Goal: Task Accomplishment & Management: Use online tool/utility

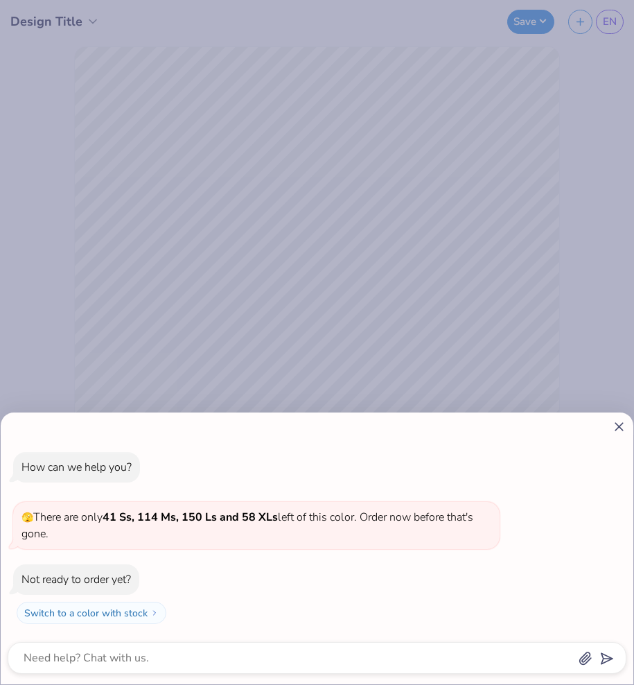
click at [619, 422] on icon at bounding box center [619, 426] width 15 height 15
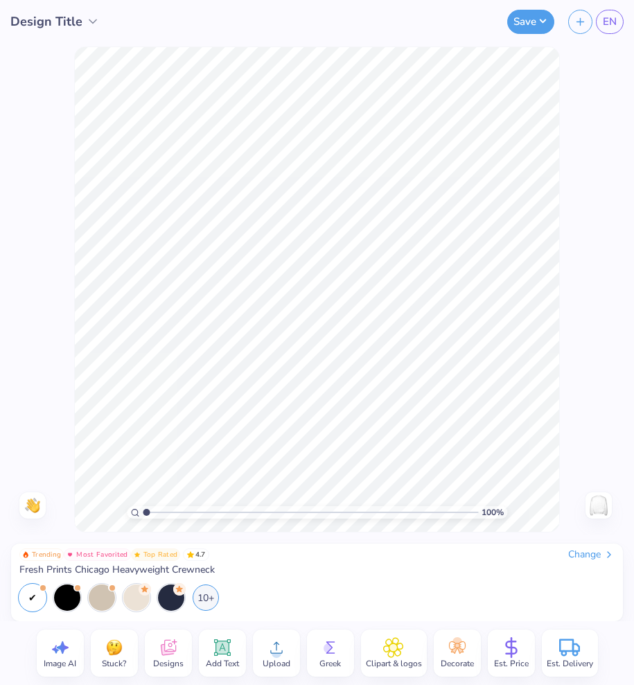
type textarea "x"
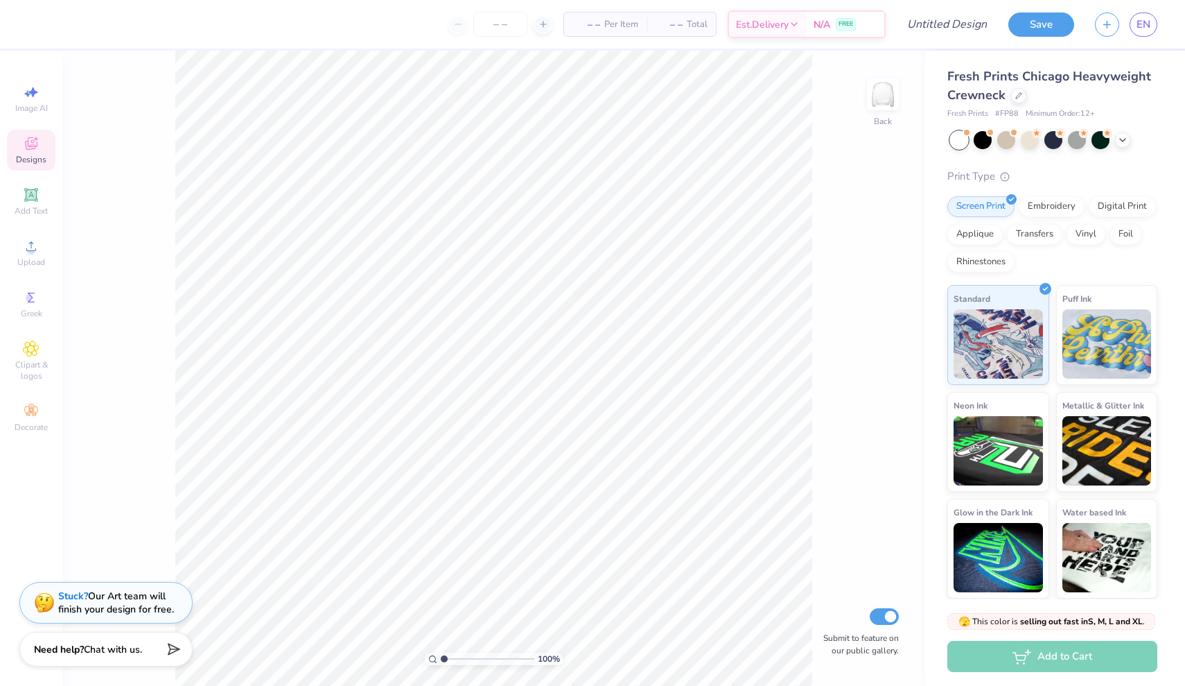
click at [31, 166] on div "Designs" at bounding box center [31, 150] width 49 height 41
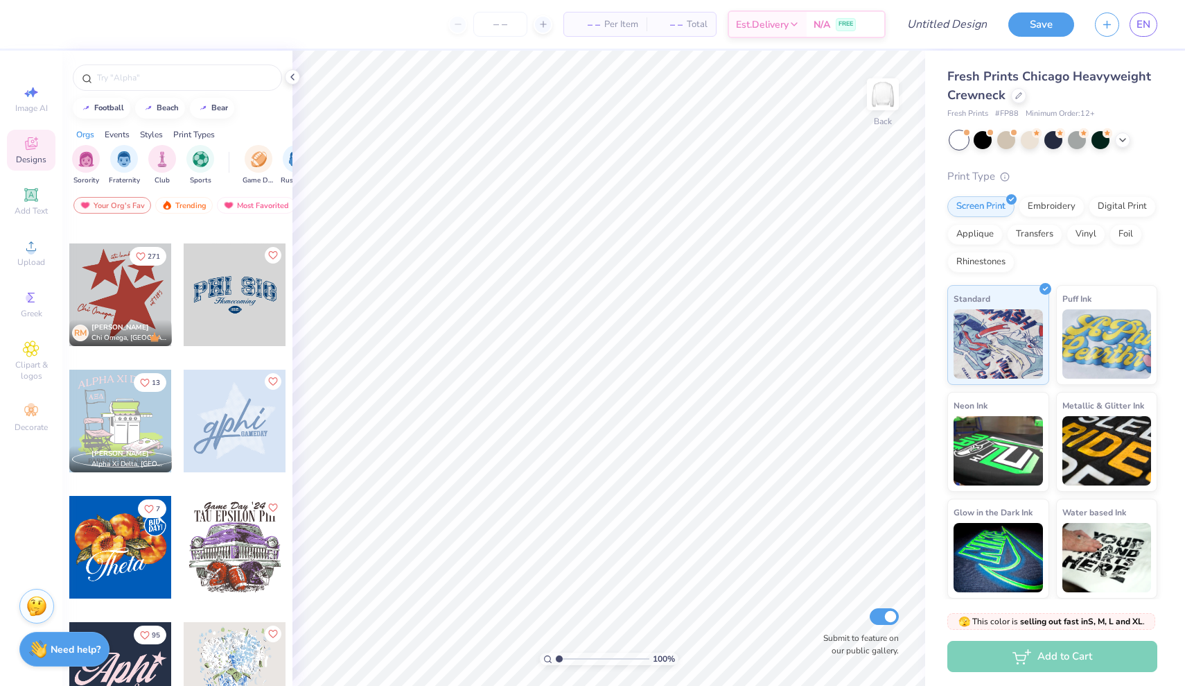
scroll to position [742, 0]
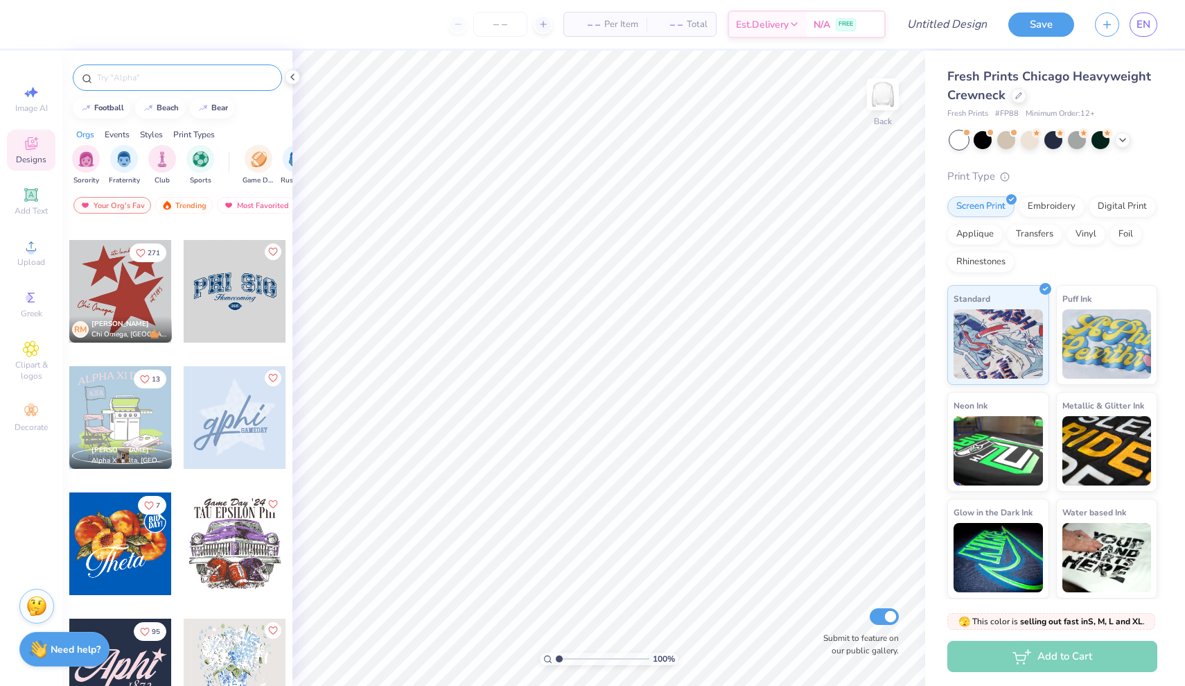
click at [181, 77] on input "text" at bounding box center [184, 78] width 177 height 14
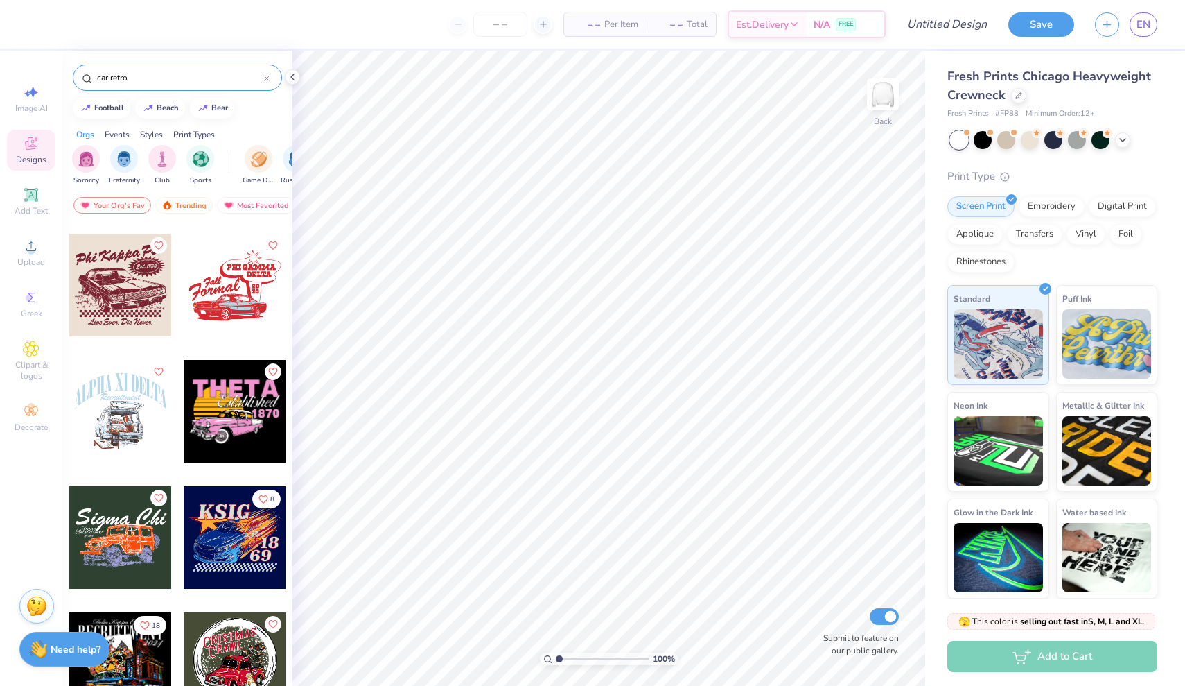
scroll to position [1001, 0]
type input "car retro"
click at [240, 290] on div at bounding box center [235, 285] width 103 height 103
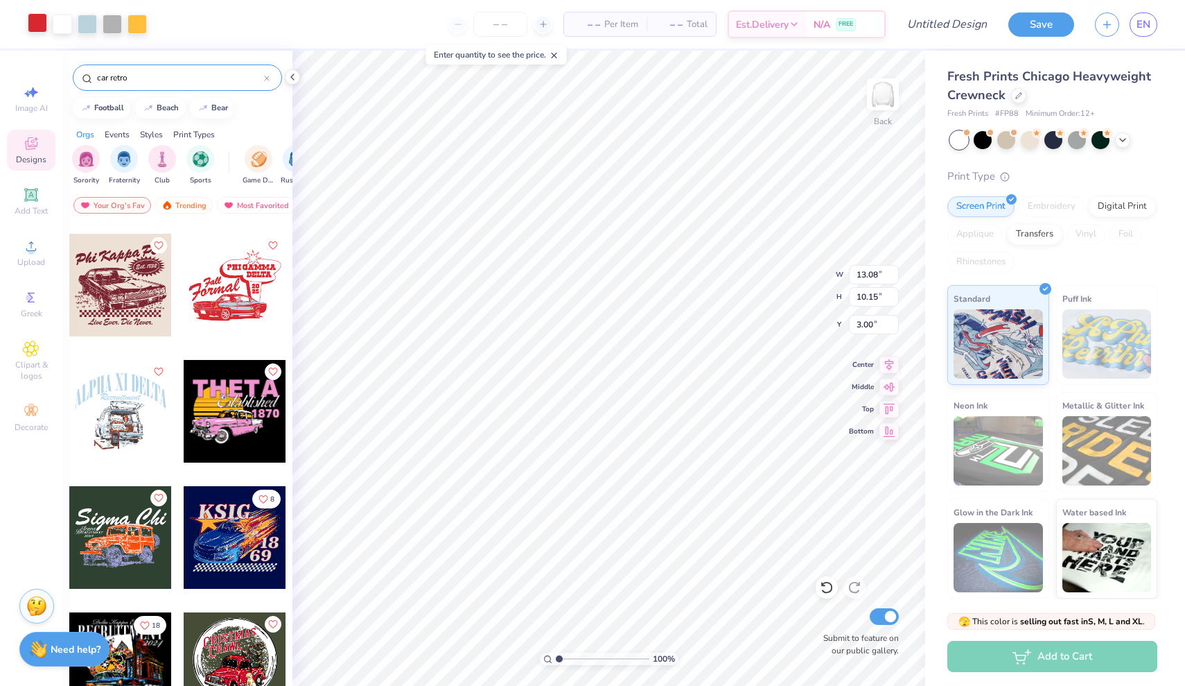
click at [42, 20] on div at bounding box center [37, 22] width 19 height 19
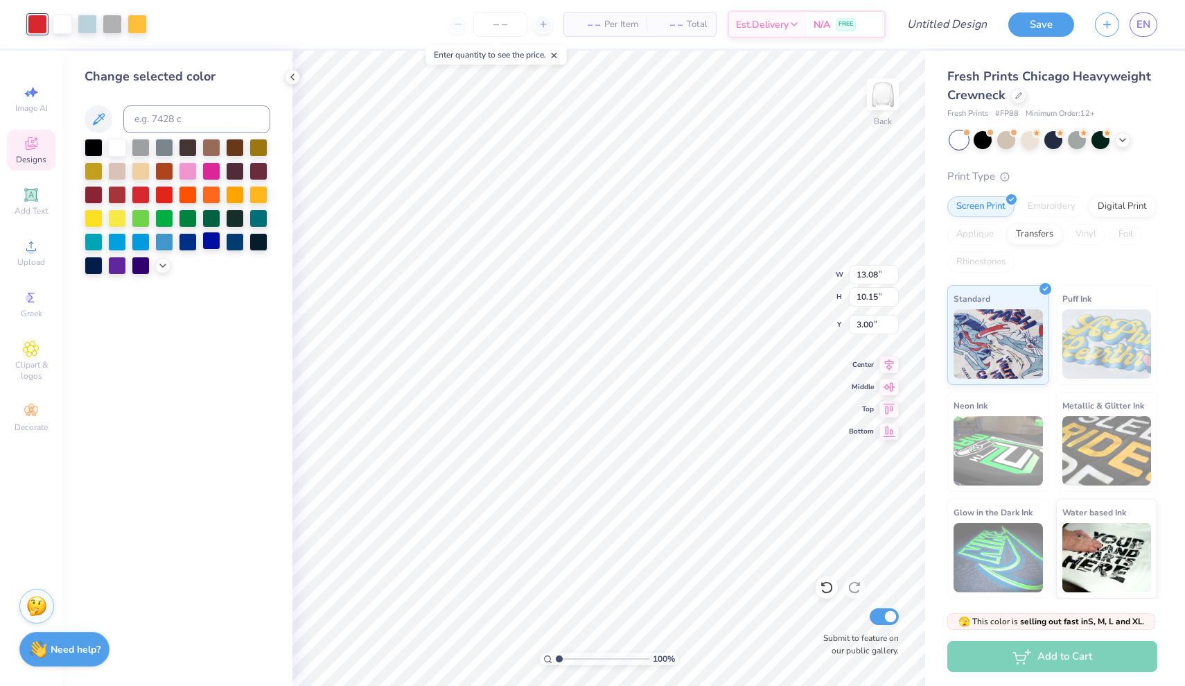
click at [216, 244] on div at bounding box center [211, 241] width 18 height 18
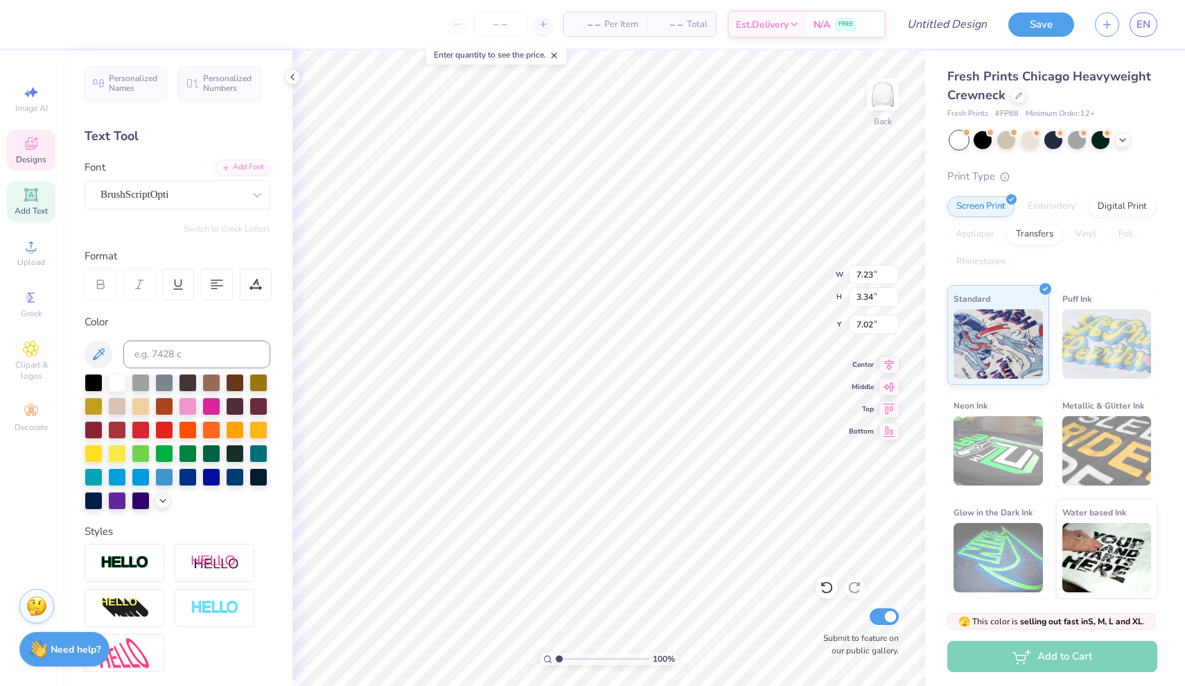
type textarea "Classics"
type input "7.45"
type input "6.66"
type input "2.02"
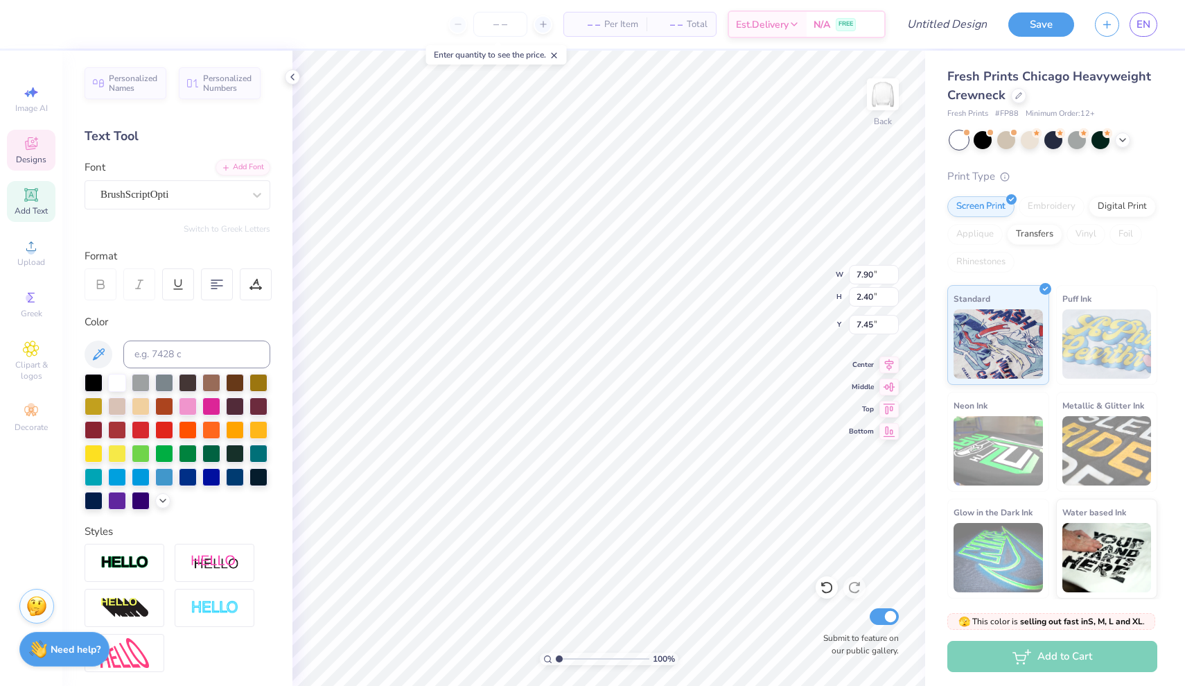
type input "7.64"
click at [627, 409] on li "Duplicate" at bounding box center [645, 414] width 109 height 27
type input "13.15"
type textarea "Royals"
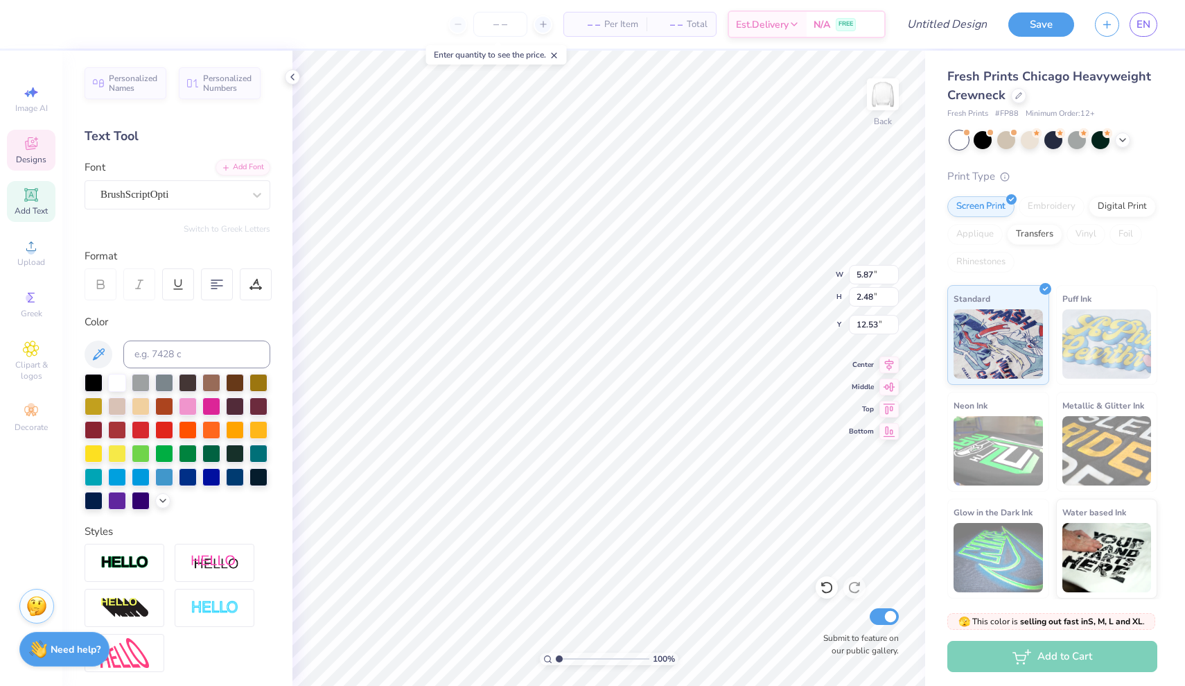
type input "12.70"
type input "2.00"
type input "3.25"
click at [32, 153] on div "Designs" at bounding box center [31, 150] width 49 height 41
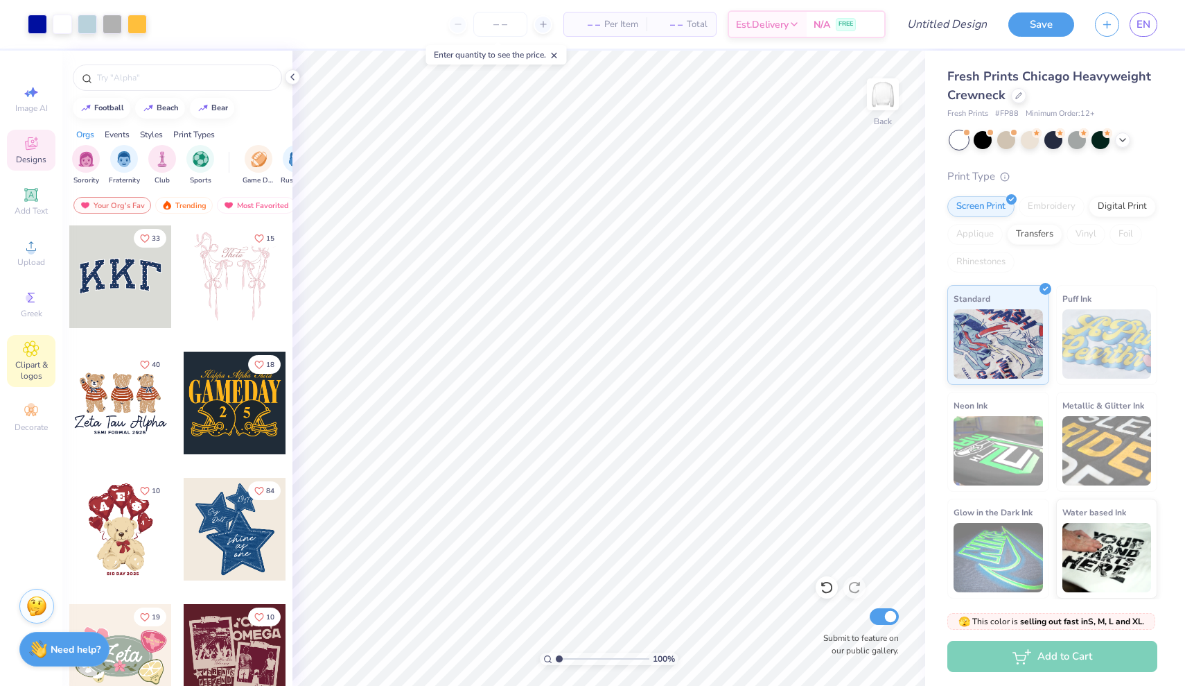
click at [27, 363] on span "Clipart & logos" at bounding box center [31, 370] width 49 height 22
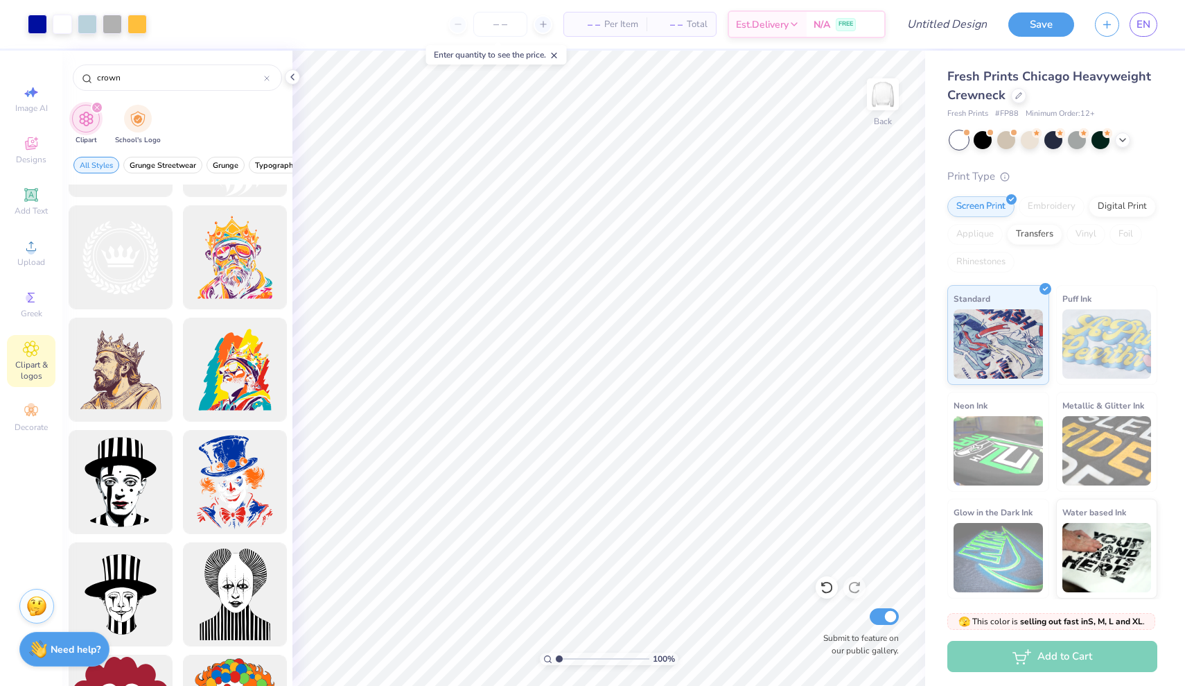
scroll to position [1550, 0]
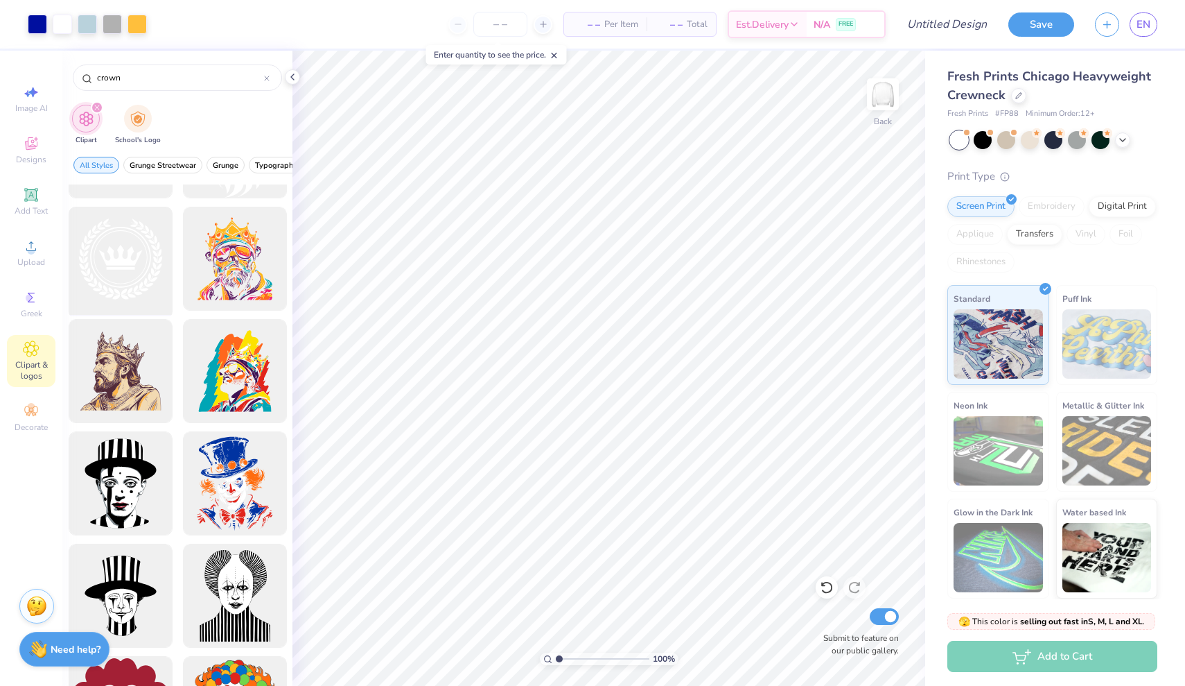
type input "crown"
click at [108, 257] on div at bounding box center [120, 259] width 114 height 114
click at [31, 19] on div at bounding box center [37, 22] width 19 height 19
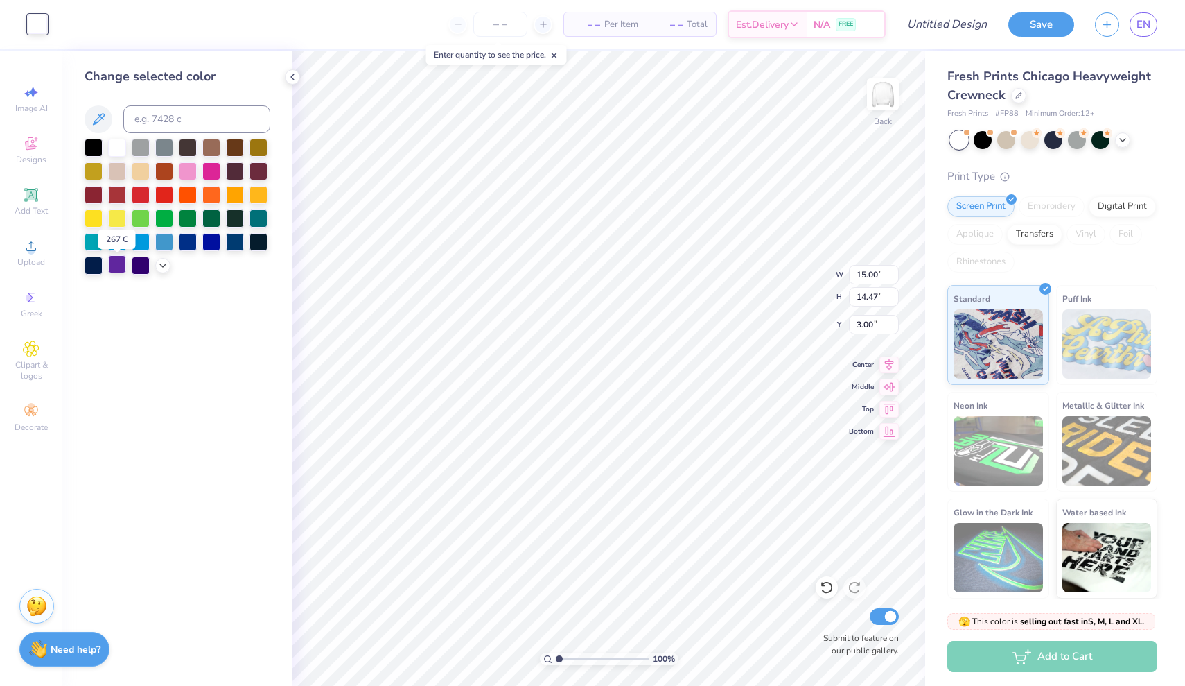
click at [120, 261] on div at bounding box center [117, 264] width 18 height 18
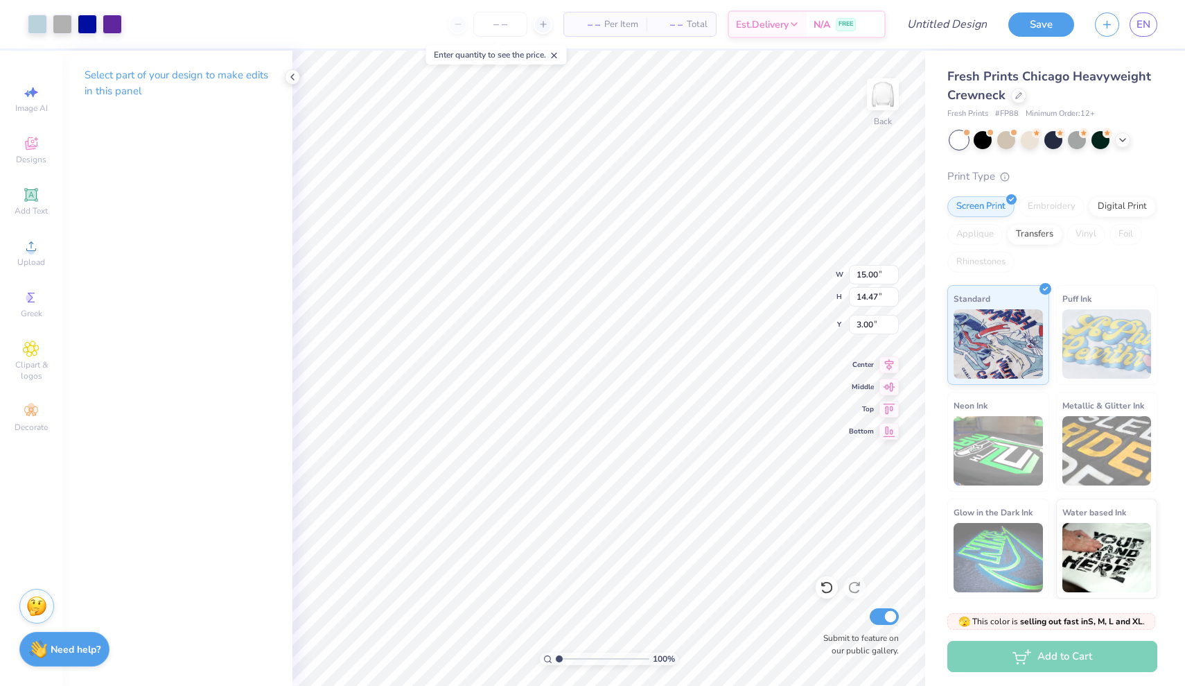
type input "3.45"
type input "2.98"
type input "2.87"
type input "15.18"
type input "1.34"
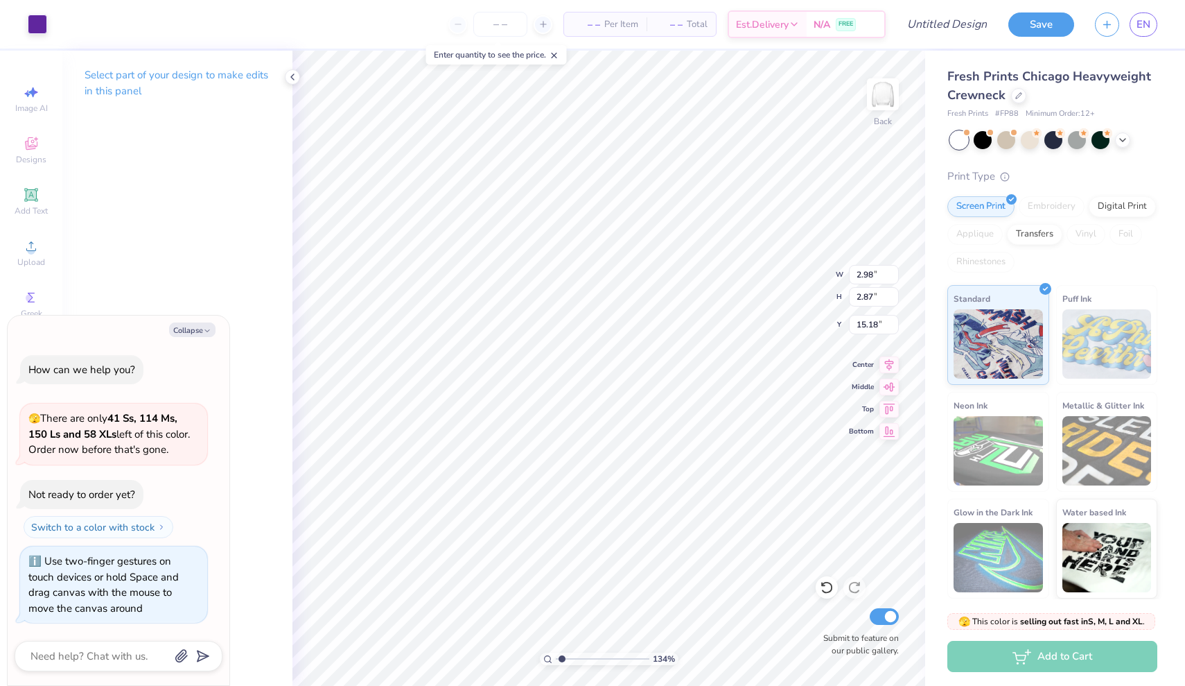
type textarea "x"
type input "2.01"
type textarea "x"
type input "3.35"
drag, startPoint x: 557, startPoint y: 659, endPoint x: 581, endPoint y: 661, distance: 24.3
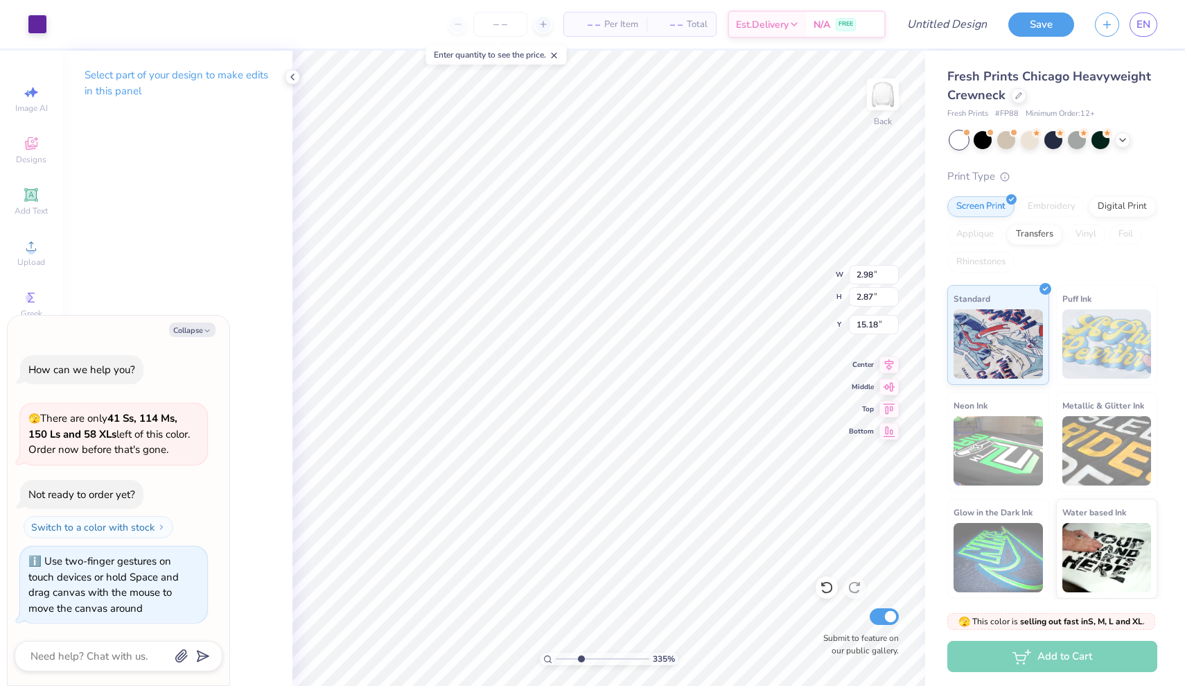
click at [581, 661] on input "range" at bounding box center [603, 658] width 94 height 12
click at [295, 78] on icon at bounding box center [292, 76] width 11 height 11
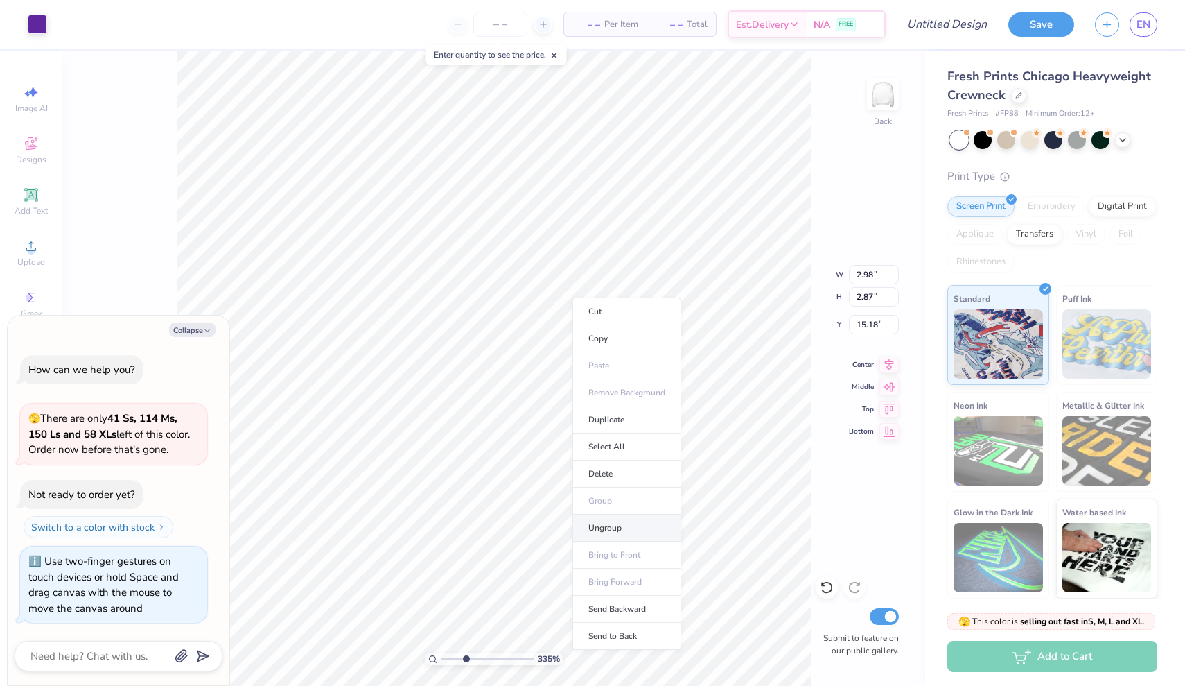
click at [604, 534] on li "Ungroup" at bounding box center [627, 527] width 109 height 27
type textarea "x"
type input "15.37"
type textarea "x"
type input "15.75"
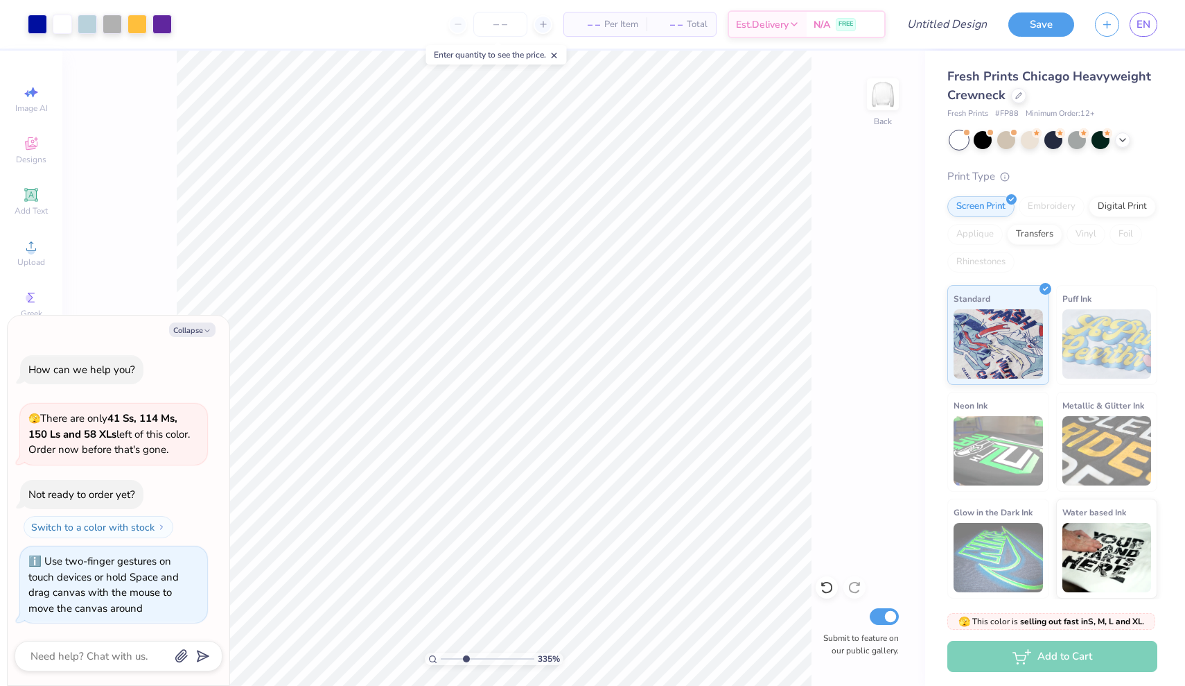
type textarea "x"
type input "1.19"
drag, startPoint x: 464, startPoint y: 659, endPoint x: 446, endPoint y: 658, distance: 18.8
click at [446, 658] on input "range" at bounding box center [488, 658] width 94 height 12
type textarea "x"
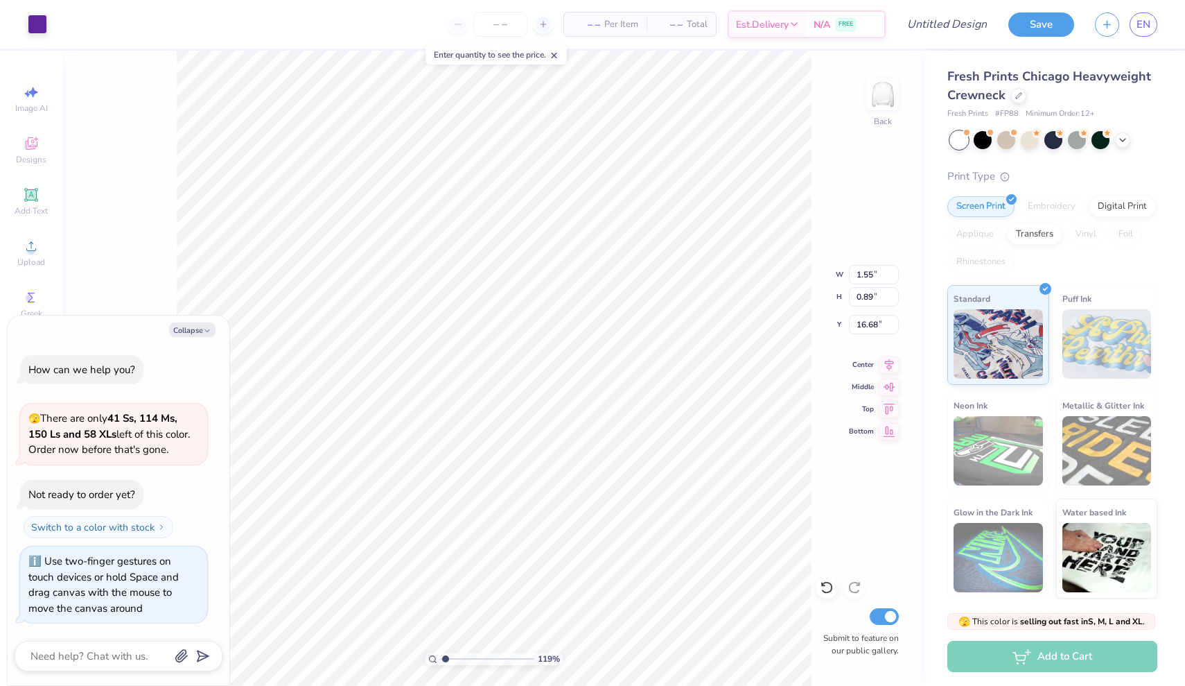
type input "3.51"
type textarea "x"
type input "2.68"
type input "1.53"
type input "2.87"
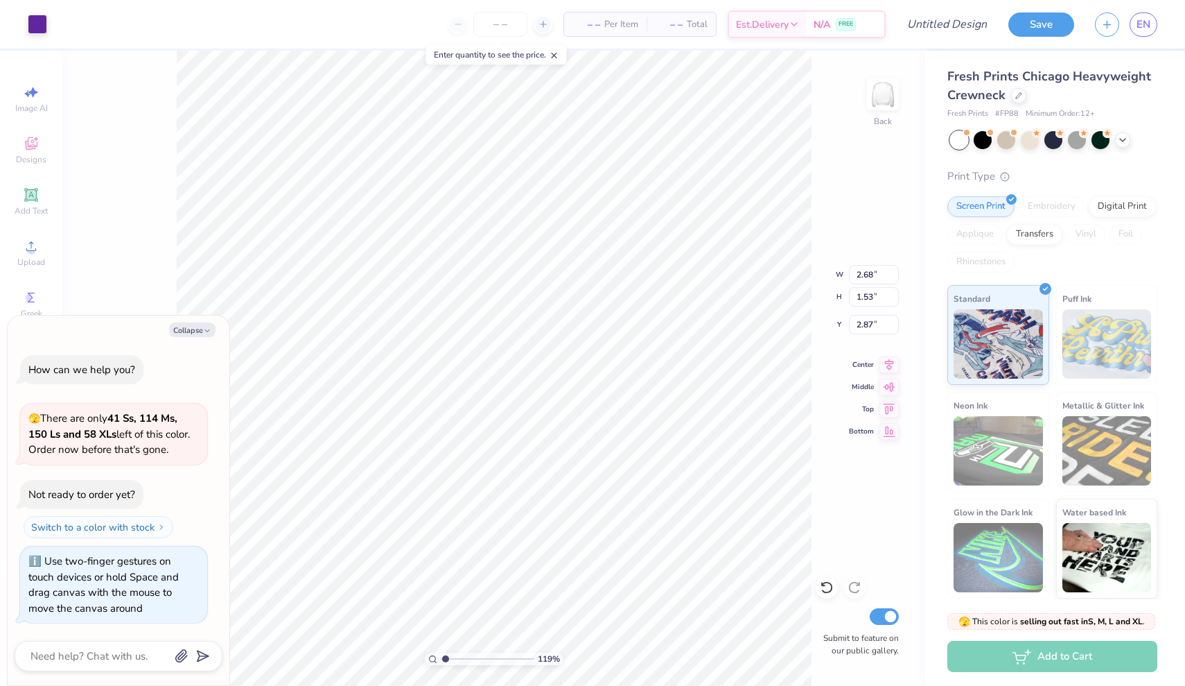
type textarea "x"
type input "3.31"
type textarea "x"
type input "3.23"
type textarea "x"
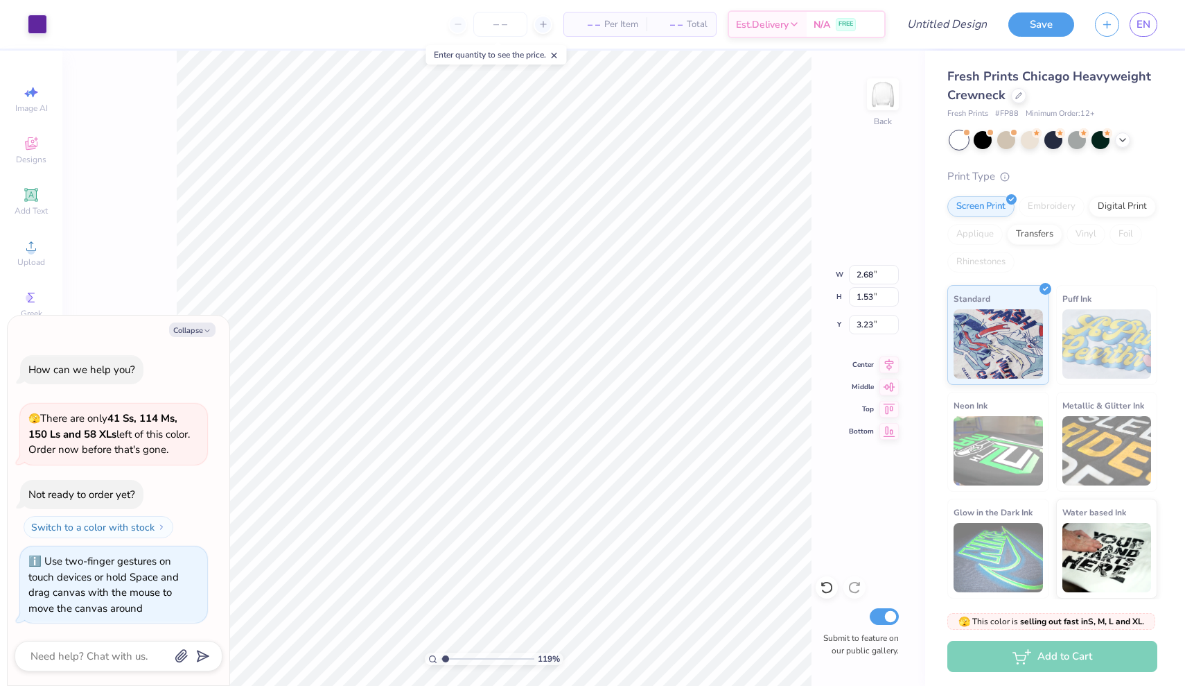
type input "5.87"
type input "2.48"
type input "12.70"
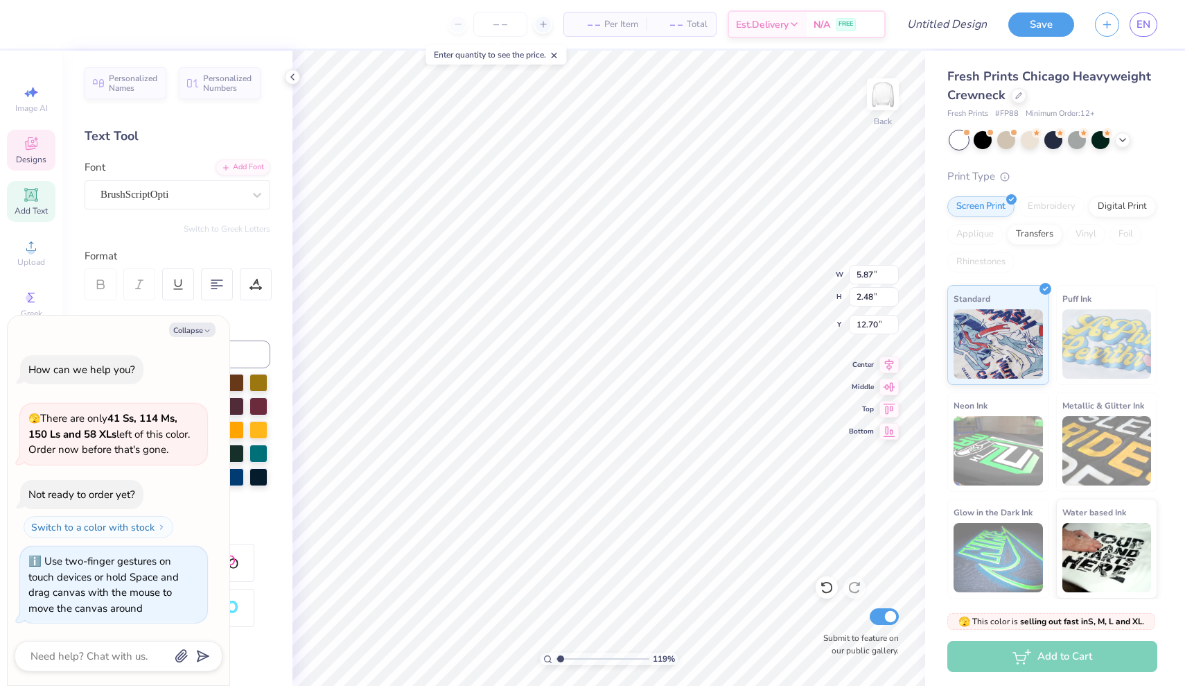
type textarea "x"
type input "13.12"
type textarea "x"
type input "6.92"
type input "0.82"
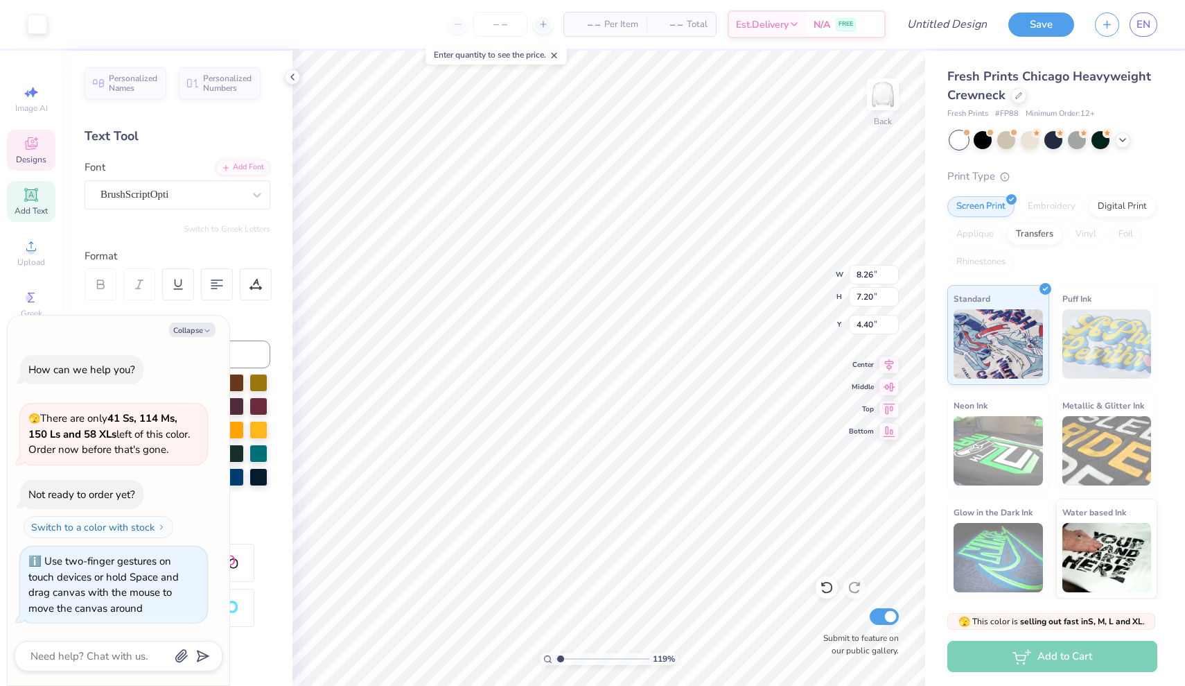
type input "5.11"
type textarea "x"
type input "5.87"
type input "2.48"
type input "13.12"
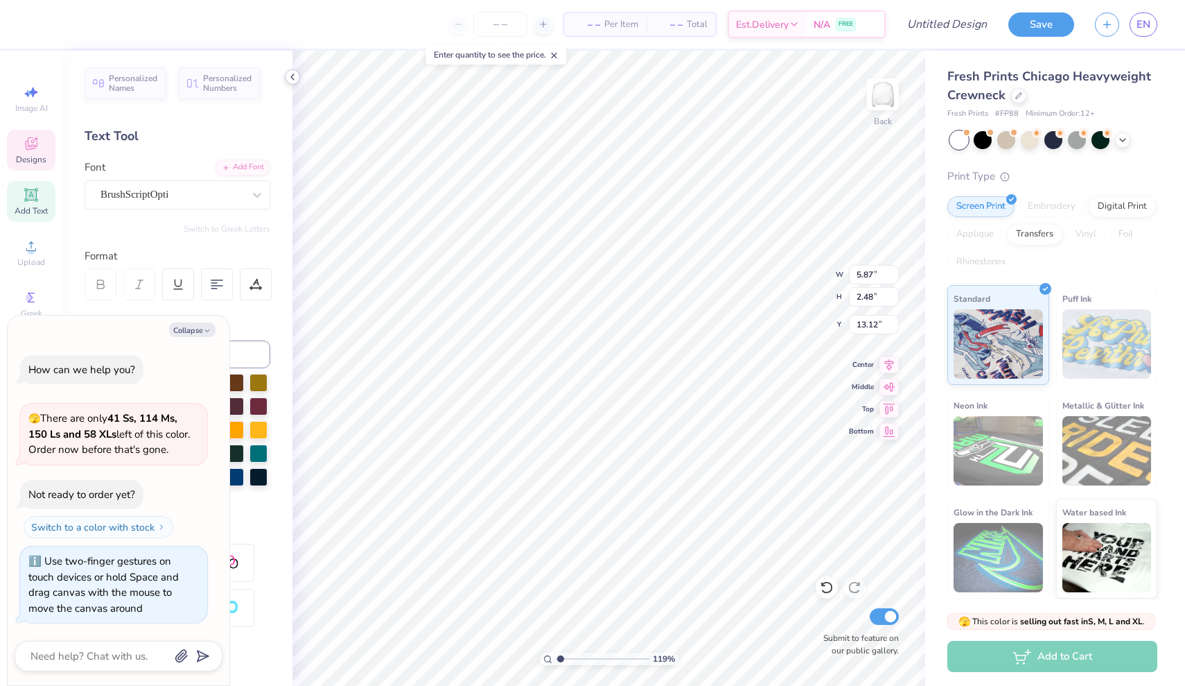
click at [297, 77] on icon at bounding box center [292, 76] width 11 height 11
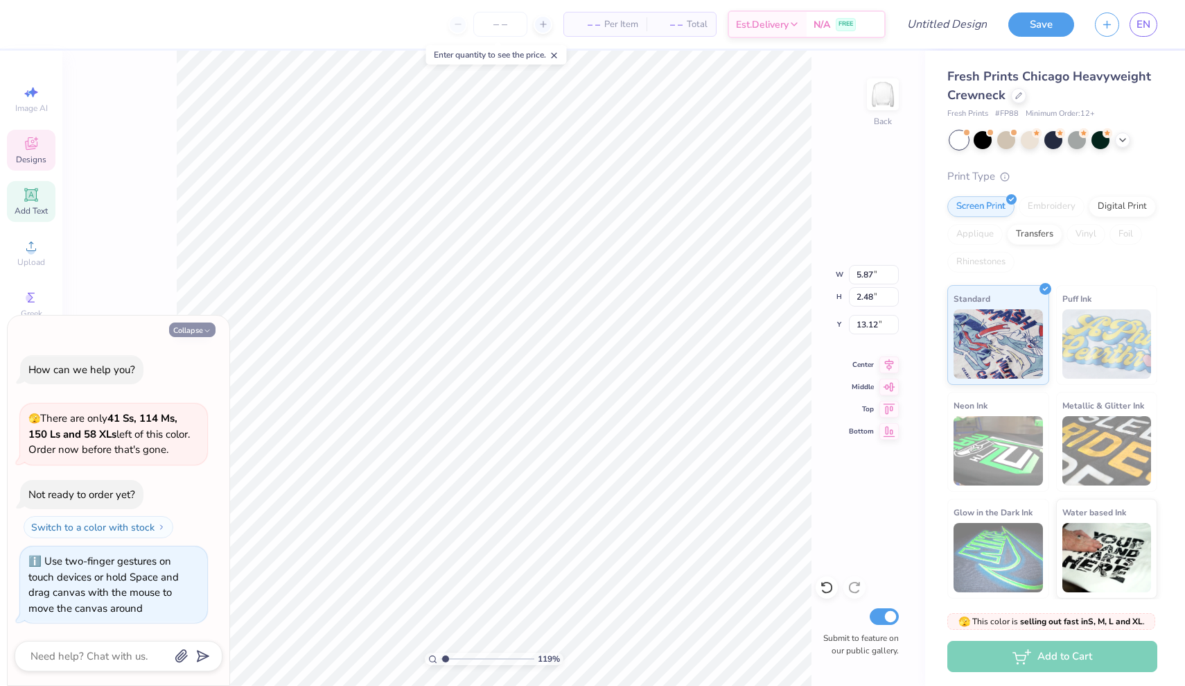
click at [209, 333] on icon "button" at bounding box center [207, 330] width 8 height 8
type textarea "x"
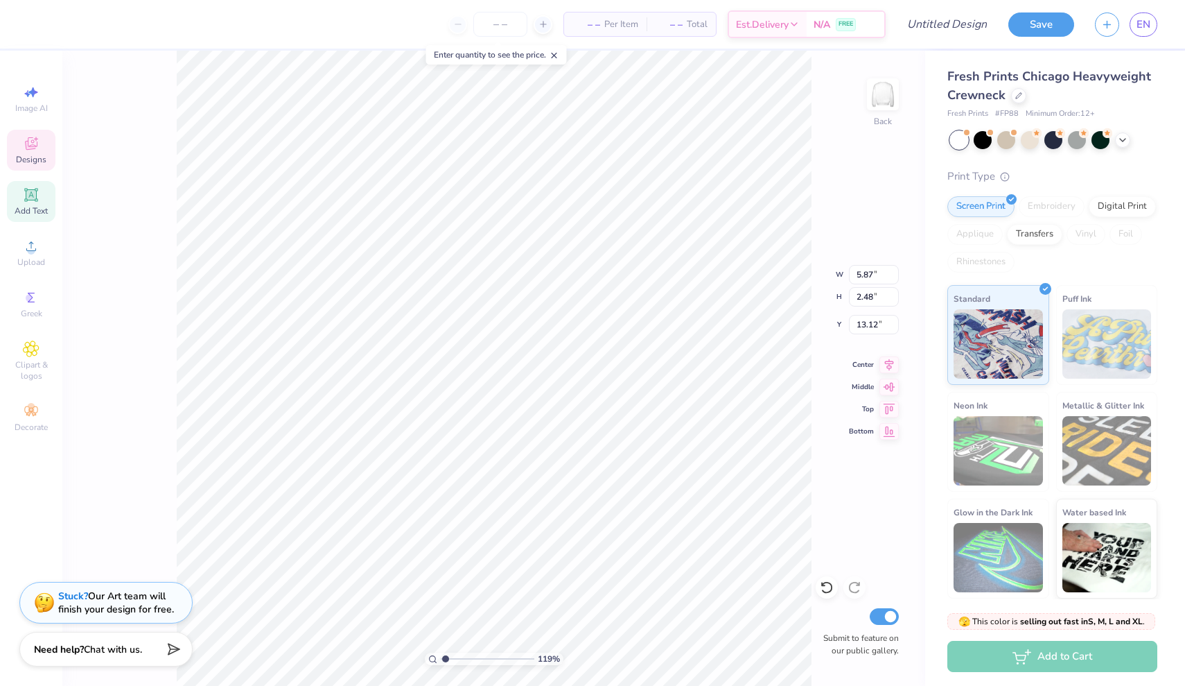
scroll to position [0, 1]
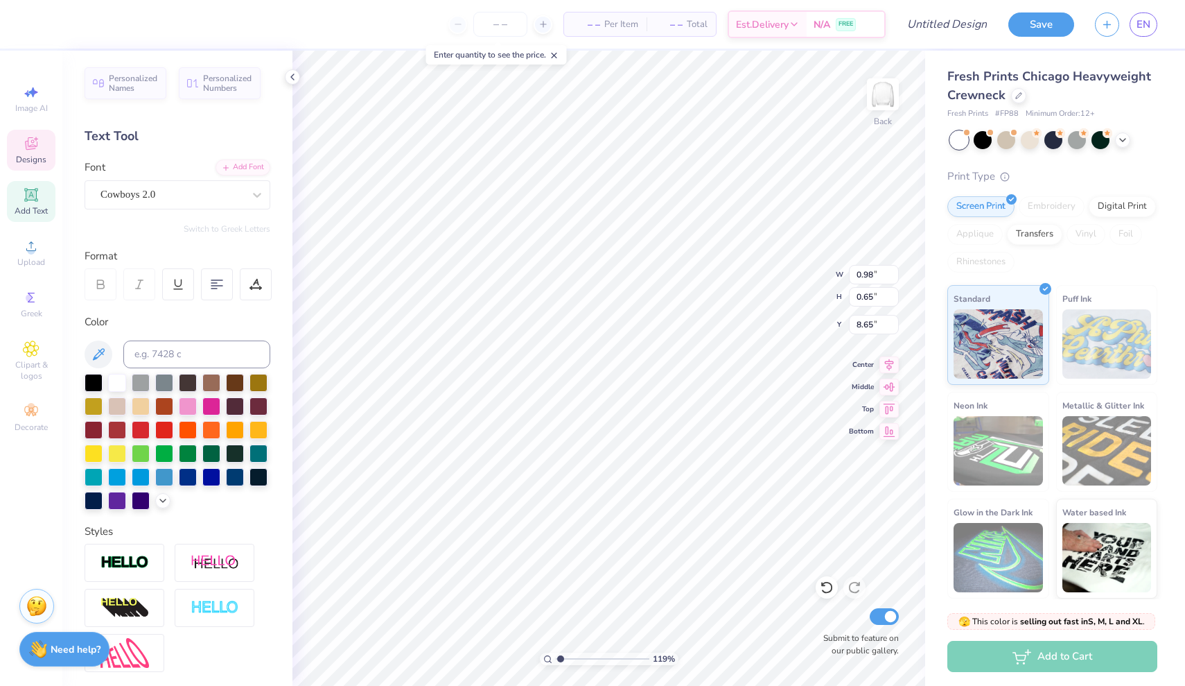
type input "1.04"
type input "0.66"
type input "7.88"
type textarea "19"
type input "0.98"
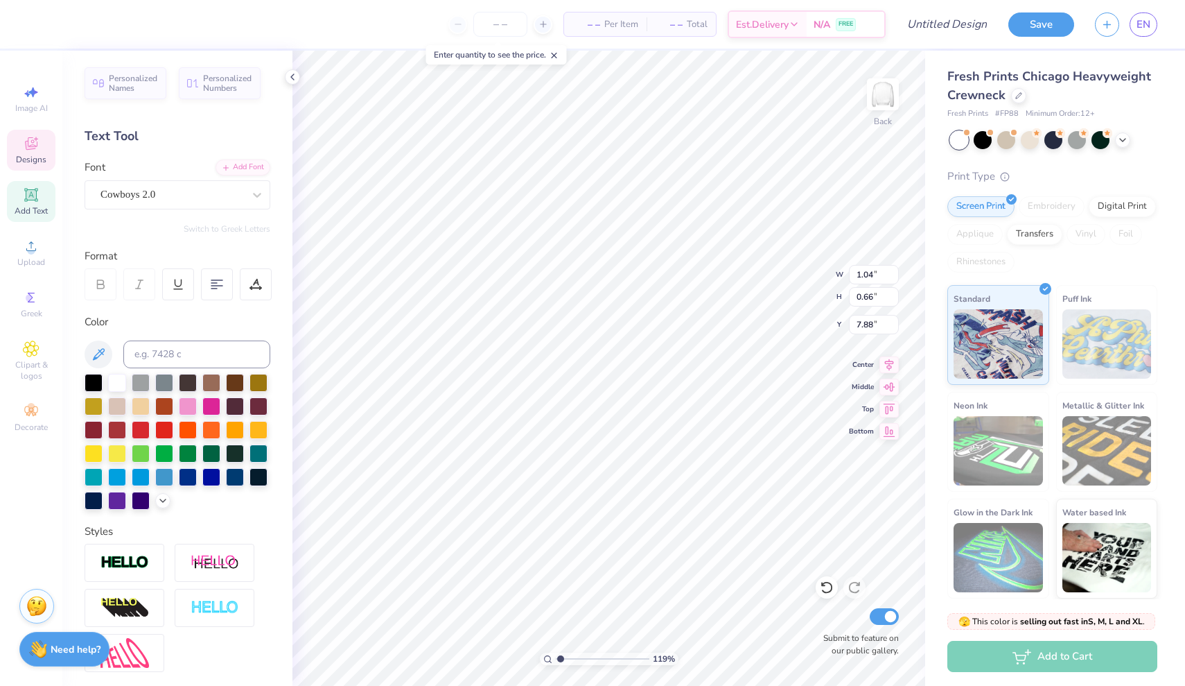
type input "0.65"
type input "8.65"
type textarea "69"
click at [114, 498] on div at bounding box center [117, 499] width 18 height 18
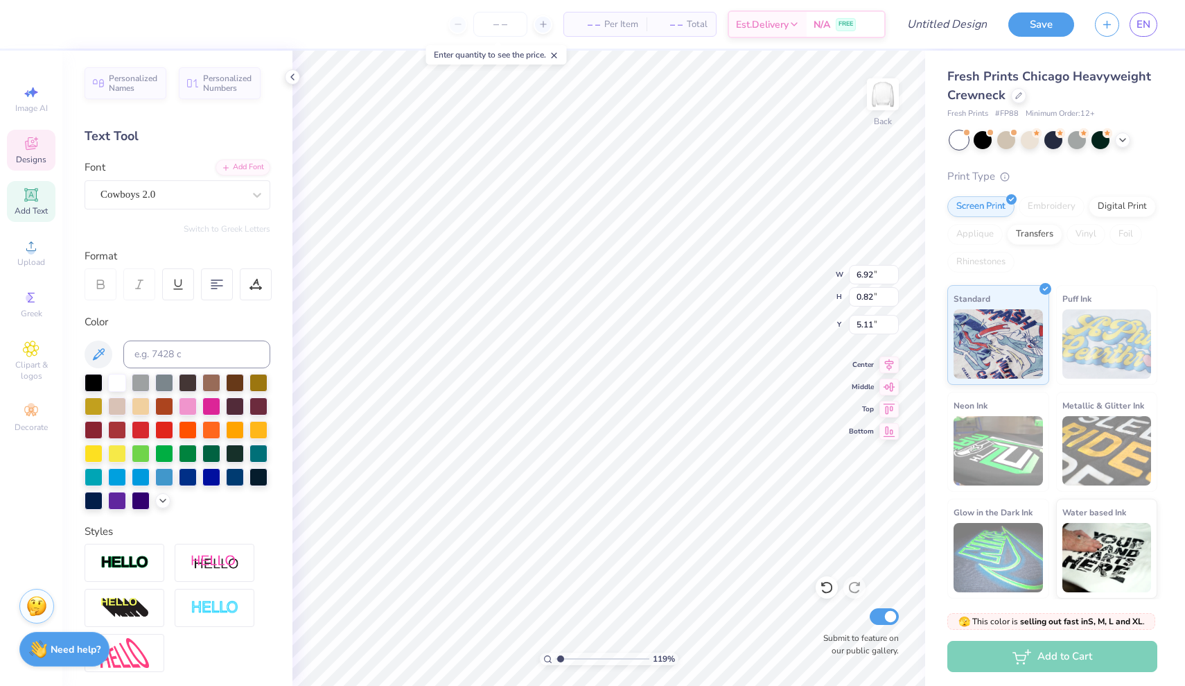
type textarea "pi"
type input "8.26"
type input "7.20"
type input "4.40"
type input "3.52"
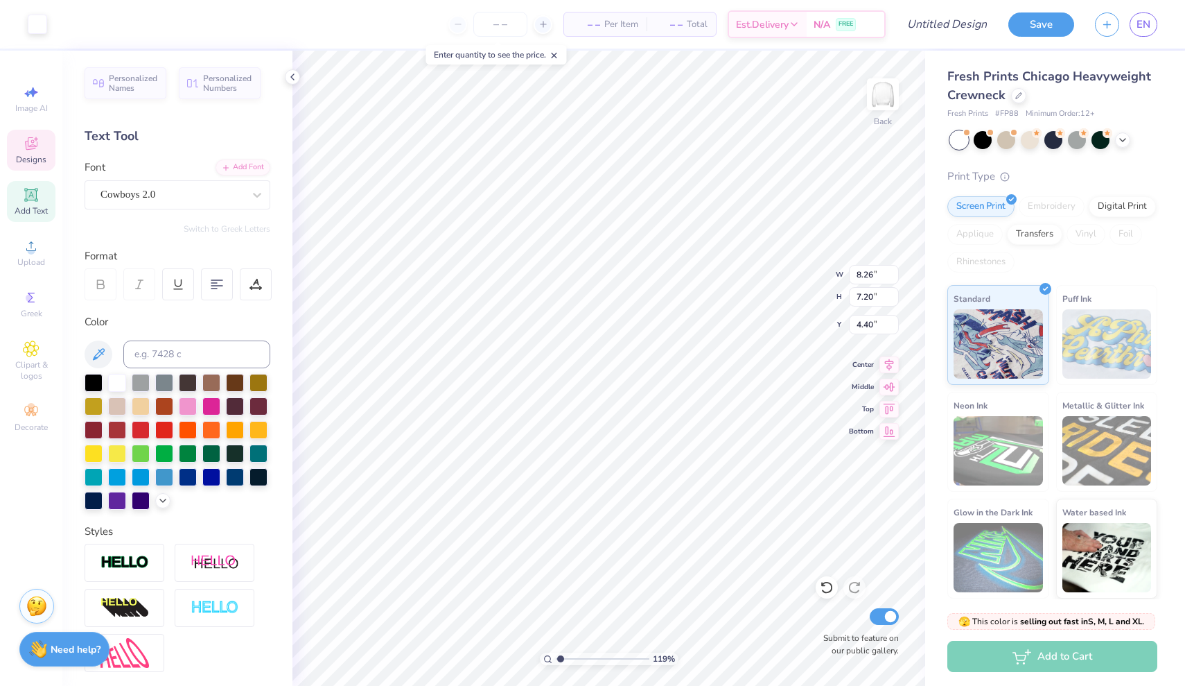
type input "0.82"
type input "5.27"
type input "1.10"
type input "5.05"
type input "3.52"
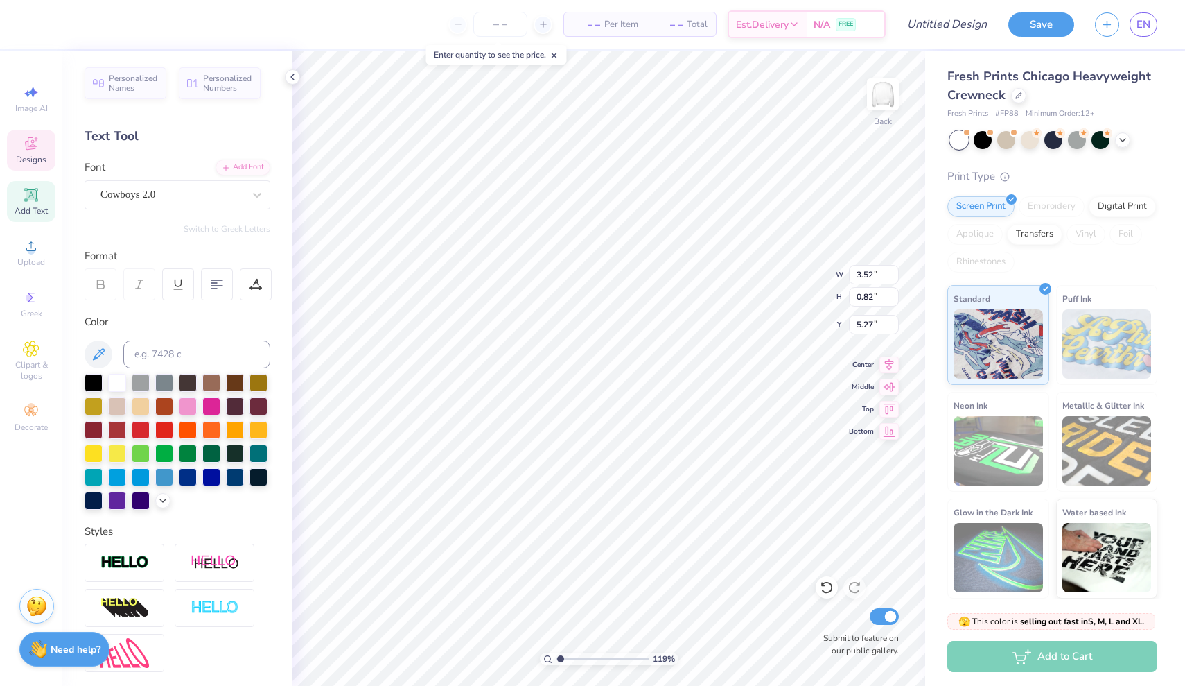
type input "5.05"
type input "3.52"
click at [665, 290] on li "Duplicate" at bounding box center [693, 284] width 109 height 27
type input "6.23"
type textarea "Chi"
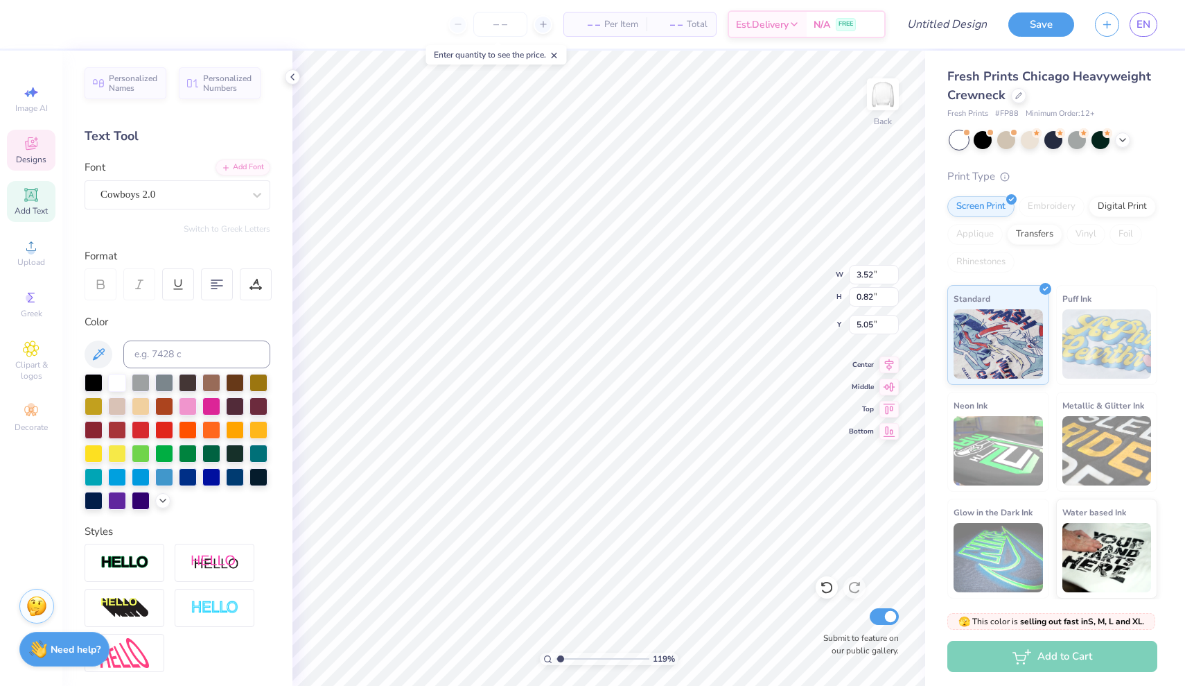
type input "3.73"
type input "0.87"
type input "5.01"
type input "1.10"
type input "0.82"
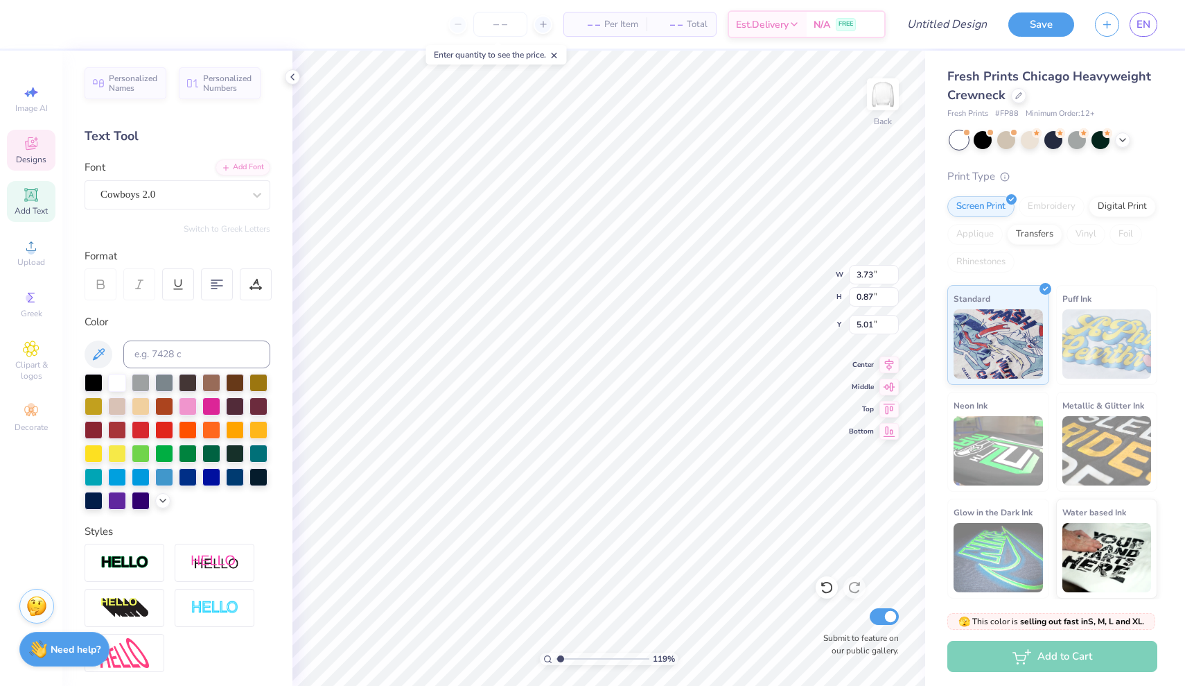
type input "5.05"
type input "1.26"
type input "0.94"
type input "4.93"
type input "4.97"
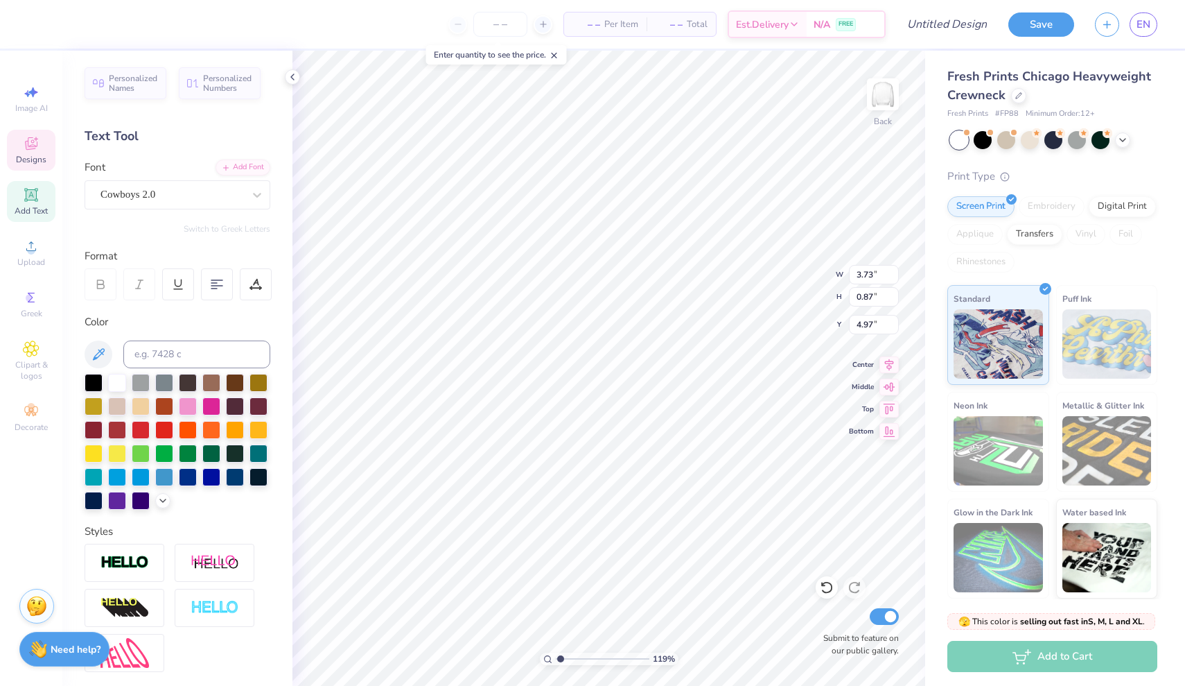
type input "3.95"
type input "0.92"
type input "4.92"
type input "4.95"
type input "1.26"
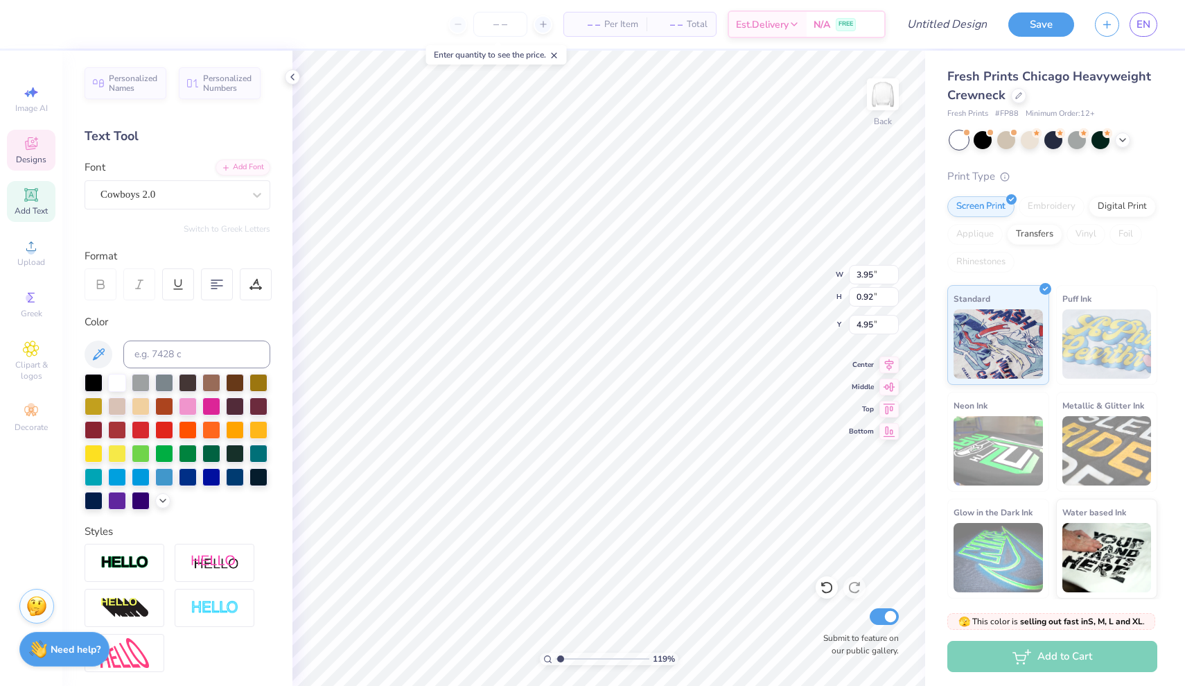
type input "0.94"
type input "4.93"
type input "2.00"
type input "0.82"
type input "6.23"
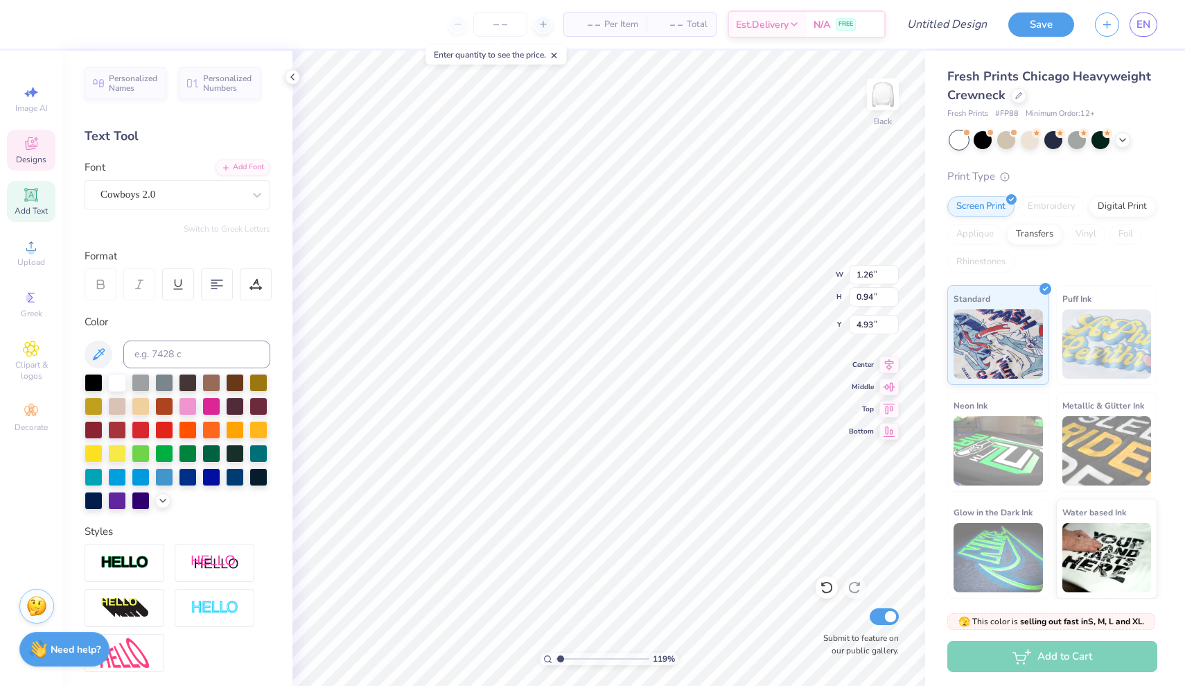
type input "3.95"
type input "0.92"
type input "4.95"
type input "8.26"
type input "7.20"
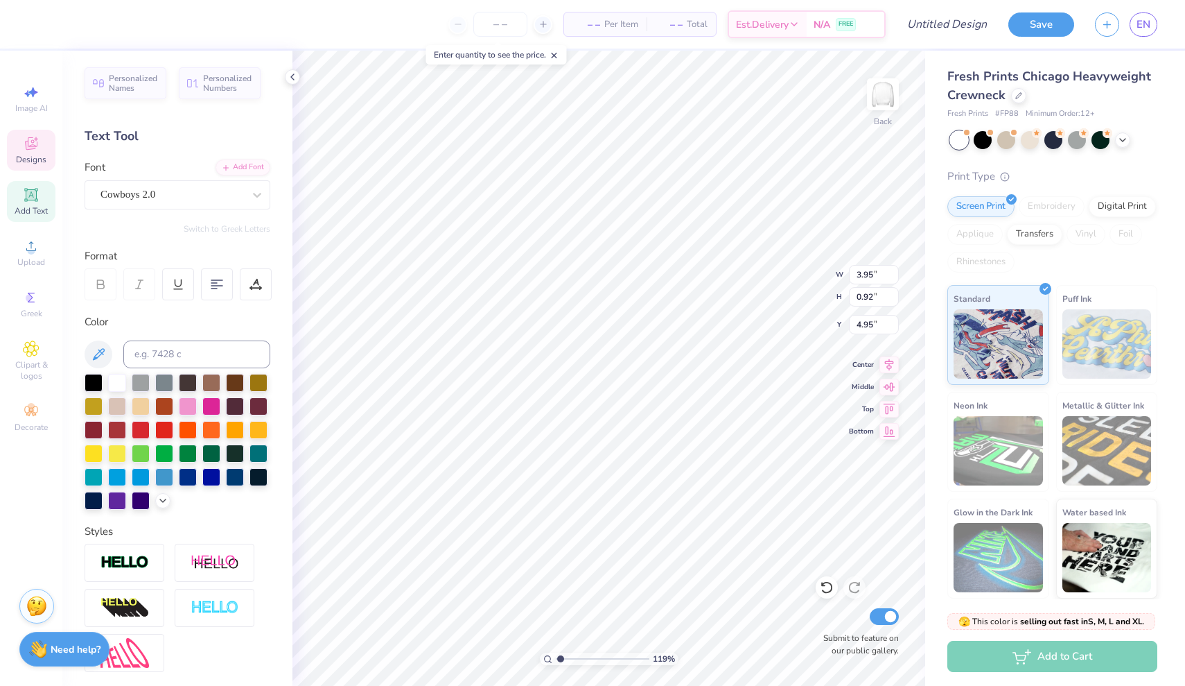
type input "4.40"
type input "2.00"
type input "0.82"
type input "6.23"
type input "1.26"
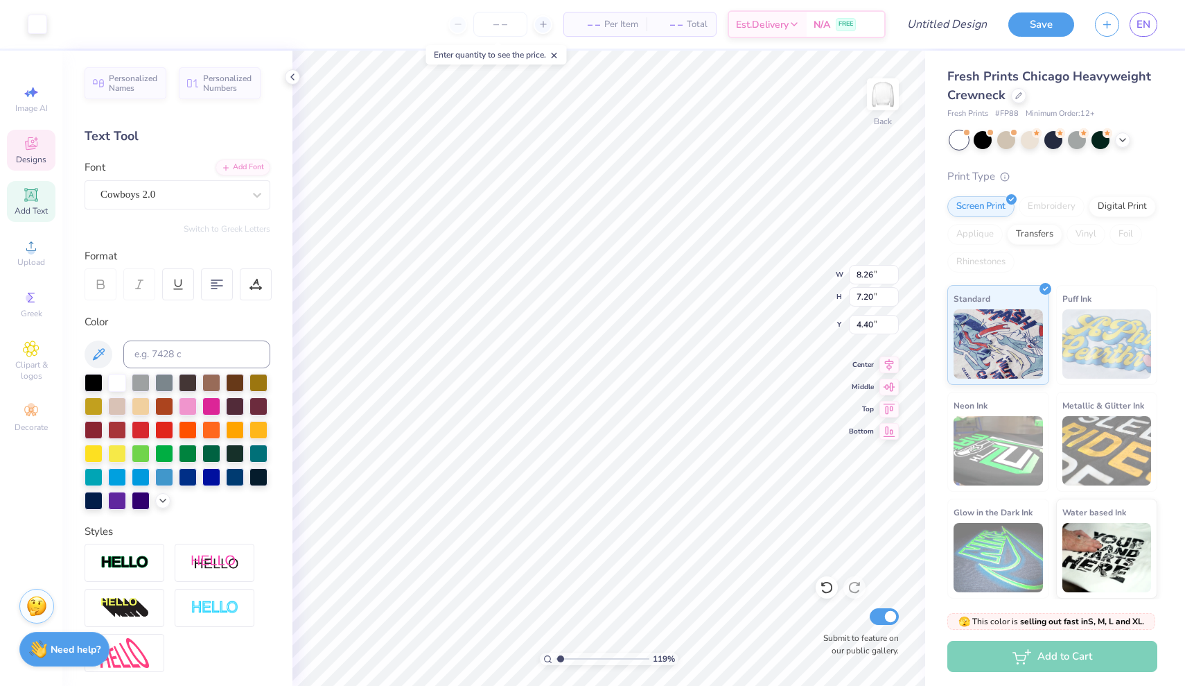
type input "0.94"
type input "4.93"
type input "5.10"
type textarea "R"
click at [652, 320] on li "Duplicate" at bounding box center [658, 325] width 109 height 27
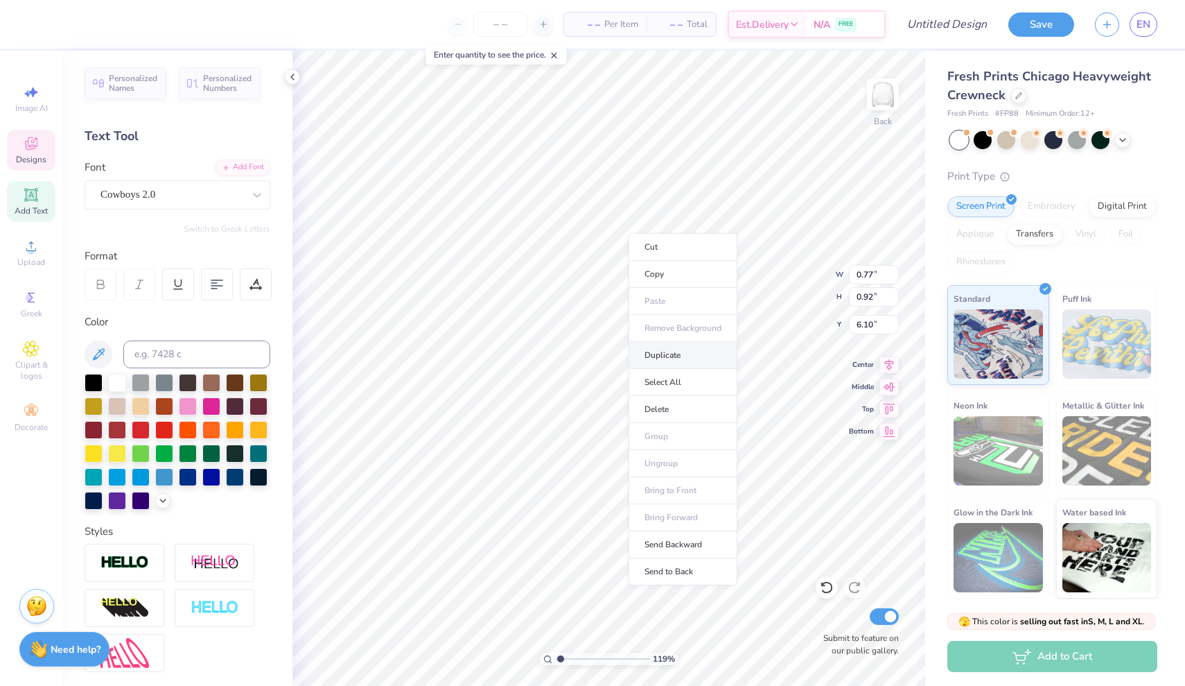
click at [672, 349] on li "Duplicate" at bounding box center [683, 355] width 109 height 27
click at [687, 369] on li "Duplicate" at bounding box center [696, 373] width 109 height 27
type input "5.19"
type input "8.26"
type input "7.20"
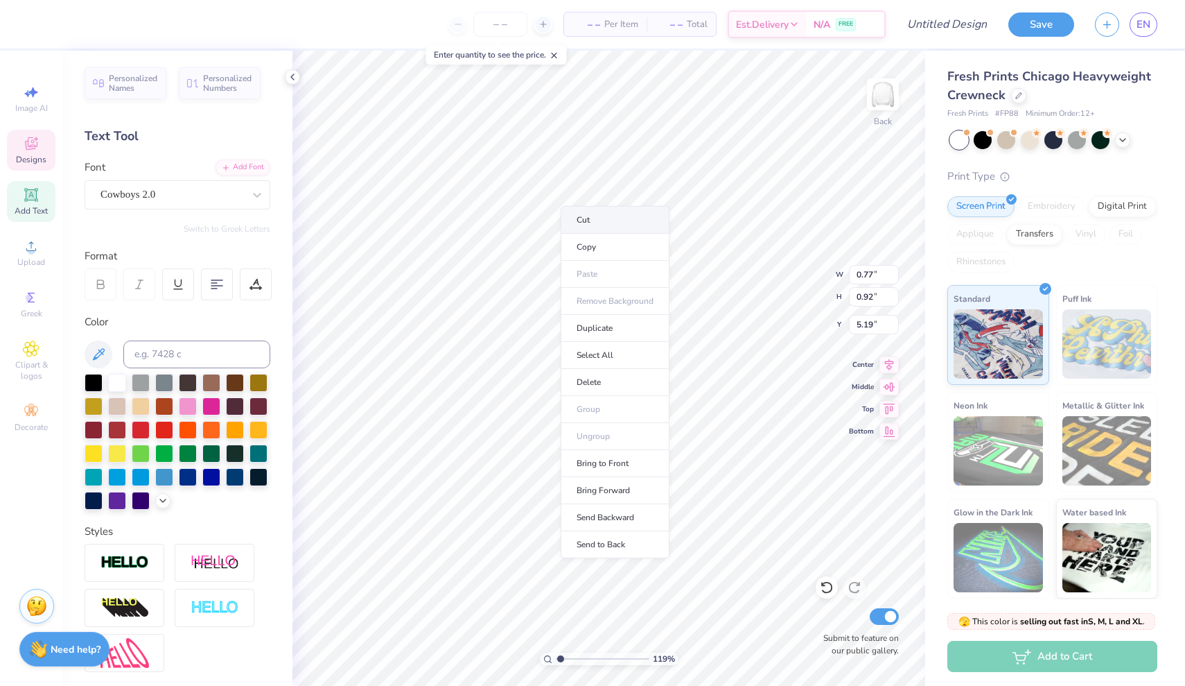
type input "4.40"
type input "0.77"
type input "0.92"
type input "5.19"
type textarea "R"
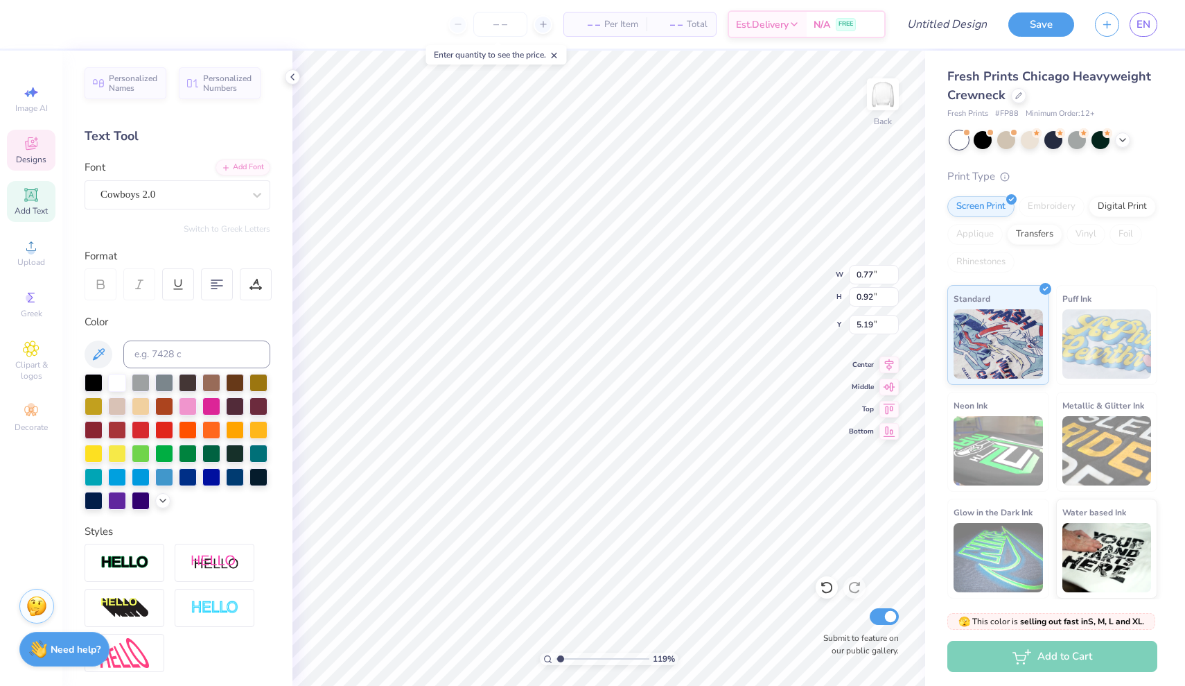
type textarea "U"
type textarea "S"
type textarea "R"
type textarea "H"
type input "4.28"
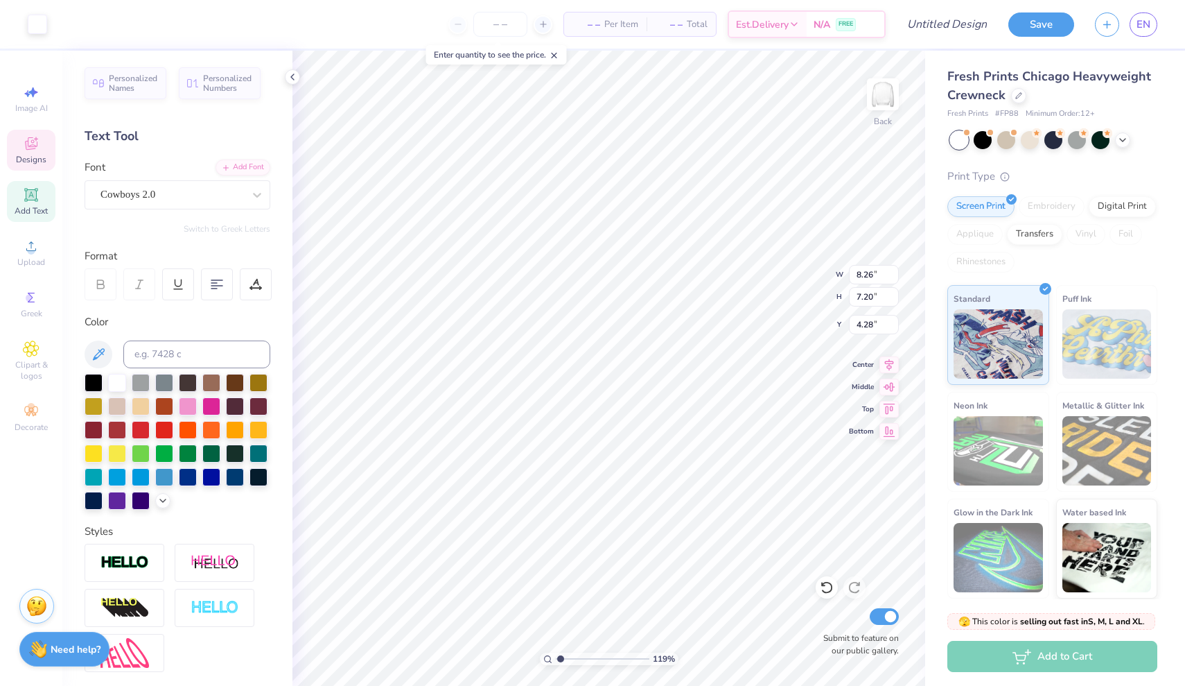
type input "8.12"
type input "7.09"
type input "4.40"
click at [824, 588] on icon at bounding box center [827, 587] width 14 height 14
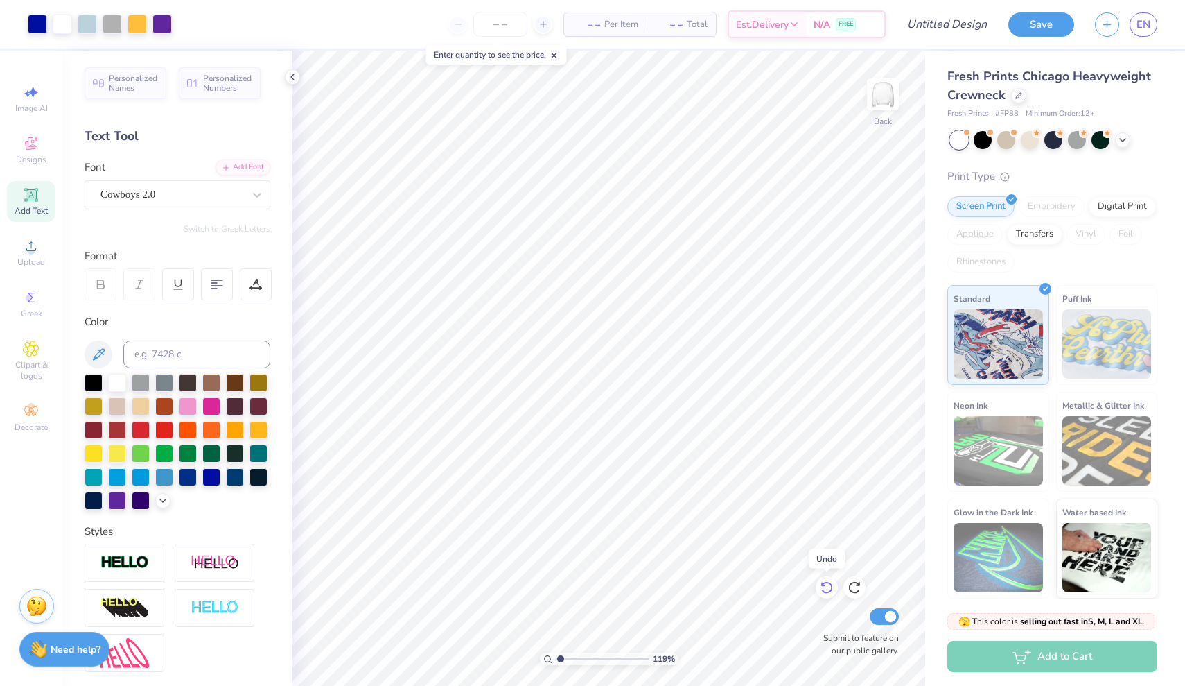
click at [824, 588] on icon at bounding box center [827, 587] width 14 height 14
click at [857, 589] on icon at bounding box center [855, 587] width 14 height 14
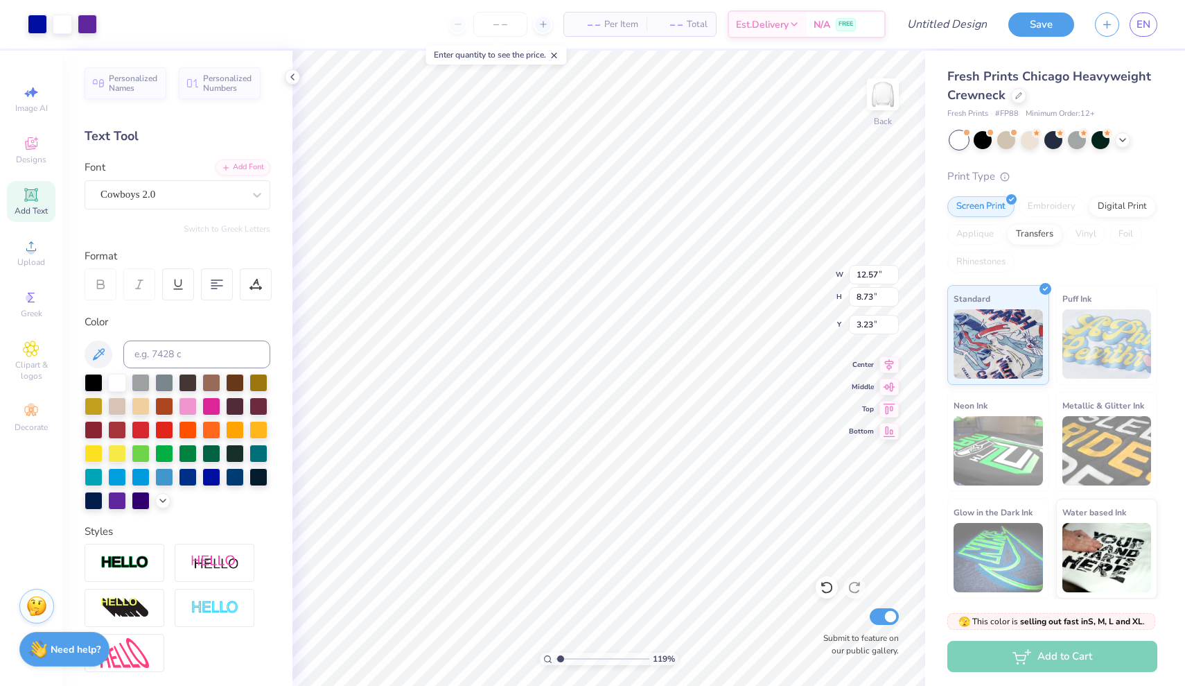
type input "13.32"
type input "9.25"
type input "2.70"
type input "8.45"
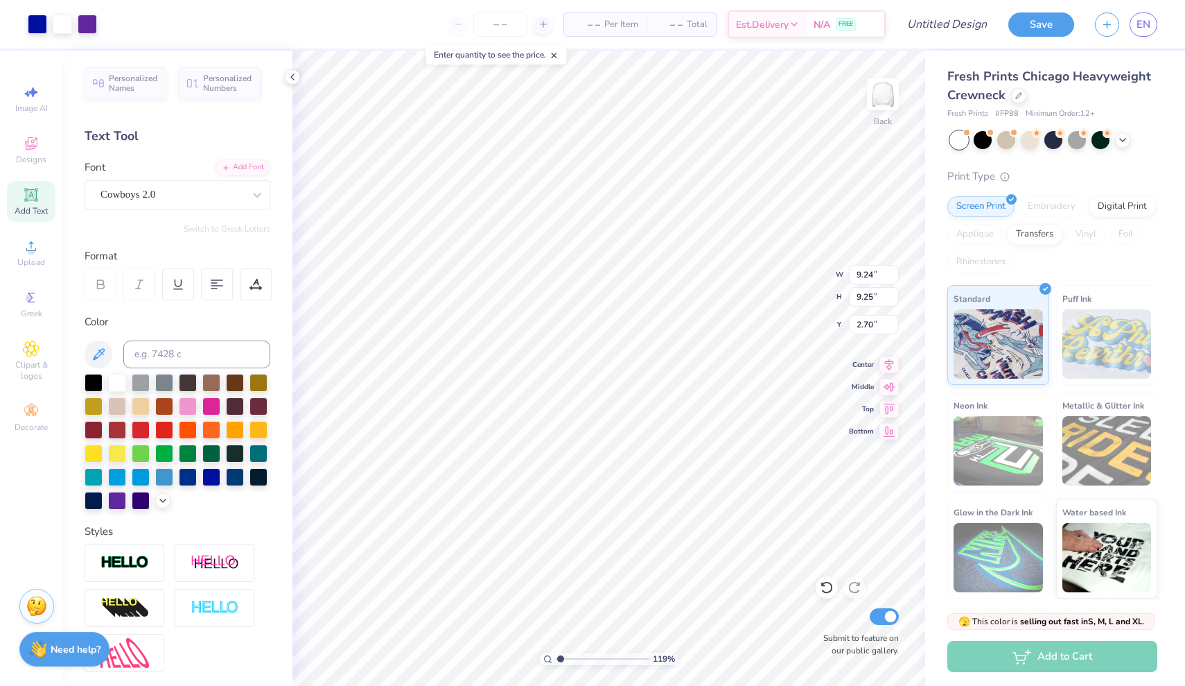
type input "3.50"
type input "0.89"
type input "0.70"
type input "7.96"
type input "0.96"
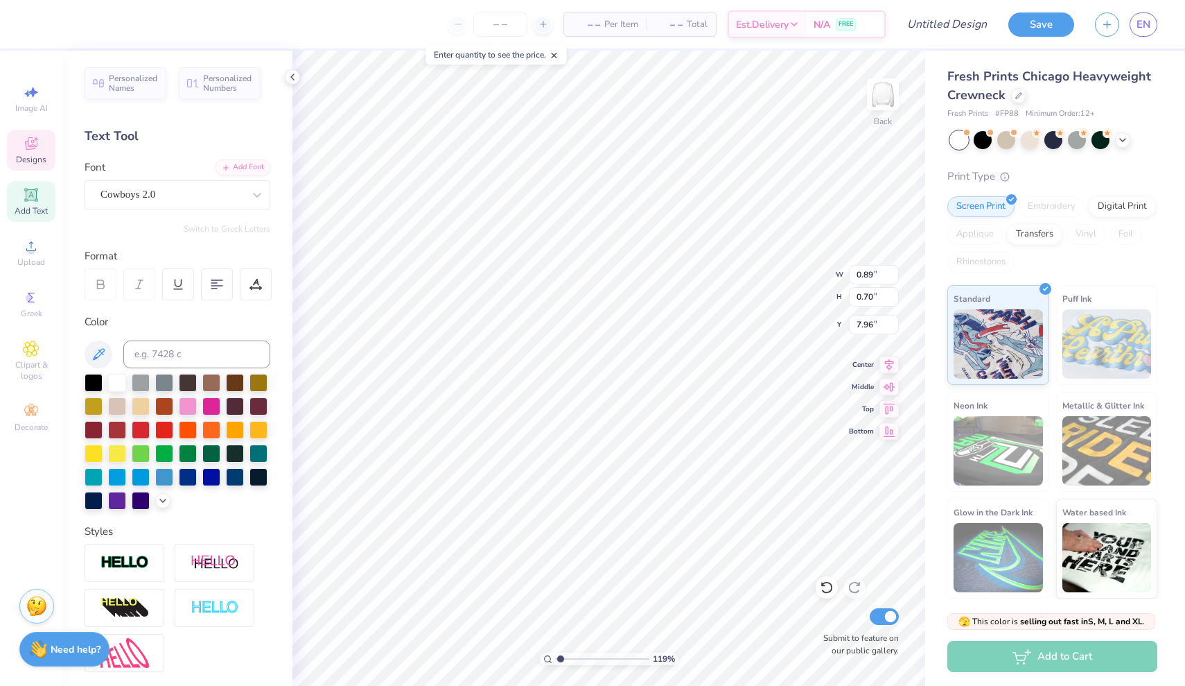
type input "0.65"
type input "8.93"
type input "10.61"
type input "3.84"
click at [826, 589] on icon at bounding box center [827, 587] width 14 height 14
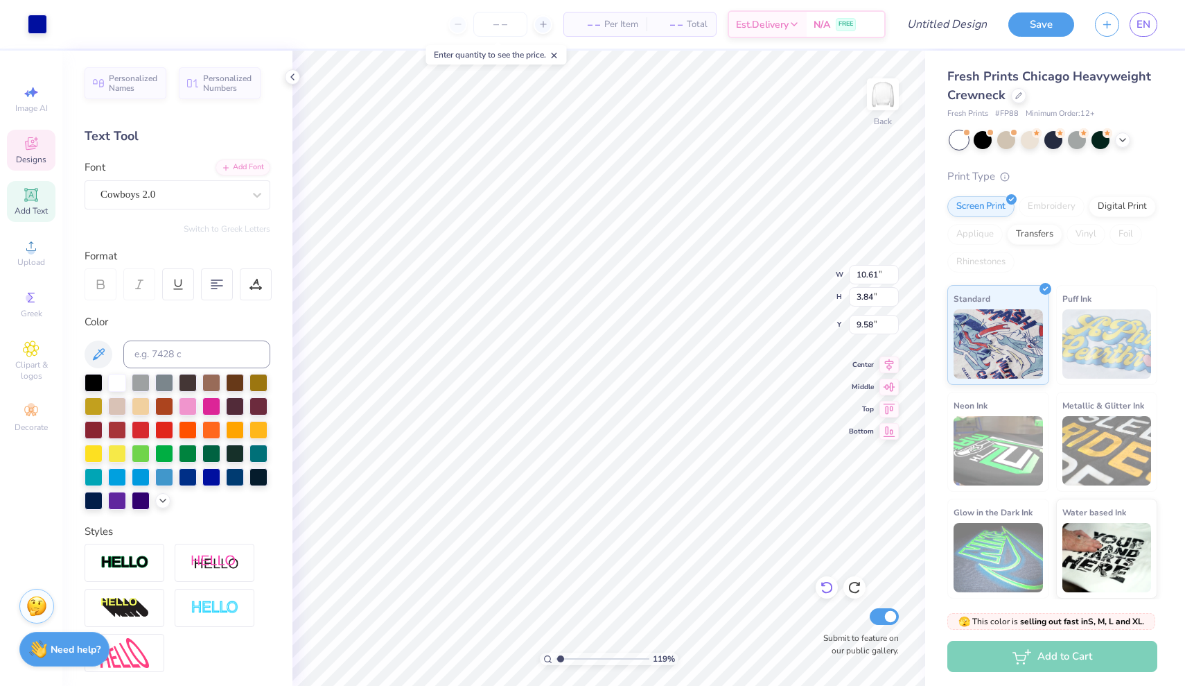
type input "9.76"
type input "15.60"
type input "5.87"
type input "2.48"
type input "7.69"
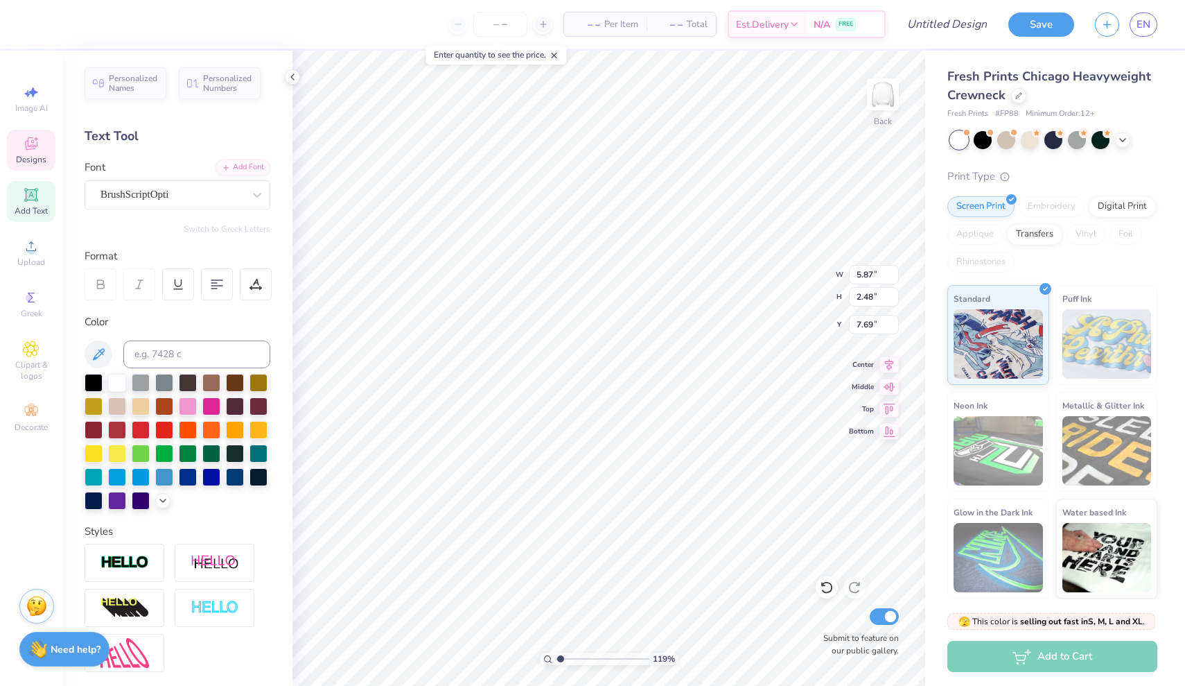
type input "7.06"
type input "2.14"
type input "13.60"
type input "0.89"
type input "0.70"
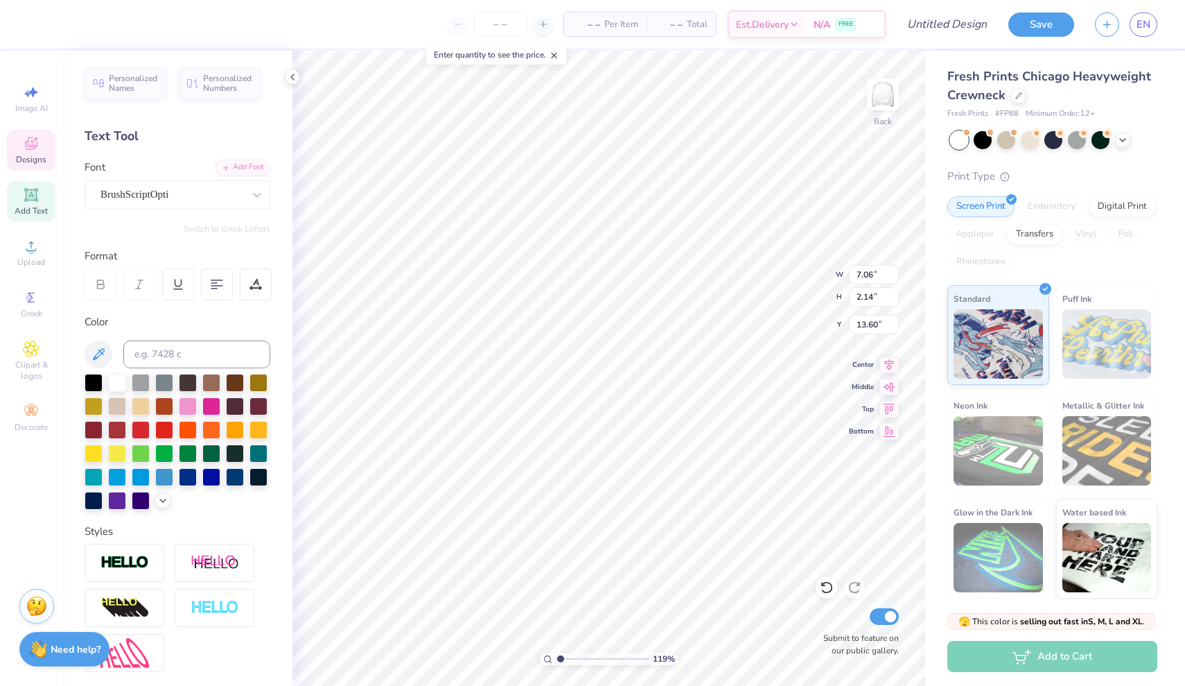
type input "7.96"
type input "8.28"
type textarea "6"
type textarea "25'"
click at [692, 43] on div "– – Per Item – – Total Est. Delivery N/A FREE" at bounding box center [534, 24] width 704 height 49
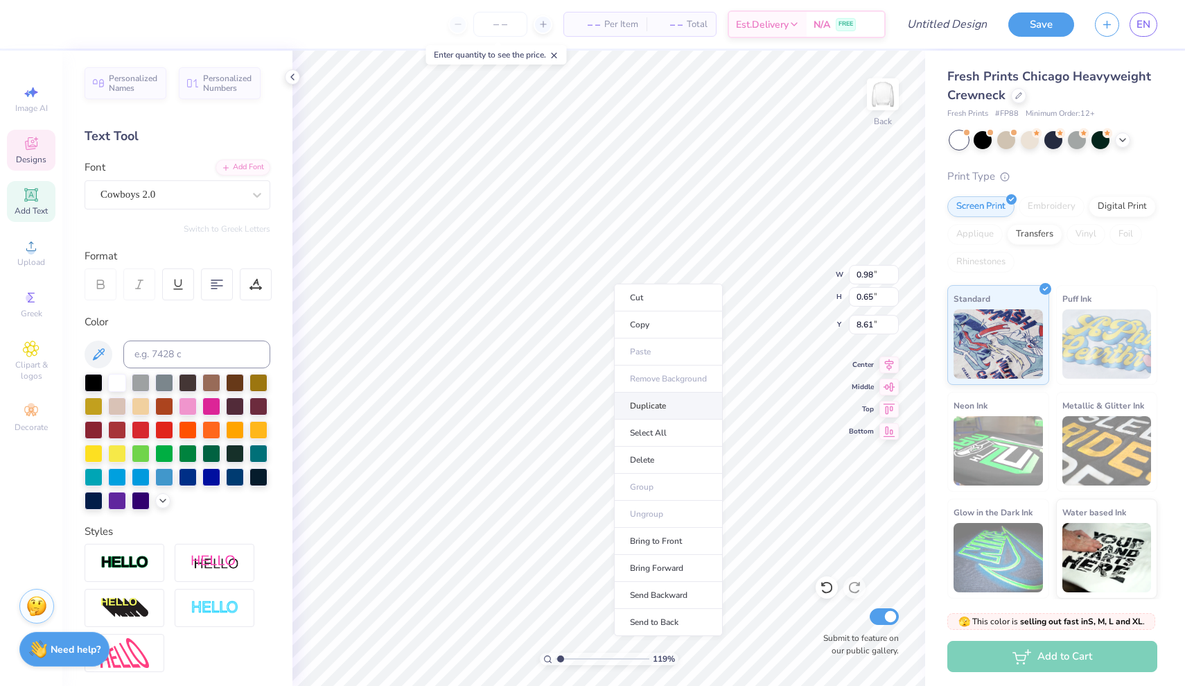
click at [650, 408] on li "Duplicate" at bounding box center [668, 405] width 109 height 27
type input "7.96"
type textarea "20"
type input "8.28"
type input "8.12"
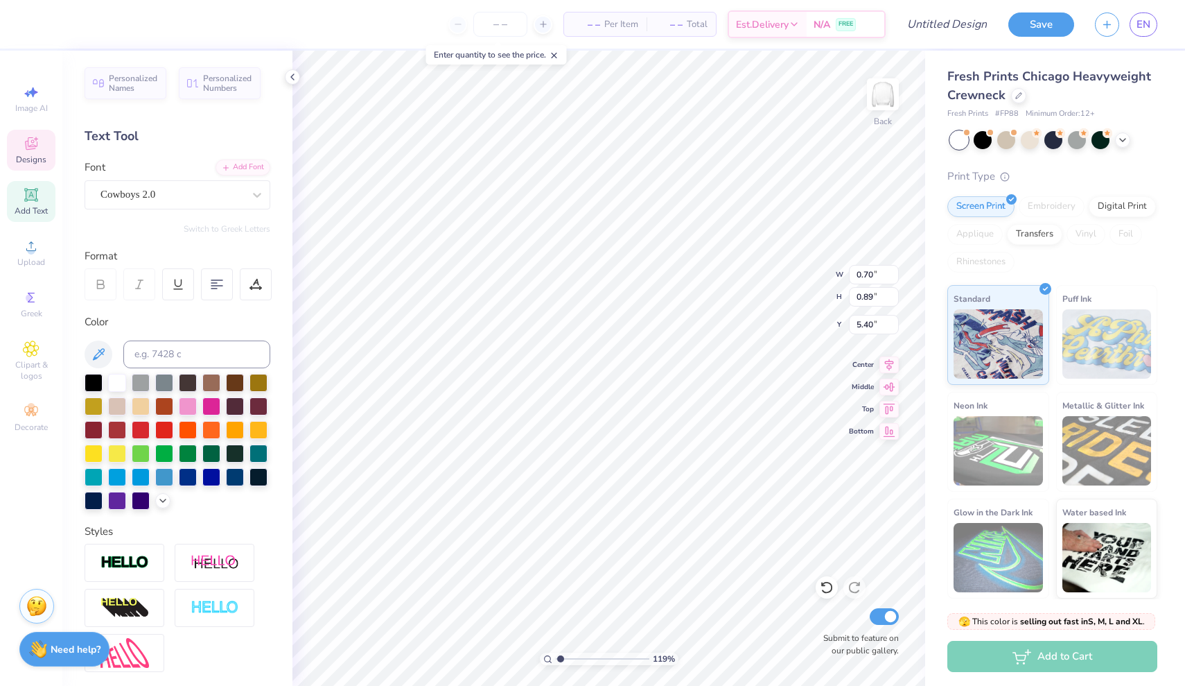
type input "0.88"
type input "16.83"
type input "7.06"
type input "2.14"
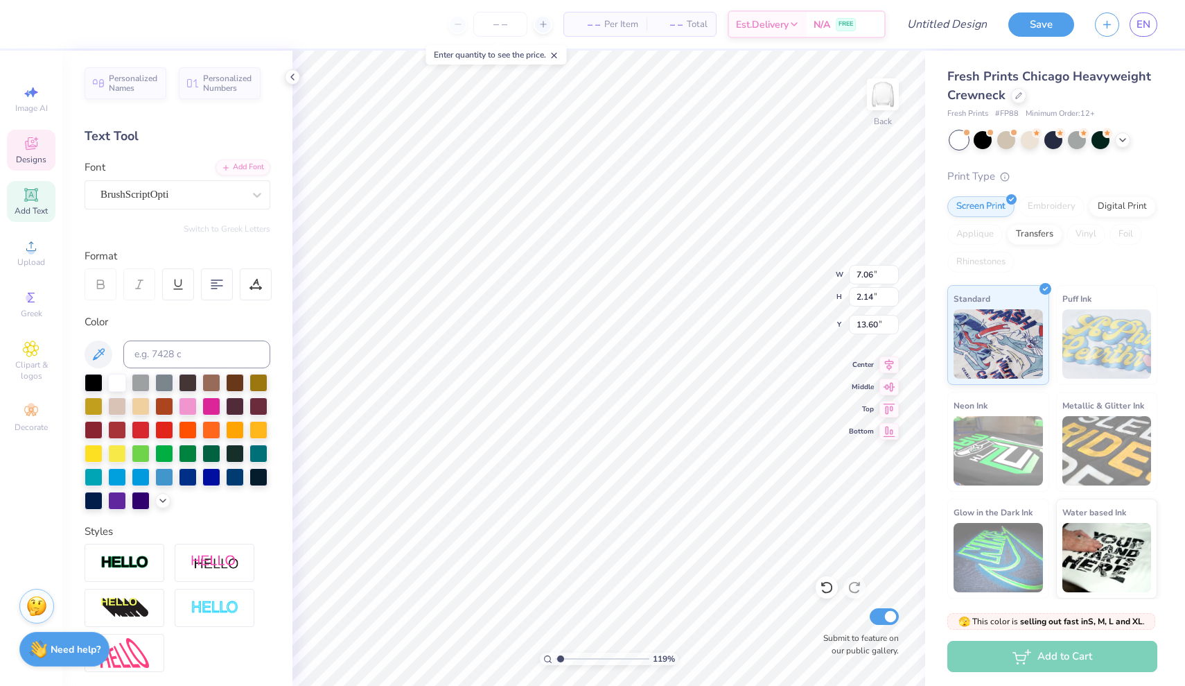
type input "8.12"
type input "5.87"
type input "2.48"
type input "13.21"
click at [88, 24] on div at bounding box center [87, 22] width 19 height 19
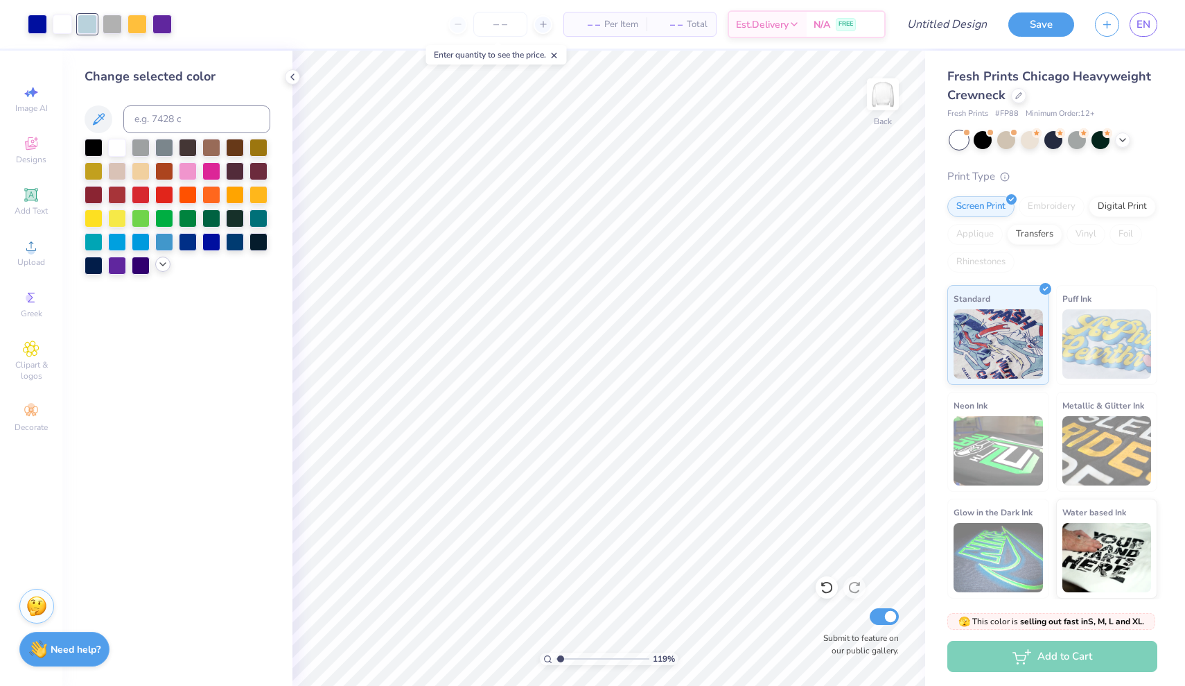
click at [164, 268] on icon at bounding box center [162, 264] width 11 height 11
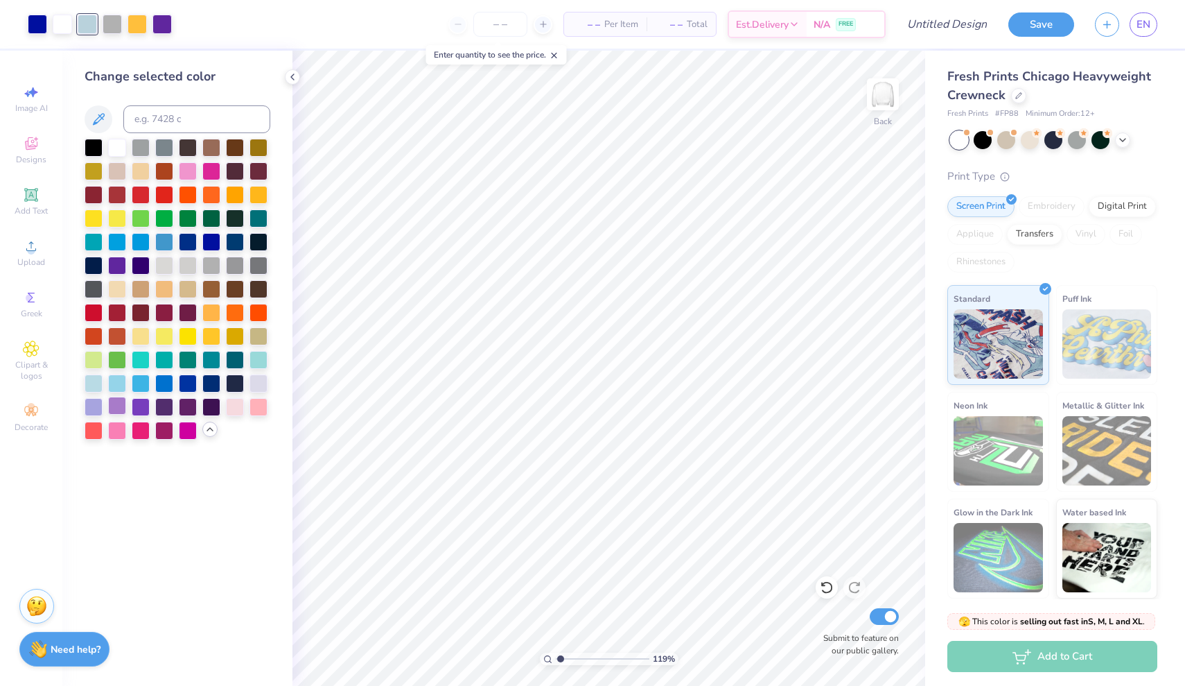
click at [111, 409] on div at bounding box center [117, 406] width 18 height 18
click at [36, 28] on div at bounding box center [37, 22] width 19 height 19
click at [184, 385] on div at bounding box center [188, 382] width 18 height 18
click at [160, 381] on div at bounding box center [164, 382] width 18 height 18
click at [187, 380] on div at bounding box center [188, 382] width 18 height 18
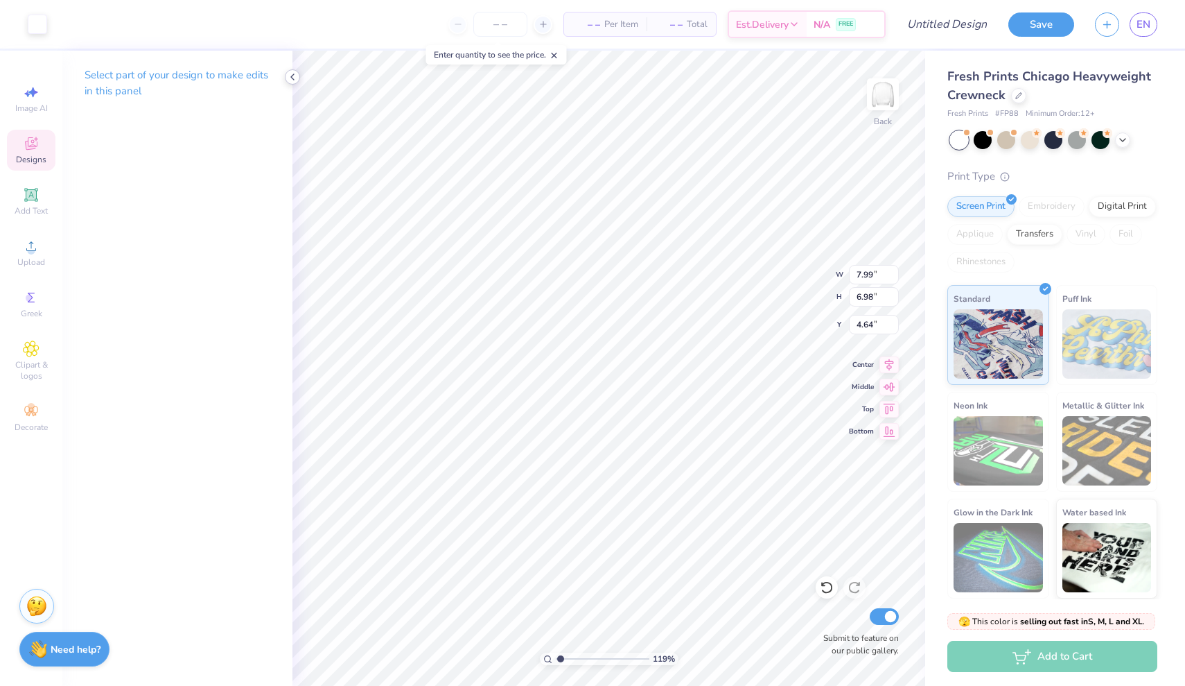
click at [295, 81] on icon at bounding box center [292, 76] width 11 height 11
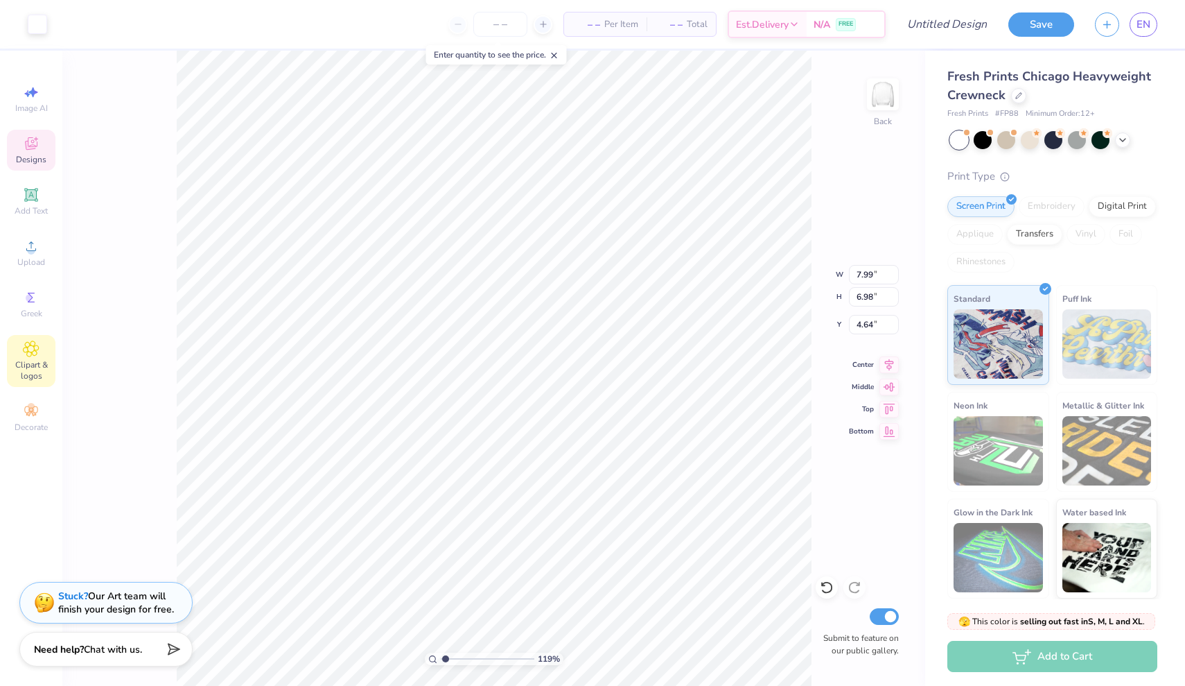
click at [44, 357] on div "Clipart & logos" at bounding box center [31, 361] width 49 height 52
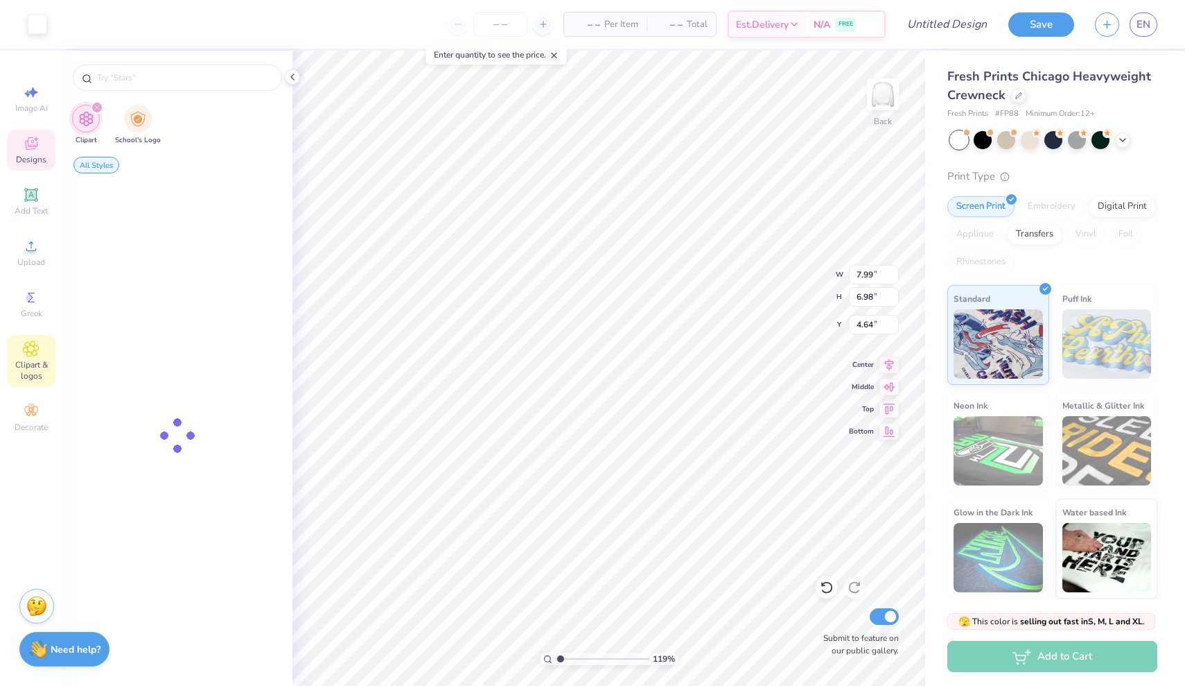
type input "crown"
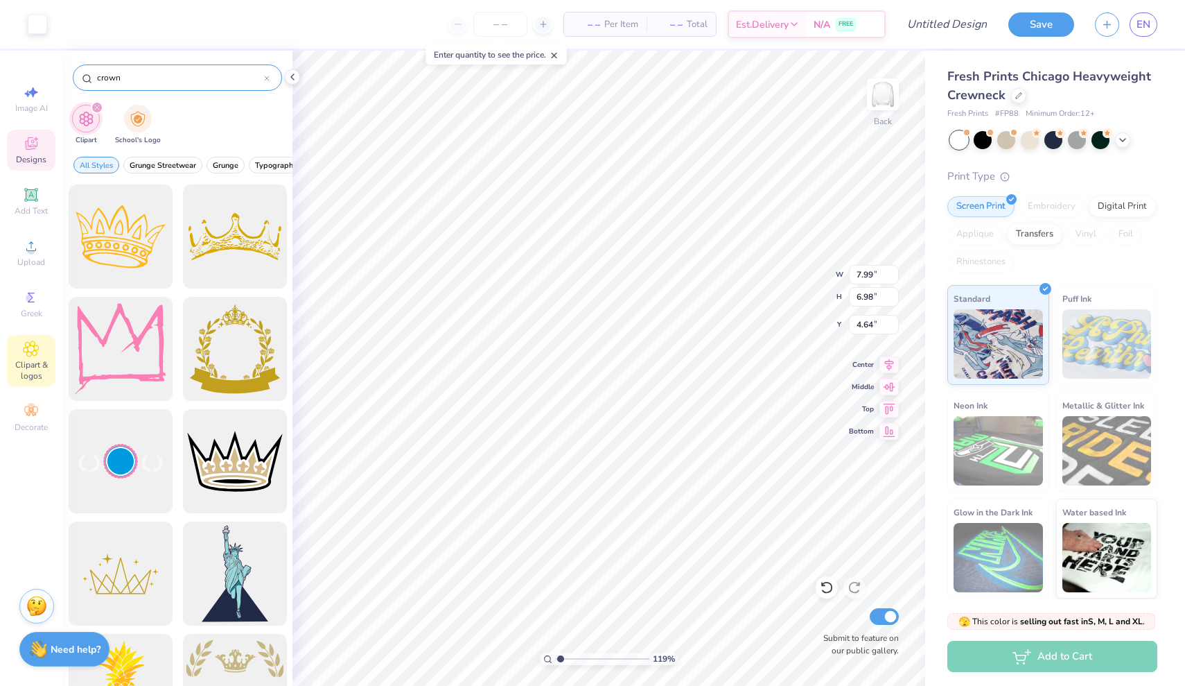
click at [265, 79] on icon at bounding box center [267, 79] width 6 height 6
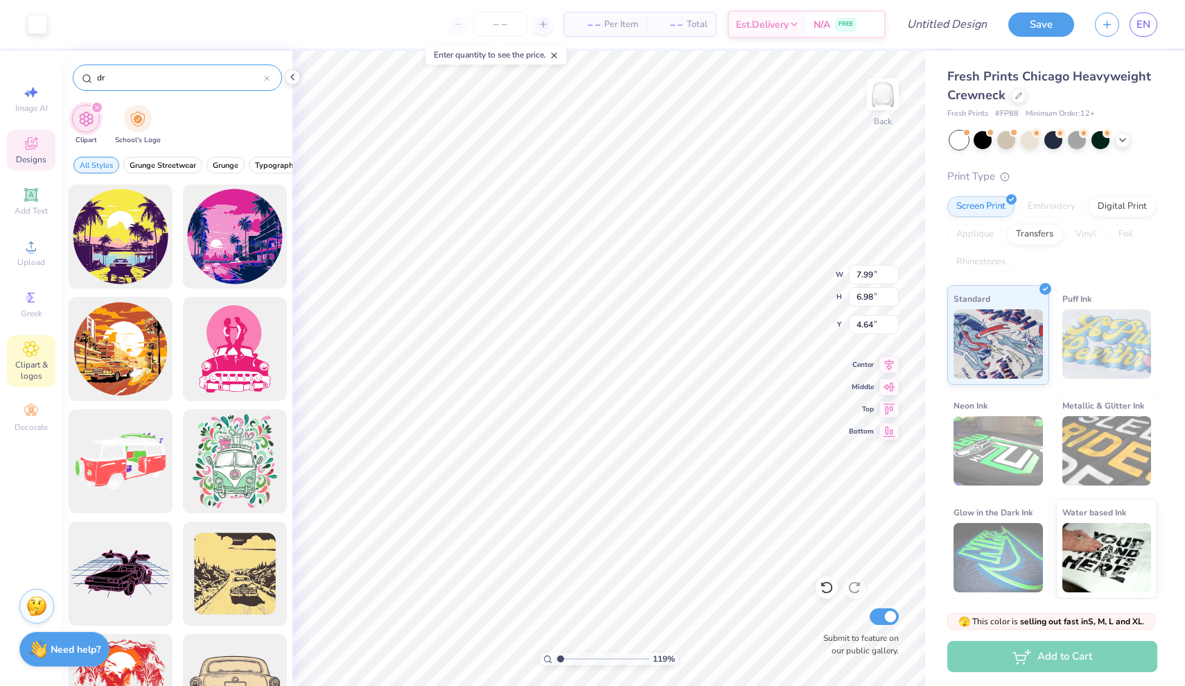
type input "d"
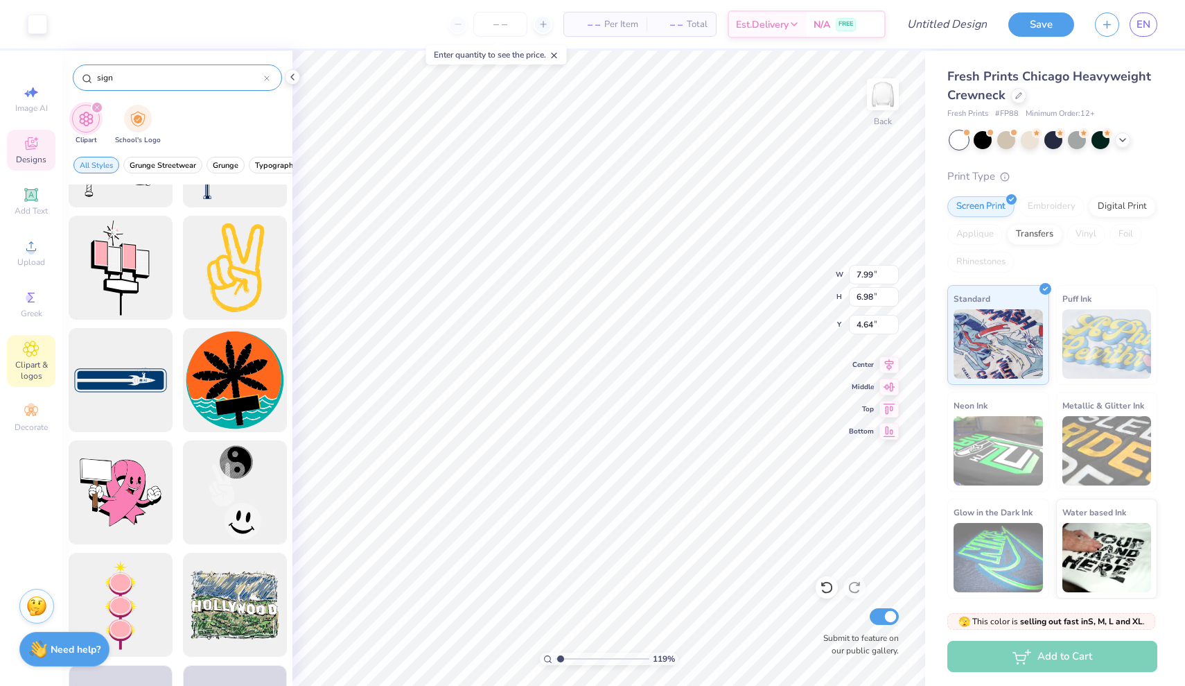
scroll to position [757, 0]
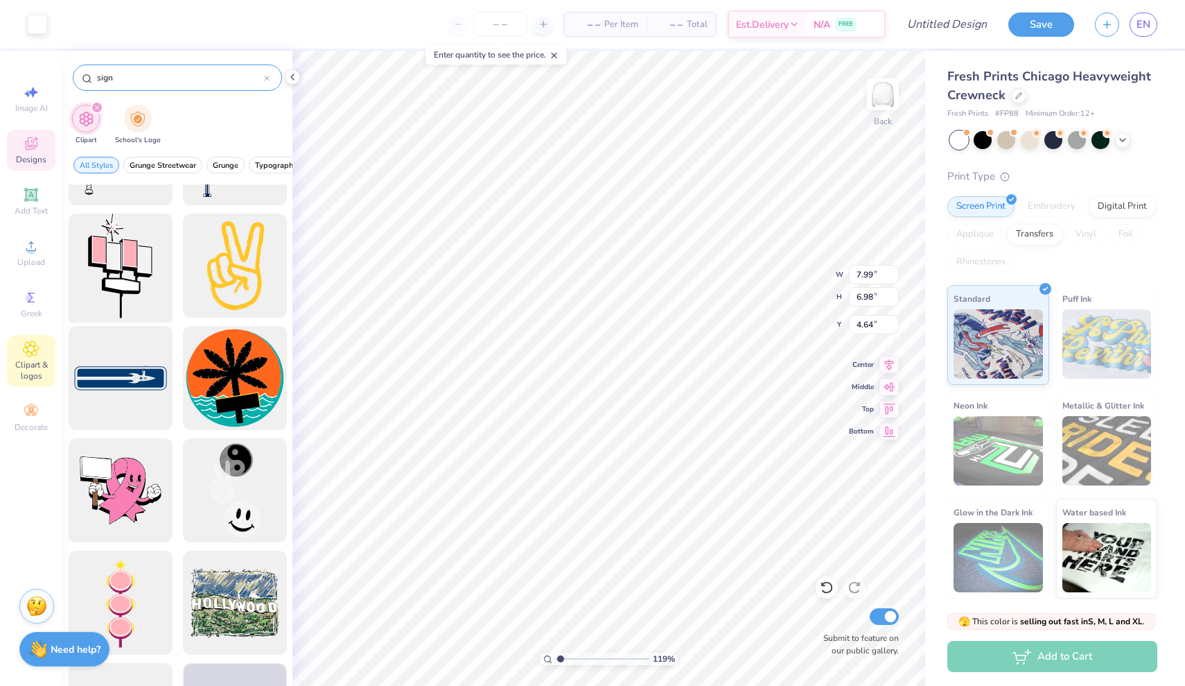
type input "sign"
click at [115, 246] on div at bounding box center [120, 266] width 114 height 114
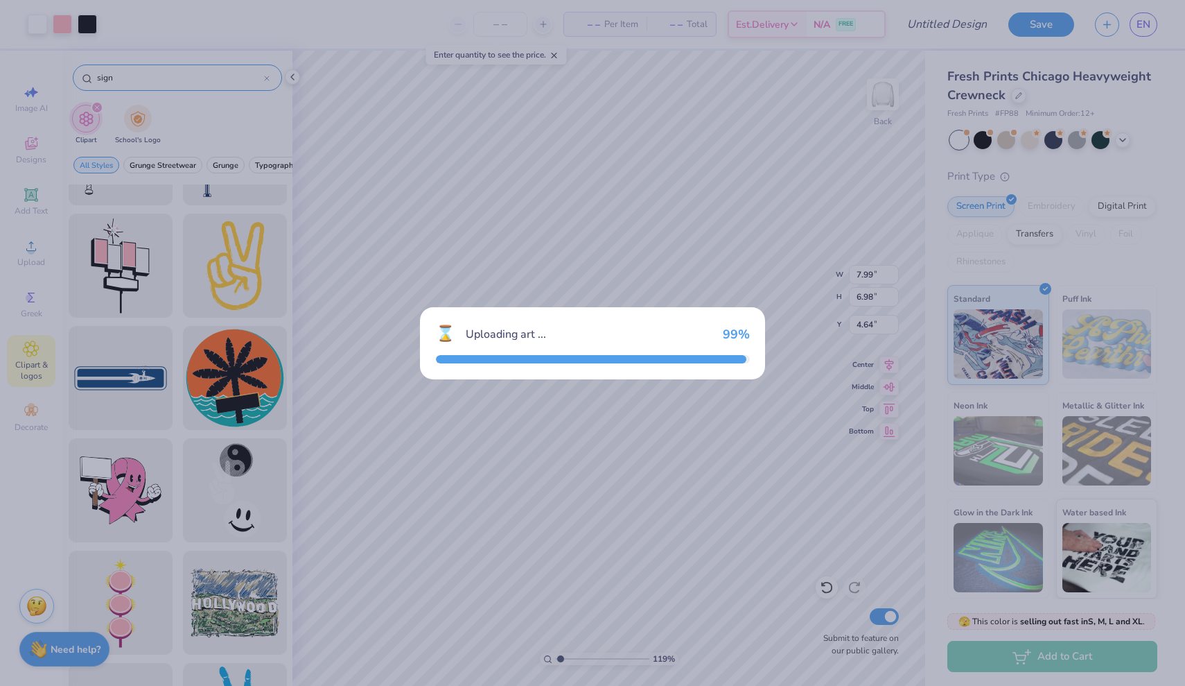
type input "10.83"
type input "17.46"
type input "3.00"
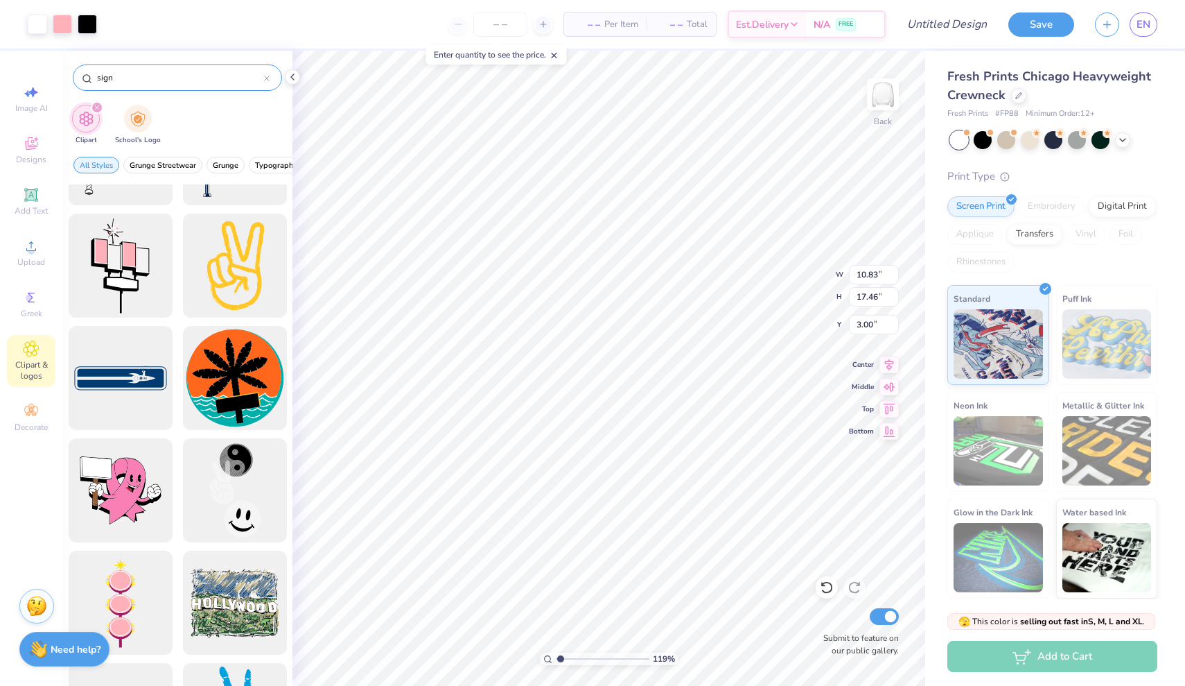
type input "2.17"
type input "3.50"
type input "16.96"
click at [822, 589] on icon at bounding box center [827, 587] width 14 height 14
type input "18.20"
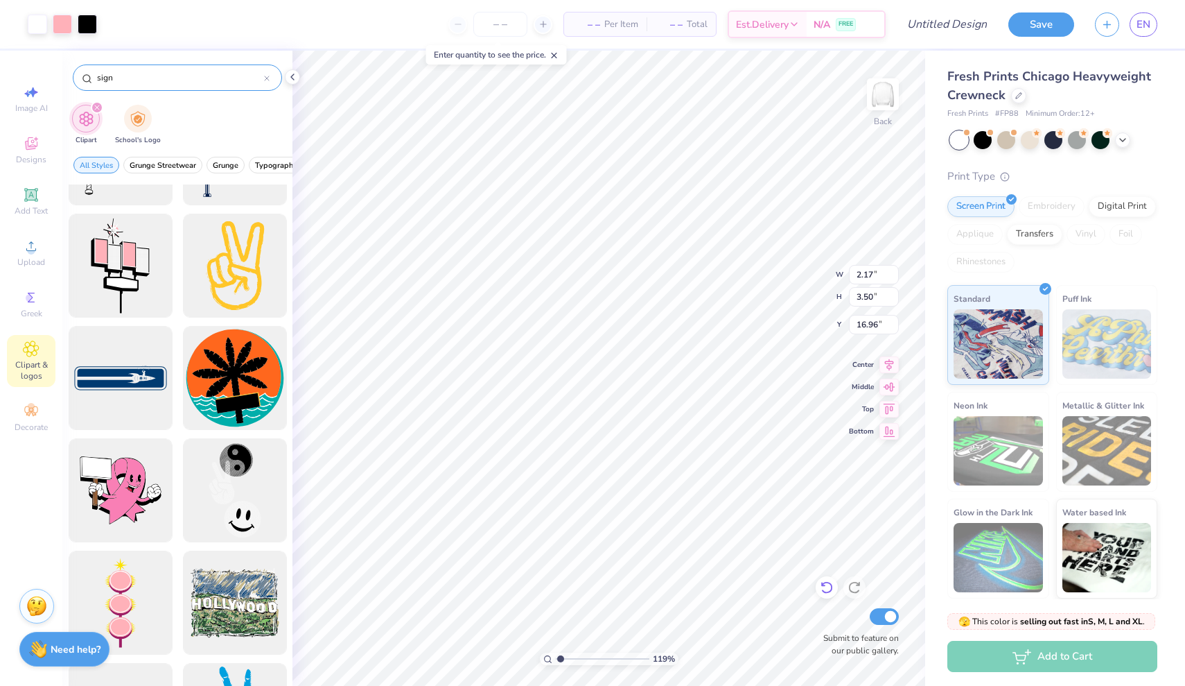
type input "5.41"
type input "5.30"
type input "8.54"
type input "3.85"
click at [696, 551] on li "Send Backward" at bounding box center [699, 554] width 109 height 27
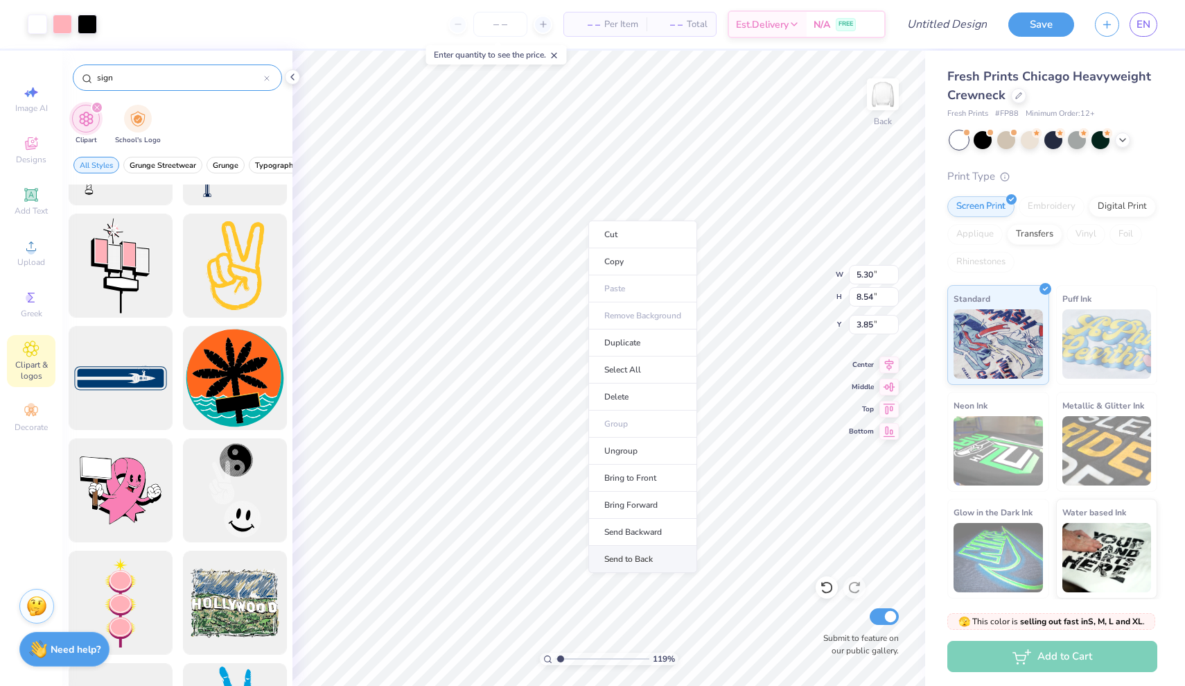
click at [651, 555] on li "Send to Back" at bounding box center [643, 559] width 109 height 27
type input "6.08"
type input "9.80"
type input "2.39"
type input "5.25"
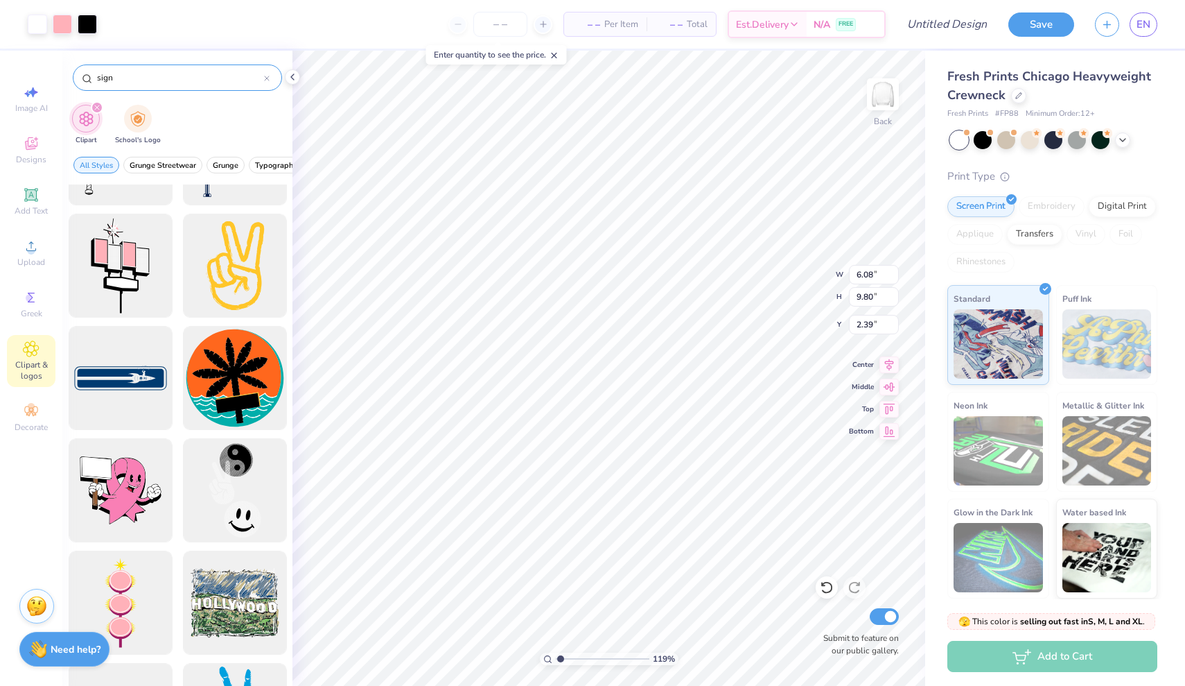
type input "8.46"
type input "3.47"
click at [703, 447] on li "Ungroup" at bounding box center [732, 450] width 109 height 27
click at [189, 24] on div at bounding box center [186, 22] width 19 height 19
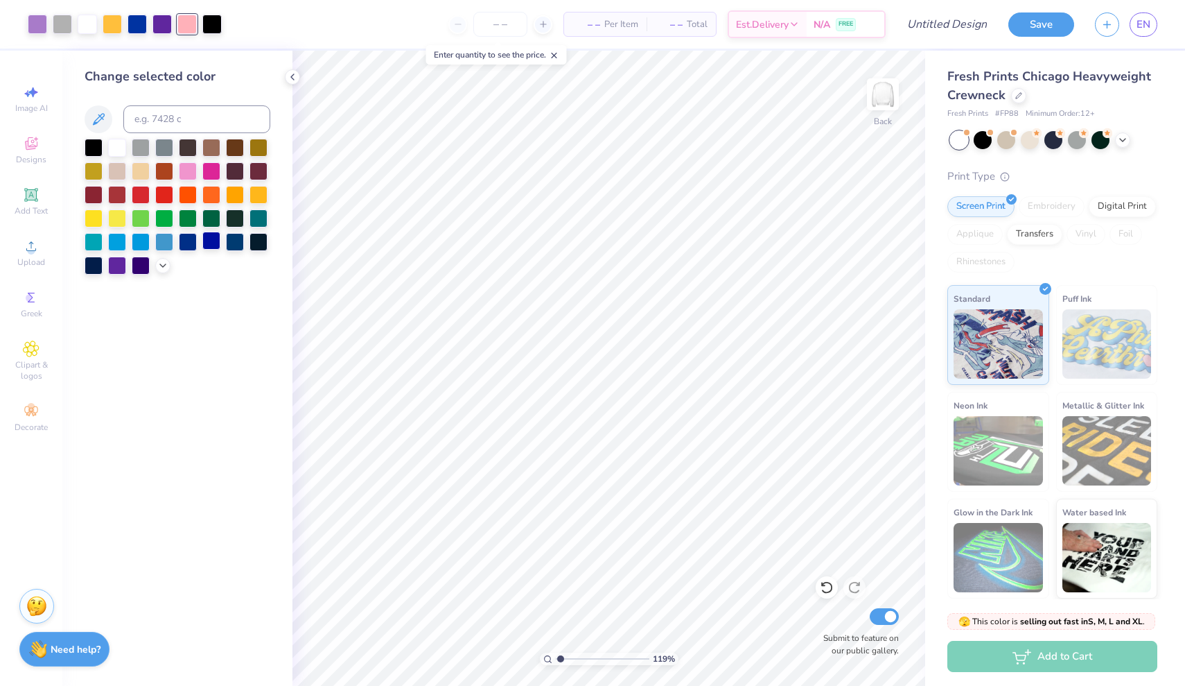
click at [212, 246] on div at bounding box center [211, 241] width 18 height 18
click at [182, 245] on div at bounding box center [188, 241] width 18 height 18
click at [235, 323] on div "Change selected color" at bounding box center [177, 368] width 230 height 635
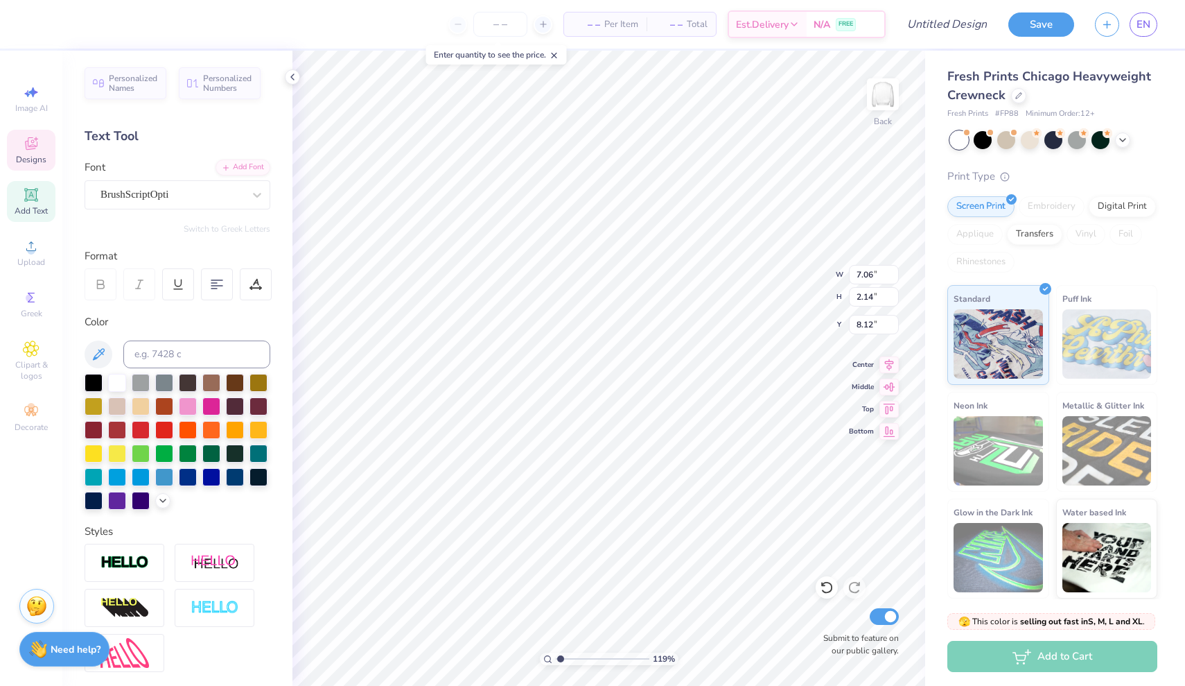
type input "1.12"
type input "2.18"
type input "5.34"
click at [44, 22] on div at bounding box center [37, 22] width 19 height 19
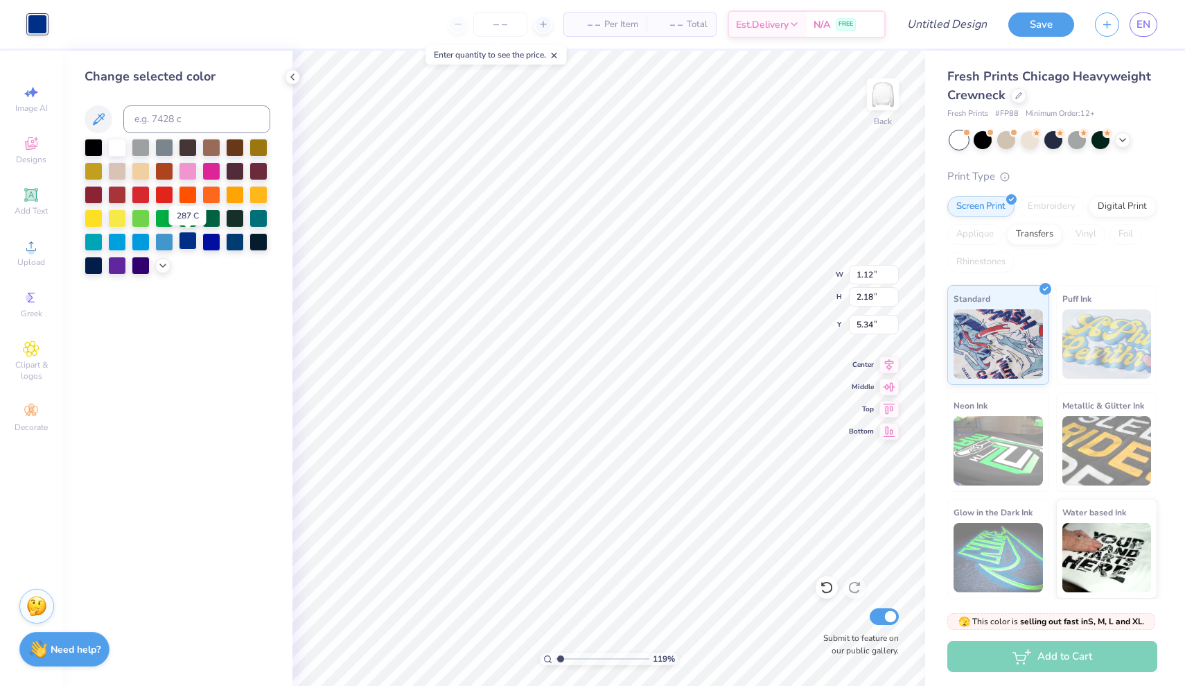
click at [184, 244] on div at bounding box center [188, 241] width 18 height 18
click at [213, 246] on div at bounding box center [211, 241] width 18 height 18
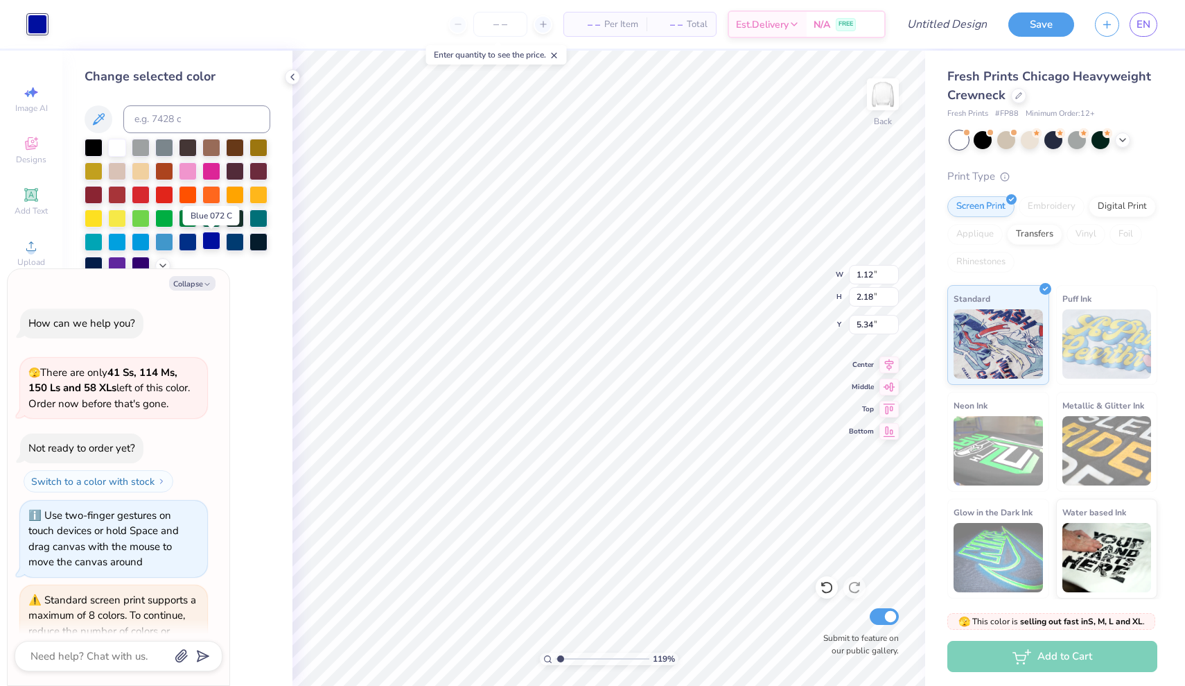
scroll to position [87, 0]
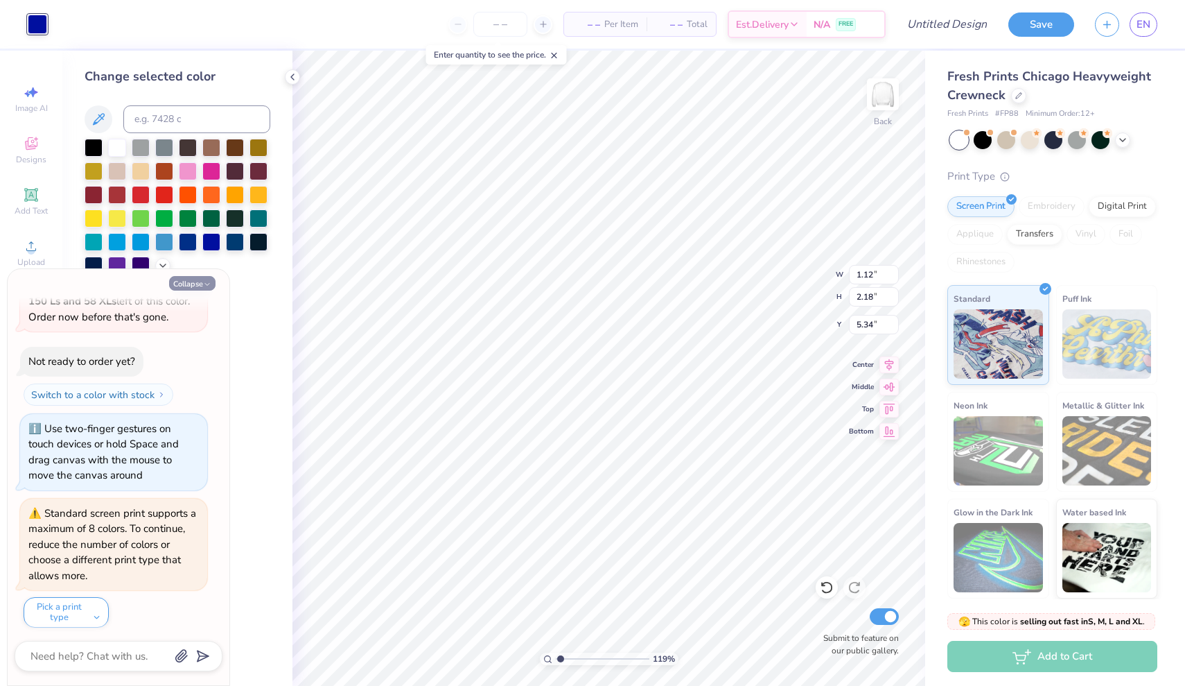
click at [204, 281] on icon "button" at bounding box center [207, 284] width 8 height 8
type textarea "x"
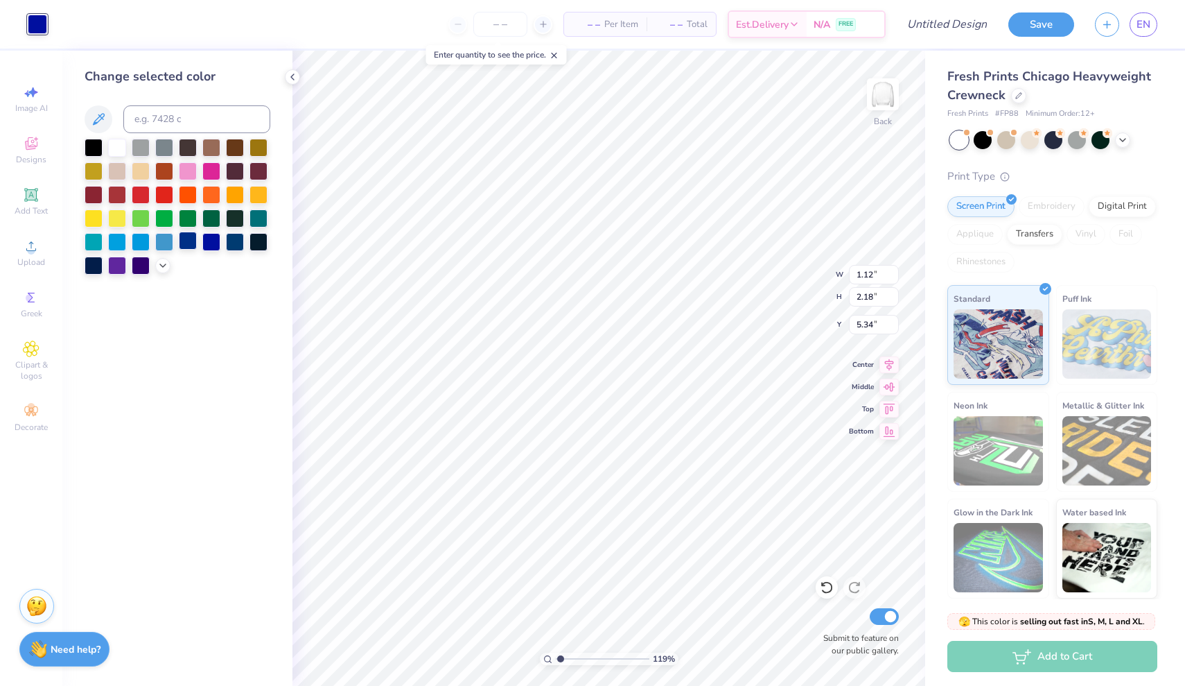
click at [186, 244] on div at bounding box center [188, 241] width 18 height 18
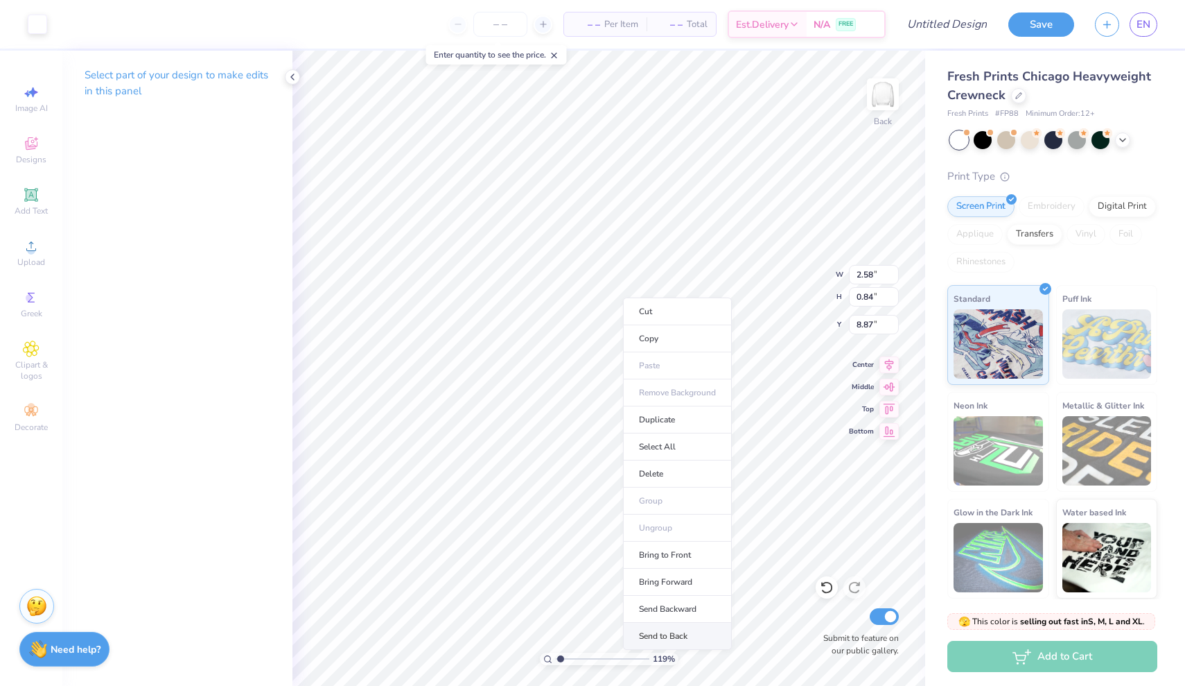
click at [680, 639] on li "Send to Back" at bounding box center [677, 635] width 109 height 27
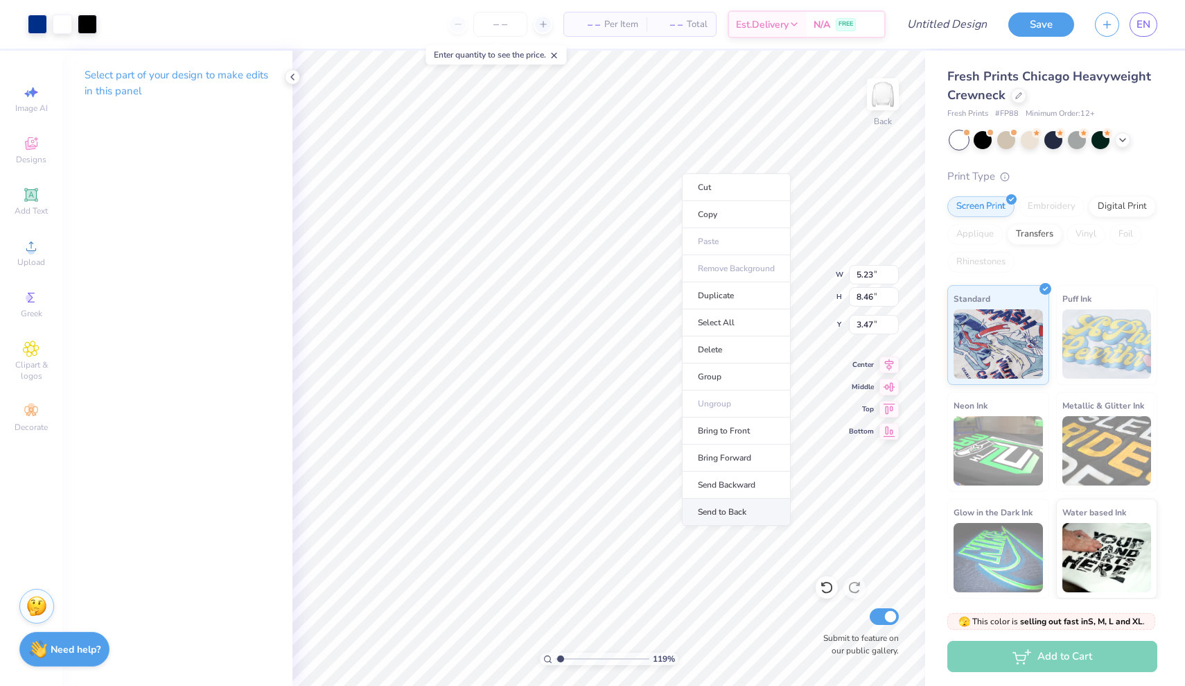
click at [731, 509] on li "Send to Back" at bounding box center [736, 511] width 109 height 27
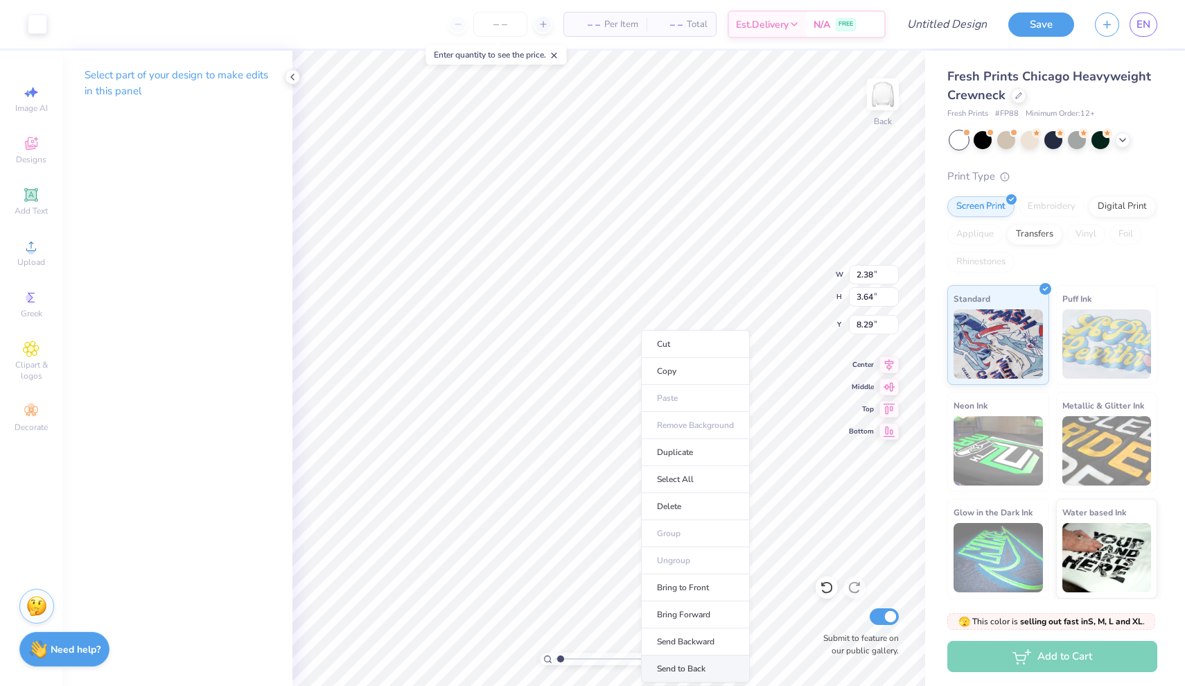
click at [672, 665] on li "Send to Back" at bounding box center [695, 668] width 109 height 27
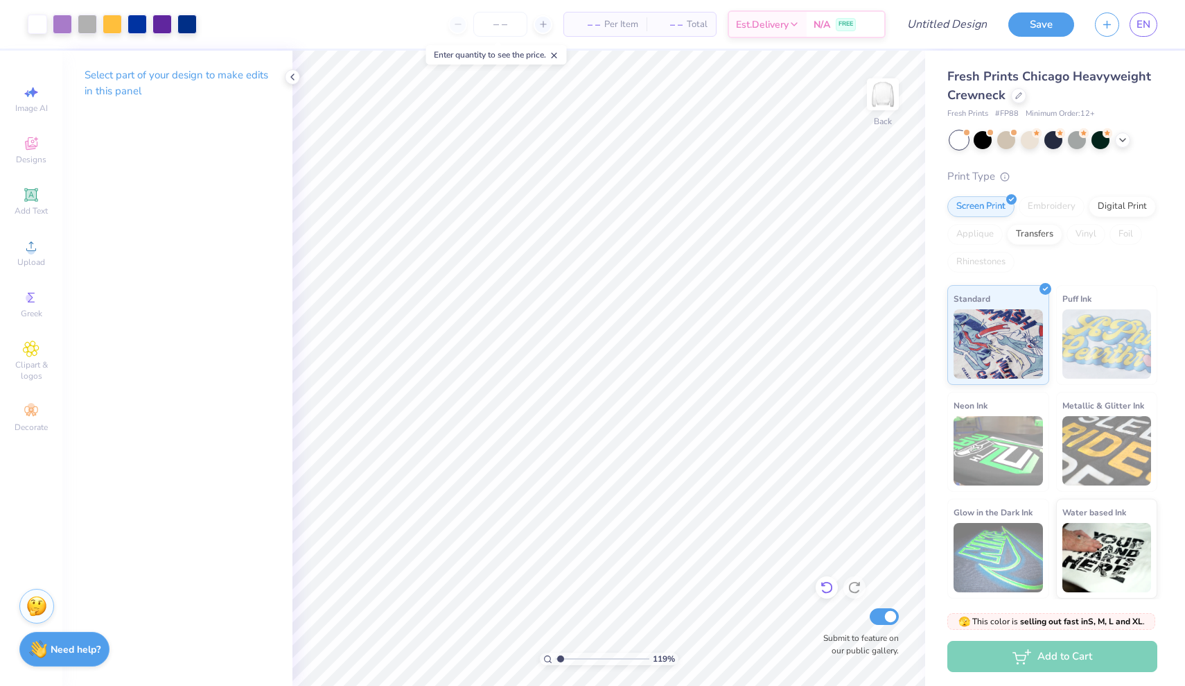
click at [819, 587] on div at bounding box center [827, 587] width 22 height 22
type input "3.00"
type input "0.91"
type input "0.94"
type input "4.10"
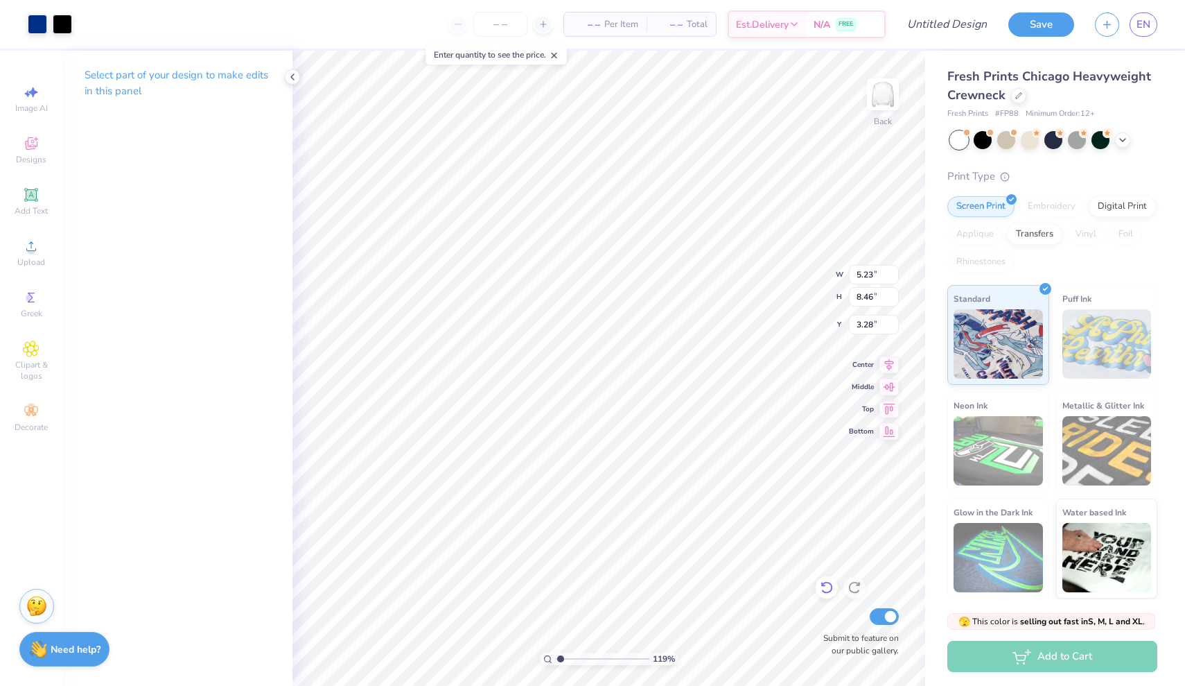
click at [829, 591] on icon at bounding box center [827, 587] width 14 height 14
type input "3.47"
click at [829, 591] on icon at bounding box center [827, 587] width 14 height 14
click at [703, 410] on ul "Cut Copy Paste Remove Background Duplicate Select All Delete Group Ungroup Brin…" at bounding box center [724, 356] width 109 height 352
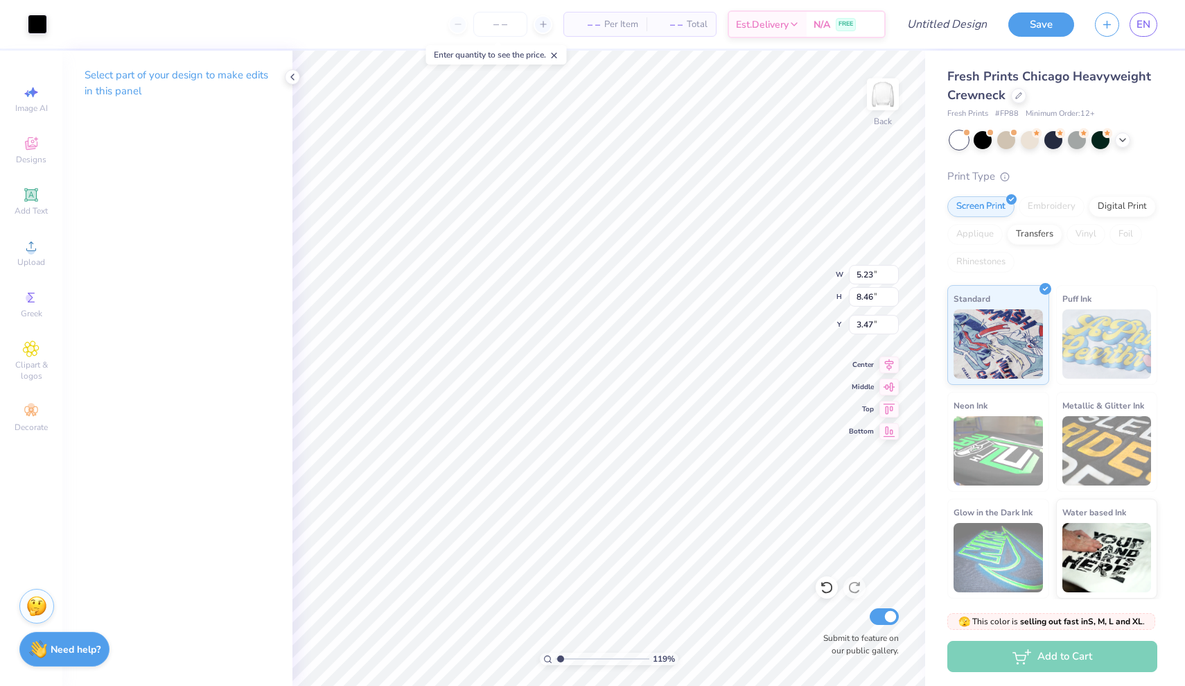
type input "3.56"
type input "2.59"
type input "1.48"
type input "18.20"
click at [37, 363] on span "Clipart & logos" at bounding box center [31, 370] width 49 height 22
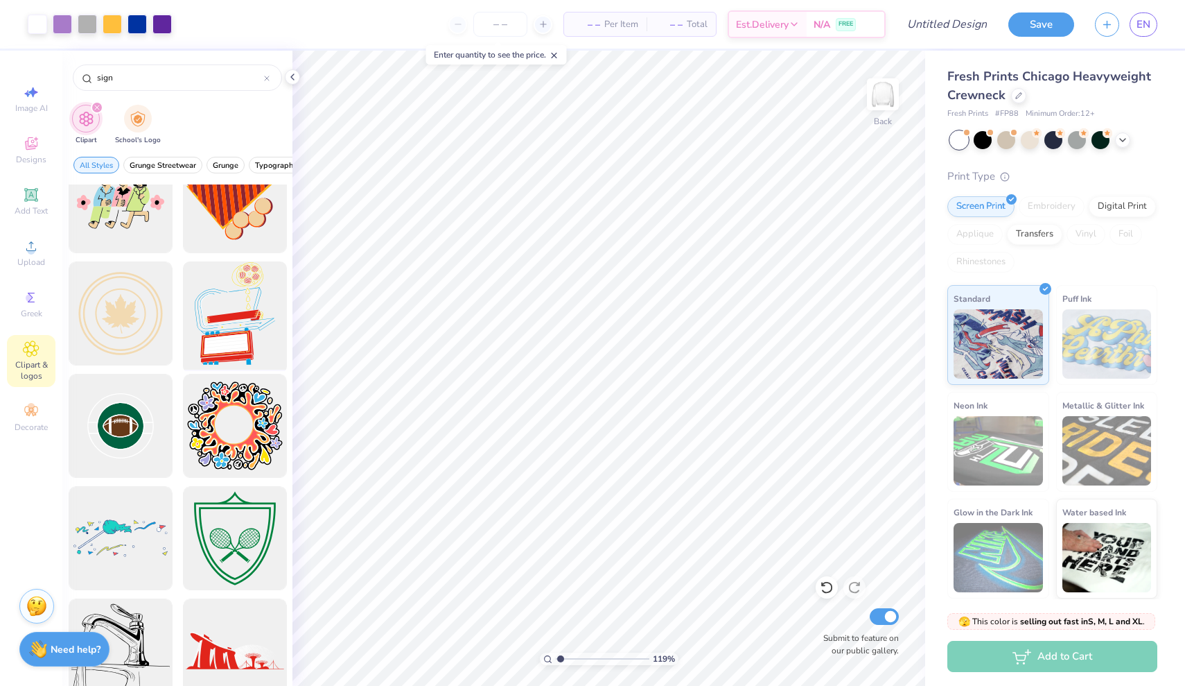
scroll to position [4640, 0]
click at [227, 333] on div at bounding box center [234, 313] width 114 height 114
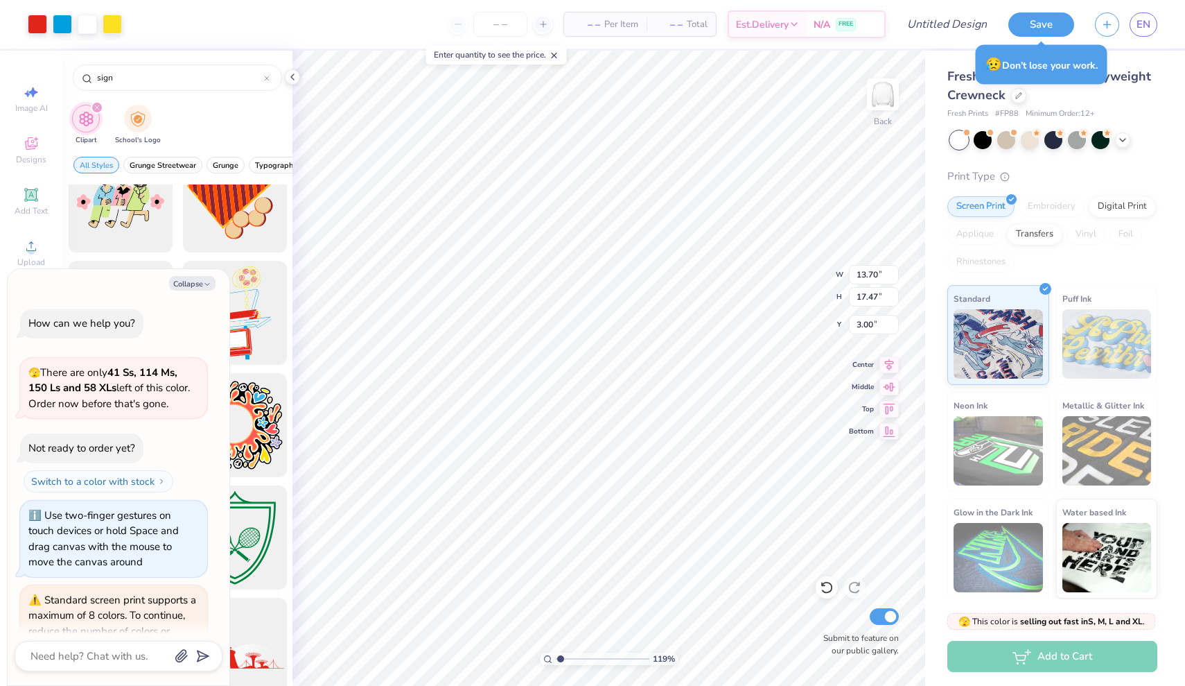
scroll to position [223, 0]
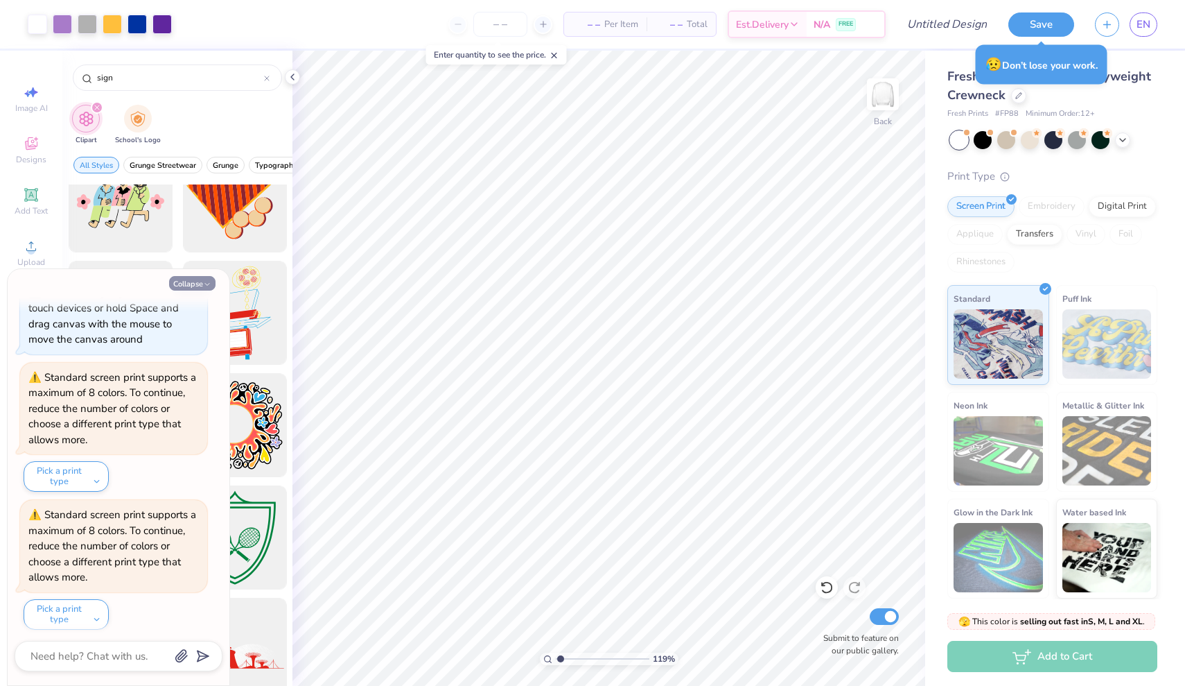
click at [198, 283] on button "Collapse" at bounding box center [192, 283] width 46 height 15
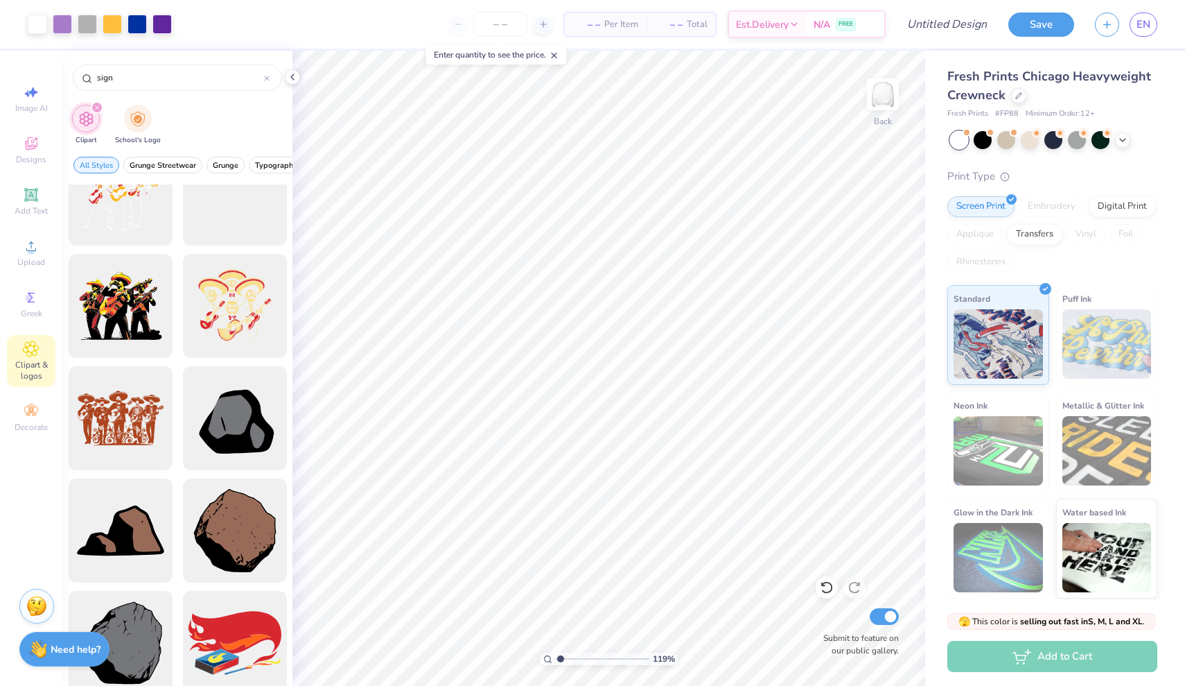
scroll to position [8691, 0]
click at [180, 83] on input "sign" at bounding box center [180, 78] width 168 height 14
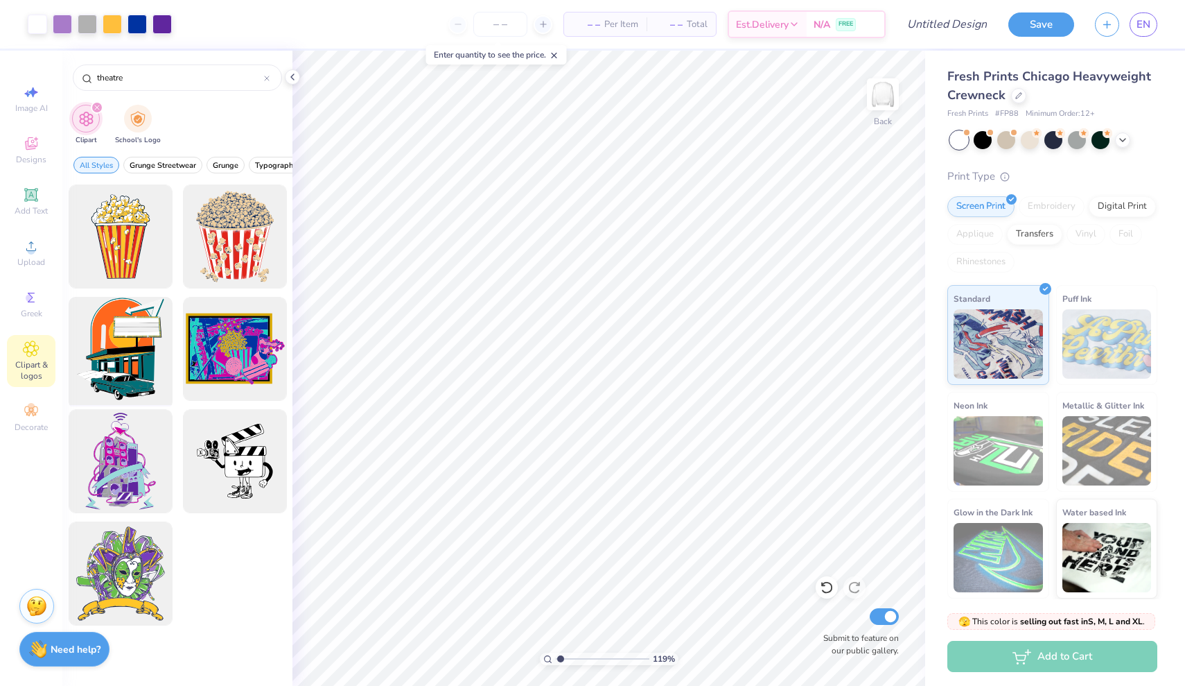
click at [129, 329] on div at bounding box center [120, 349] width 114 height 114
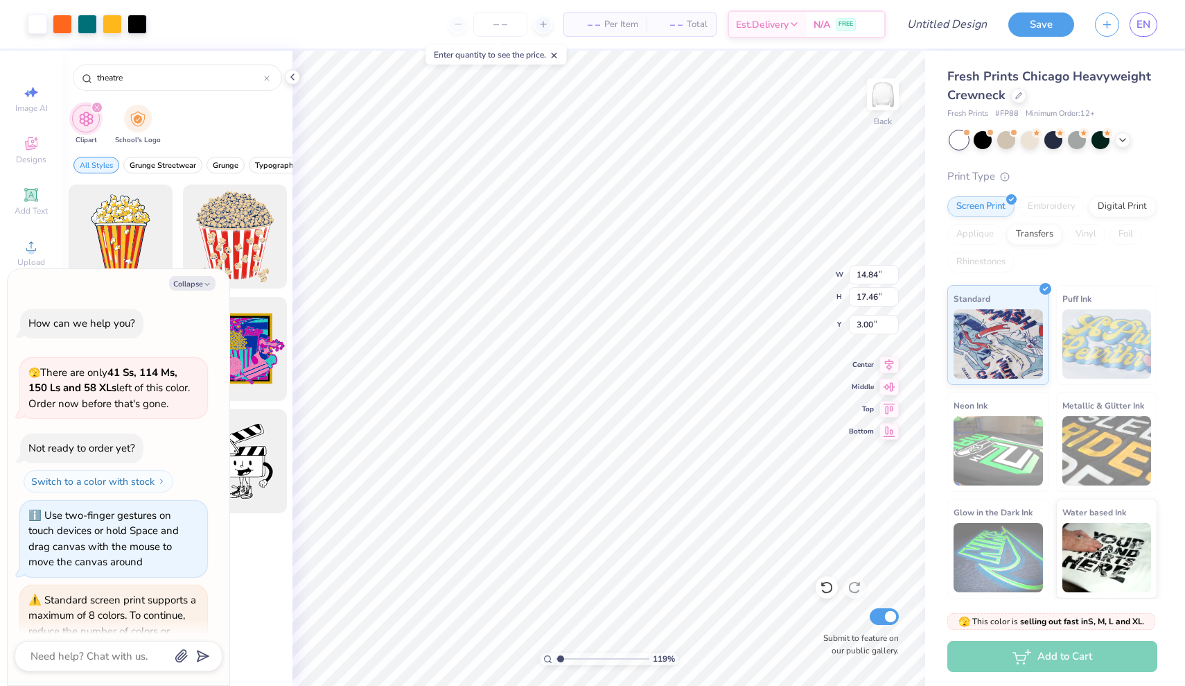
scroll to position [358, 0]
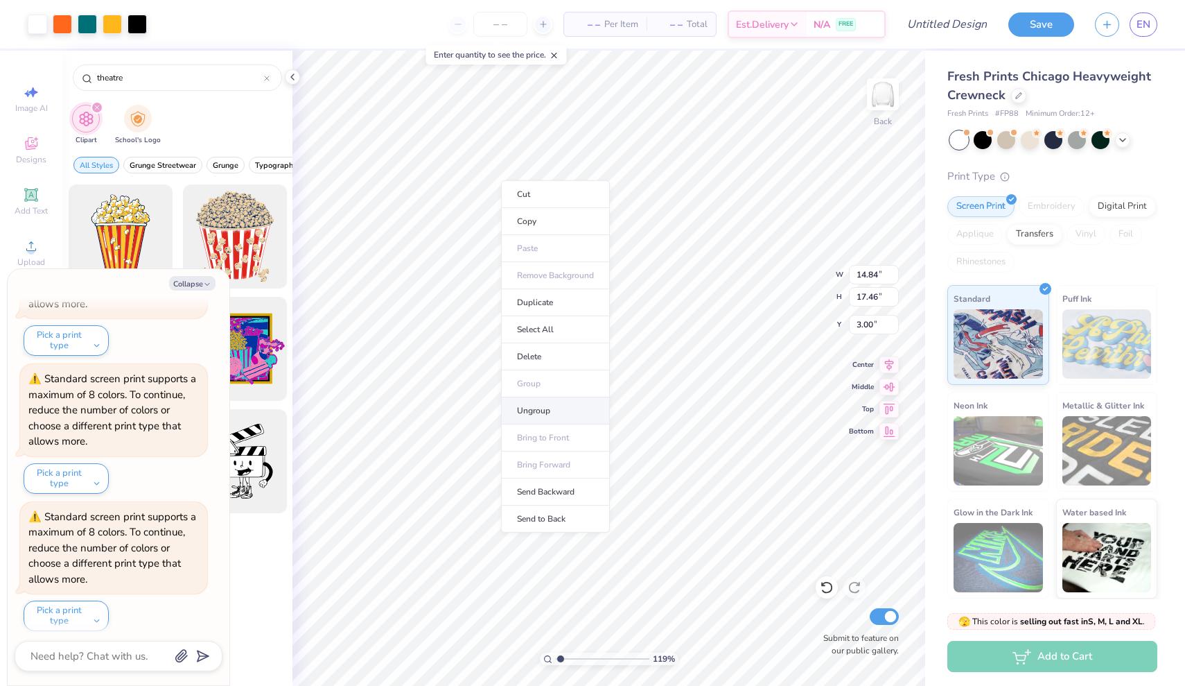
click at [556, 418] on li "Ungroup" at bounding box center [555, 410] width 109 height 27
click at [825, 582] on icon at bounding box center [827, 588] width 12 height 12
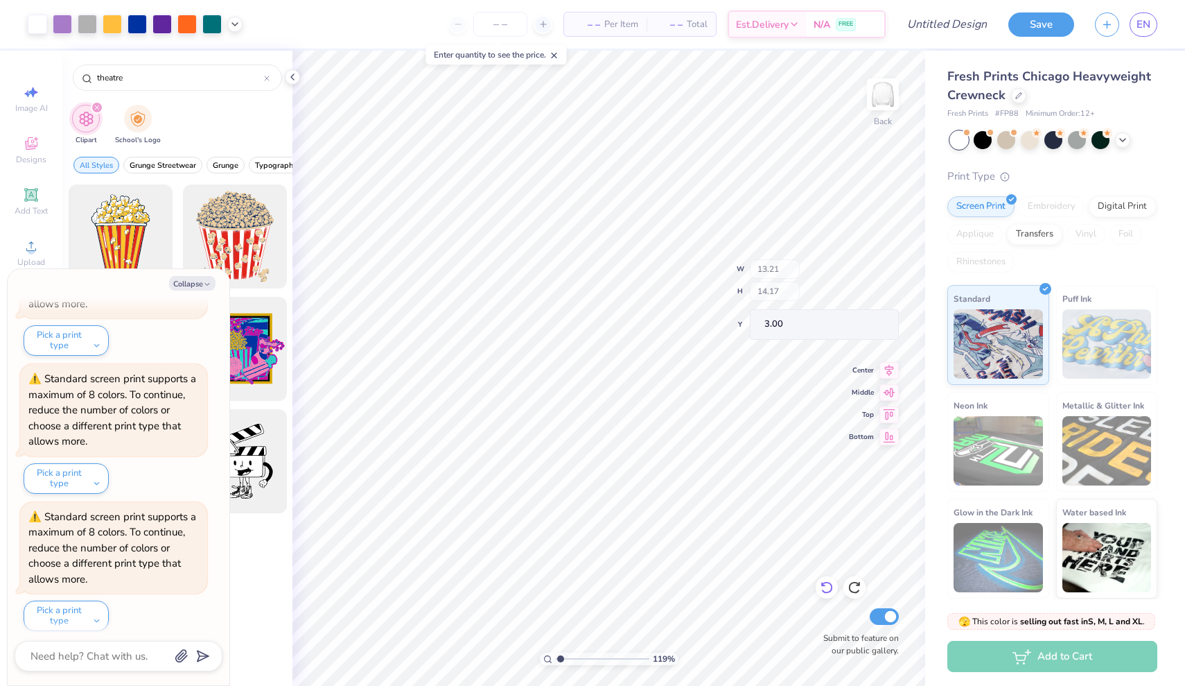
click at [825, 582] on icon at bounding box center [827, 588] width 12 height 12
click at [582, 653] on input "range" at bounding box center [603, 658] width 94 height 12
click at [593, 657] on input "range" at bounding box center [603, 658] width 94 height 12
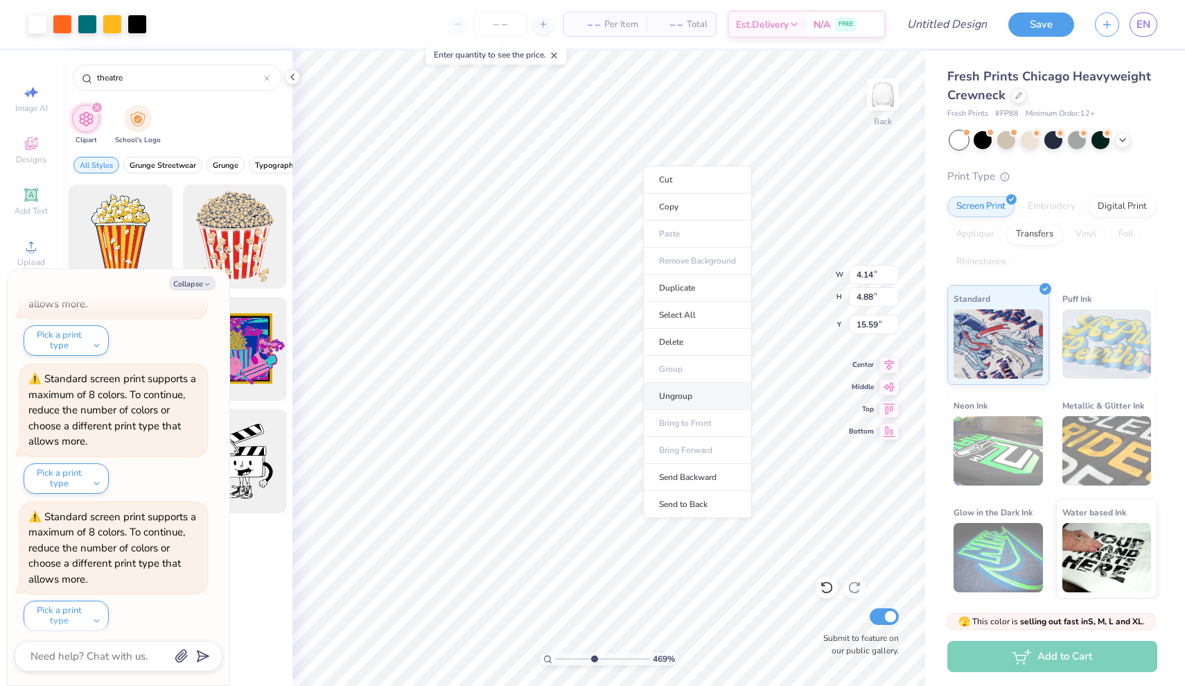
click at [672, 393] on li "Ungroup" at bounding box center [697, 396] width 109 height 27
click at [825, 591] on icon at bounding box center [827, 587] width 14 height 14
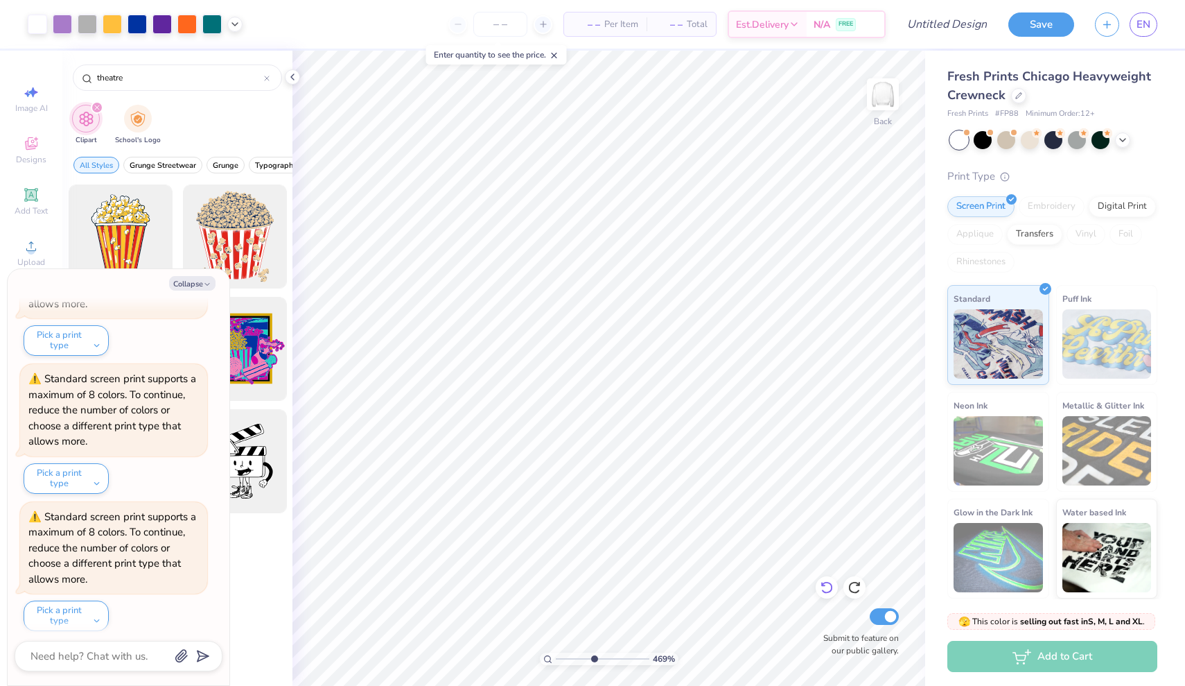
scroll to position [494, 0]
click at [821, 591] on icon at bounding box center [827, 587] width 14 height 14
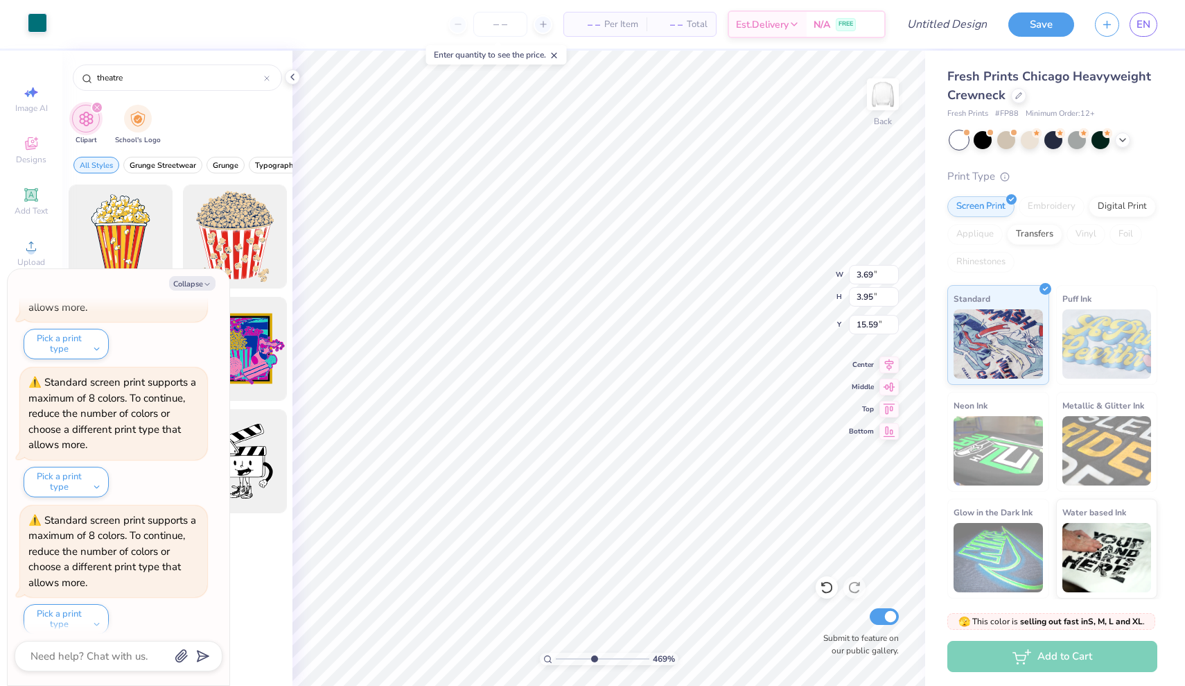
click at [37, 25] on div at bounding box center [37, 22] width 19 height 19
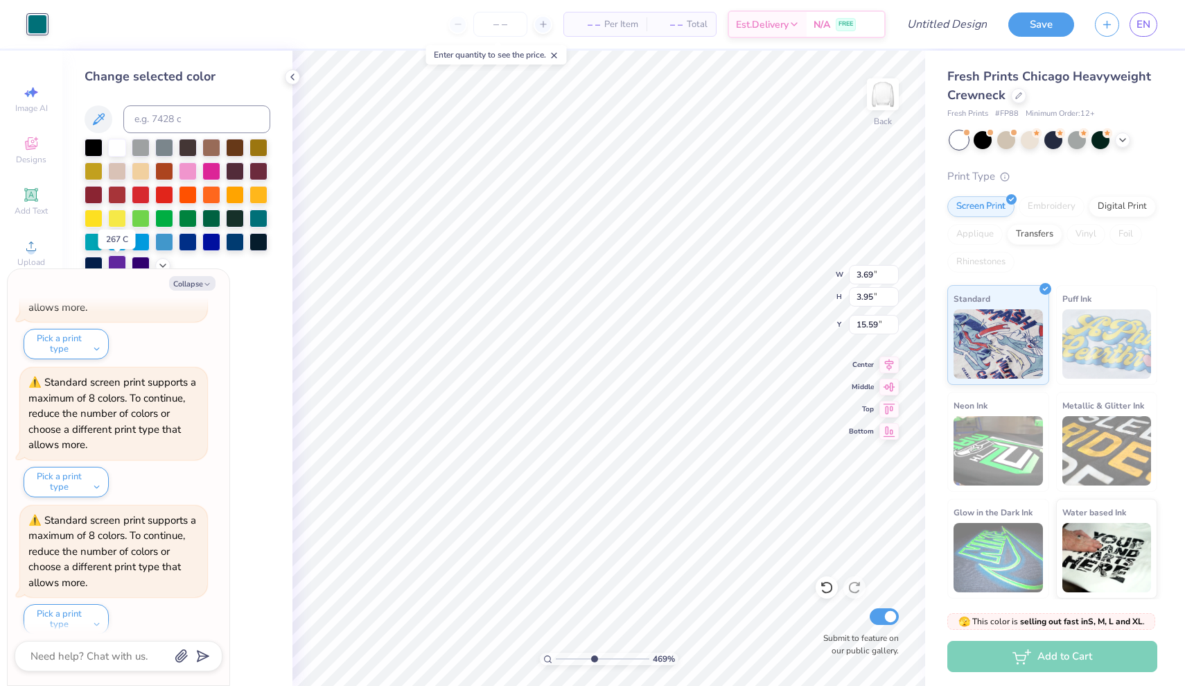
click at [116, 263] on div at bounding box center [117, 264] width 18 height 18
click at [191, 282] on button "Collapse" at bounding box center [192, 283] width 46 height 15
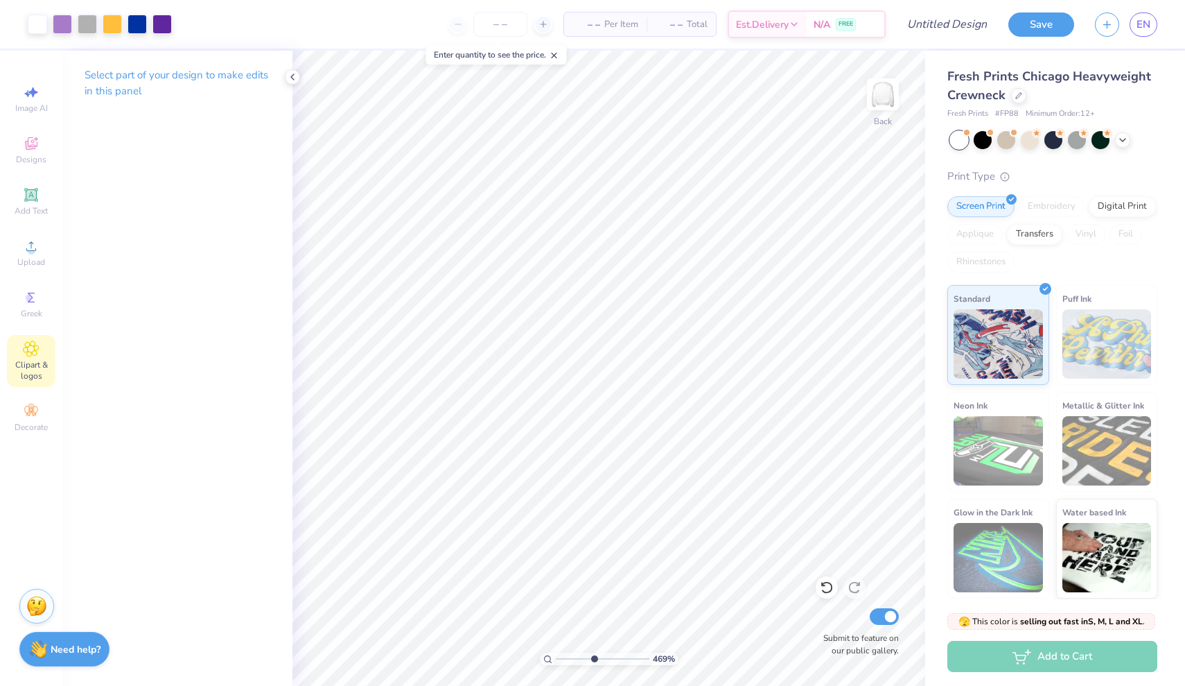
click at [34, 355] on icon at bounding box center [31, 348] width 15 height 15
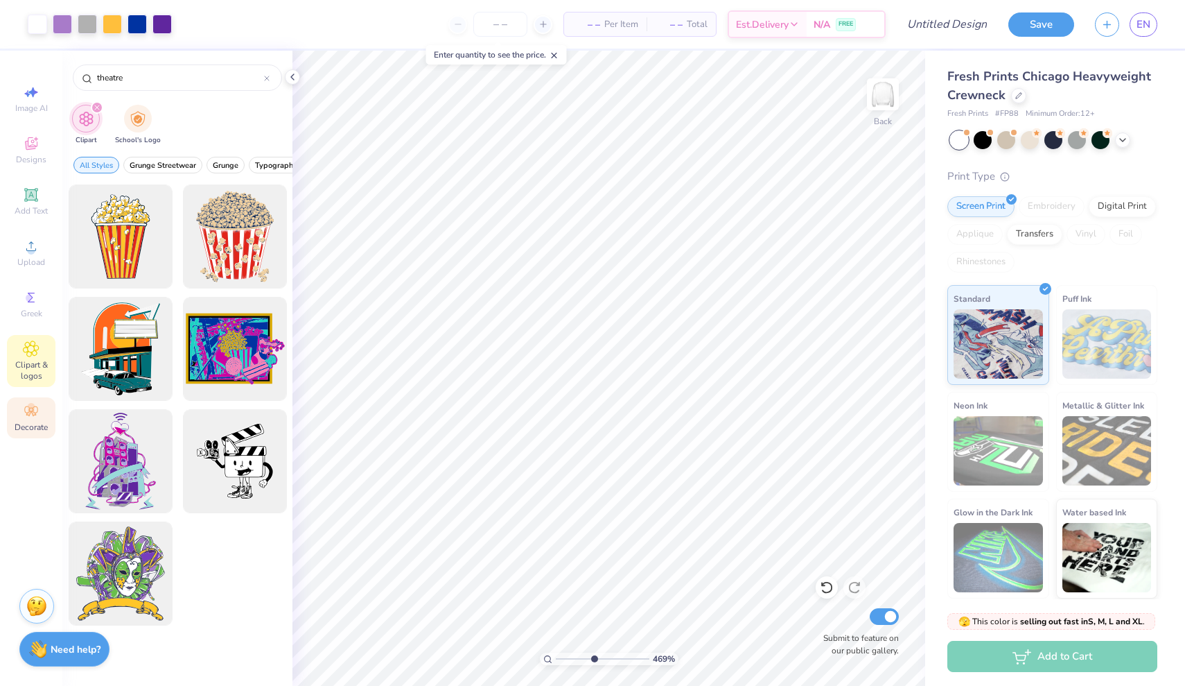
click at [26, 428] on span "Decorate" at bounding box center [31, 426] width 33 height 11
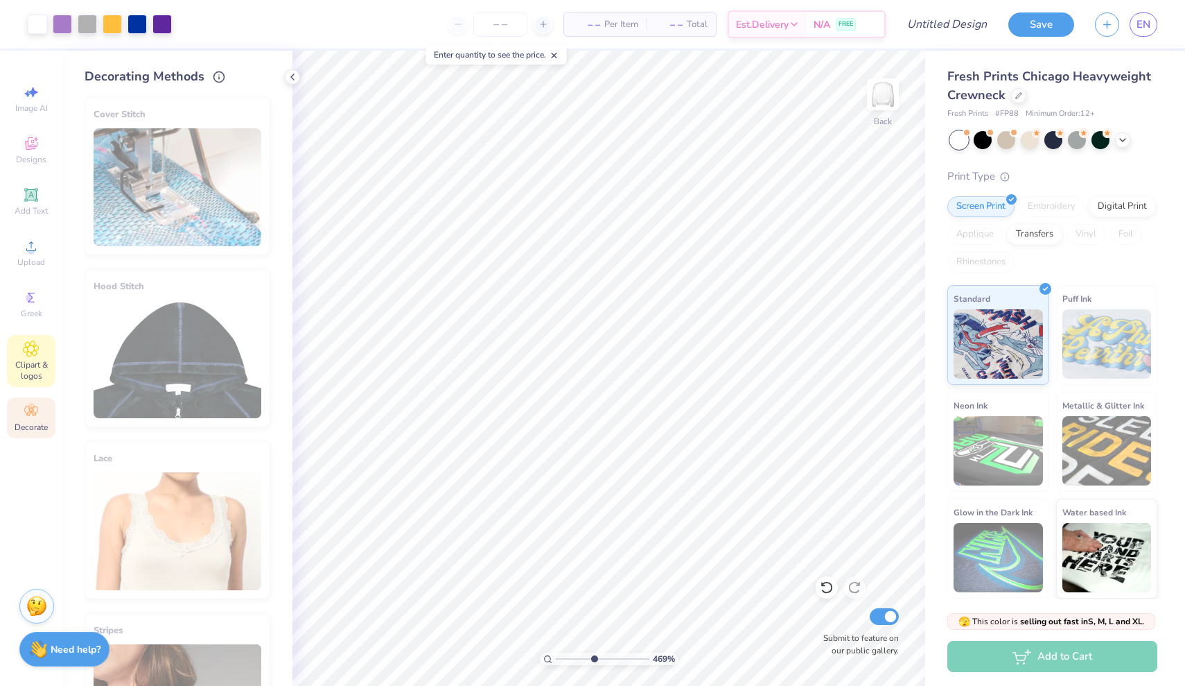
click at [19, 362] on span "Clipart & logos" at bounding box center [31, 370] width 49 height 22
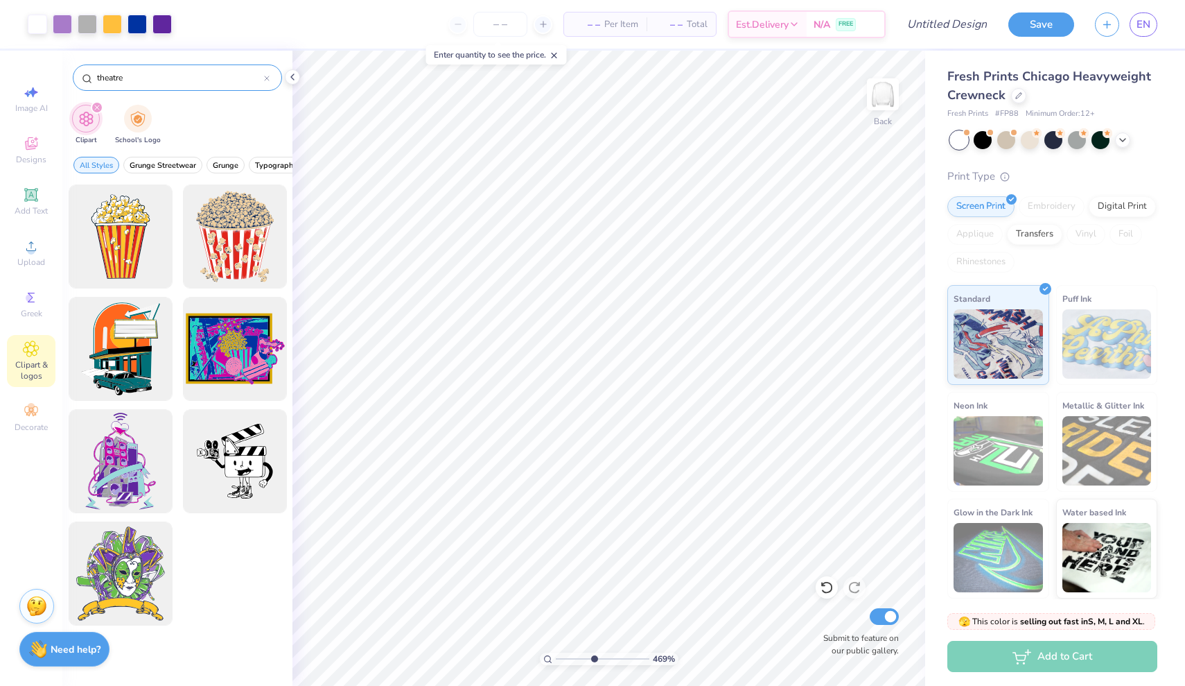
click at [270, 78] on div "theatre" at bounding box center [177, 77] width 209 height 26
click at [266, 75] on div at bounding box center [267, 77] width 6 height 12
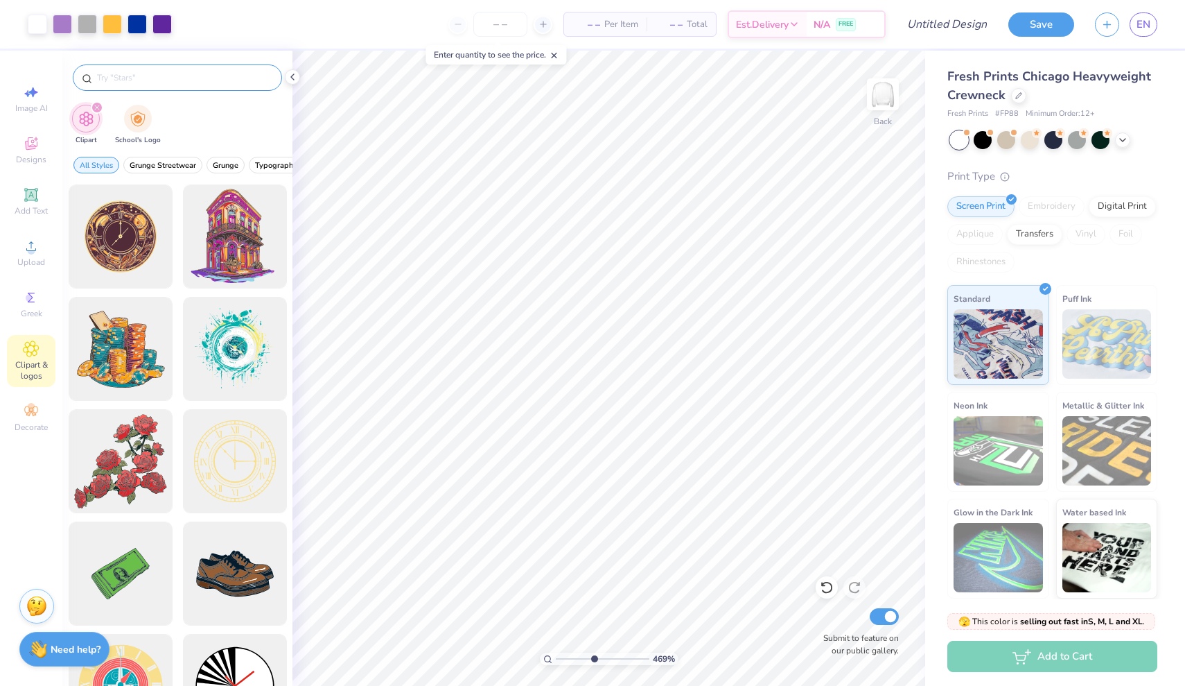
click at [229, 71] on input "text" at bounding box center [184, 78] width 177 height 14
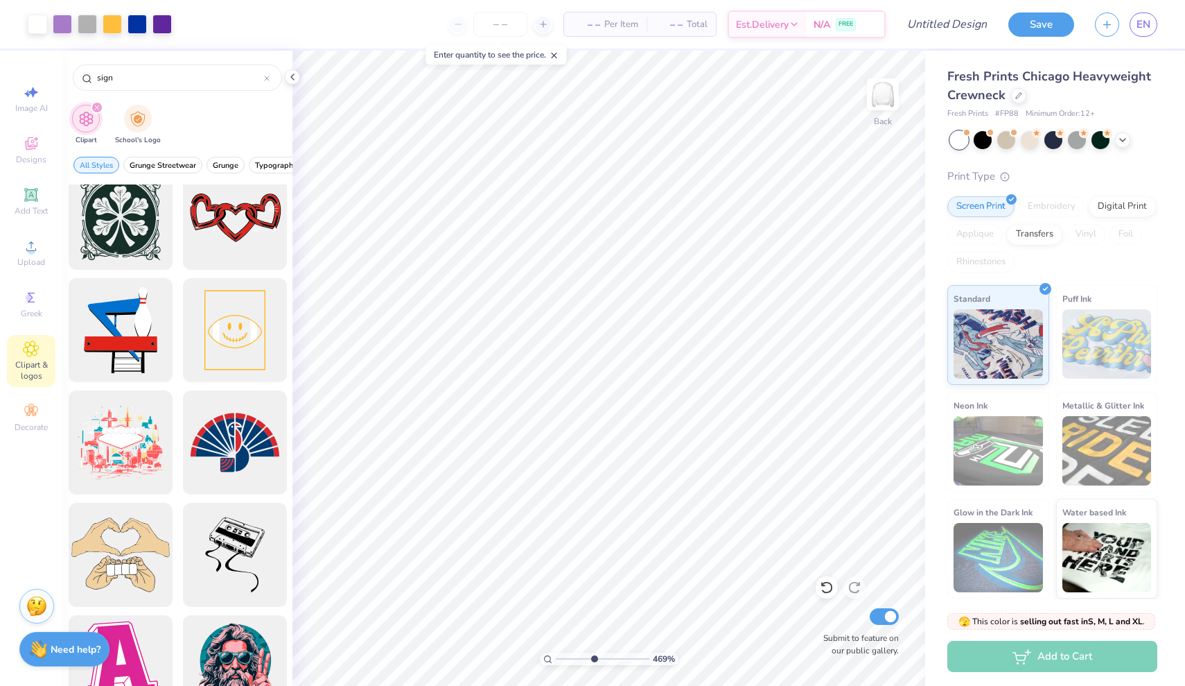
scroll to position [2037, 0]
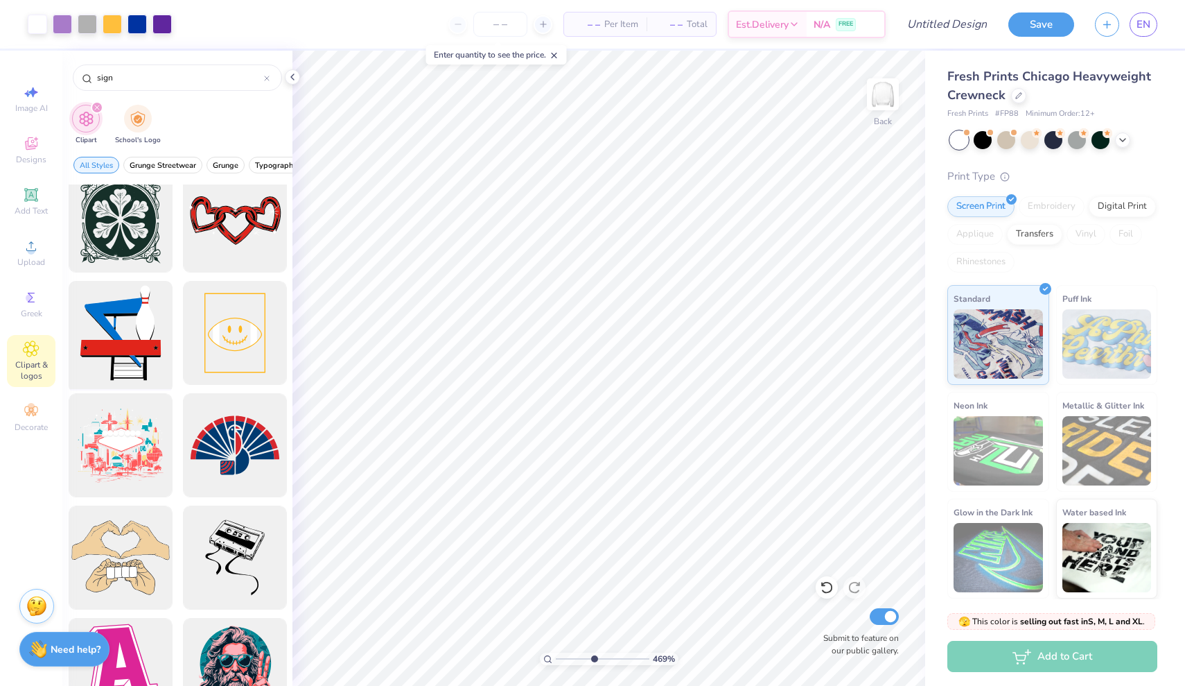
click at [124, 347] on div at bounding box center [120, 333] width 114 height 114
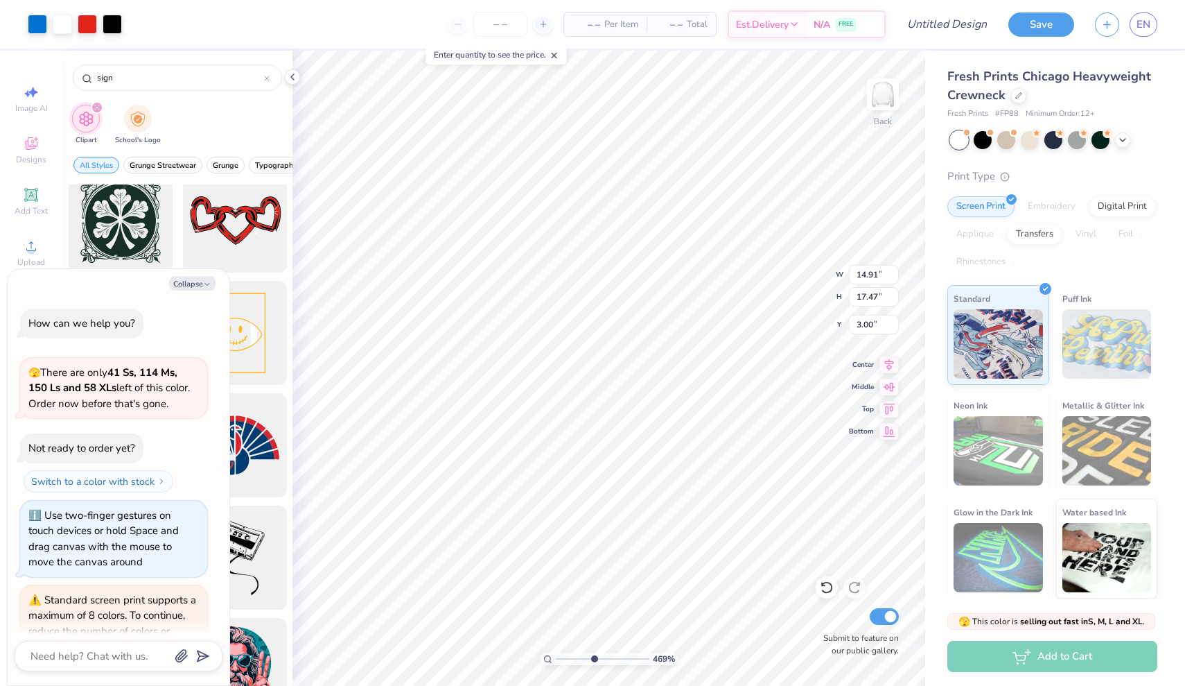
scroll to position [766, 0]
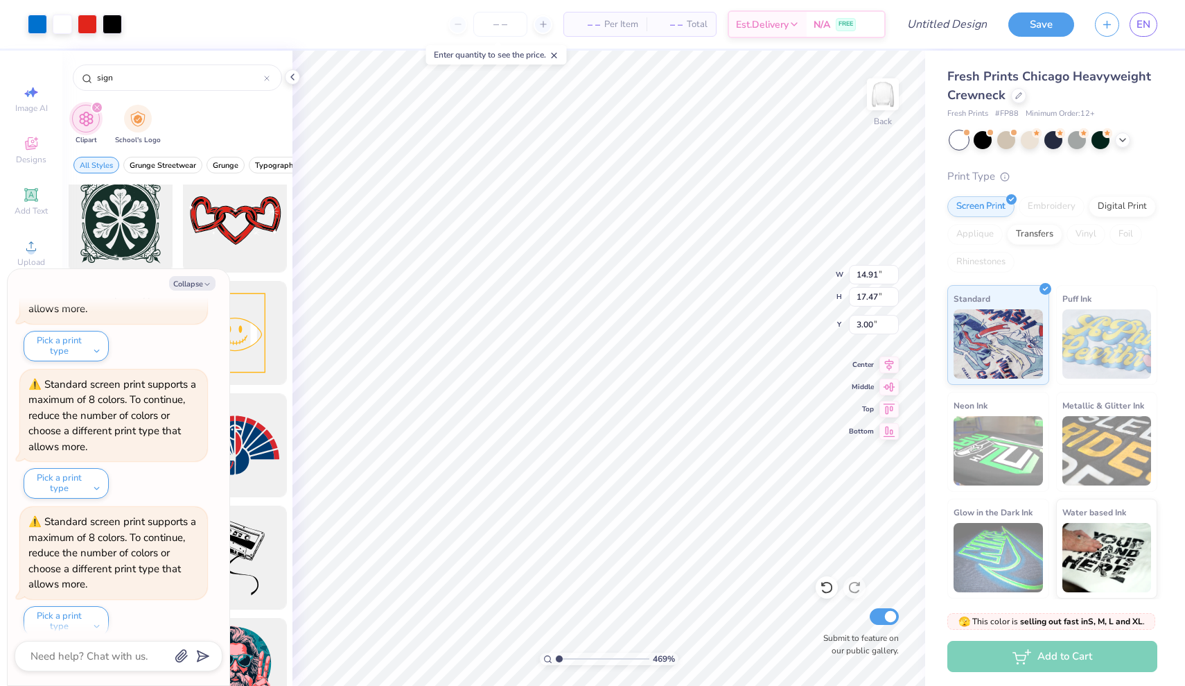
click at [558, 658] on input "range" at bounding box center [603, 658] width 94 height 12
click at [622, 659] on input "range" at bounding box center [603, 658] width 94 height 12
click at [638, 561] on li "Ungroup" at bounding box center [647, 560] width 109 height 27
click at [204, 281] on icon "button" at bounding box center [207, 284] width 8 height 8
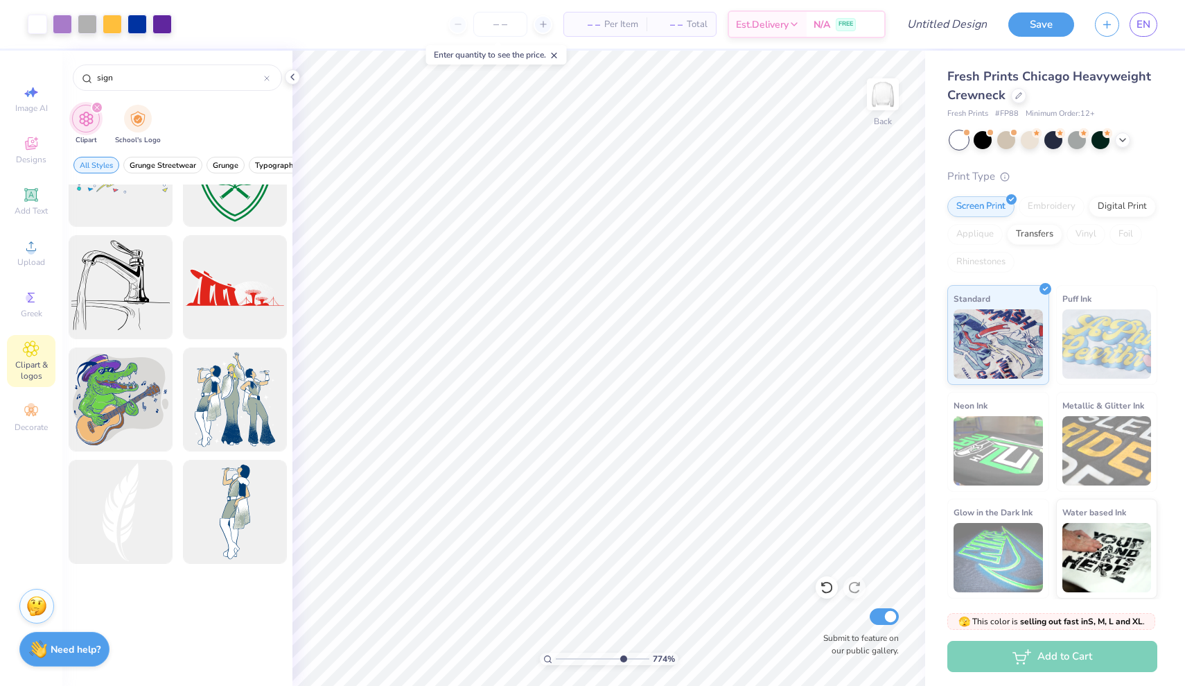
scroll to position [4693, 0]
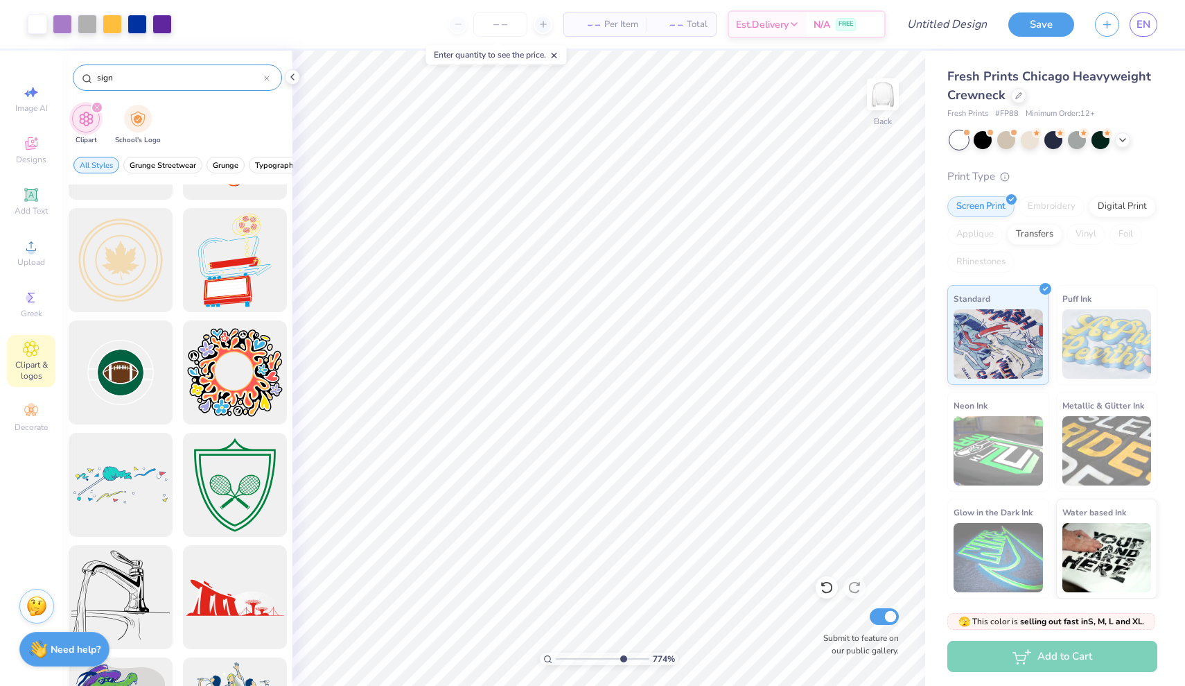
click at [200, 76] on input "sign" at bounding box center [180, 78] width 168 height 14
click at [95, 105] on icon "filter for Clipart" at bounding box center [97, 108] width 6 height 6
click at [142, 80] on input "sign" at bounding box center [180, 78] width 168 height 14
click at [96, 114] on div "filter for Clipart" at bounding box center [97, 107] width 12 height 12
click at [33, 142] on icon at bounding box center [31, 143] width 17 height 17
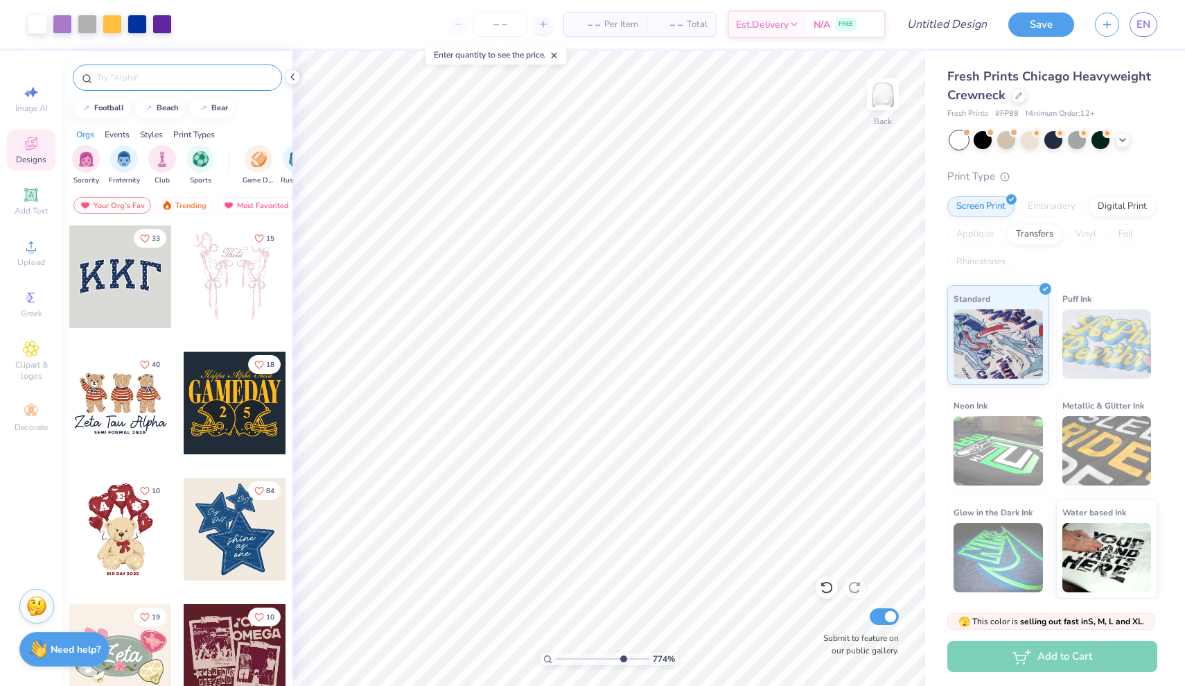
click at [128, 74] on input "text" at bounding box center [184, 78] width 177 height 14
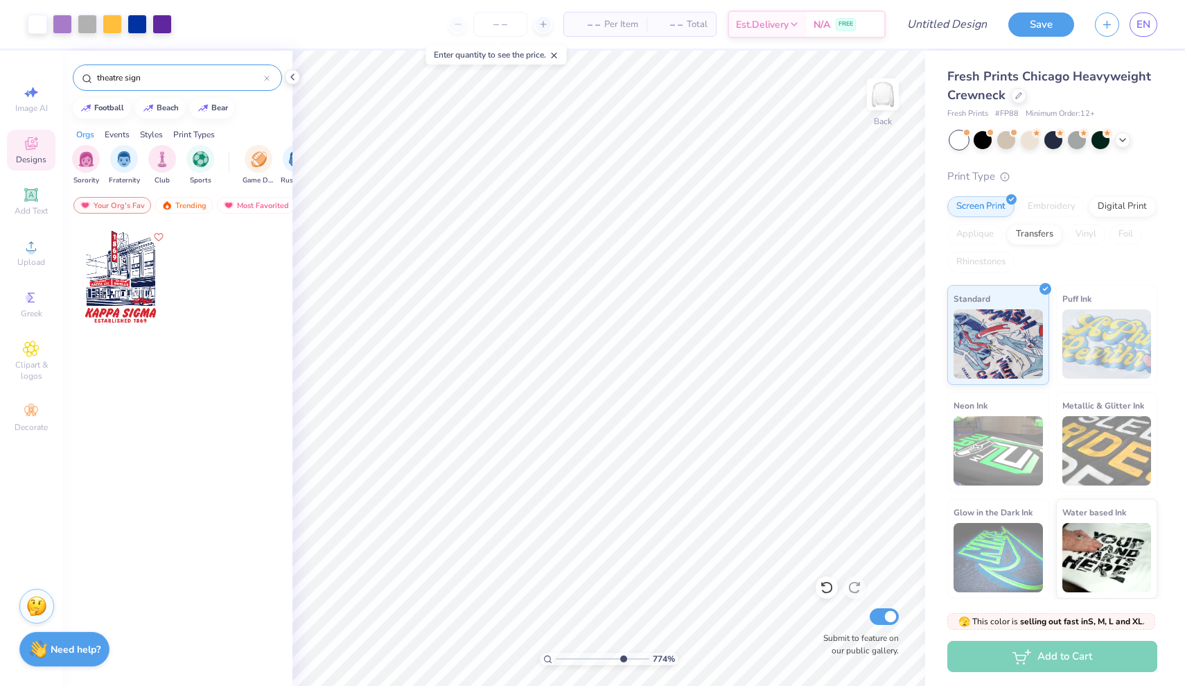
click at [105, 78] on input "theatre sign" at bounding box center [180, 78] width 168 height 14
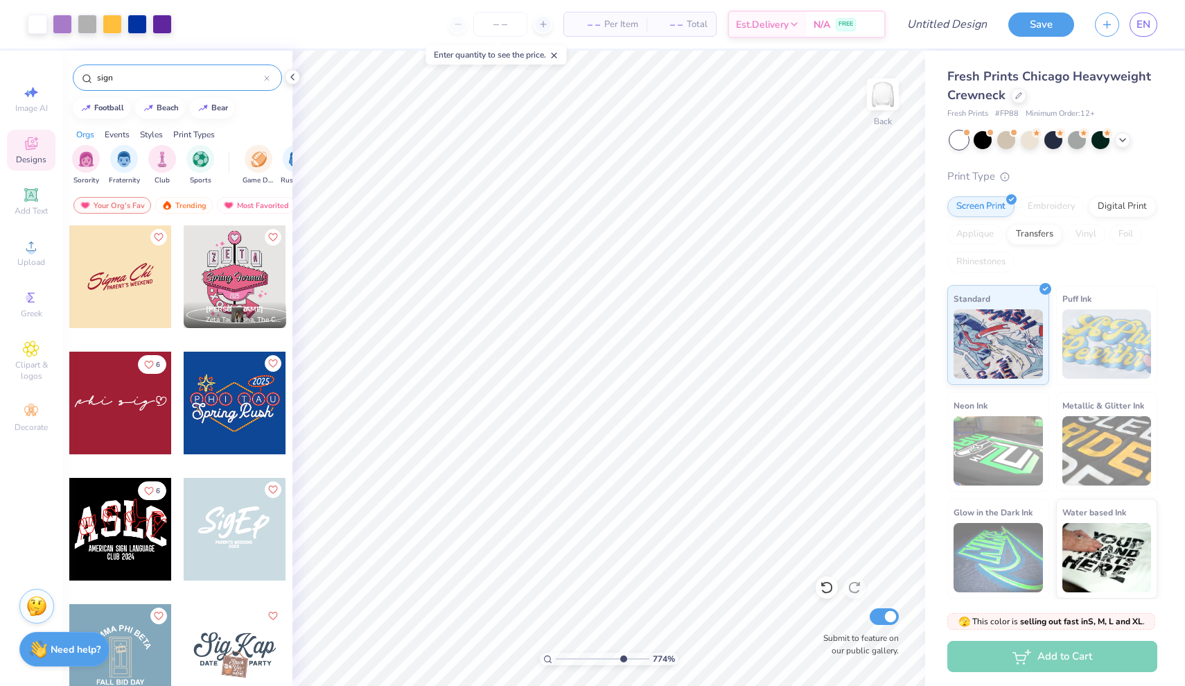
click at [226, 288] on div at bounding box center [235, 276] width 103 height 103
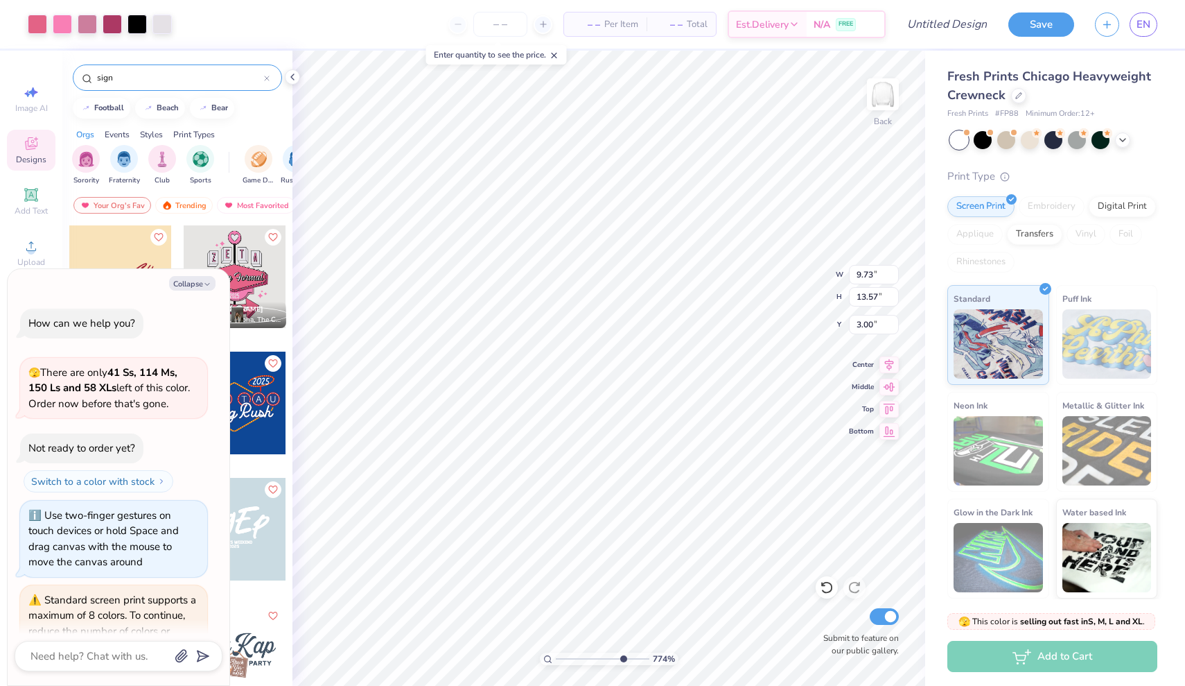
scroll to position [902, 0]
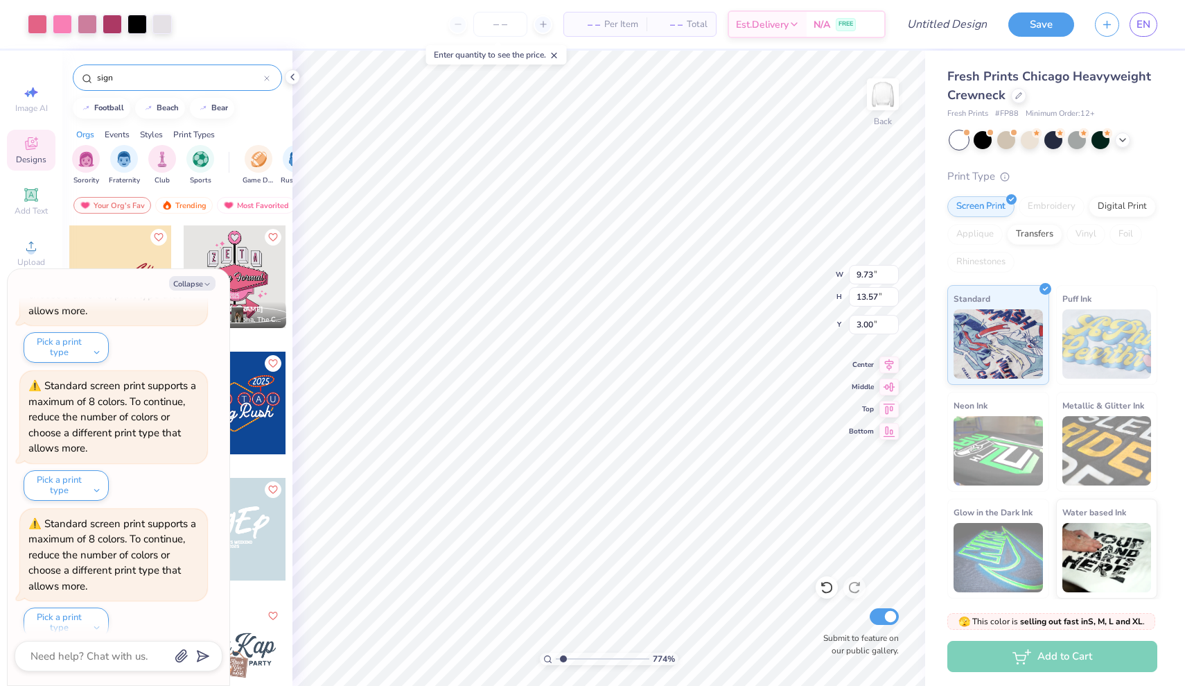
click at [564, 657] on input "range" at bounding box center [603, 658] width 94 height 12
click at [628, 656] on input "range" at bounding box center [603, 658] width 94 height 12
click at [35, 12] on div "Art colors" at bounding box center [86, 24] width 172 height 49
click at [39, 21] on div at bounding box center [37, 22] width 19 height 19
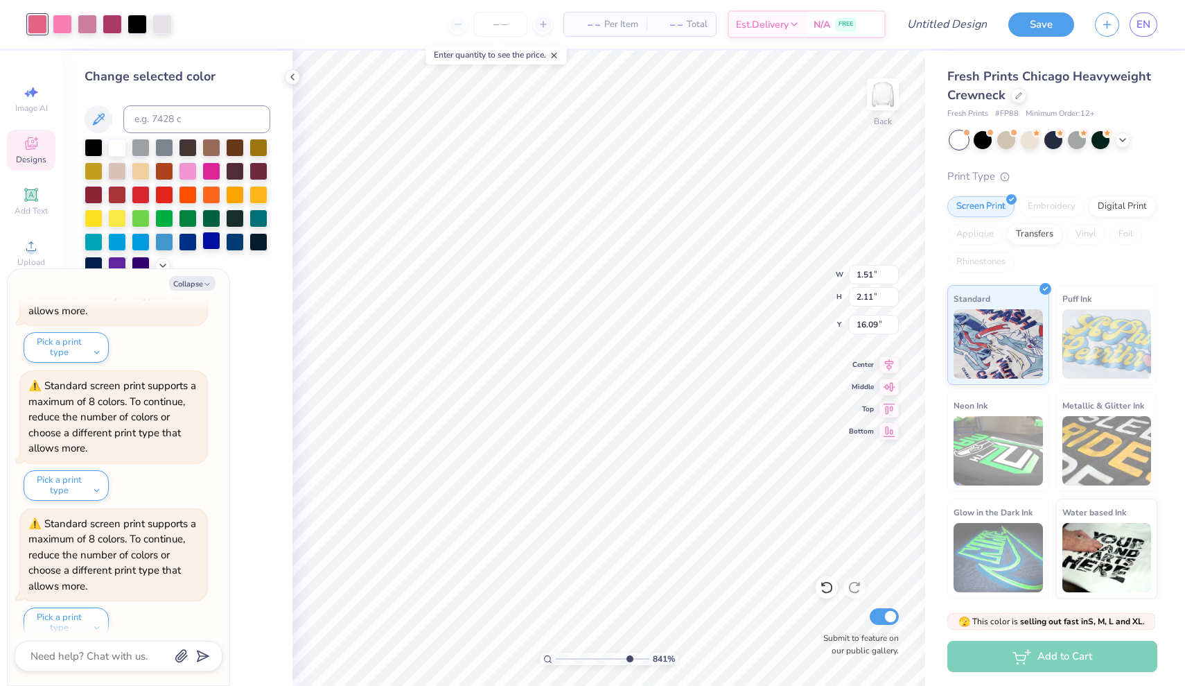
click at [208, 245] on div at bounding box center [211, 241] width 18 height 18
click at [62, 24] on div at bounding box center [62, 22] width 19 height 19
click at [120, 261] on div at bounding box center [117, 264] width 18 height 18
click at [112, 21] on div at bounding box center [112, 22] width 19 height 19
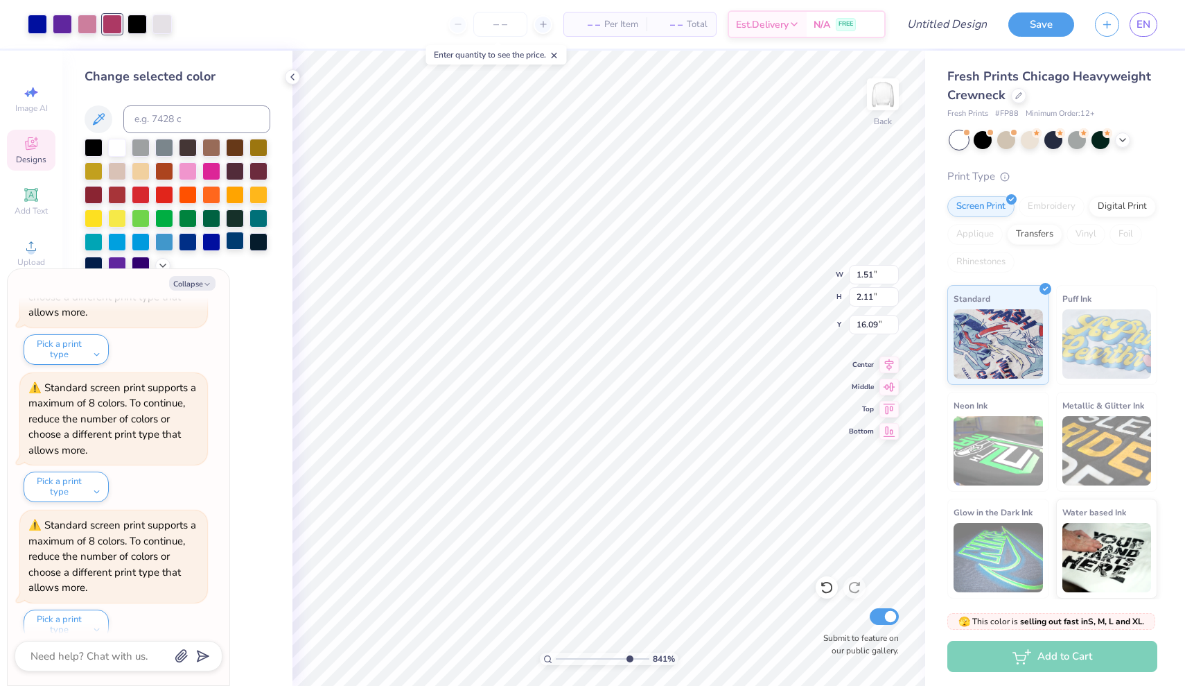
click at [229, 243] on div at bounding box center [235, 241] width 18 height 18
click at [134, 22] on div at bounding box center [137, 22] width 19 height 19
click at [146, 262] on div at bounding box center [141, 264] width 18 height 18
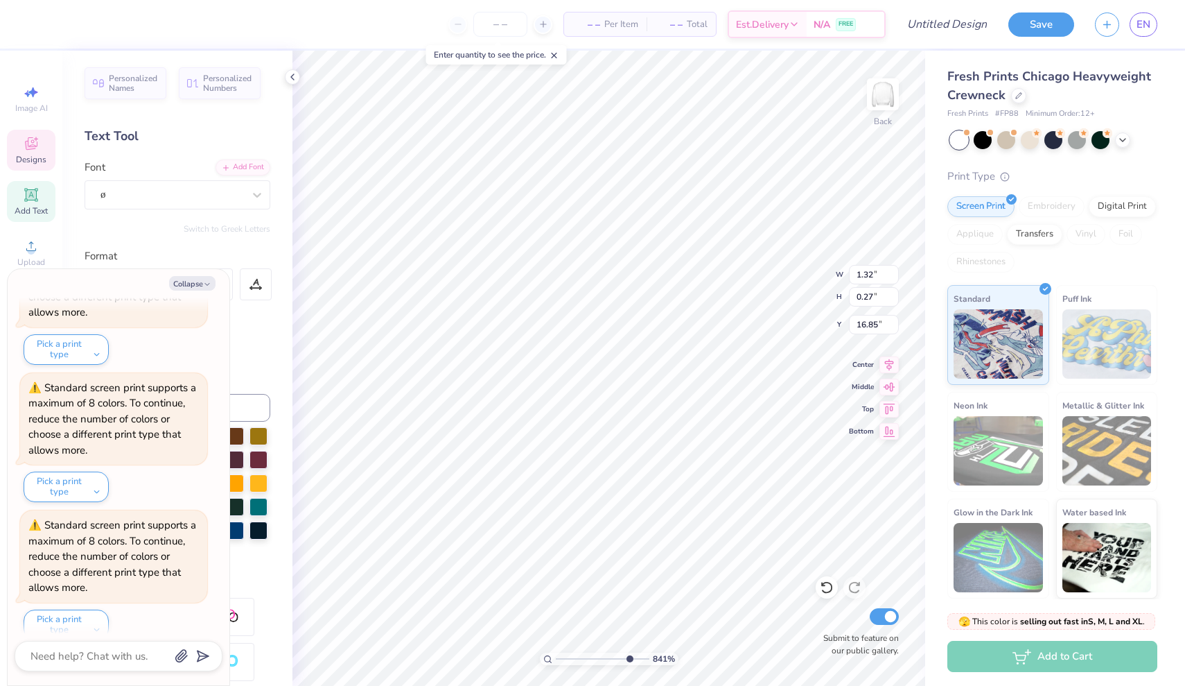
scroll to position [0, 1]
click at [579, 657] on input "range" at bounding box center [603, 658] width 94 height 12
click at [616, 658] on input "range" at bounding box center [603, 658] width 94 height 12
click at [820, 586] on icon at bounding box center [827, 587] width 14 height 14
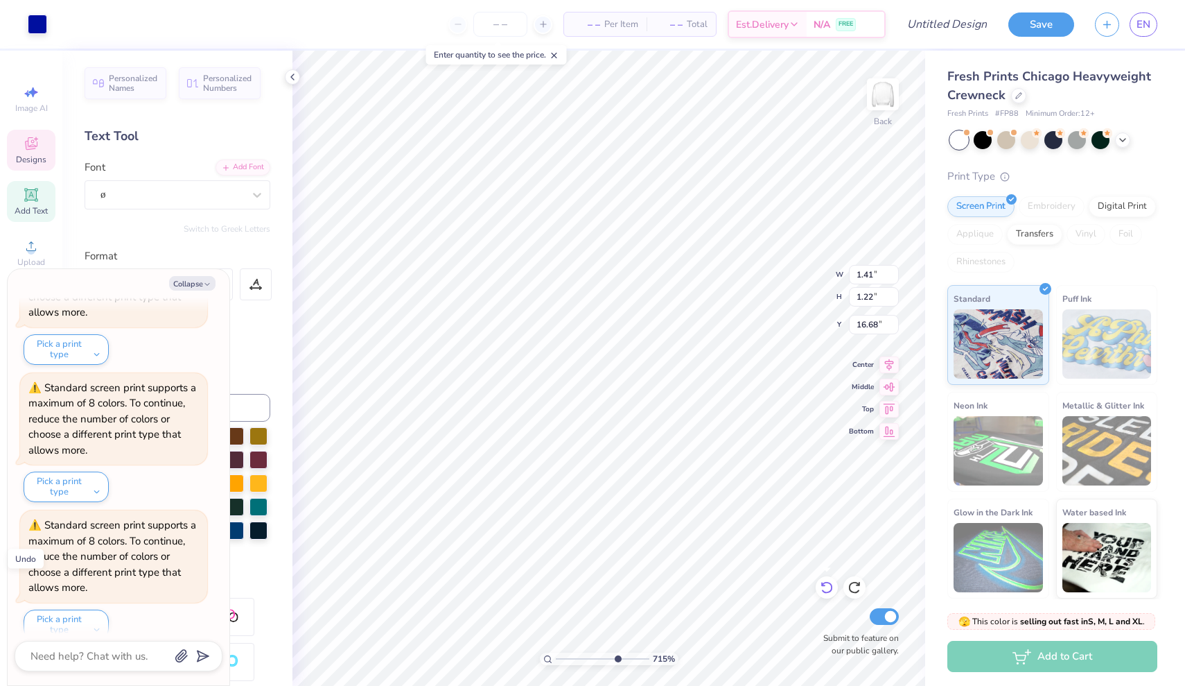
click at [820, 586] on icon at bounding box center [827, 587] width 14 height 14
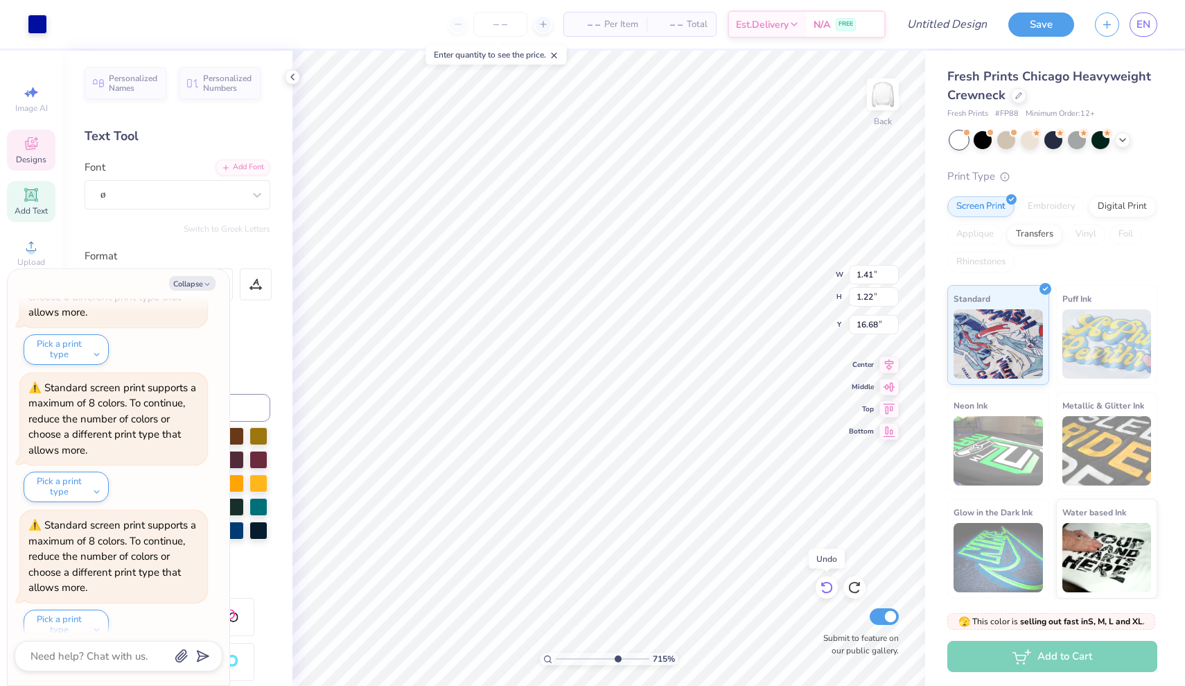
click at [820, 586] on icon at bounding box center [827, 587] width 14 height 14
click at [857, 589] on icon at bounding box center [855, 587] width 14 height 14
click at [855, 588] on icon at bounding box center [855, 587] width 14 height 14
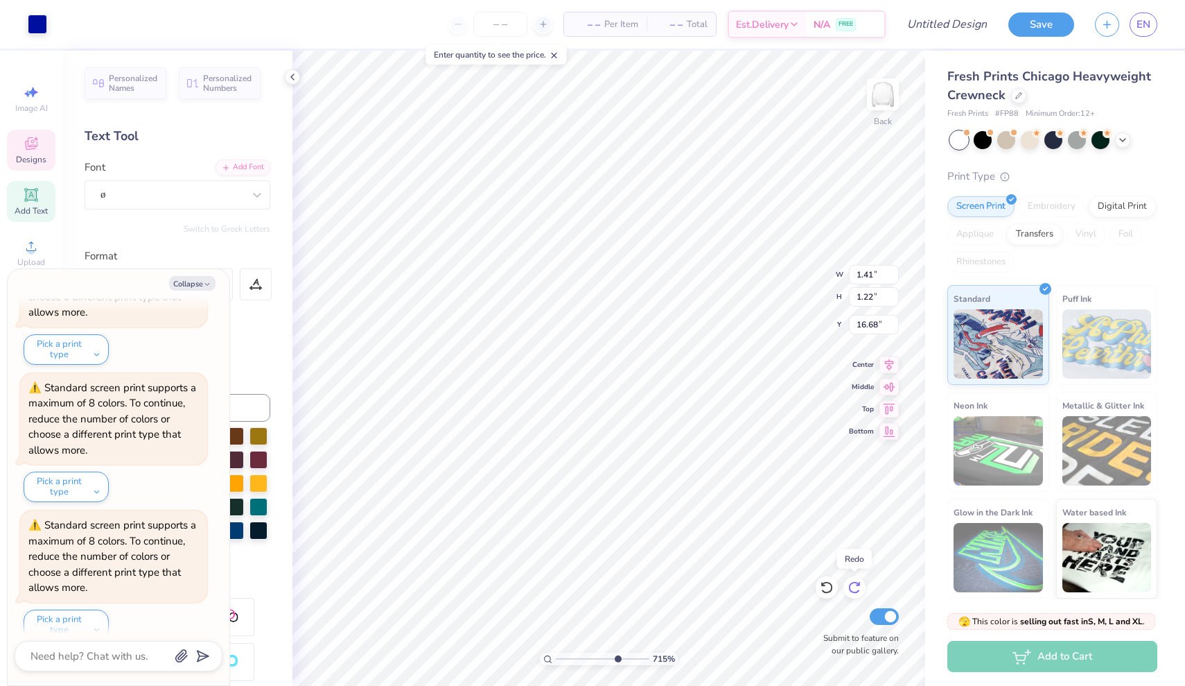
click at [855, 588] on icon at bounding box center [855, 587] width 14 height 14
click at [855, 587] on icon at bounding box center [855, 587] width 14 height 14
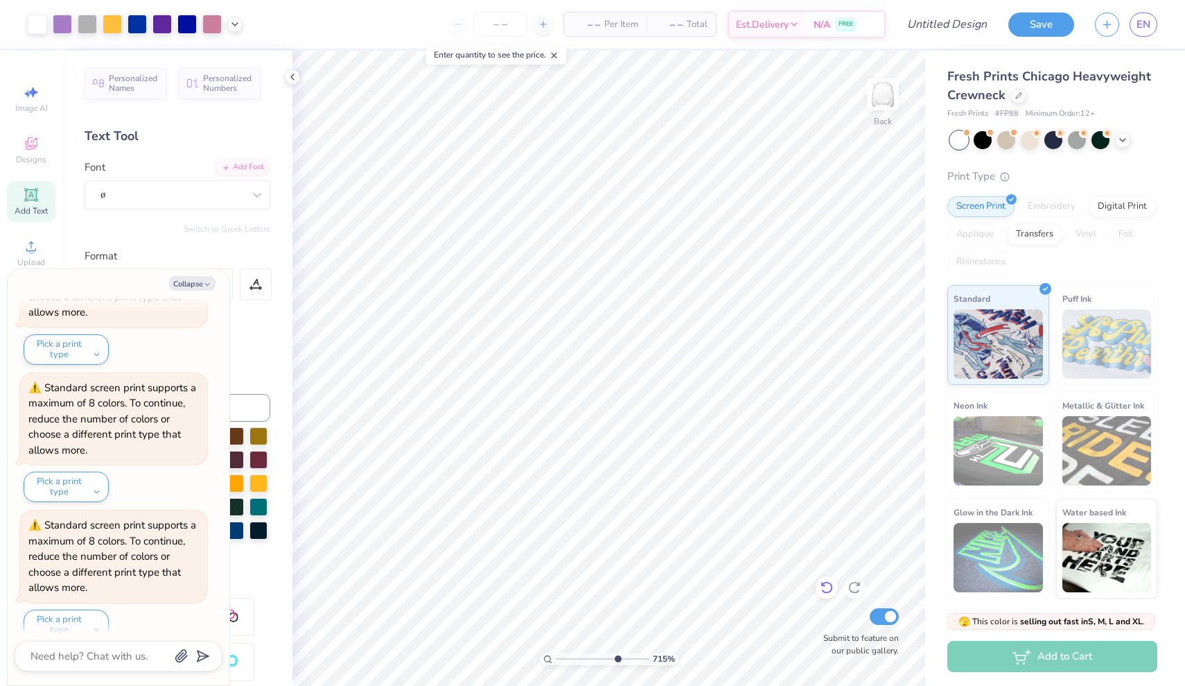
click at [824, 582] on icon at bounding box center [827, 587] width 14 height 14
click at [211, 24] on div at bounding box center [211, 22] width 19 height 19
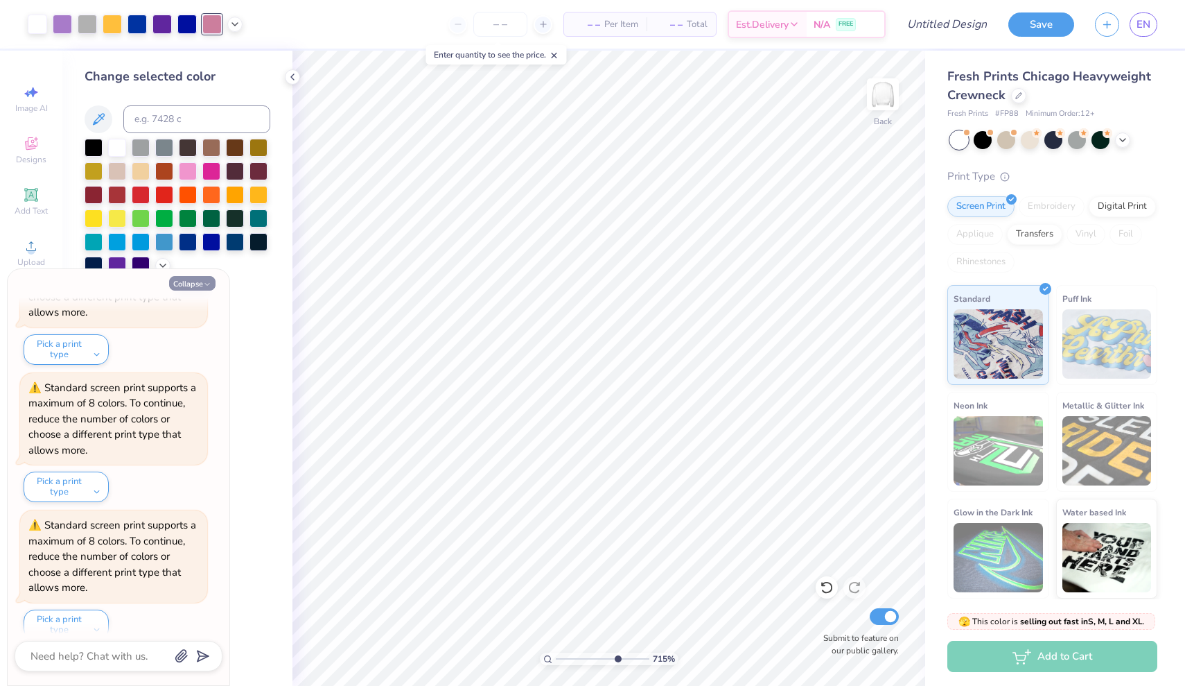
click at [198, 284] on button "Collapse" at bounding box center [192, 283] width 46 height 15
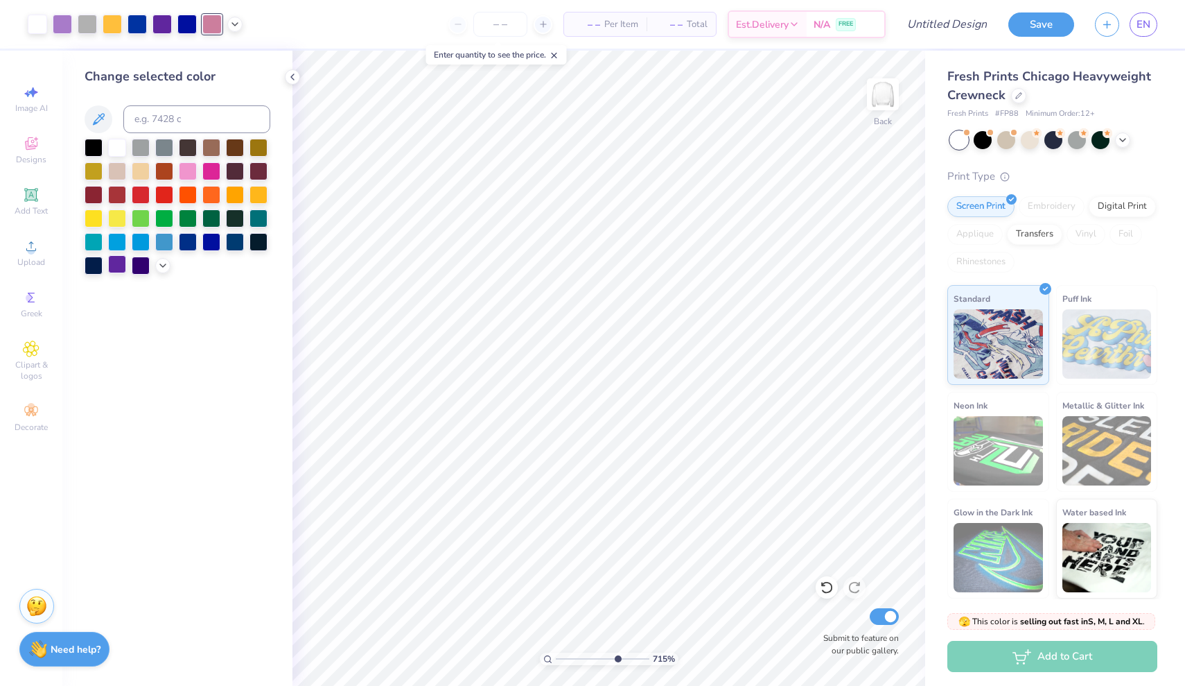
click at [119, 265] on div at bounding box center [117, 264] width 18 height 18
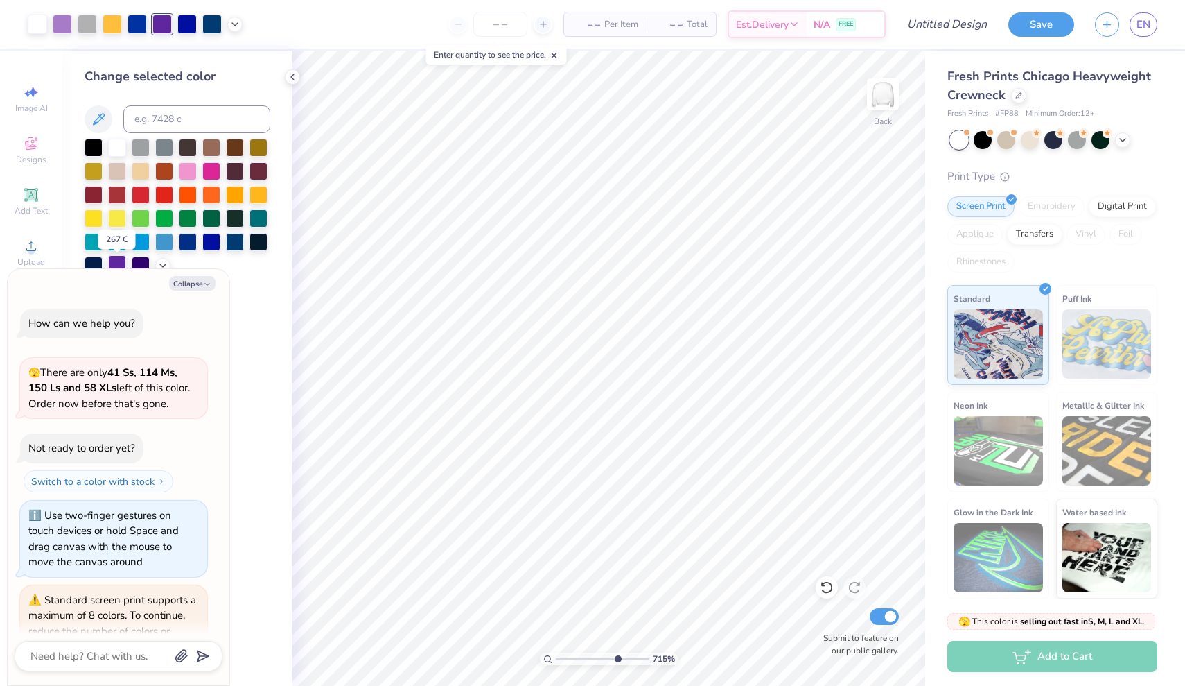
scroll to position [1174, 0]
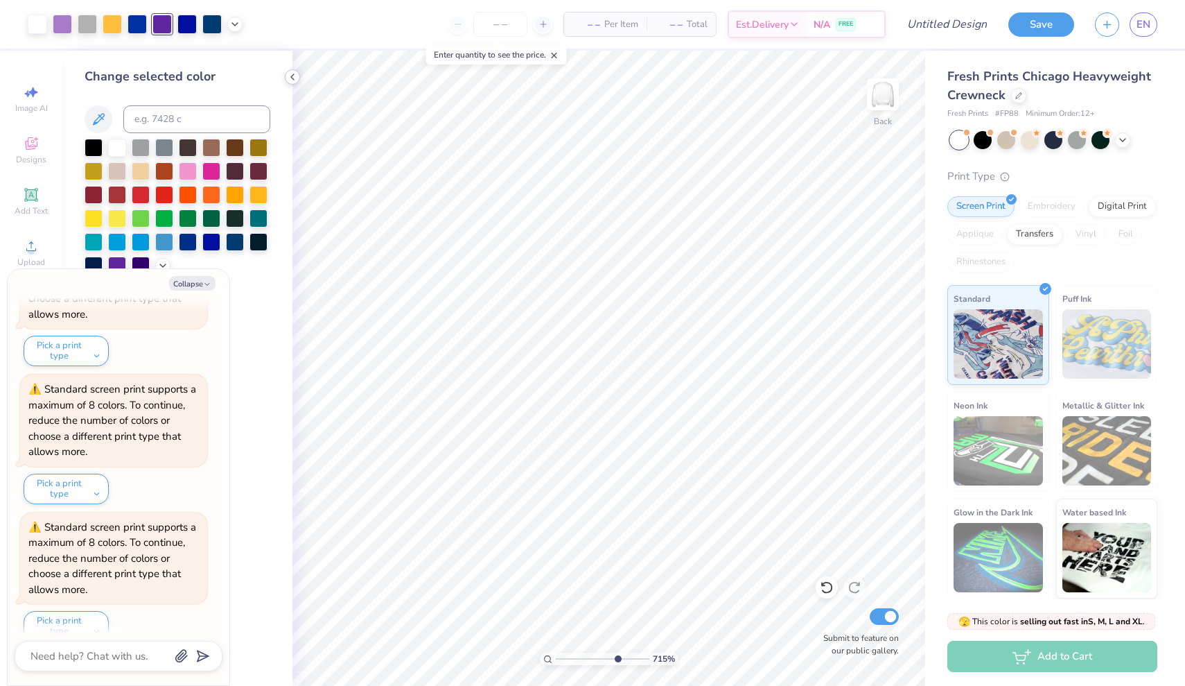
click at [292, 76] on icon at bounding box center [292, 76] width 11 height 11
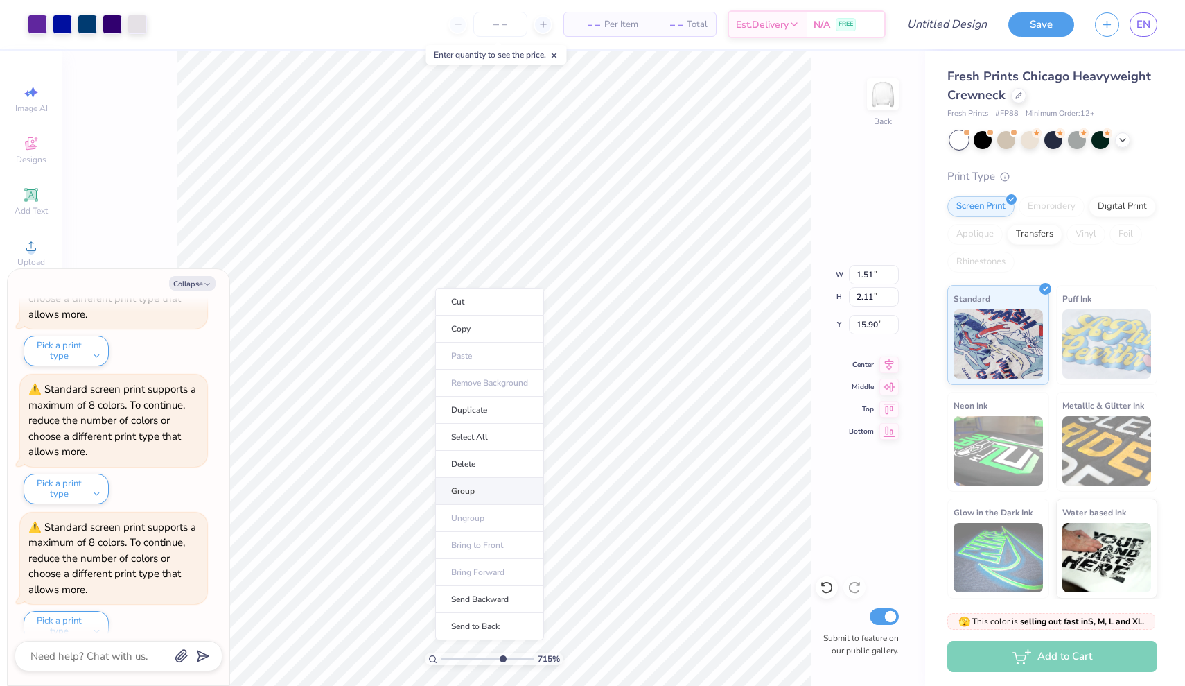
click at [481, 493] on li "Group" at bounding box center [489, 491] width 109 height 27
click at [453, 658] on input "range" at bounding box center [488, 658] width 94 height 12
drag, startPoint x: 454, startPoint y: 656, endPoint x: 437, endPoint y: 655, distance: 17.4
click at [437, 655] on div "100 %" at bounding box center [494, 658] width 139 height 12
click at [584, 611] on li "Send to Back" at bounding box center [606, 611] width 109 height 27
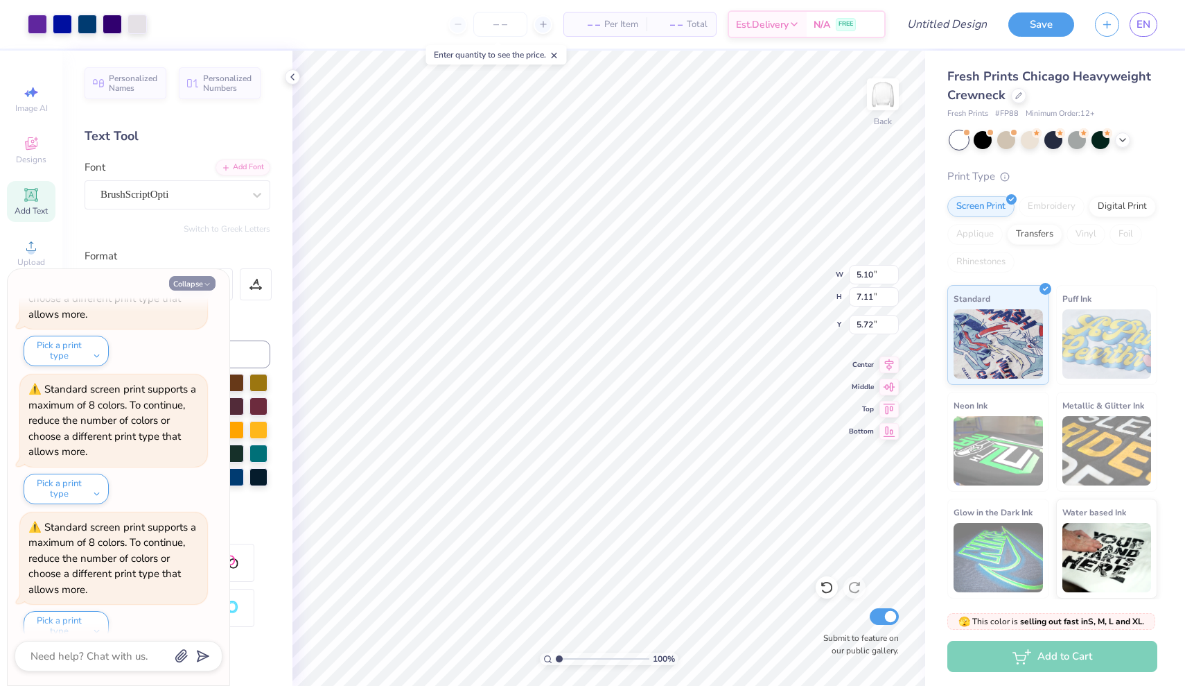
click at [204, 278] on button "Collapse" at bounding box center [192, 283] width 46 height 15
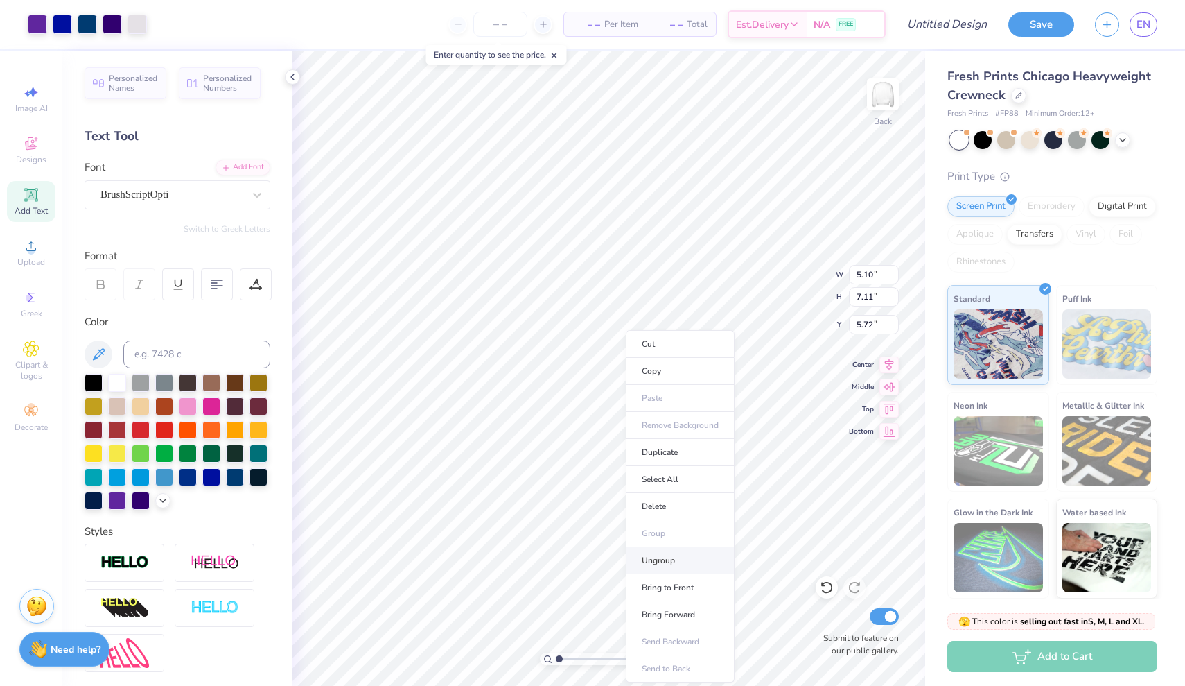
click at [664, 561] on li "Ungroup" at bounding box center [680, 560] width 109 height 27
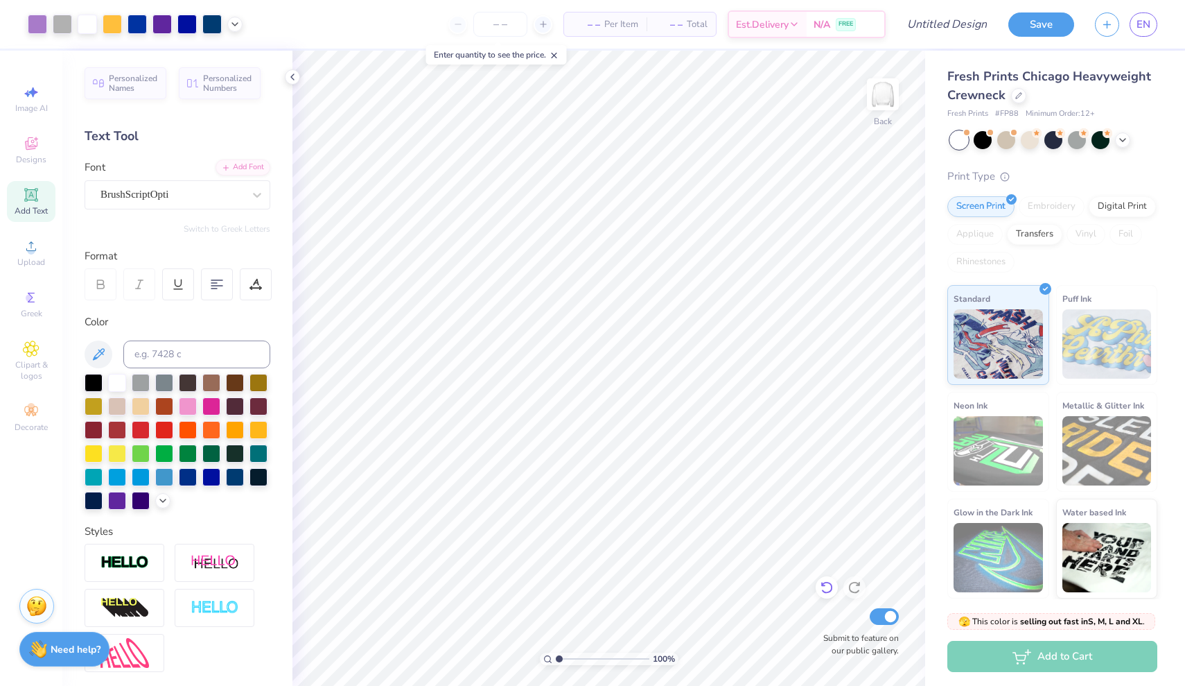
click at [826, 591] on icon at bounding box center [827, 587] width 14 height 14
click at [620, 657] on input "range" at bounding box center [603, 658] width 94 height 12
click at [602, 659] on input "range" at bounding box center [603, 658] width 94 height 12
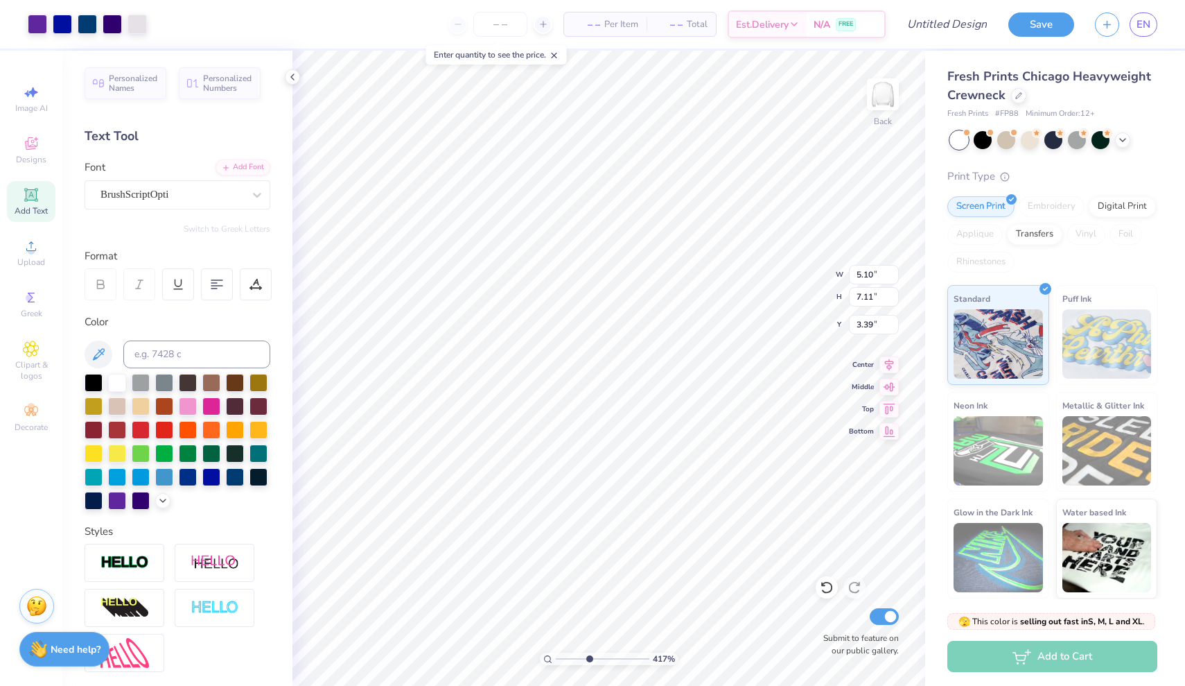
click at [589, 659] on input "range" at bounding box center [603, 658] width 94 height 12
click at [867, 127] on div "Back" at bounding box center [883, 102] width 32 height 49
click at [878, 125] on div "Front" at bounding box center [883, 102] width 32 height 49
click at [650, 390] on li "Ungroup" at bounding box center [674, 394] width 109 height 27
click at [296, 71] on div at bounding box center [292, 76] width 15 height 15
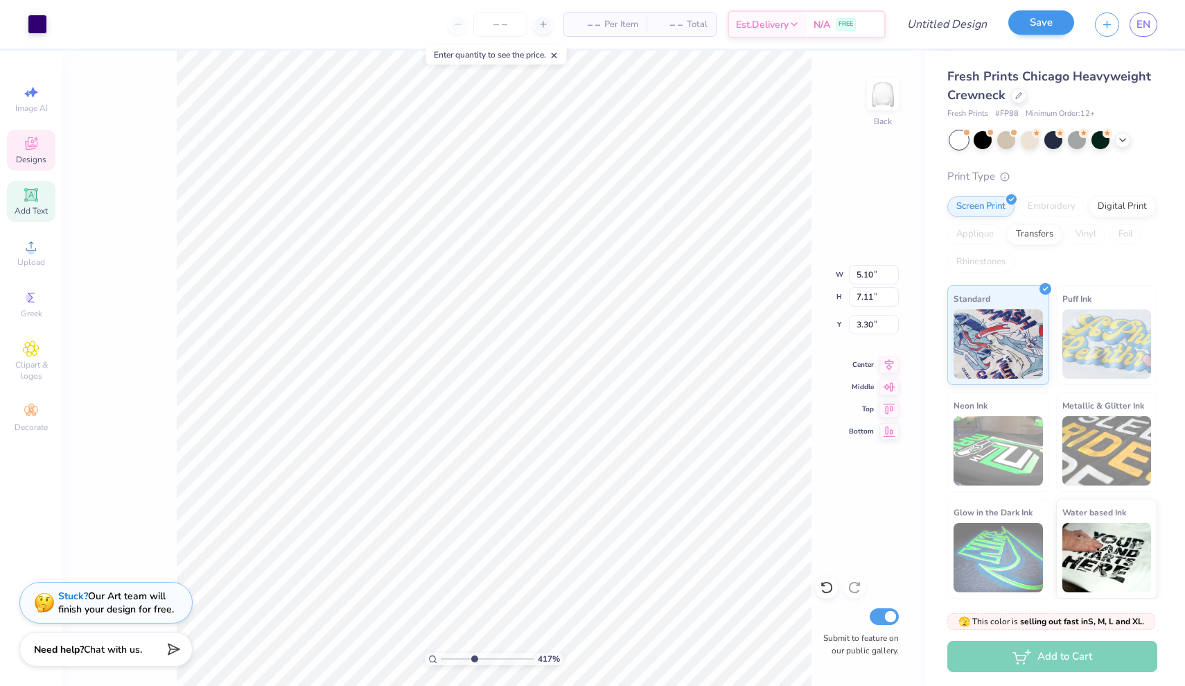
click at [1049, 26] on button "Save" at bounding box center [1042, 22] width 66 height 24
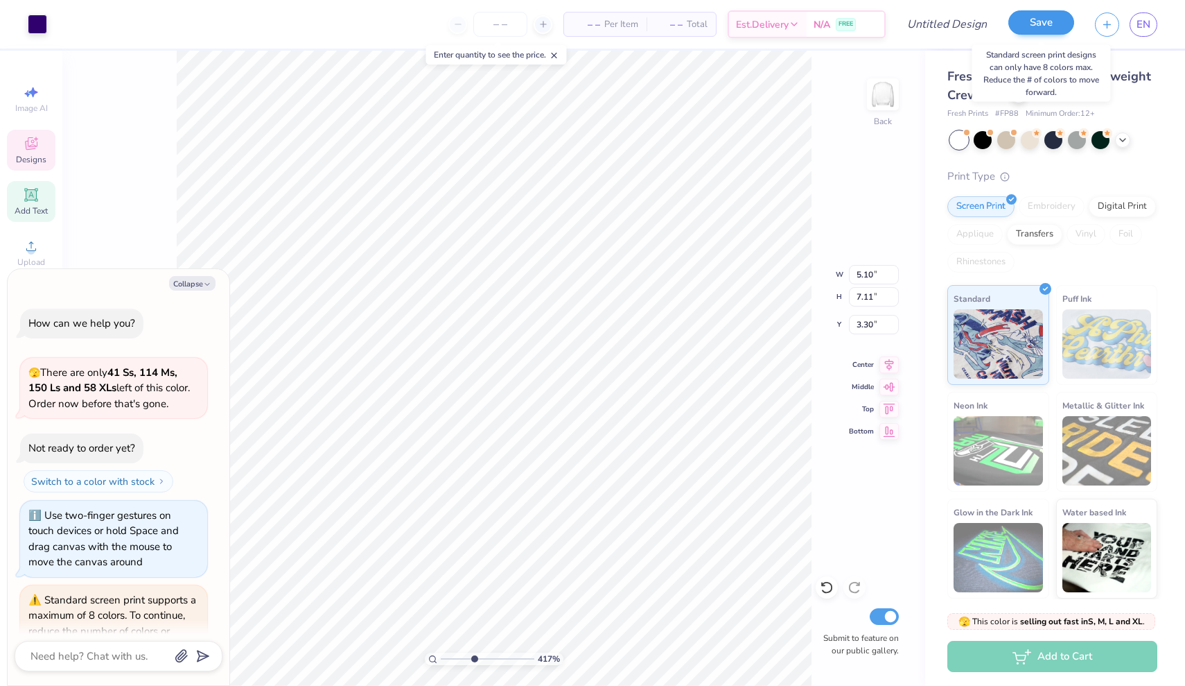
scroll to position [1347, 0]
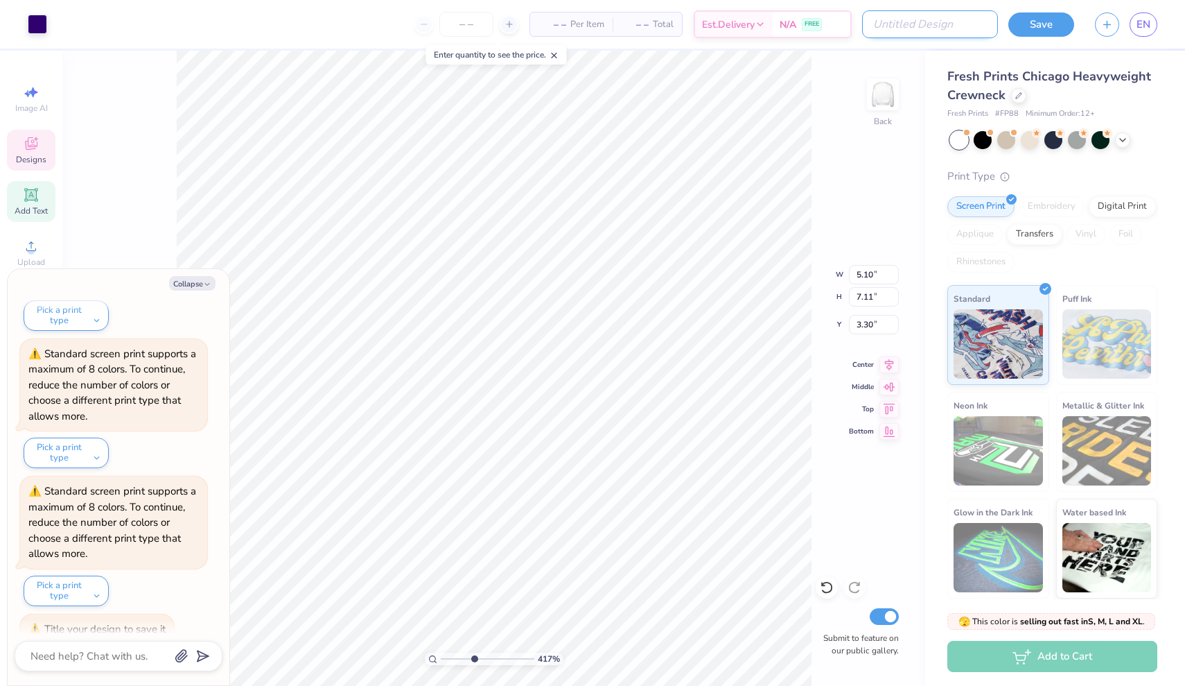
click at [943, 21] on input "Design Title" at bounding box center [930, 24] width 136 height 28
click at [1058, 26] on button "Save" at bounding box center [1042, 22] width 66 height 24
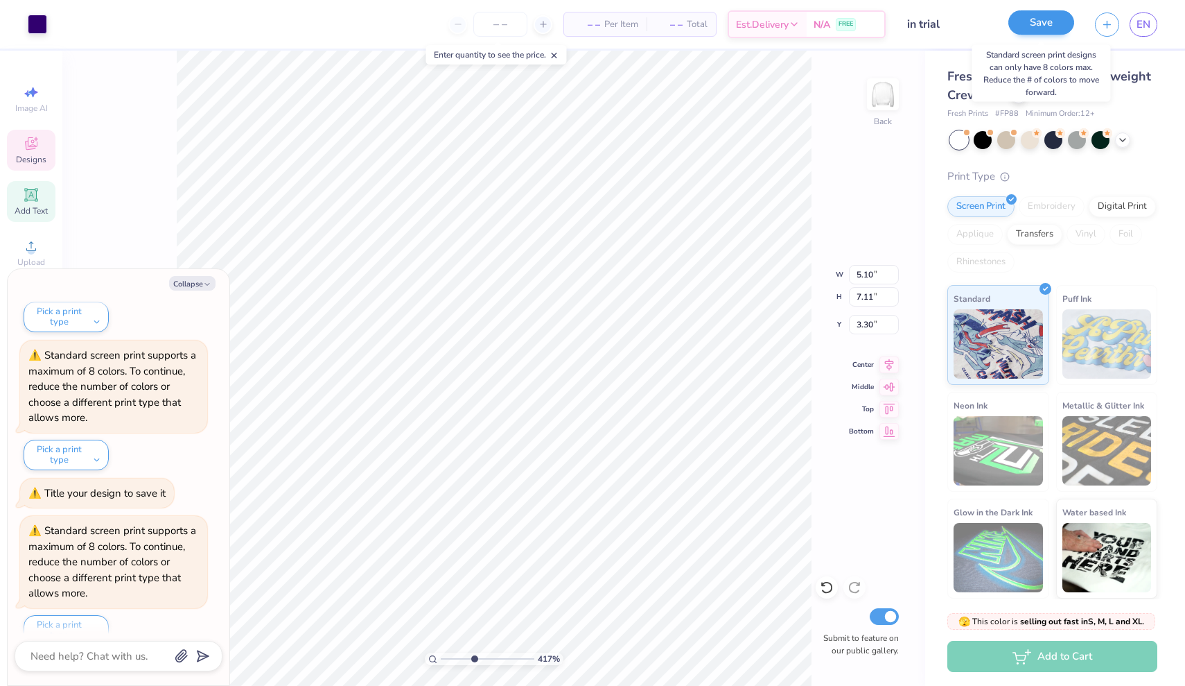
click at [1037, 29] on button "Save" at bounding box center [1042, 22] width 66 height 24
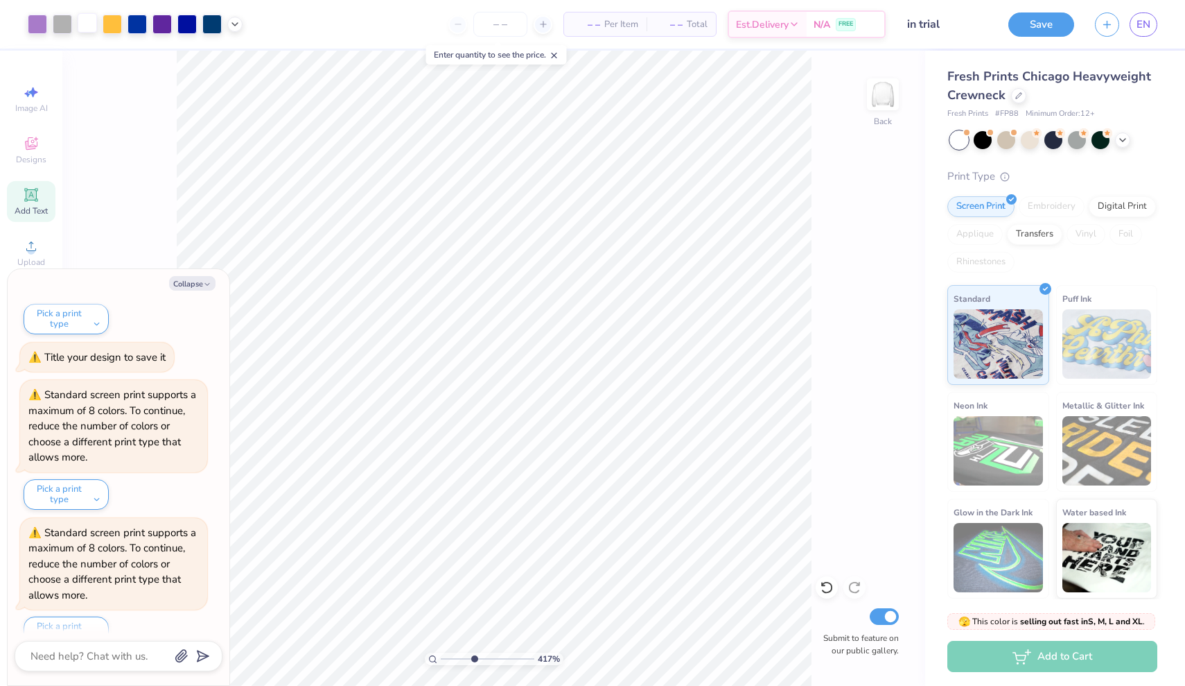
click at [87, 31] on div at bounding box center [87, 22] width 19 height 19
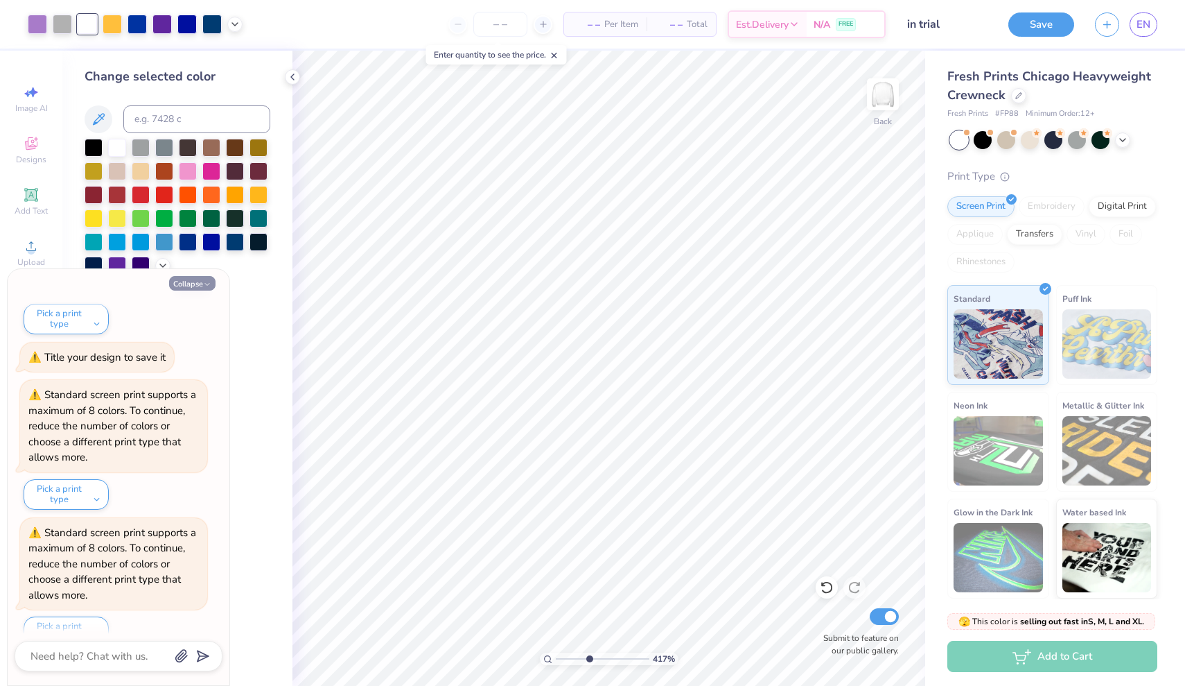
click at [184, 281] on button "Collapse" at bounding box center [192, 283] width 46 height 15
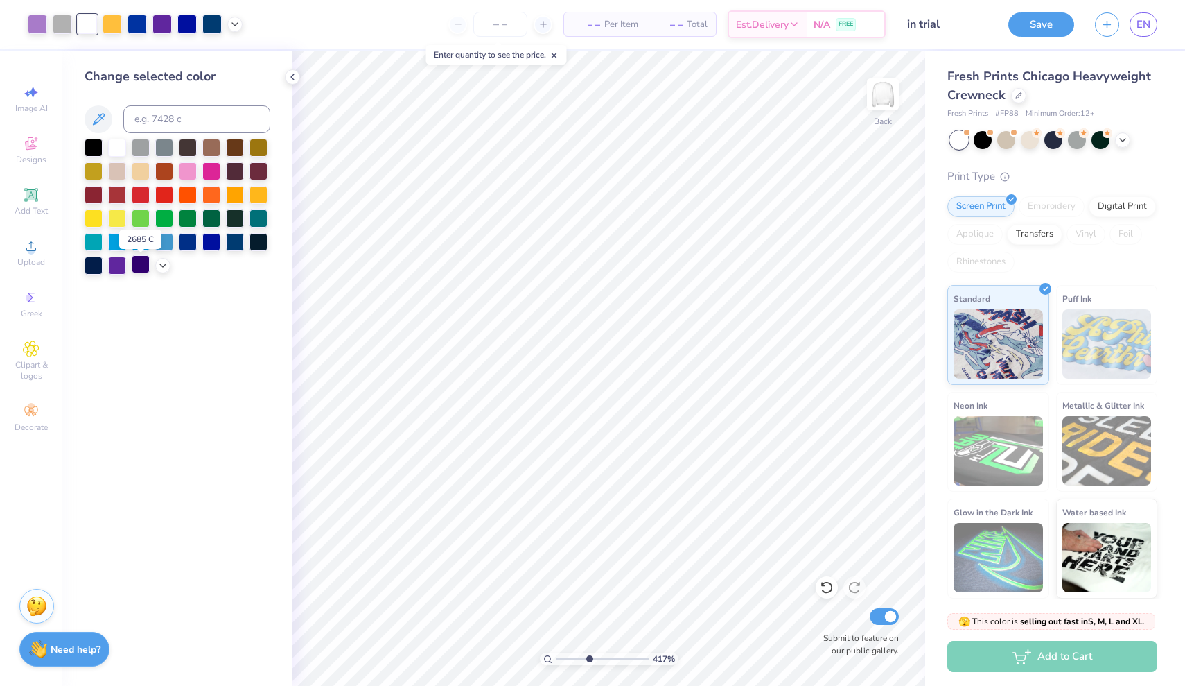
click at [133, 268] on div at bounding box center [141, 264] width 18 height 18
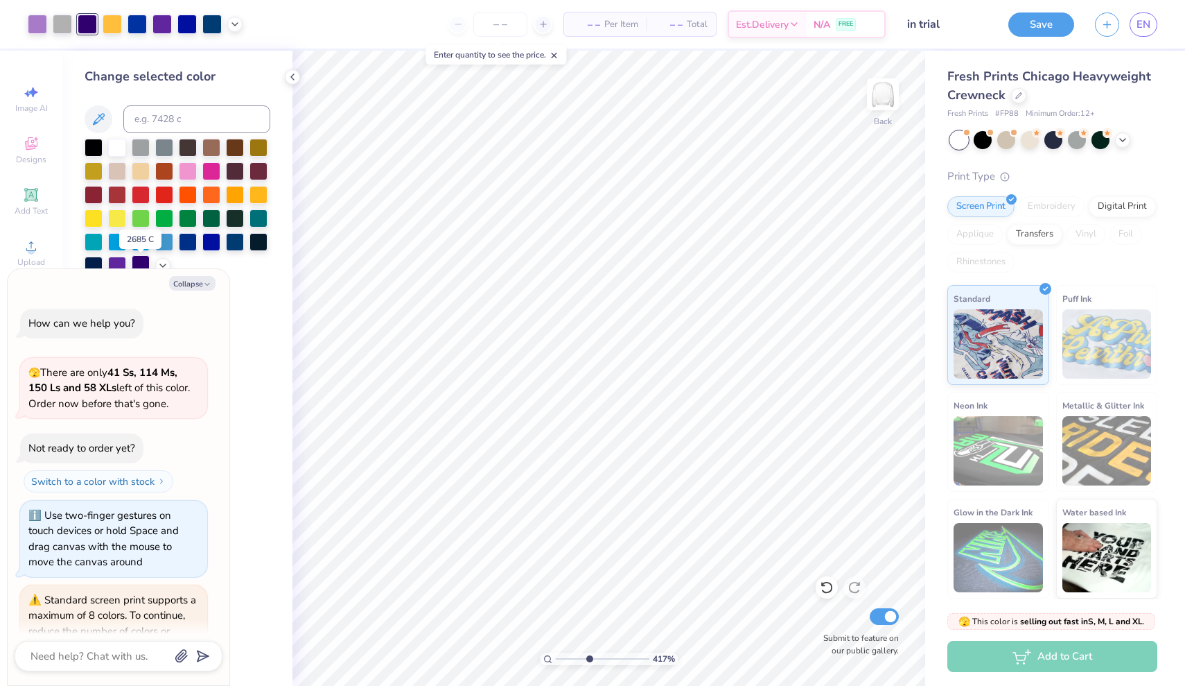
scroll to position [1754, 0]
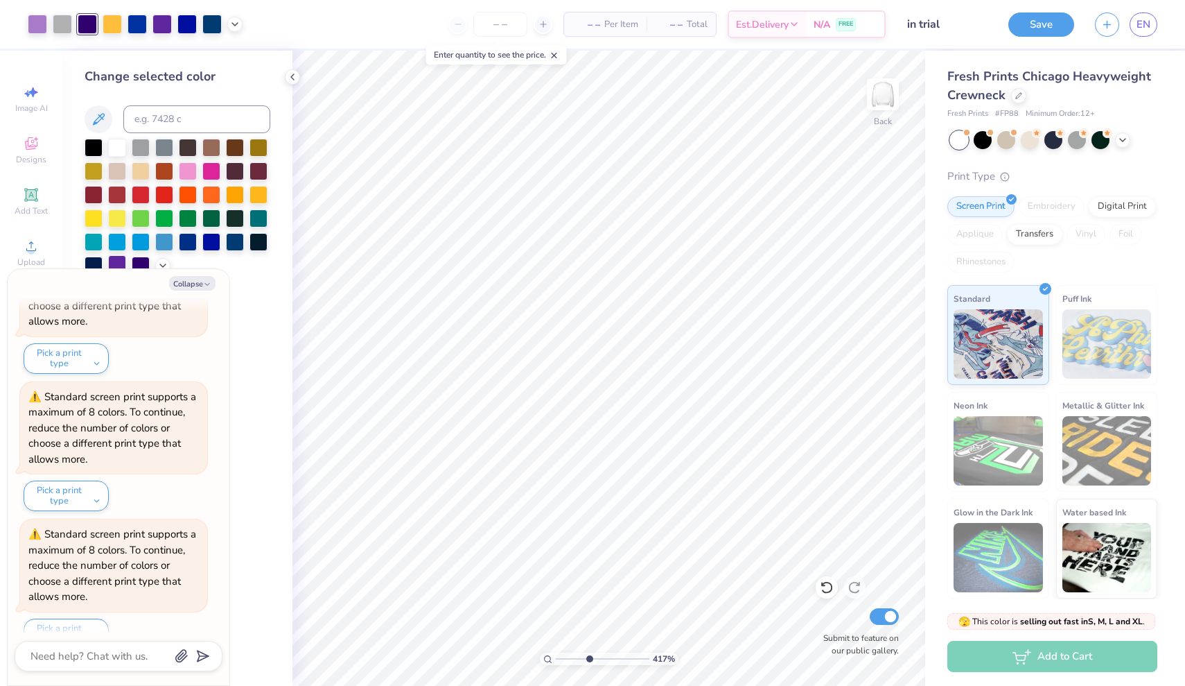
click at [118, 259] on div at bounding box center [117, 264] width 18 height 18
click at [214, 284] on button "Collapse" at bounding box center [192, 283] width 46 height 15
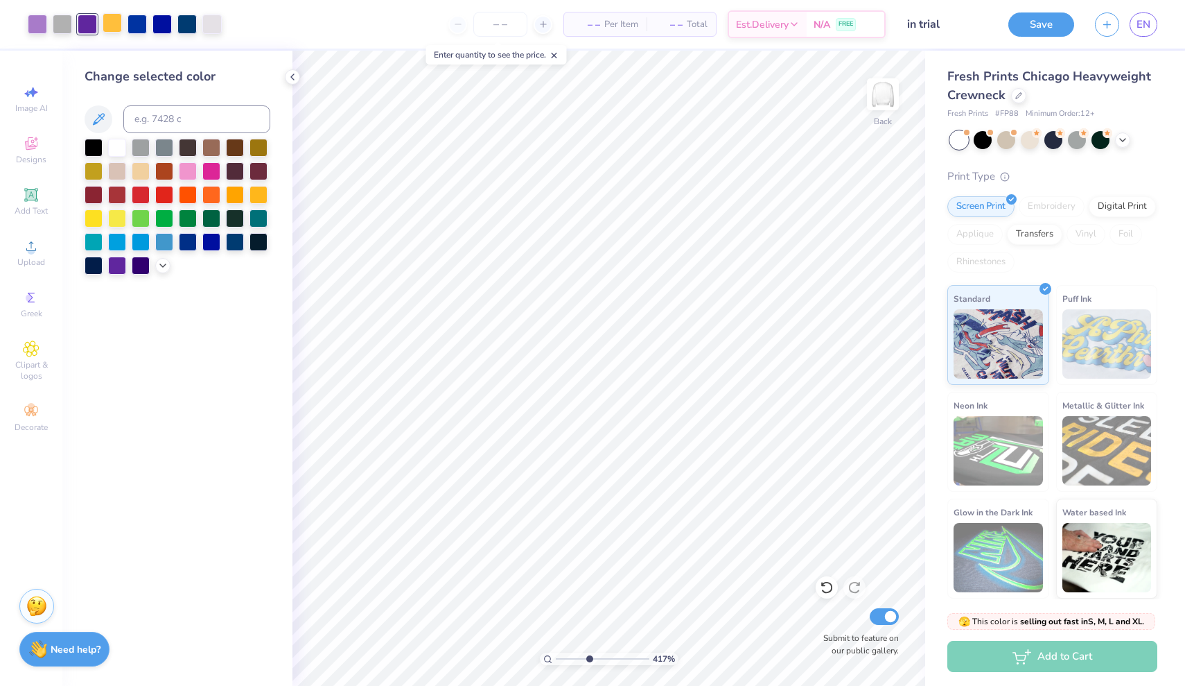
click at [116, 21] on div at bounding box center [112, 22] width 19 height 19
click at [163, 147] on div at bounding box center [164, 146] width 18 height 18
click at [142, 149] on div at bounding box center [141, 146] width 18 height 18
click at [162, 265] on icon at bounding box center [162, 264] width 11 height 11
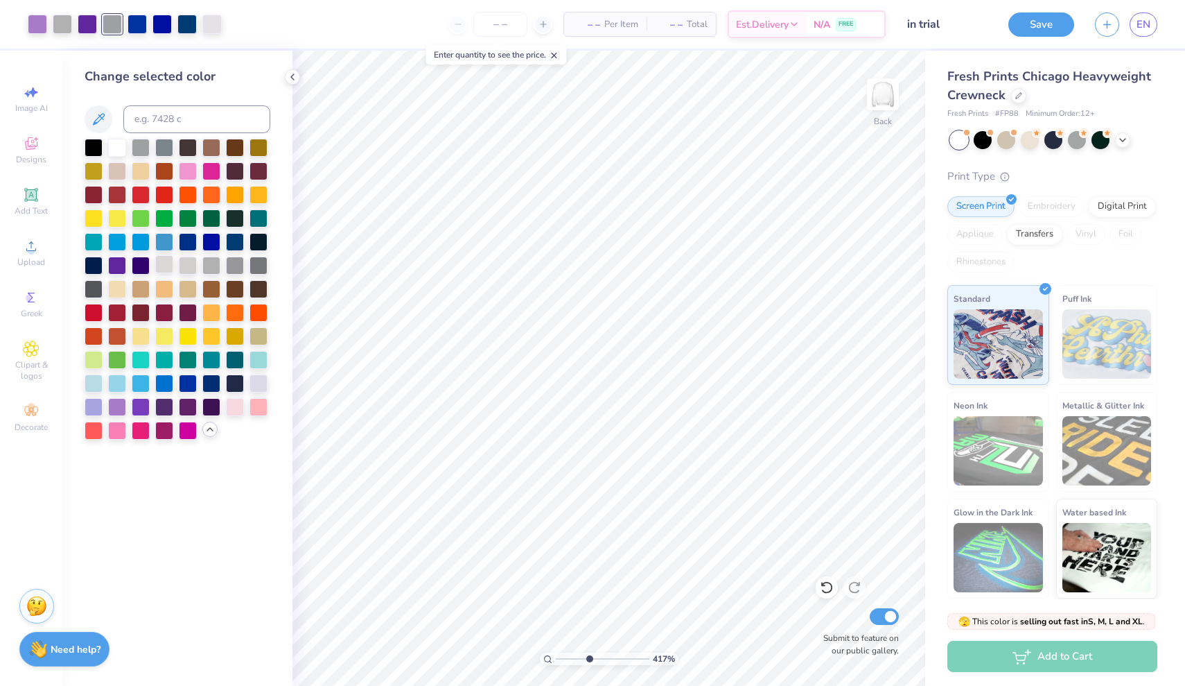
click at [162, 270] on div at bounding box center [164, 264] width 18 height 18
click at [189, 263] on div at bounding box center [188, 264] width 18 height 18
click at [208, 265] on div at bounding box center [211, 264] width 18 height 18
click at [292, 79] on icon at bounding box center [292, 76] width 11 height 11
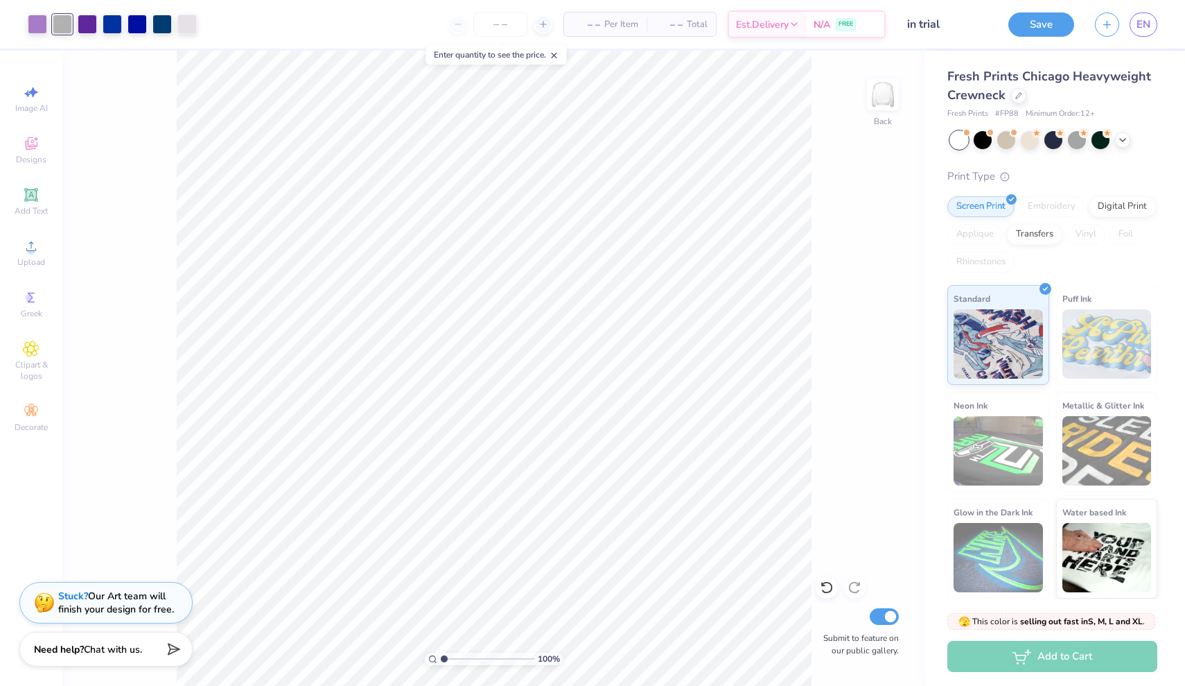
drag, startPoint x: 471, startPoint y: 656, endPoint x: 435, endPoint y: 656, distance: 36.7
click at [435, 656] on div "100 %" at bounding box center [494, 658] width 139 height 12
click at [1049, 37] on div "Save EN" at bounding box center [1097, 24] width 177 height 49
click at [1045, 24] on button "Save" at bounding box center [1042, 22] width 66 height 24
click at [1045, 24] on div "Save" at bounding box center [1042, 24] width 66 height 24
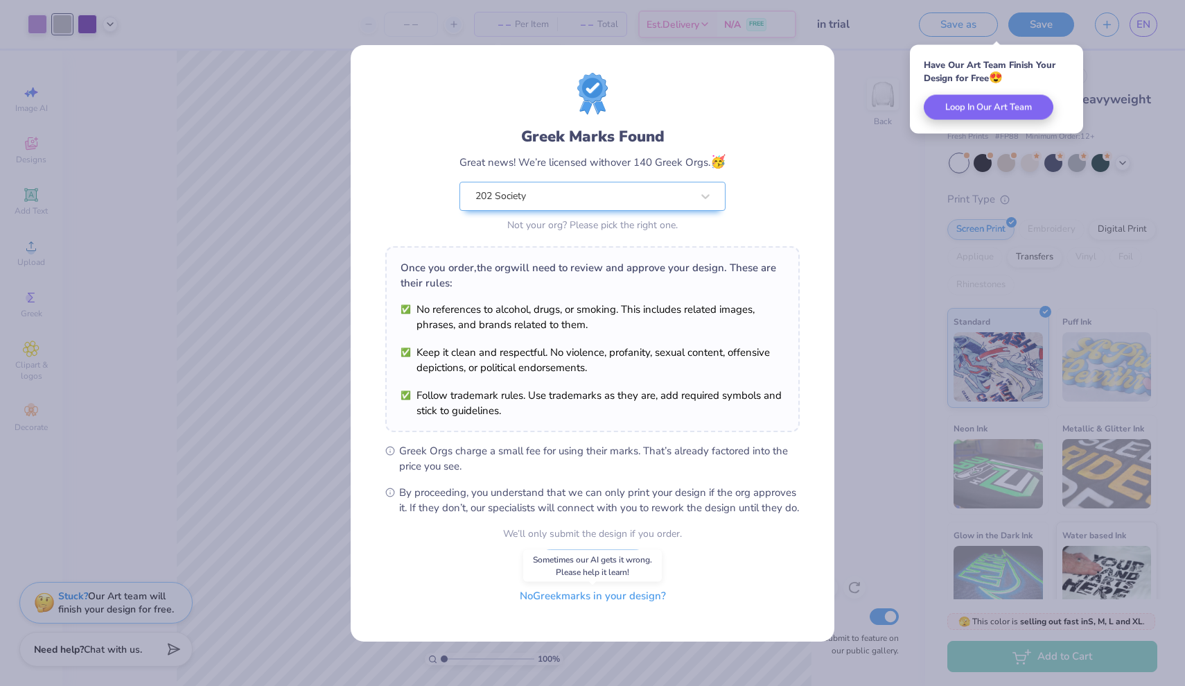
click at [622, 609] on button "No Greek marks in your design?" at bounding box center [593, 596] width 170 height 28
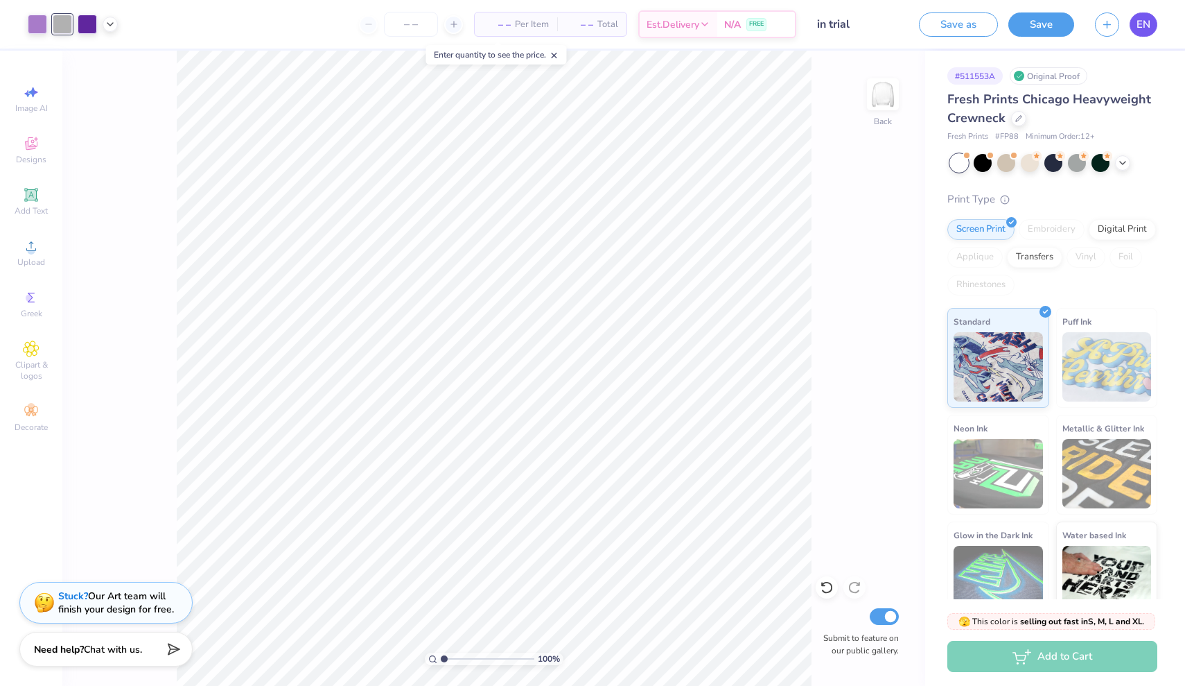
click at [1144, 29] on span "EN" at bounding box center [1144, 25] width 14 height 16
click at [1140, 21] on span "EN" at bounding box center [1144, 25] width 14 height 16
click at [824, 588] on icon at bounding box center [827, 587] width 14 height 14
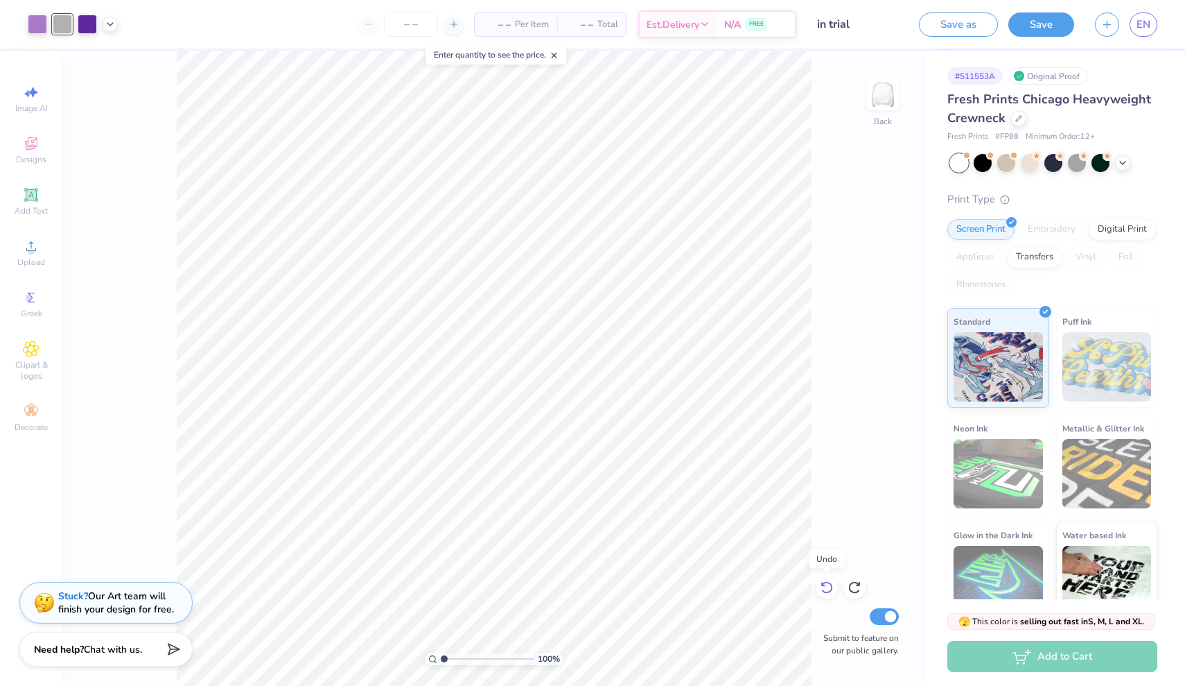
click at [824, 588] on icon at bounding box center [827, 587] width 14 height 14
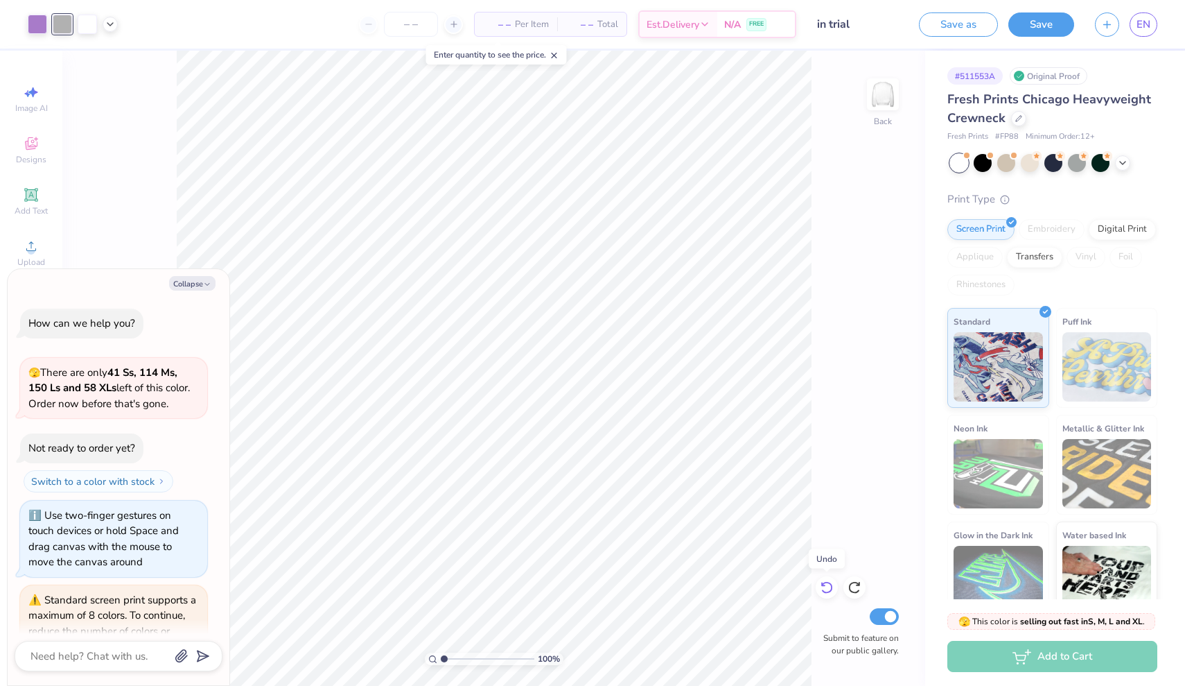
click at [824, 588] on icon at bounding box center [827, 587] width 14 height 14
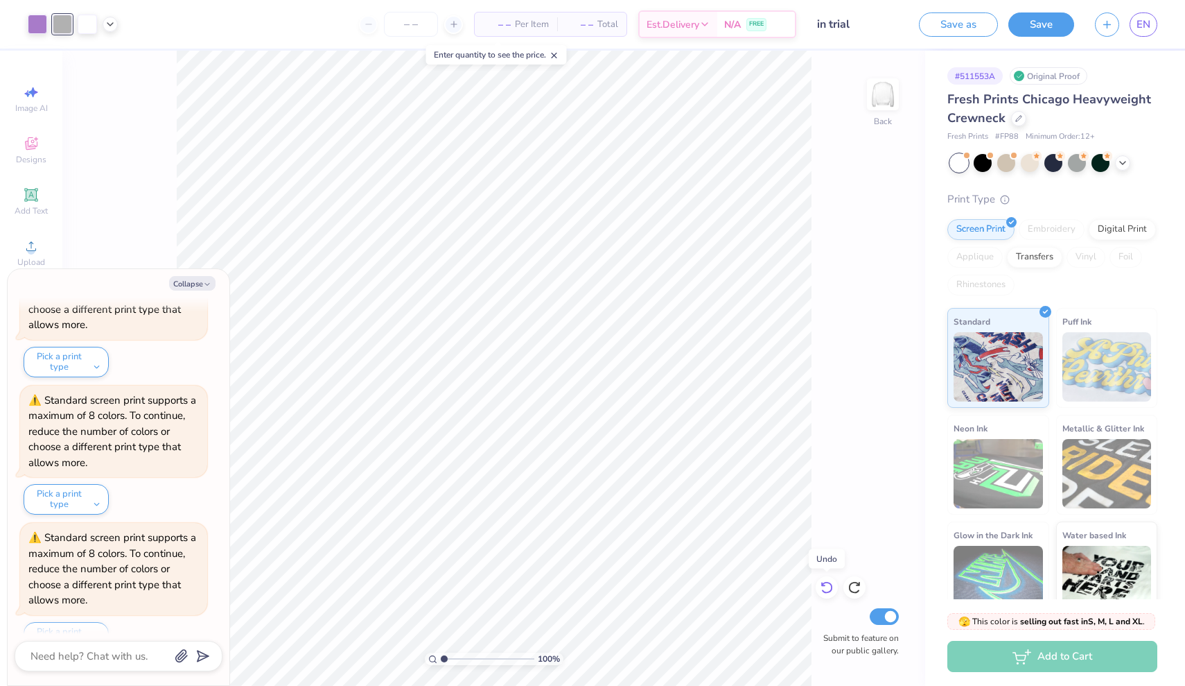
click at [824, 588] on icon at bounding box center [827, 587] width 14 height 14
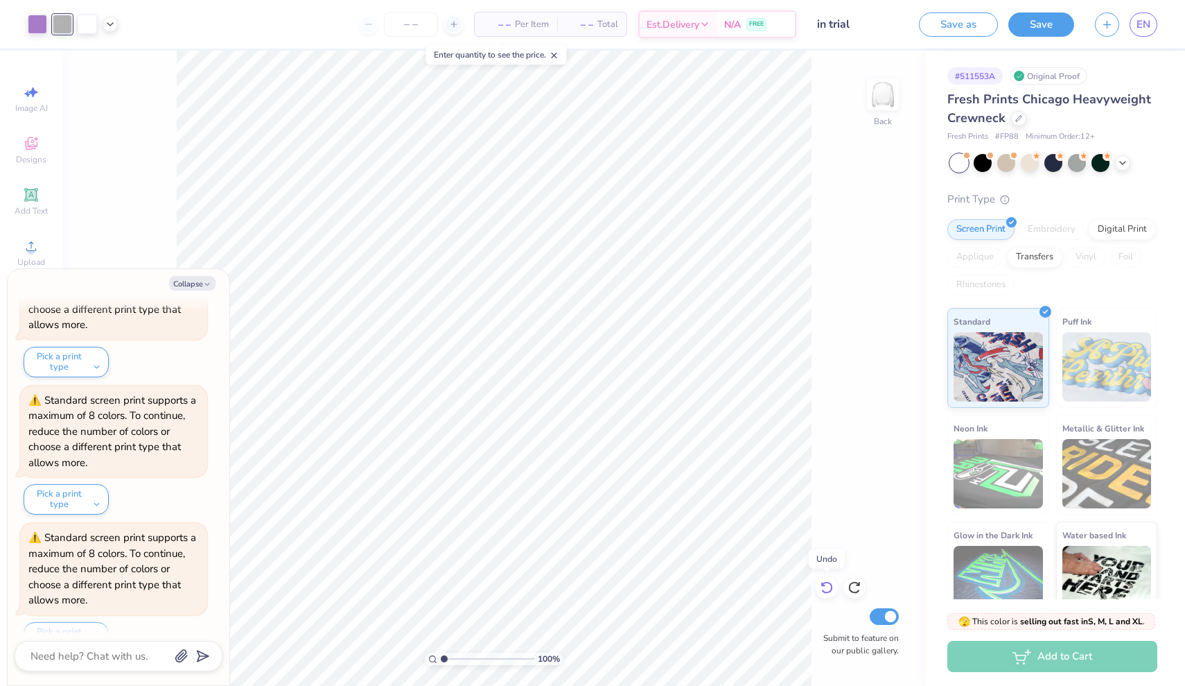
click at [824, 588] on icon at bounding box center [827, 587] width 14 height 14
click at [821, 588] on icon at bounding box center [827, 587] width 14 height 14
click at [822, 588] on icon at bounding box center [827, 587] width 14 height 14
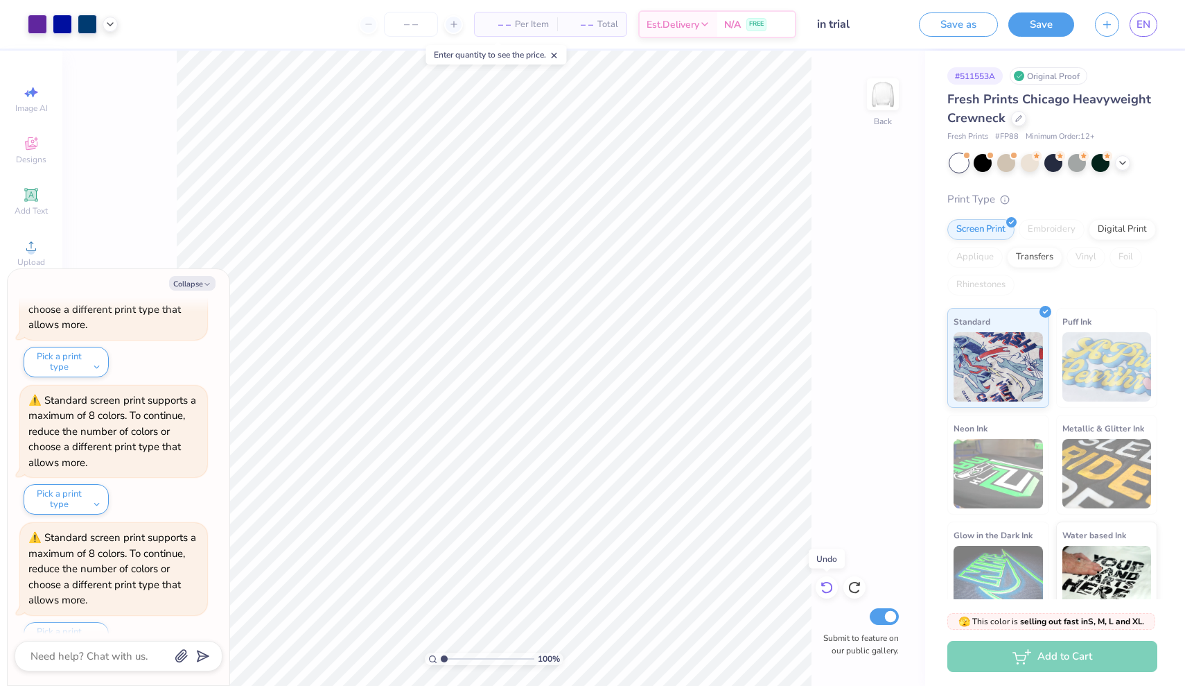
click at [822, 588] on icon at bounding box center [827, 587] width 14 height 14
click at [821, 588] on icon at bounding box center [827, 587] width 14 height 14
click at [821, 584] on icon at bounding box center [827, 587] width 14 height 14
click at [831, 583] on icon at bounding box center [827, 587] width 14 height 14
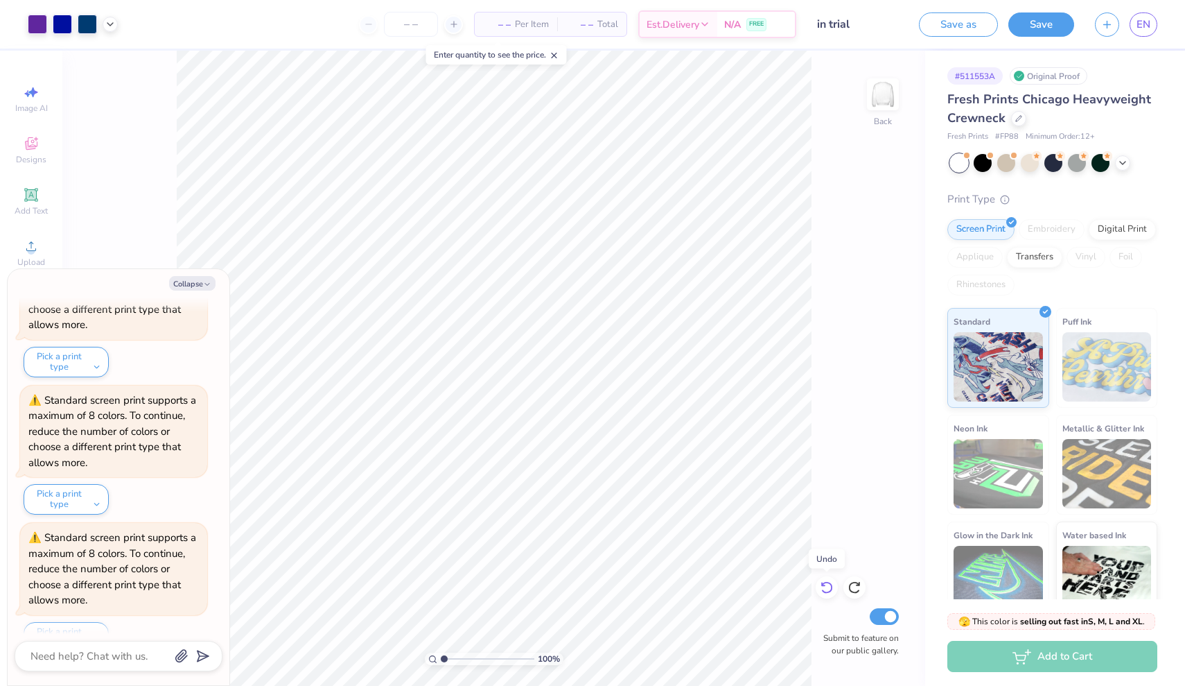
click at [835, 583] on div at bounding box center [827, 587] width 22 height 22
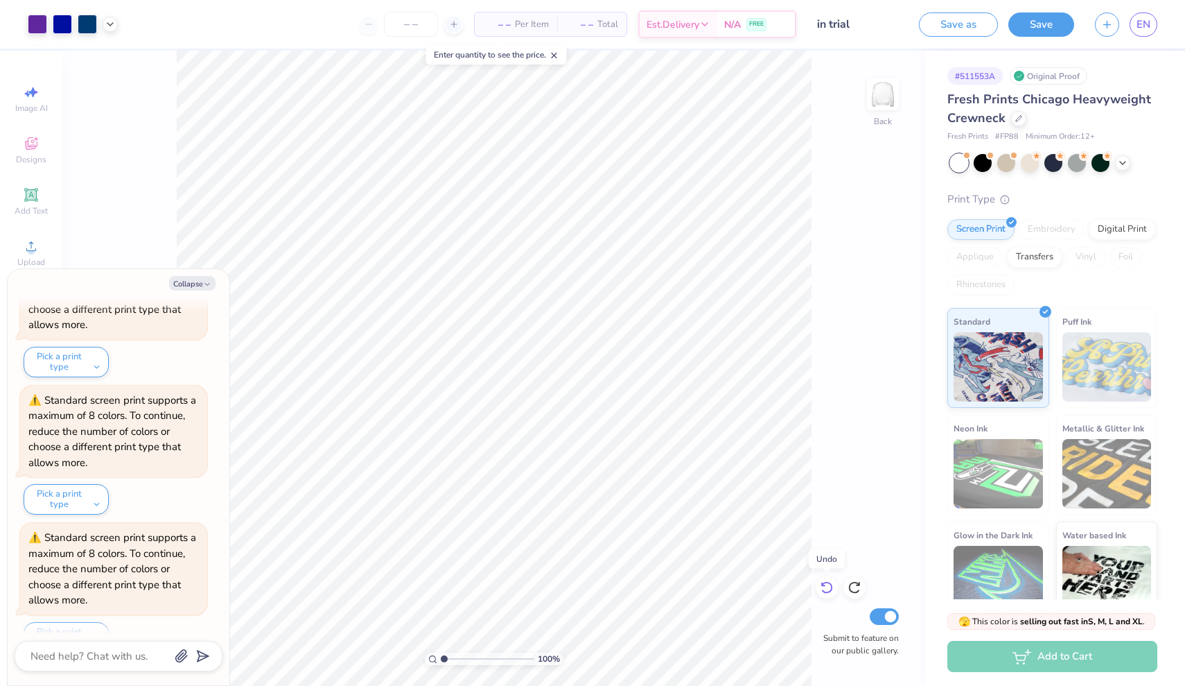
click at [835, 583] on div at bounding box center [827, 587] width 22 height 22
click at [834, 583] on div at bounding box center [827, 587] width 22 height 22
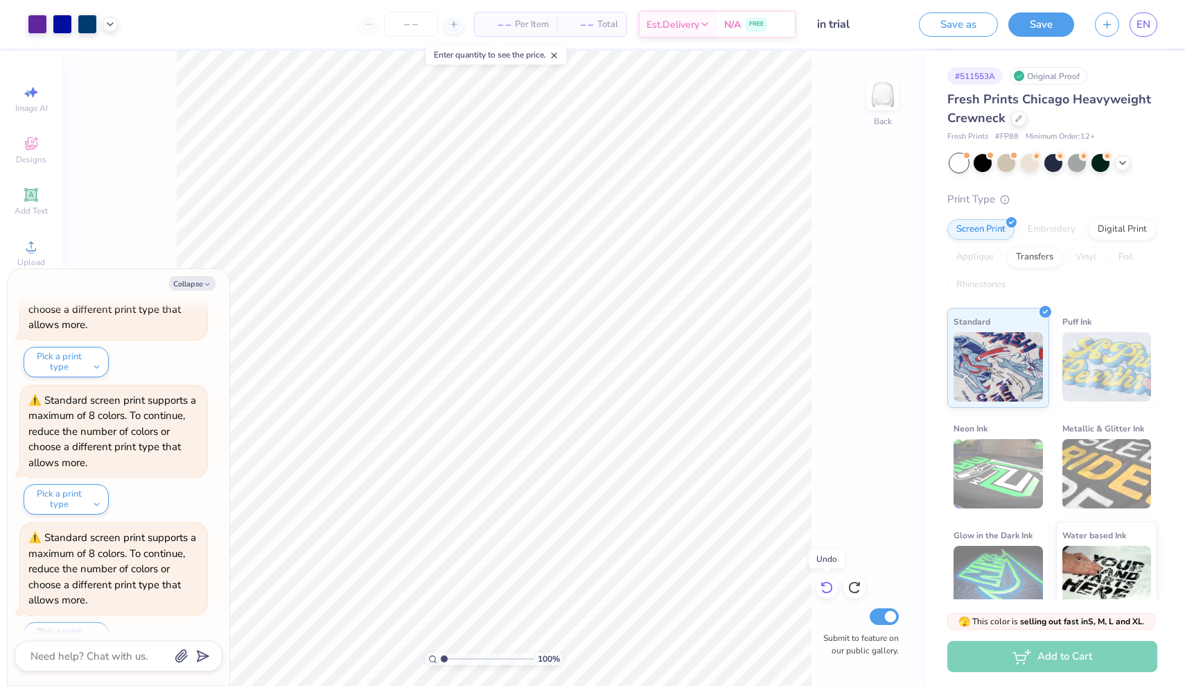
click at [834, 583] on div at bounding box center [827, 587] width 22 height 22
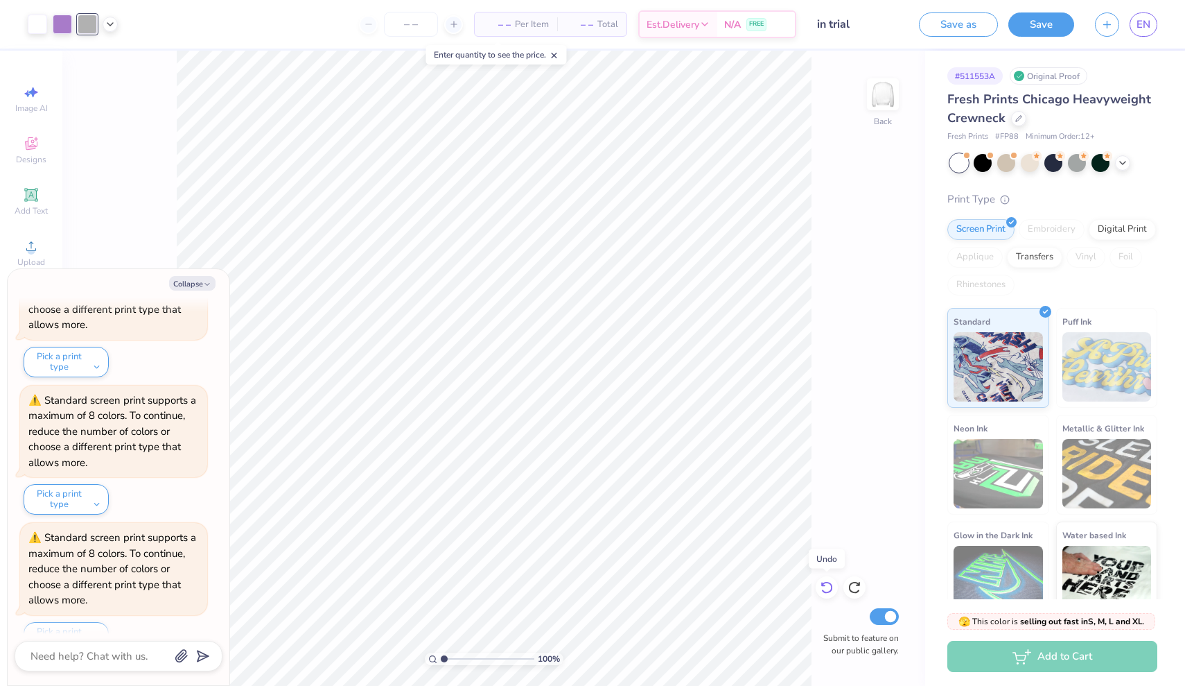
click at [834, 583] on div at bounding box center [827, 587] width 22 height 22
click at [836, 583] on div at bounding box center [827, 587] width 22 height 22
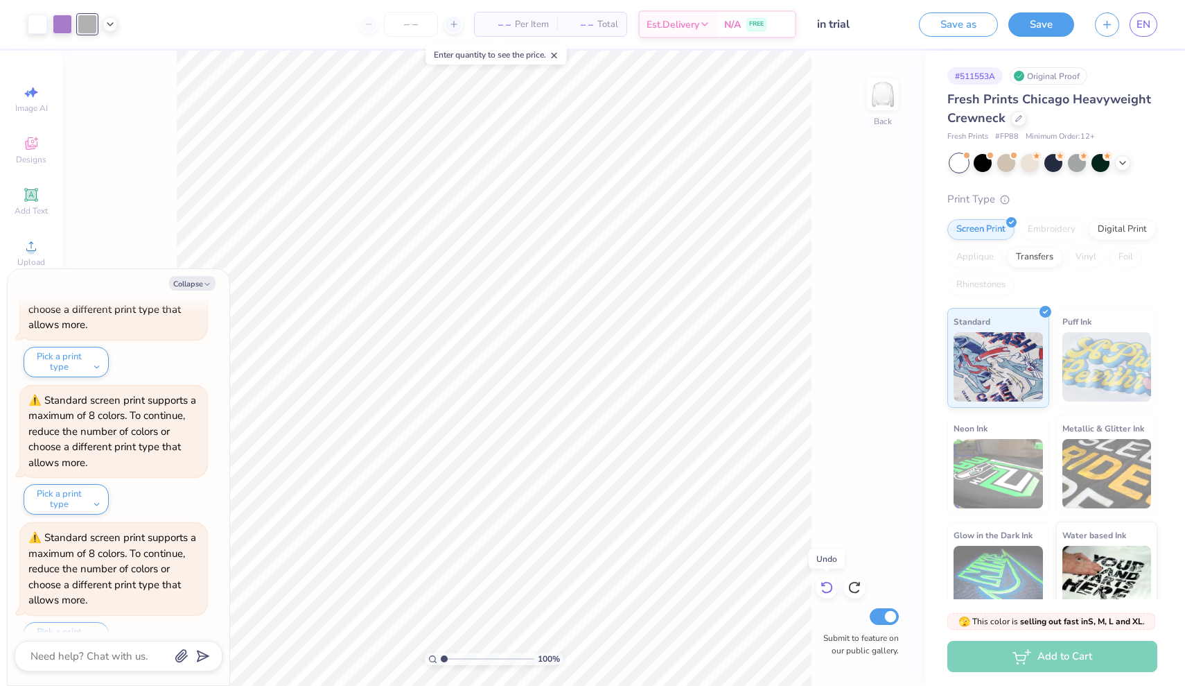
click at [836, 583] on div at bounding box center [827, 587] width 22 height 22
click at [827, 591] on icon at bounding box center [827, 587] width 14 height 14
click at [826, 591] on icon at bounding box center [827, 587] width 14 height 14
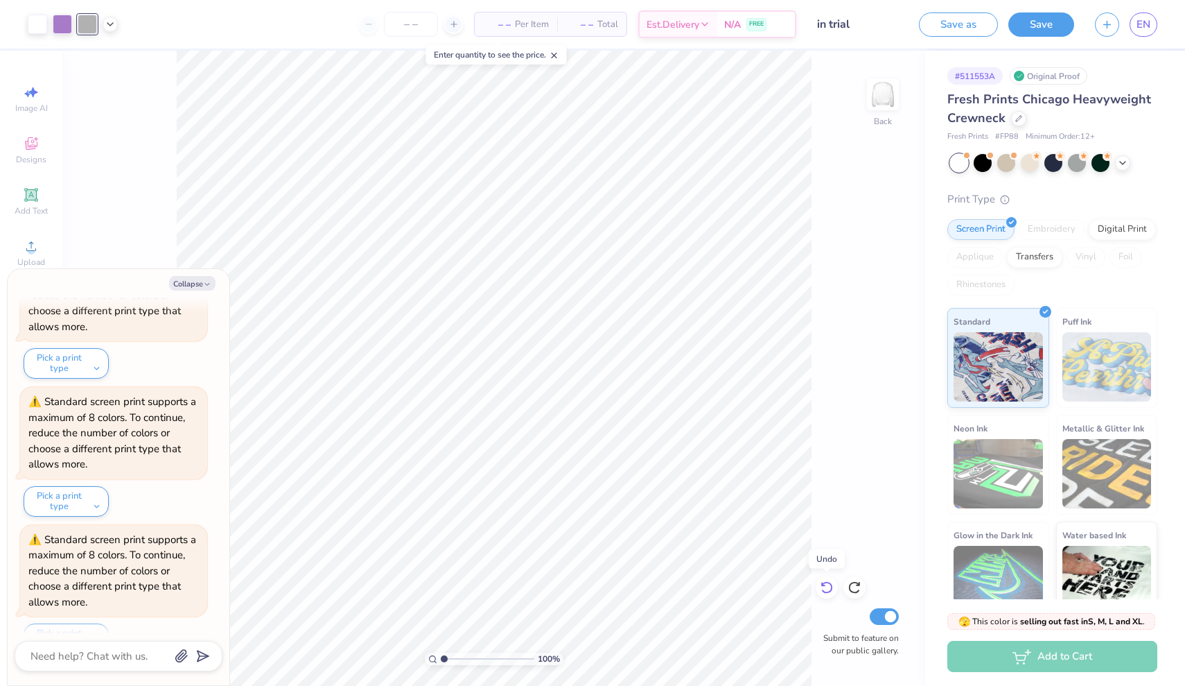
click at [826, 591] on icon at bounding box center [827, 587] width 14 height 14
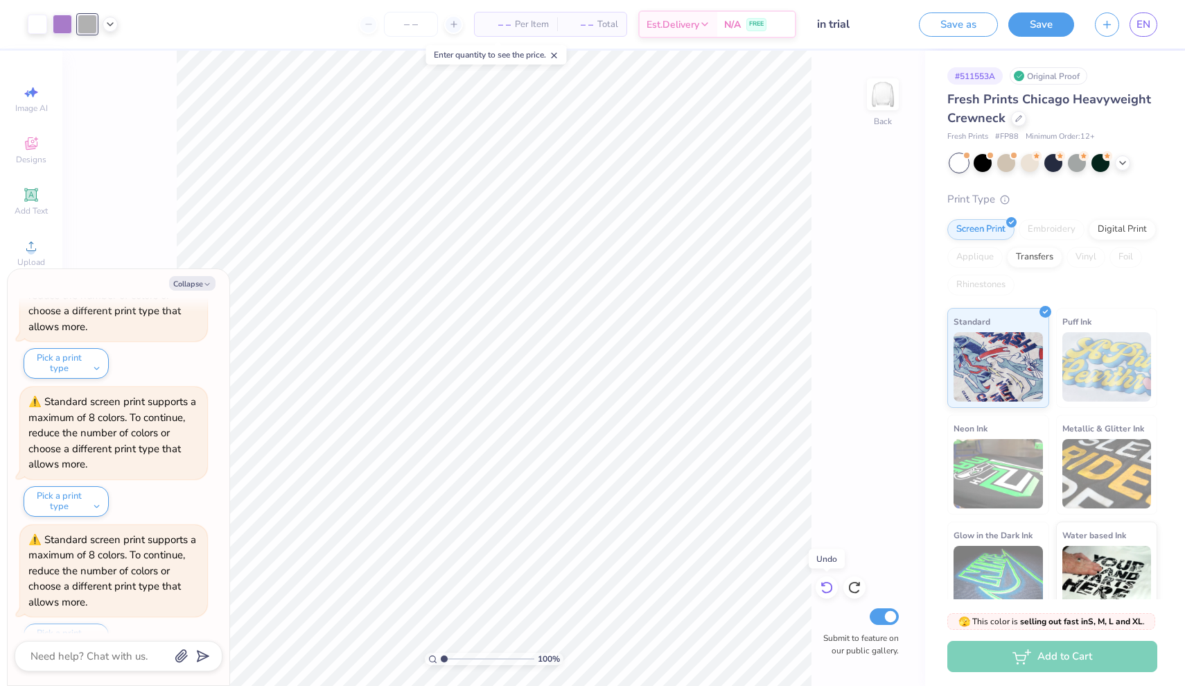
click at [826, 591] on icon at bounding box center [827, 587] width 14 height 14
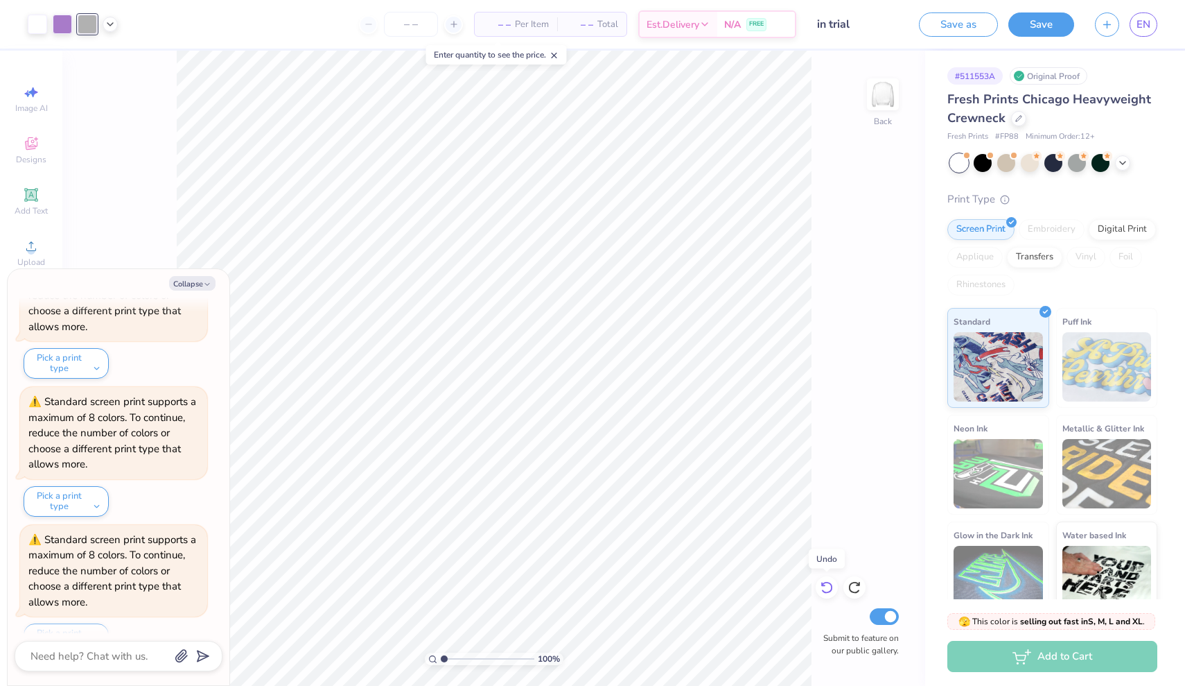
click at [826, 591] on icon at bounding box center [827, 587] width 14 height 14
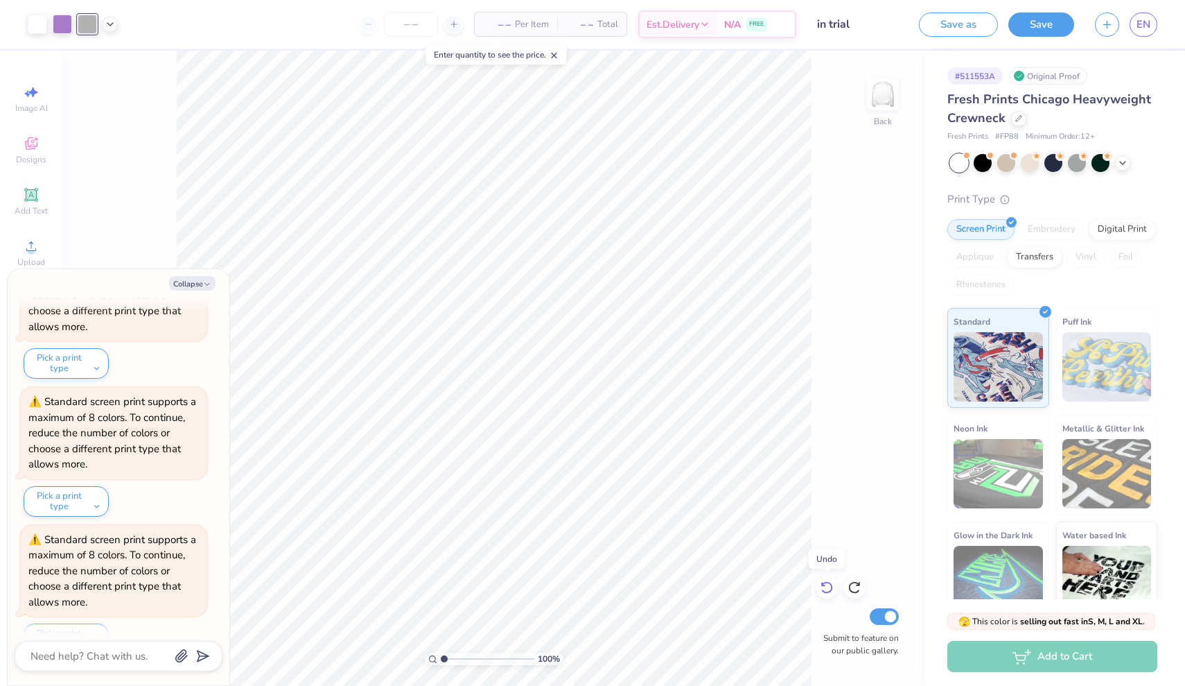
click at [826, 591] on icon at bounding box center [827, 587] width 14 height 14
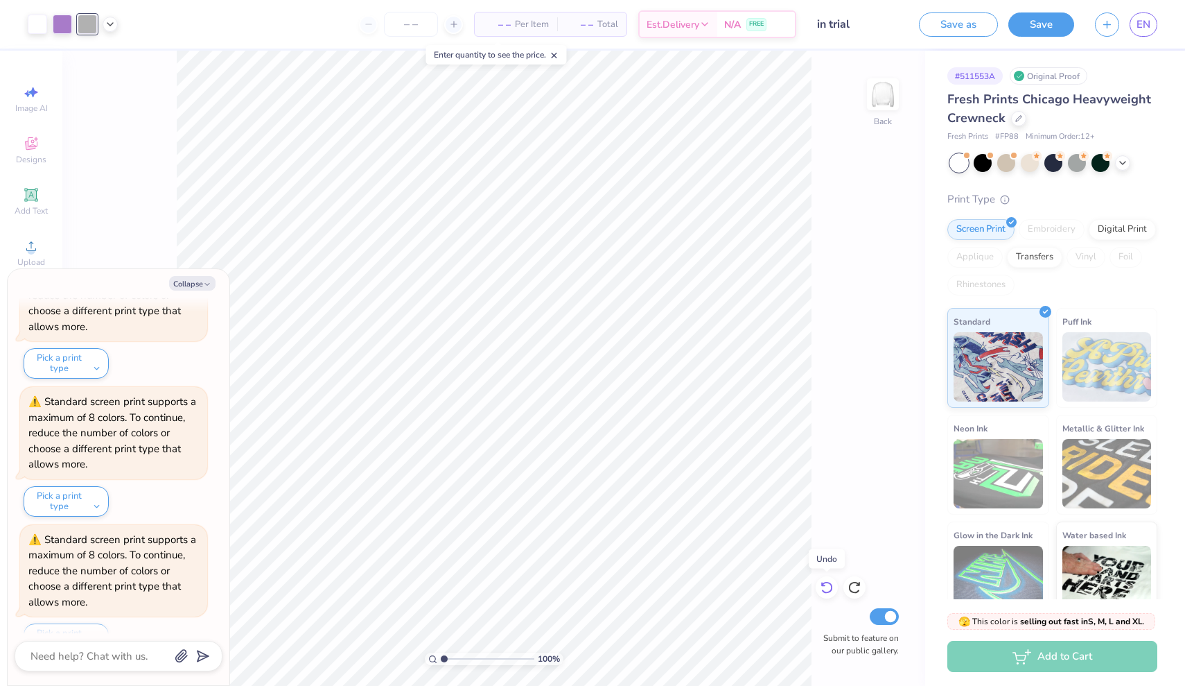
click at [826, 591] on icon at bounding box center [827, 587] width 14 height 14
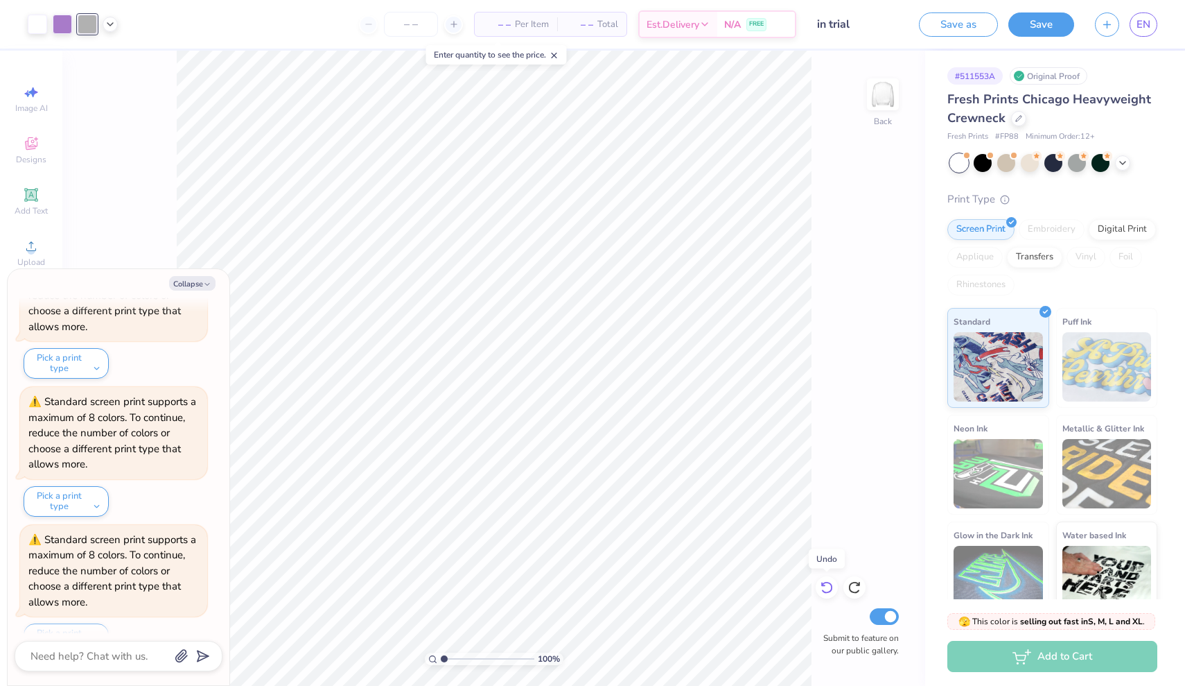
click at [826, 591] on icon at bounding box center [827, 587] width 14 height 14
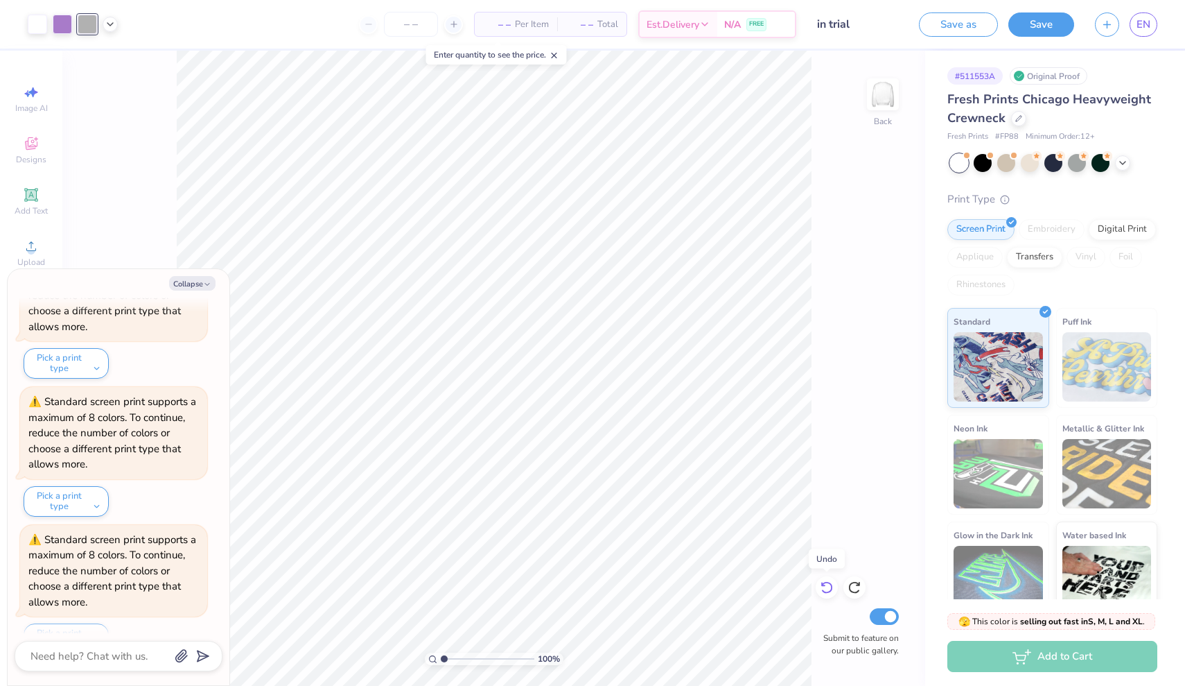
click at [826, 591] on icon at bounding box center [827, 587] width 14 height 14
click at [819, 591] on div at bounding box center [827, 587] width 22 height 22
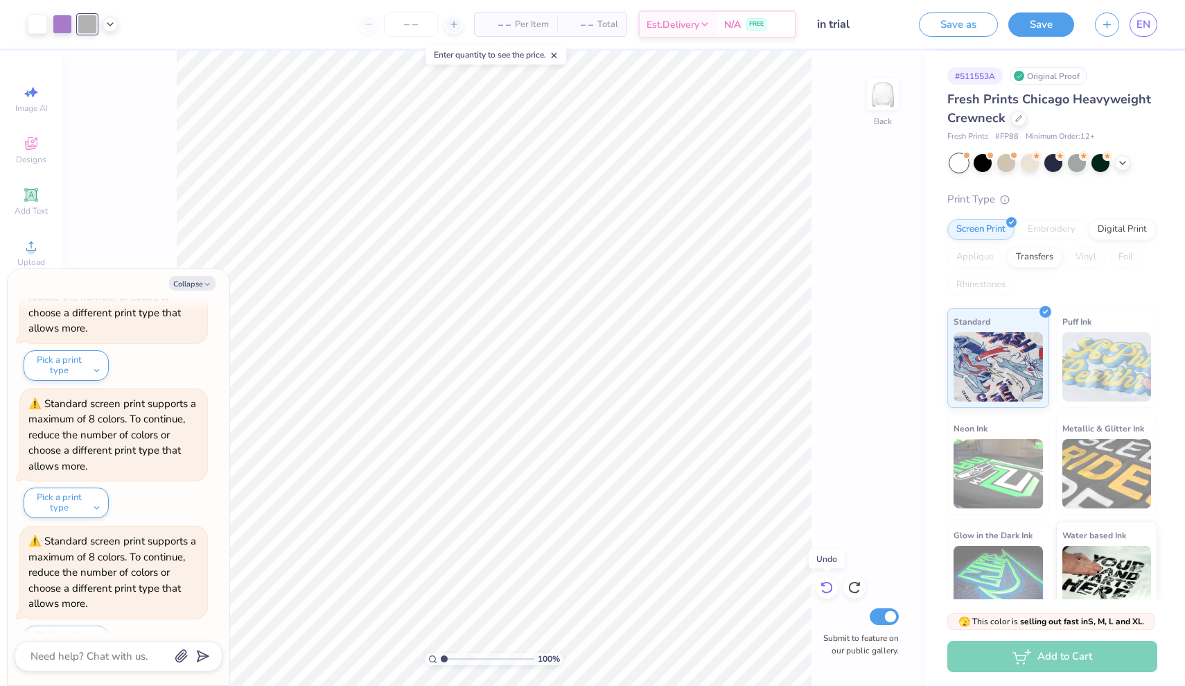
click at [819, 591] on div at bounding box center [827, 587] width 22 height 22
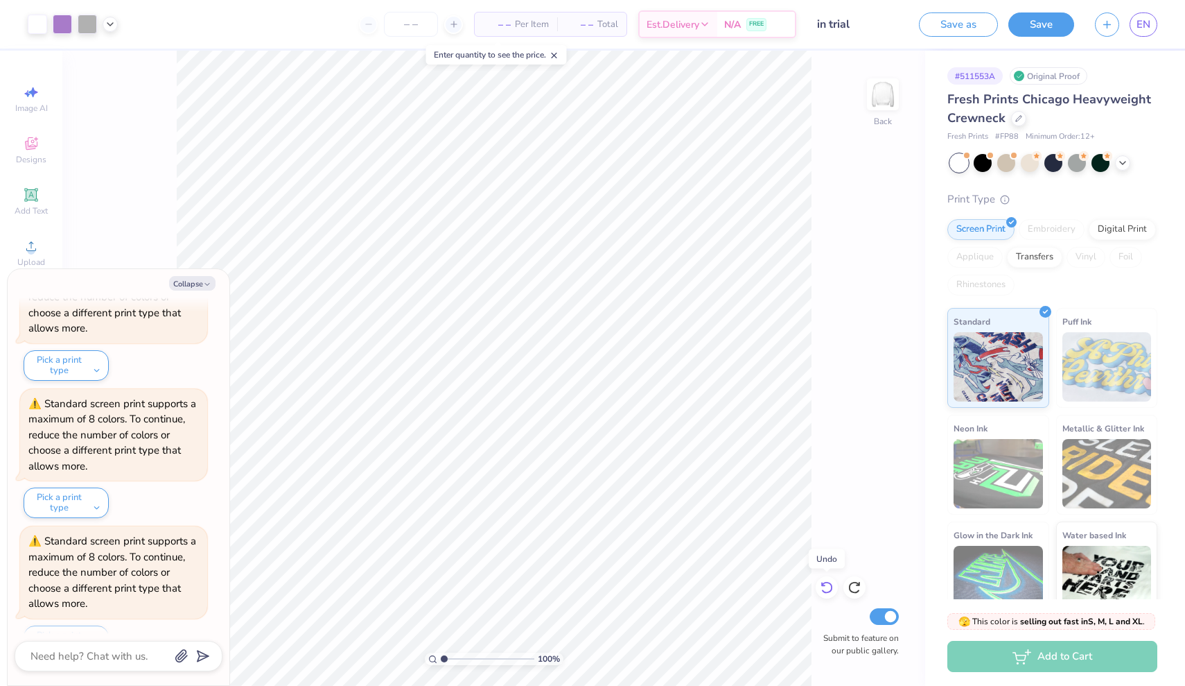
click at [819, 591] on div at bounding box center [827, 587] width 22 height 22
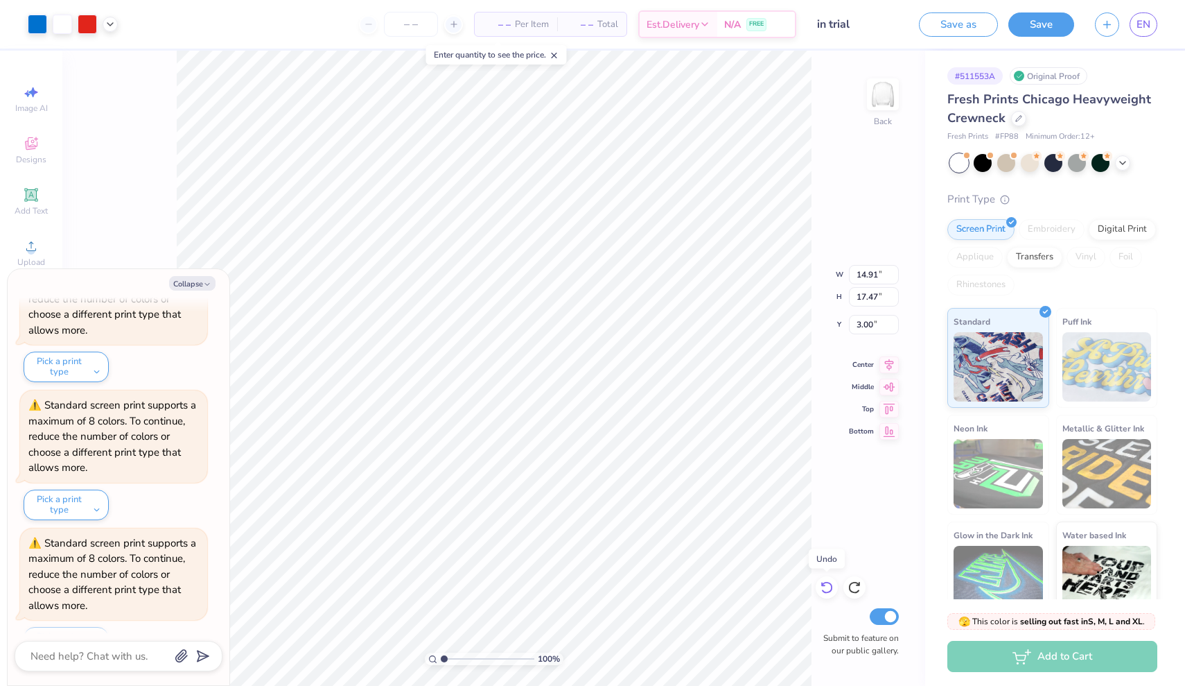
click at [819, 591] on div at bounding box center [827, 587] width 22 height 22
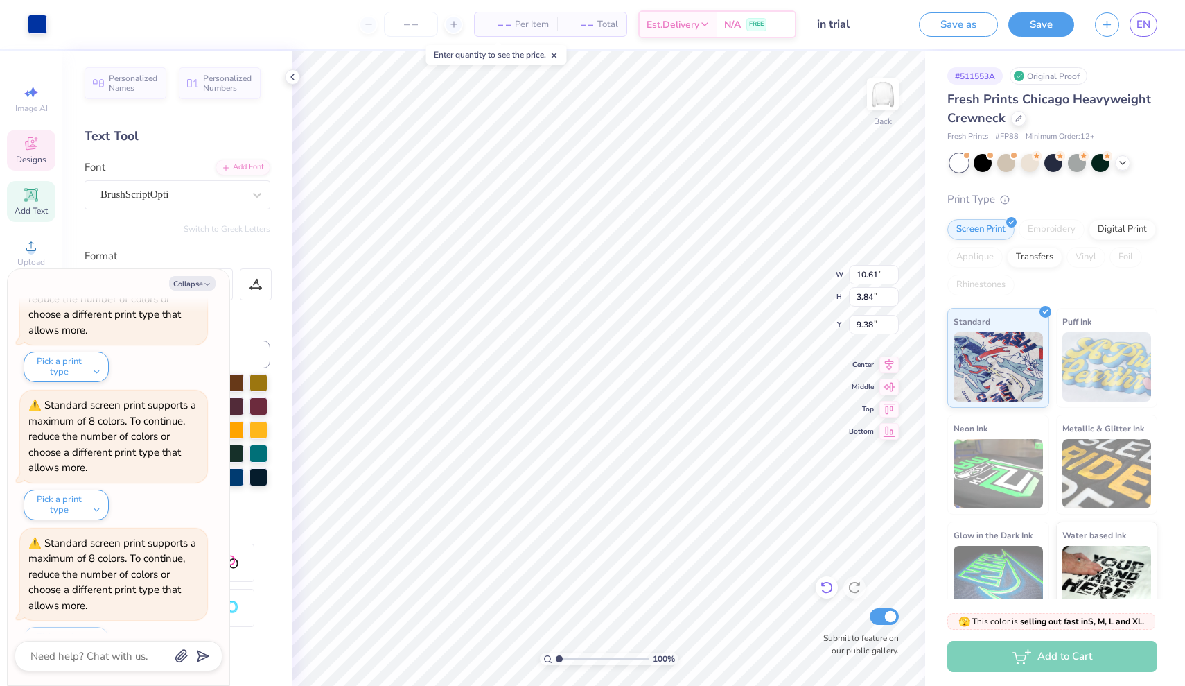
click at [829, 591] on icon at bounding box center [827, 587] width 14 height 14
click at [673, 537] on li "Group" at bounding box center [688, 533] width 109 height 27
click at [637, 561] on li "Ungroup" at bounding box center [653, 560] width 109 height 27
click at [723, 533] on li "Group" at bounding box center [756, 533] width 109 height 27
click at [203, 278] on button "Collapse" at bounding box center [192, 283] width 46 height 15
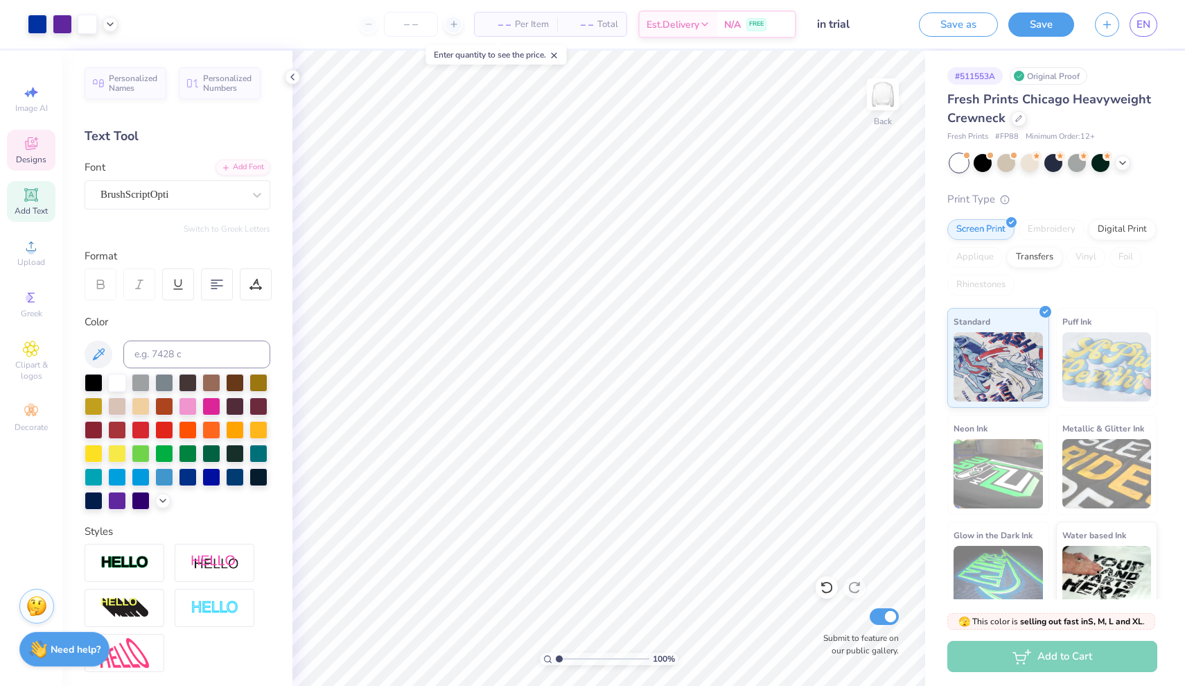
click at [31, 141] on icon at bounding box center [31, 143] width 12 height 12
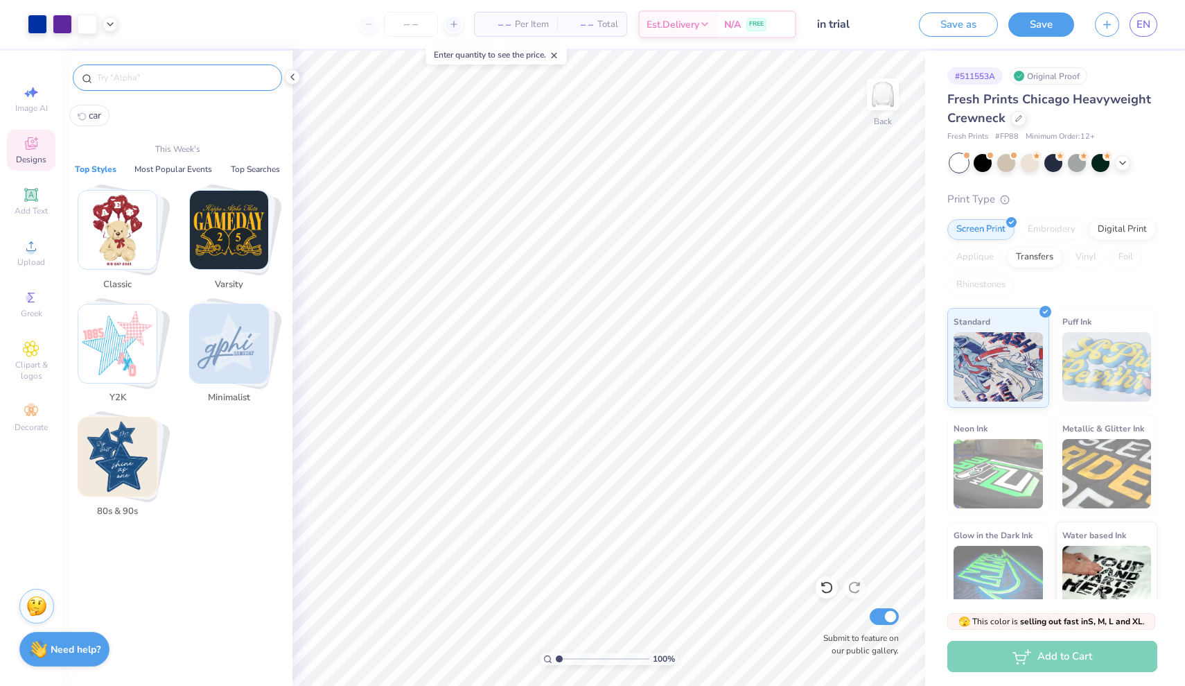
click at [145, 80] on input "text" at bounding box center [184, 78] width 177 height 14
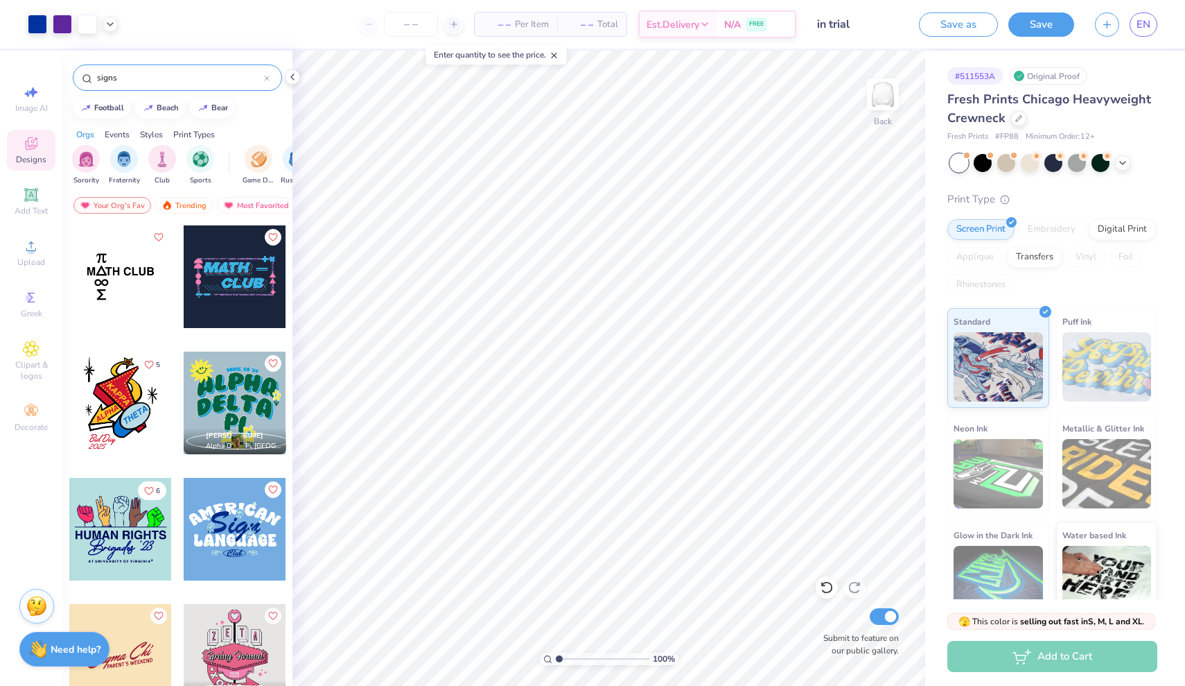
scroll to position [0, 0]
click at [123, 204] on div "Your Org's Fav" at bounding box center [112, 205] width 78 height 17
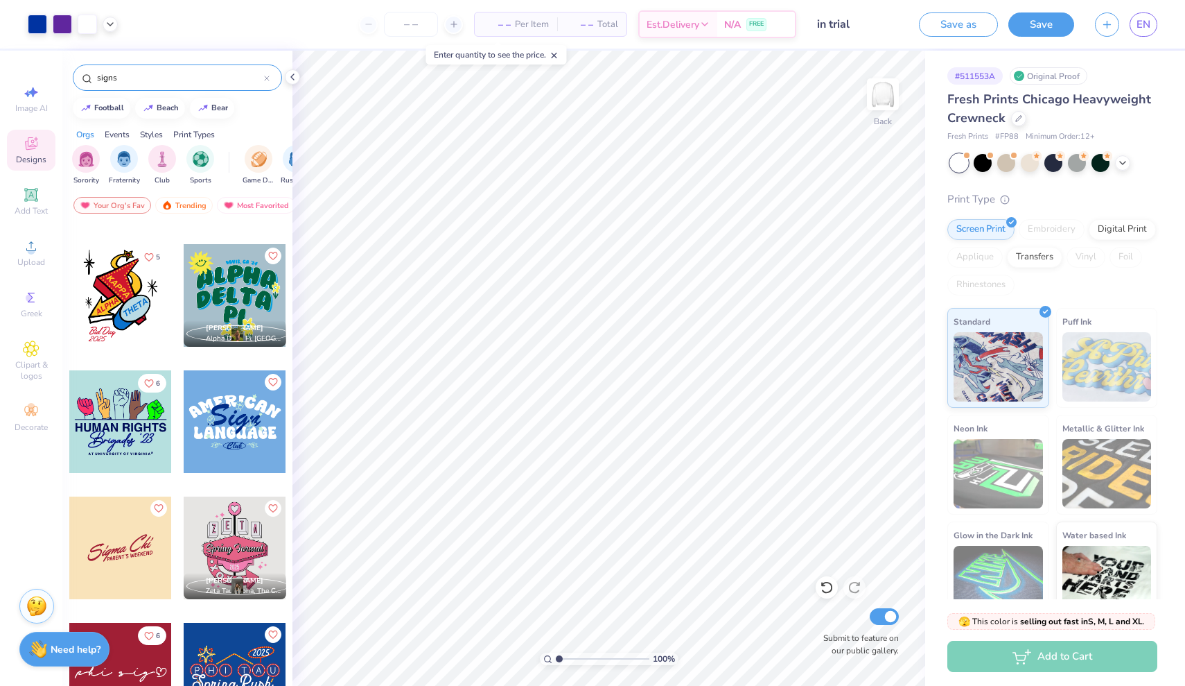
scroll to position [116, 0]
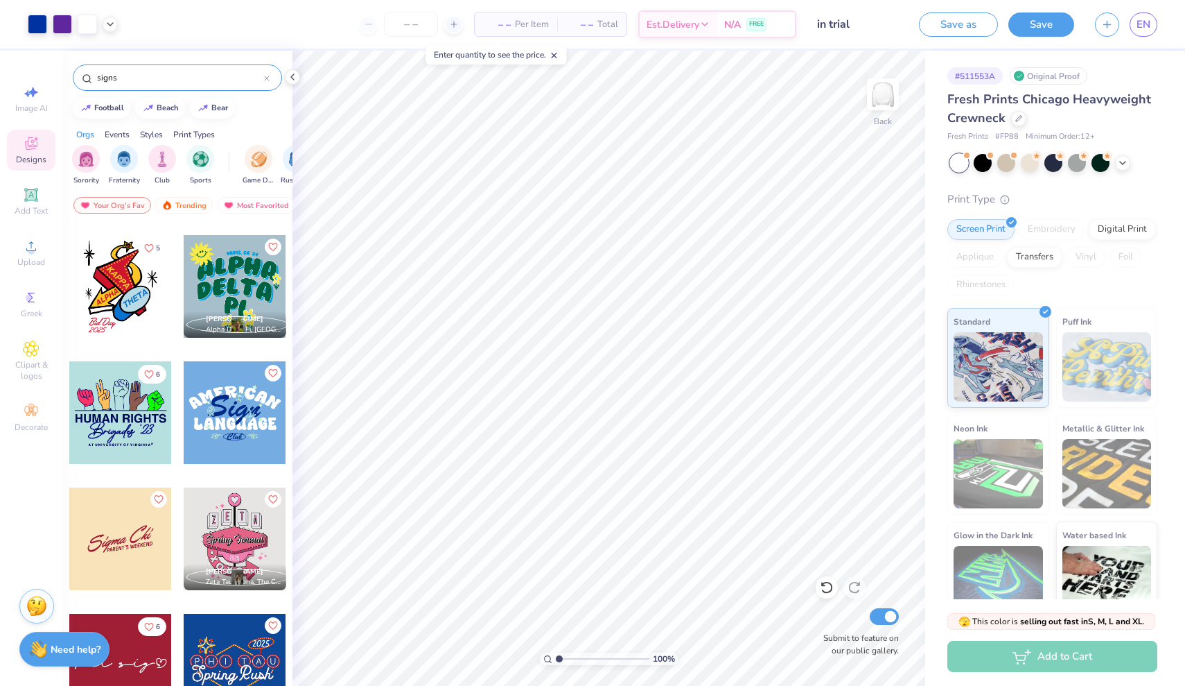
click at [172, 80] on input "signs" at bounding box center [180, 78] width 168 height 14
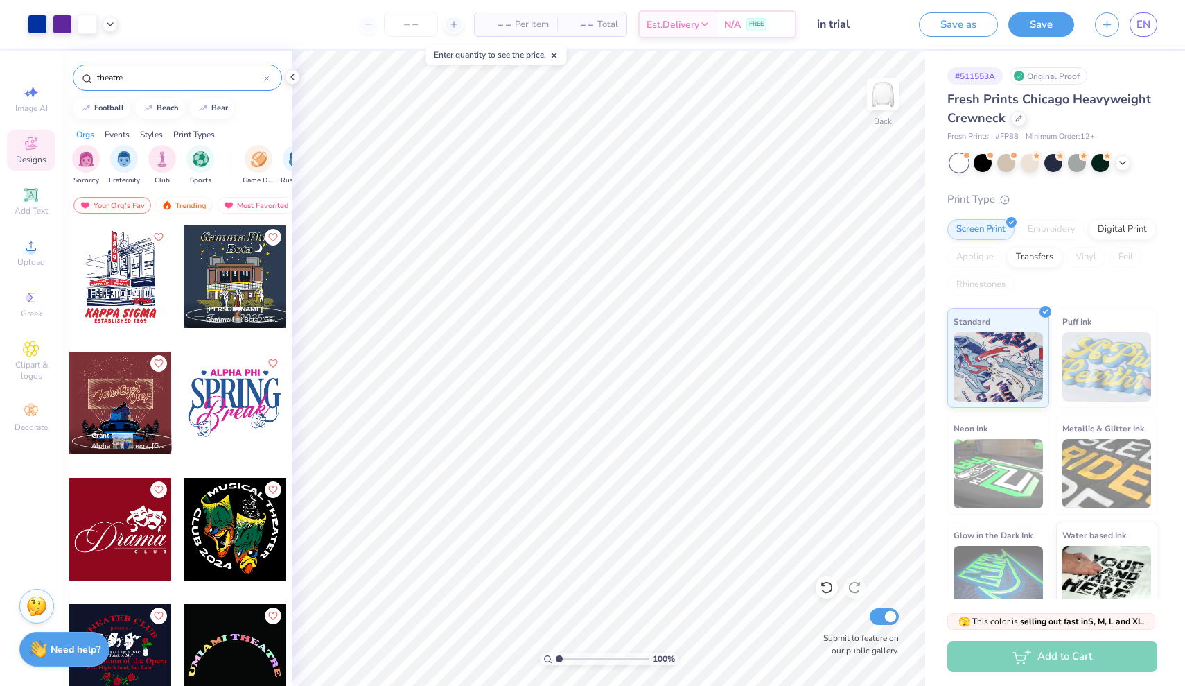
click at [275, 96] on div "theatre" at bounding box center [177, 74] width 230 height 47
click at [270, 76] on div "theatre" at bounding box center [177, 77] width 209 height 26
click at [267, 76] on icon at bounding box center [267, 79] width 6 height 6
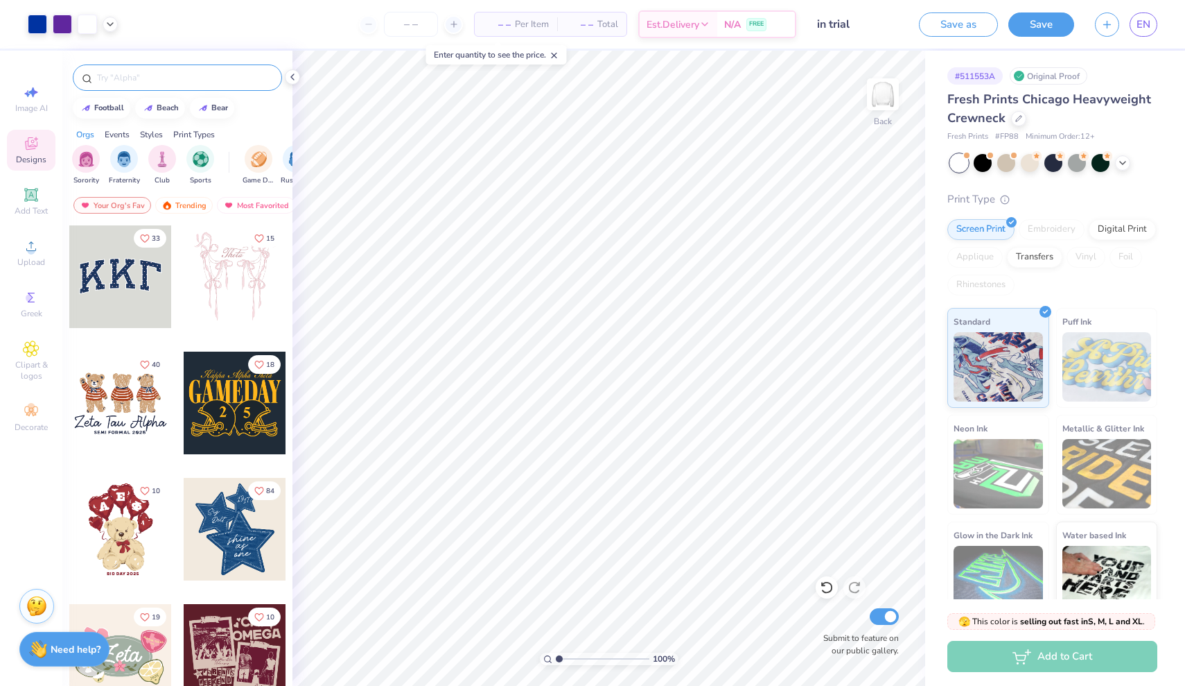
scroll to position [0, 0]
click at [225, 69] on div at bounding box center [177, 77] width 209 height 26
click at [225, 75] on input "text" at bounding box center [184, 78] width 177 height 14
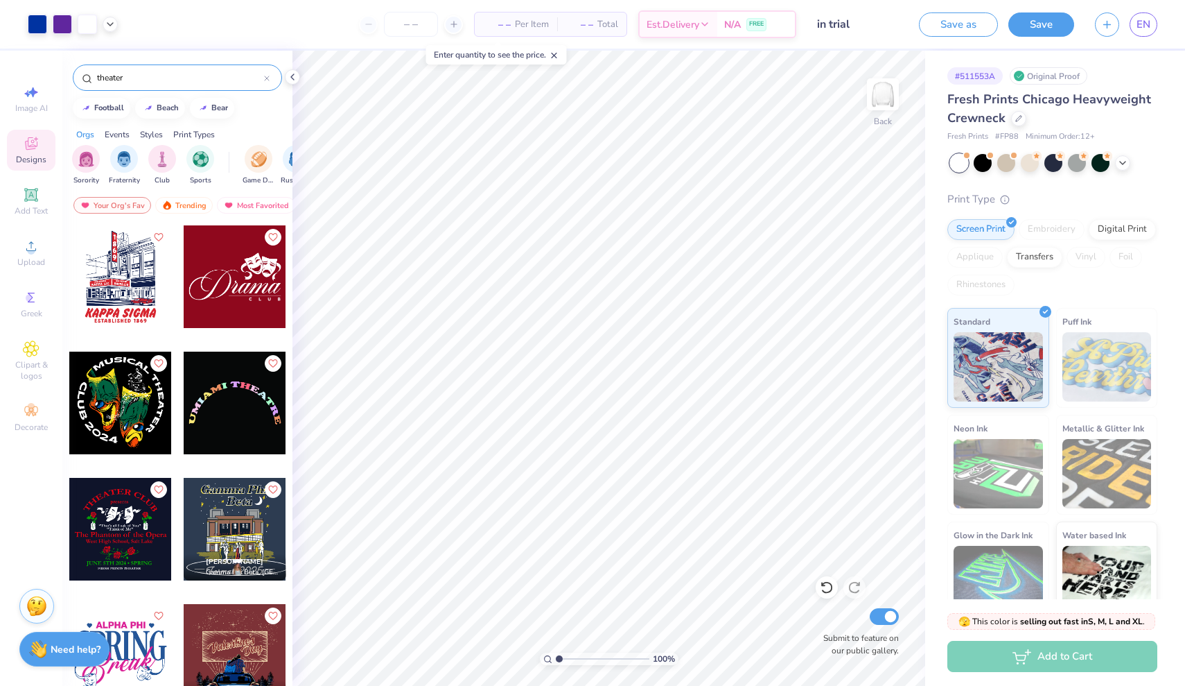
click at [268, 82] on div at bounding box center [267, 77] width 6 height 12
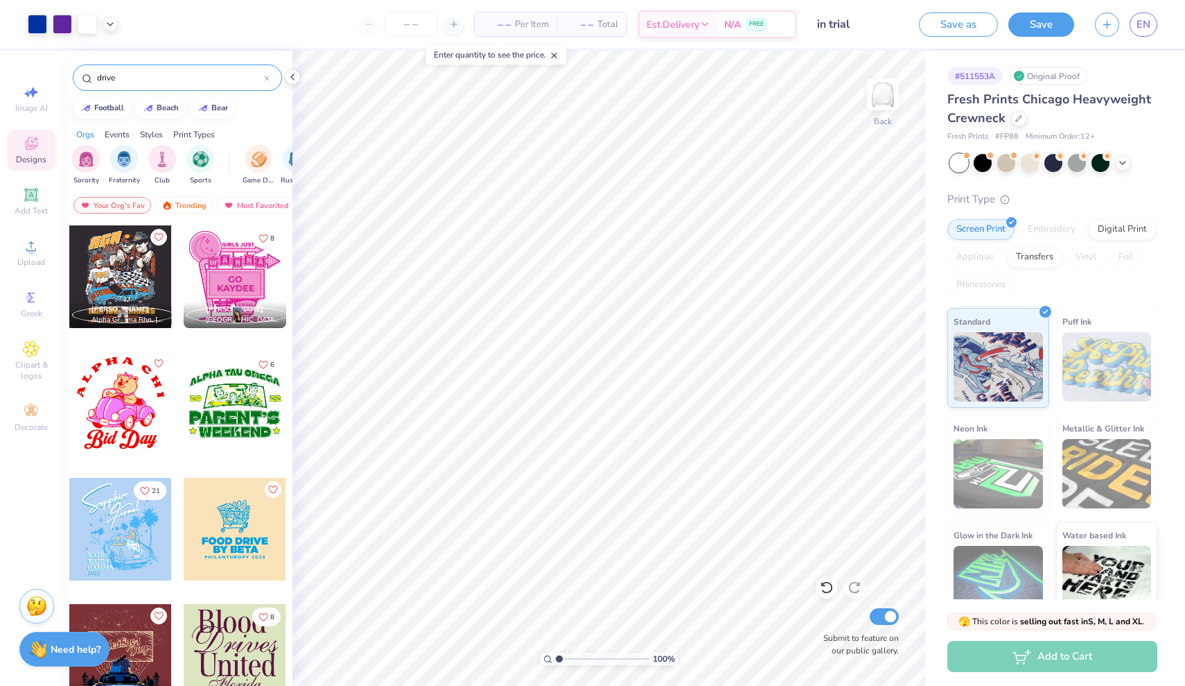
click at [224, 255] on div at bounding box center [235, 276] width 103 height 103
click at [629, 558] on li "Ungroup" at bounding box center [643, 560] width 109 height 27
click at [650, 496] on li "Group" at bounding box center [681, 493] width 109 height 27
click at [80, 30] on div at bounding box center [87, 22] width 19 height 19
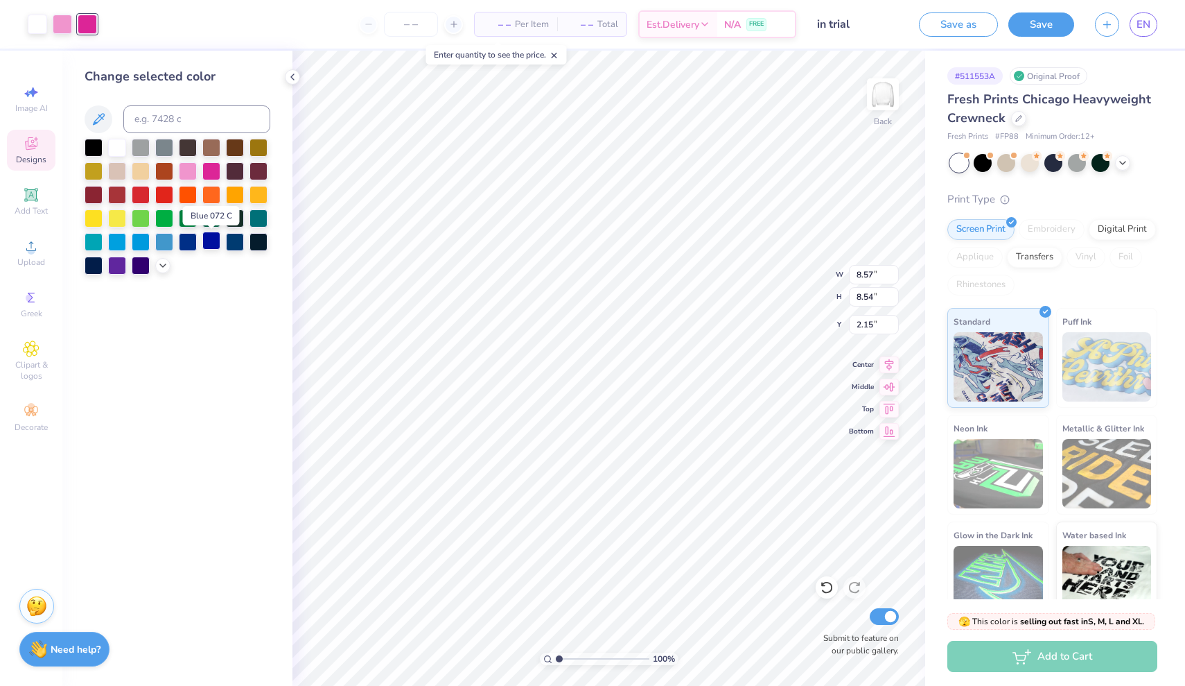
click at [215, 243] on div at bounding box center [211, 241] width 18 height 18
click at [66, 24] on div at bounding box center [62, 22] width 19 height 19
click at [119, 264] on div at bounding box center [117, 264] width 18 height 18
click at [94, 29] on div at bounding box center [87, 22] width 19 height 19
click at [162, 174] on div at bounding box center [164, 170] width 18 height 18
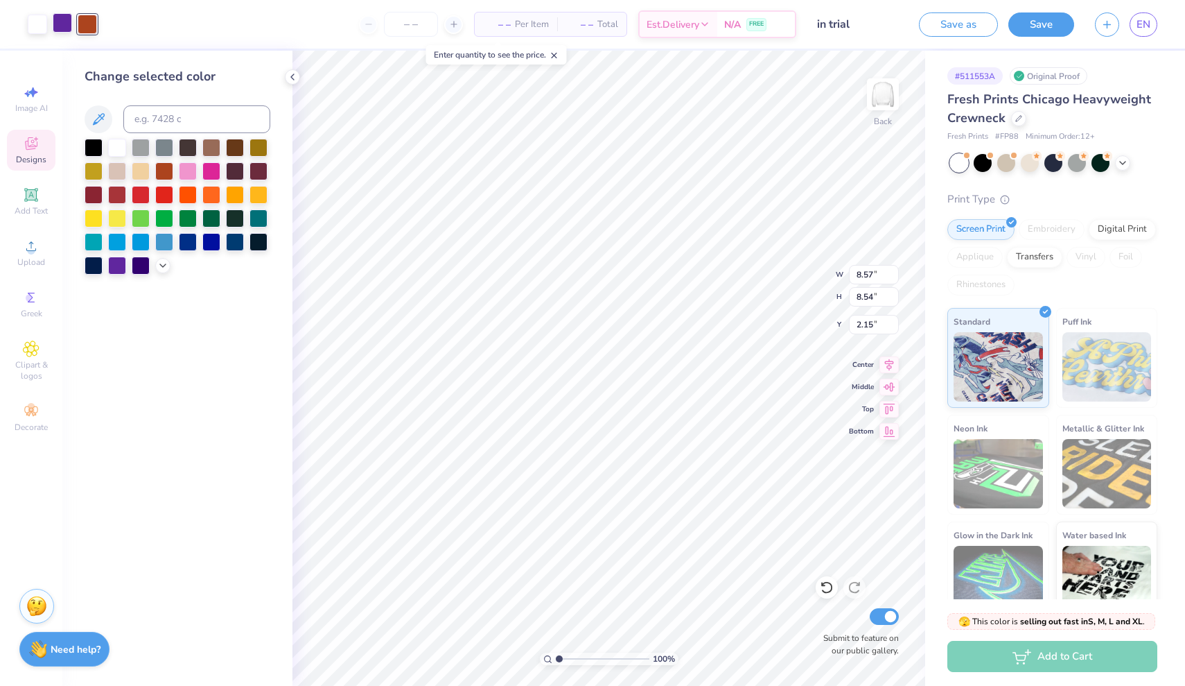
click at [67, 18] on div at bounding box center [62, 22] width 19 height 19
click at [211, 245] on div at bounding box center [211, 241] width 18 height 18
click at [79, 23] on div at bounding box center [87, 22] width 19 height 19
click at [115, 261] on div at bounding box center [117, 264] width 18 height 18
click at [162, 265] on icon at bounding box center [162, 264] width 11 height 11
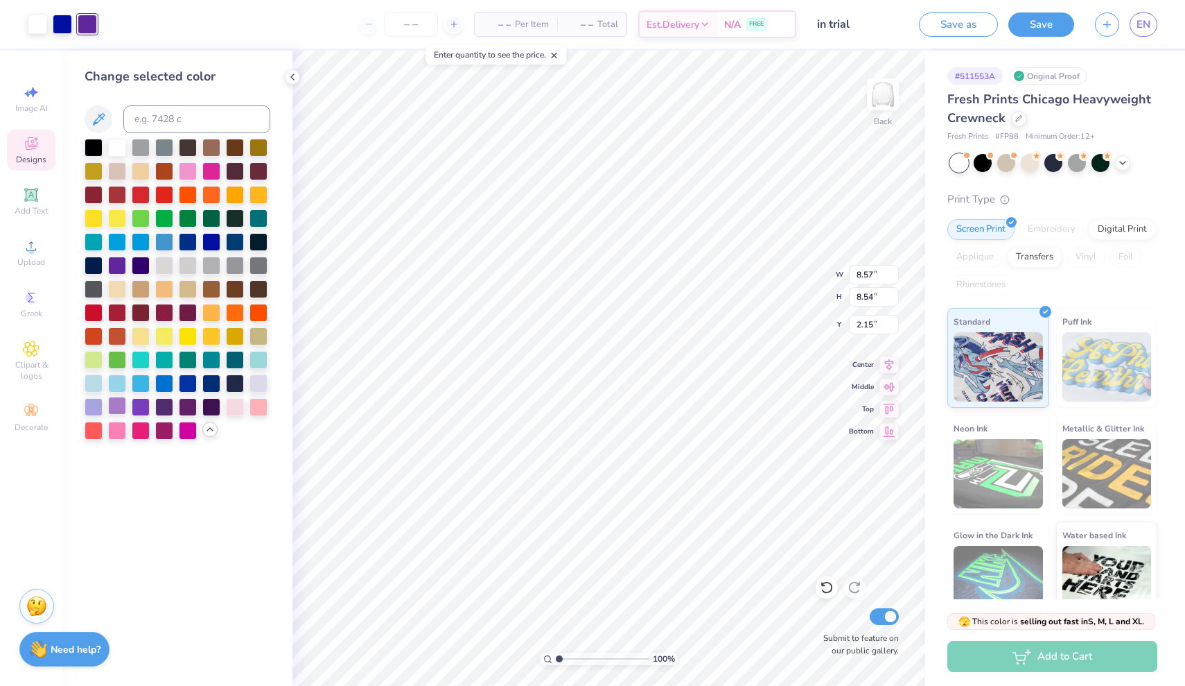
click at [118, 407] on div at bounding box center [117, 406] width 18 height 18
click at [66, 32] on div at bounding box center [62, 22] width 19 height 19
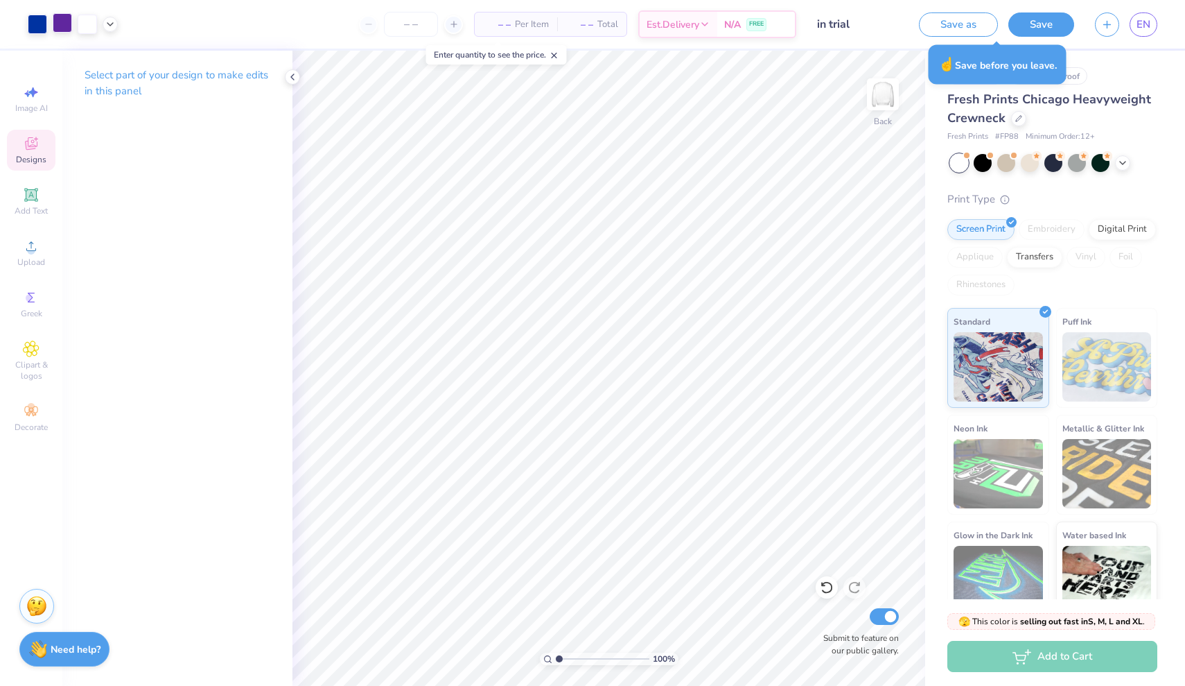
click at [35, 151] on icon at bounding box center [31, 143] width 17 height 17
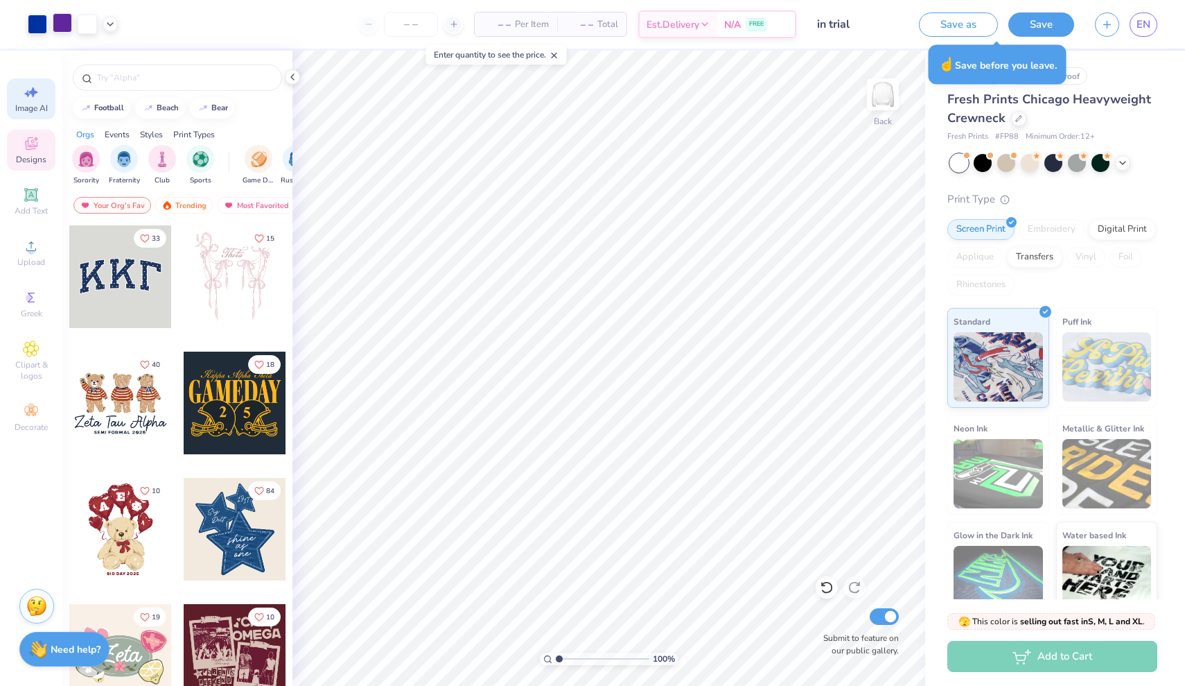
click at [28, 114] on div "Image AI" at bounding box center [31, 98] width 49 height 41
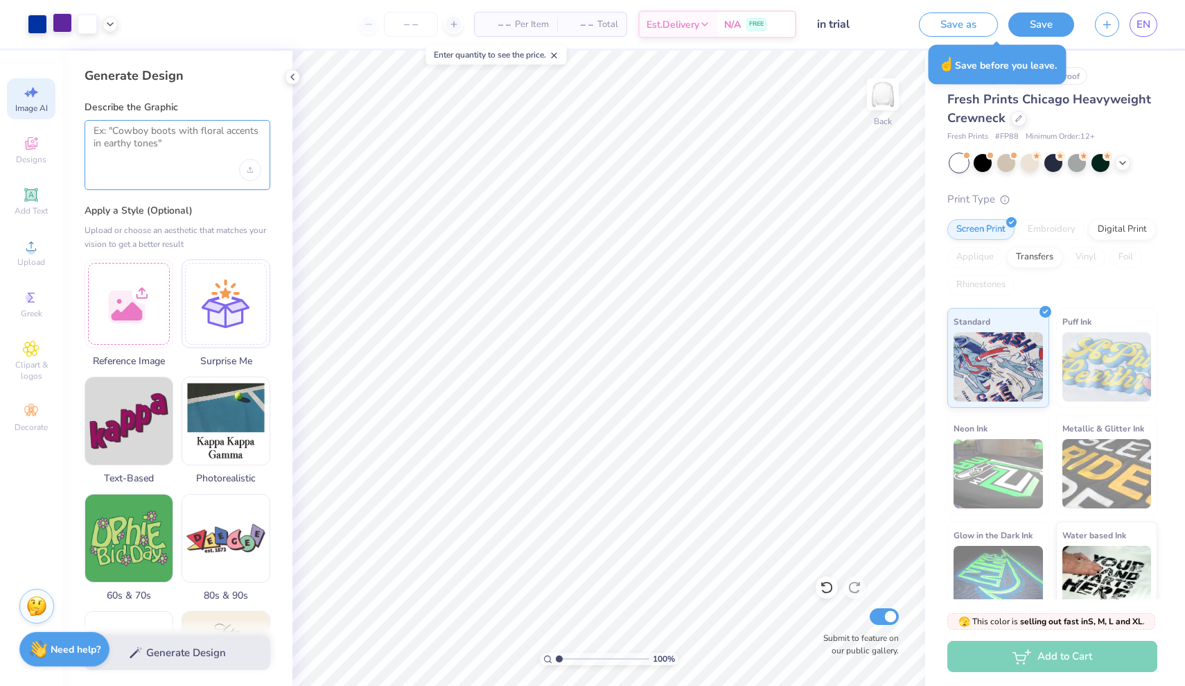
click at [202, 156] on textarea at bounding box center [178, 142] width 168 height 35
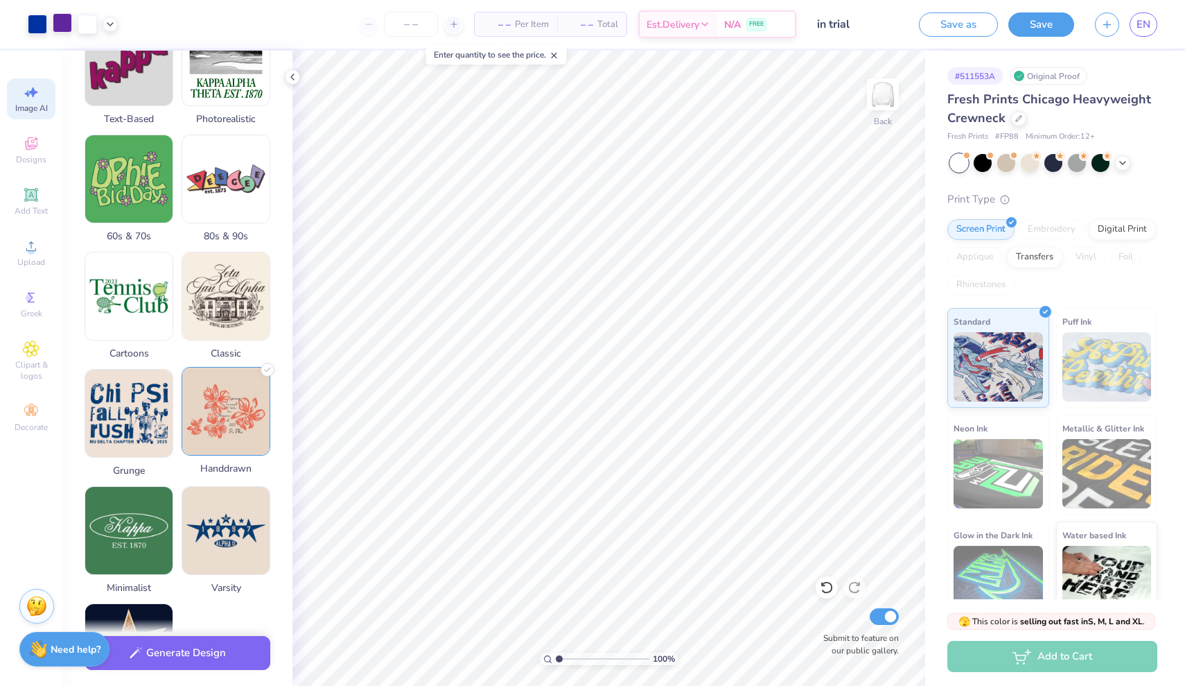
scroll to position [383, 0]
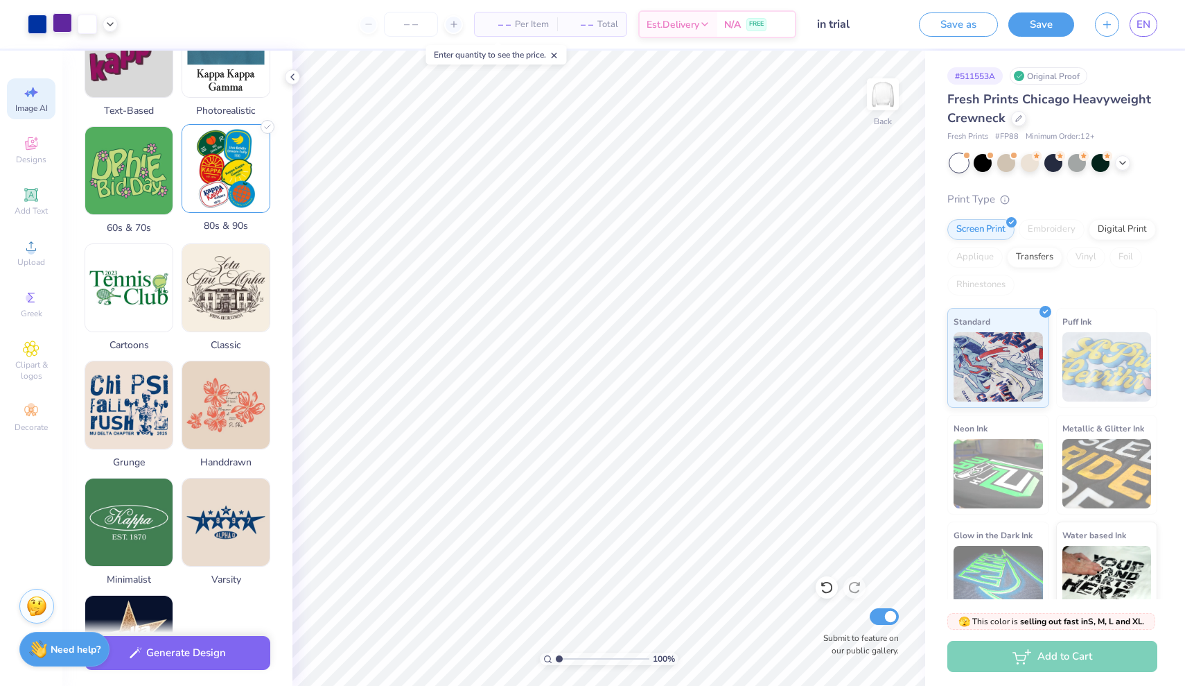
click at [208, 222] on span "80s & 90s" at bounding box center [226, 225] width 89 height 15
click at [214, 191] on img at bounding box center [225, 168] width 87 height 87
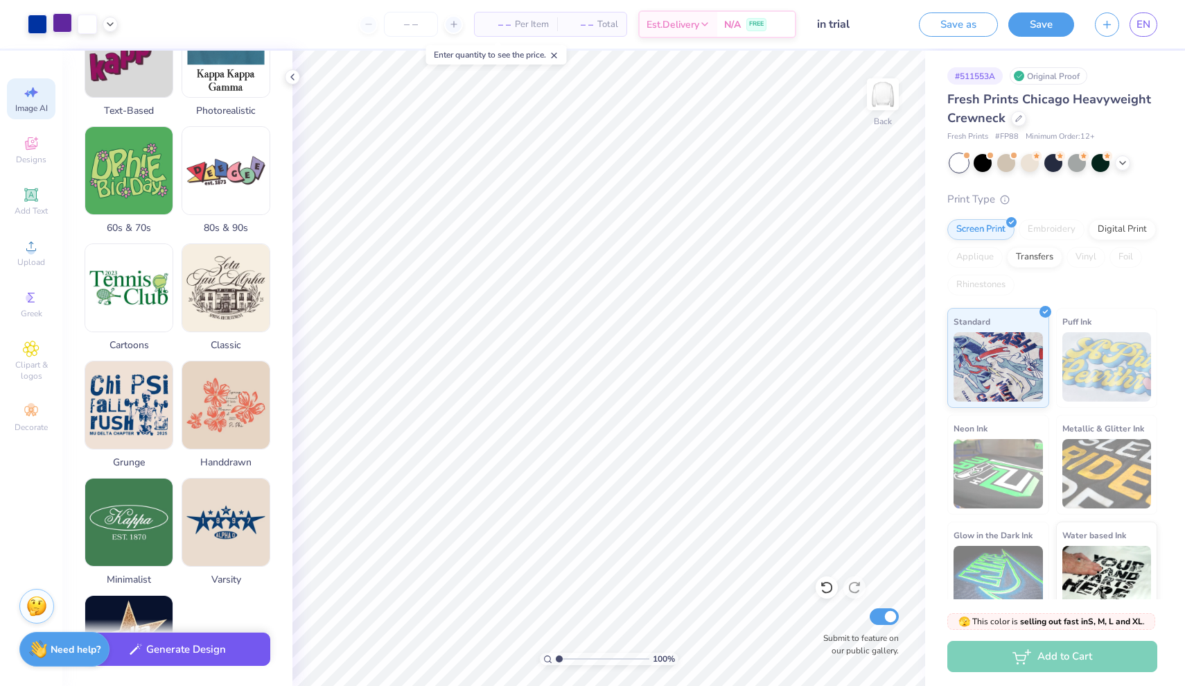
click at [237, 649] on button "Generate Design" at bounding box center [178, 649] width 186 height 34
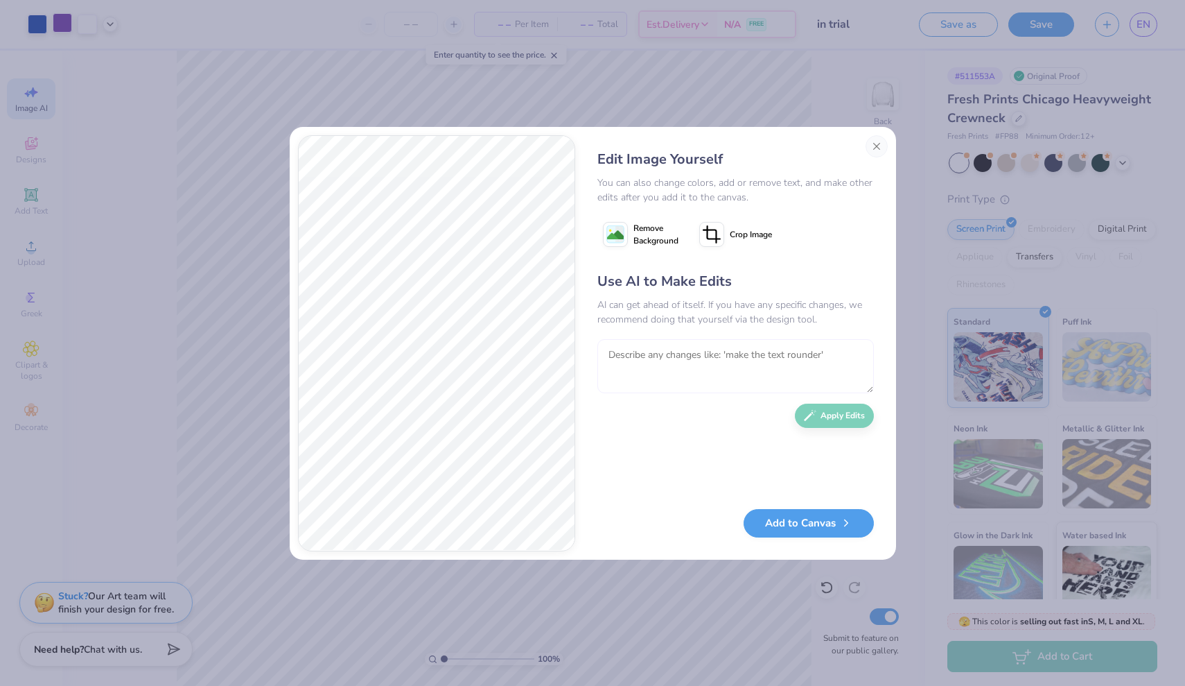
click at [678, 350] on textarea at bounding box center [736, 366] width 277 height 54
click at [833, 409] on button "Apply Edits" at bounding box center [834, 412] width 79 height 24
click at [775, 514] on button "Add to Canvas" at bounding box center [809, 519] width 130 height 28
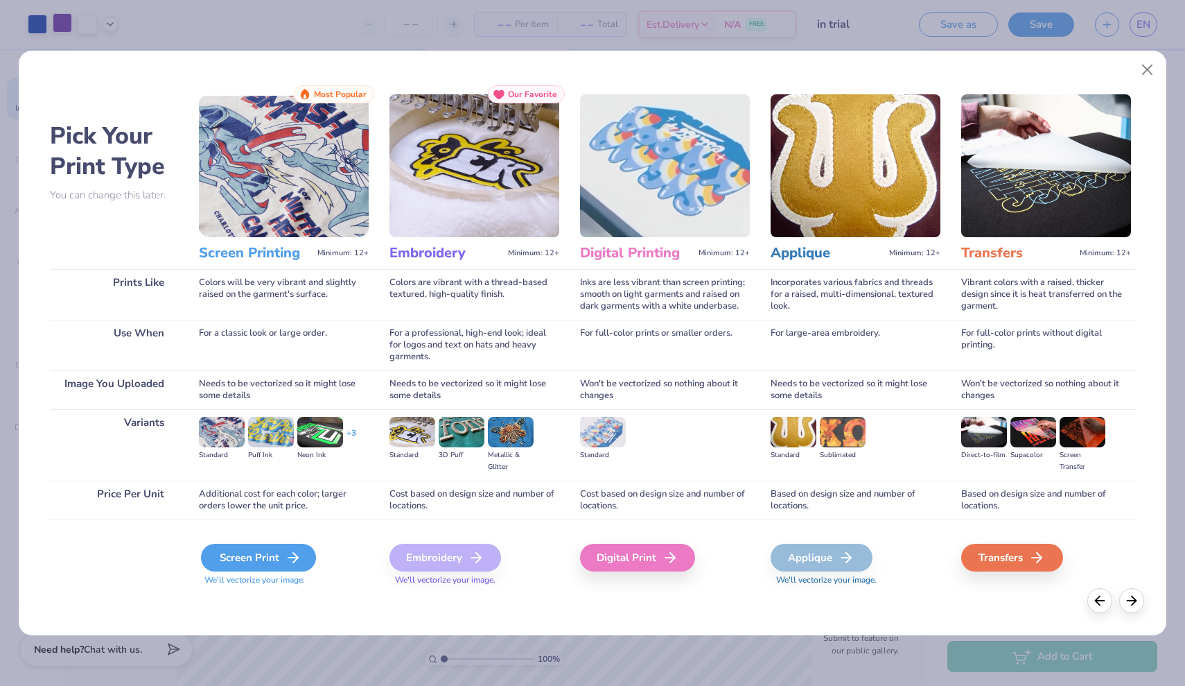
click at [276, 555] on div "Screen Print" at bounding box center [258, 557] width 115 height 28
click at [277, 555] on div "Screen Print" at bounding box center [258, 557] width 115 height 28
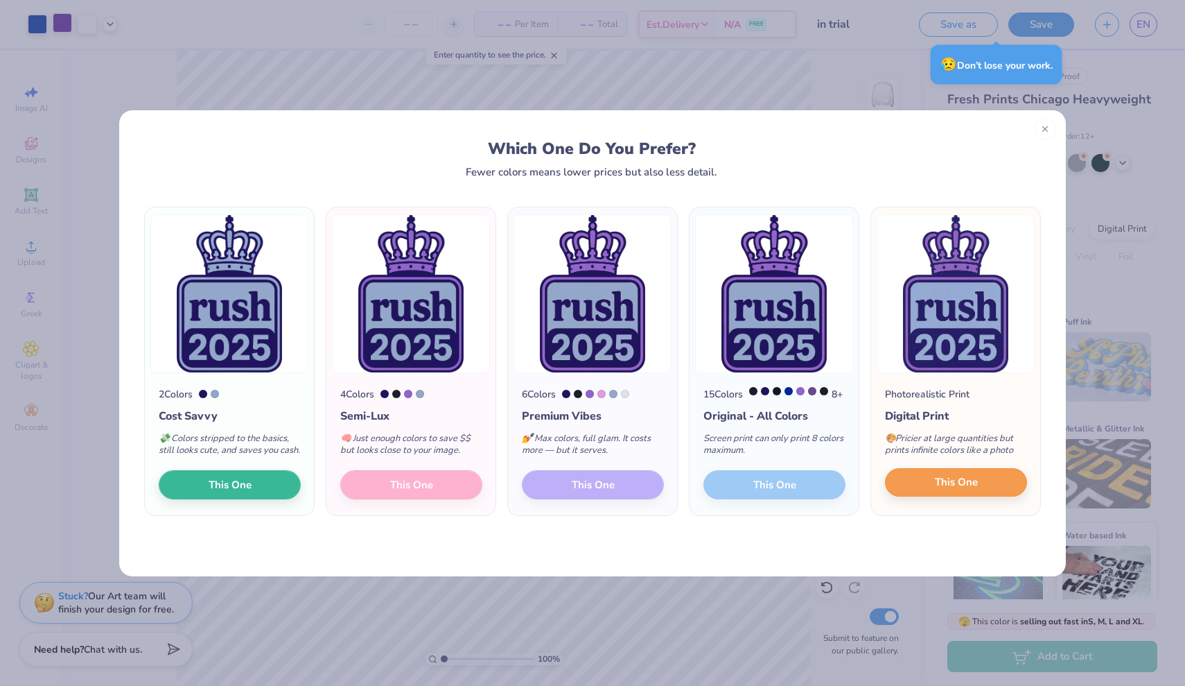
click at [964, 484] on button "This One" at bounding box center [956, 482] width 142 height 29
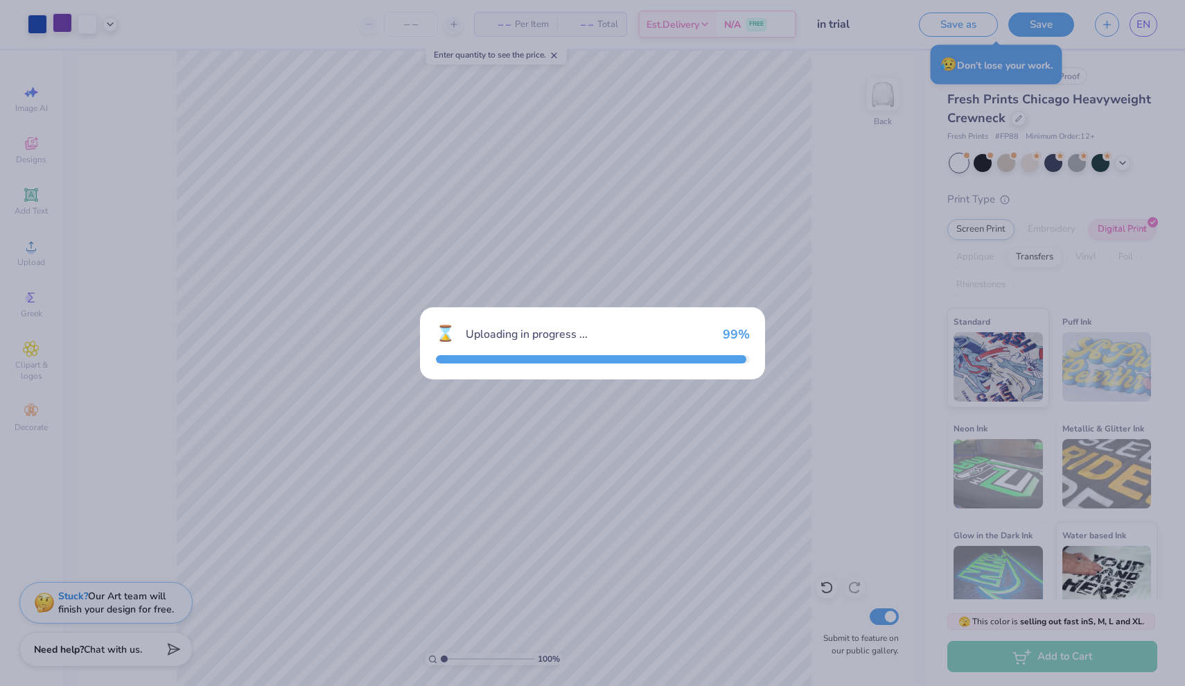
click at [973, 505] on div "⌛ Uploading in progress ... 99 %" at bounding box center [592, 343] width 1185 height 686
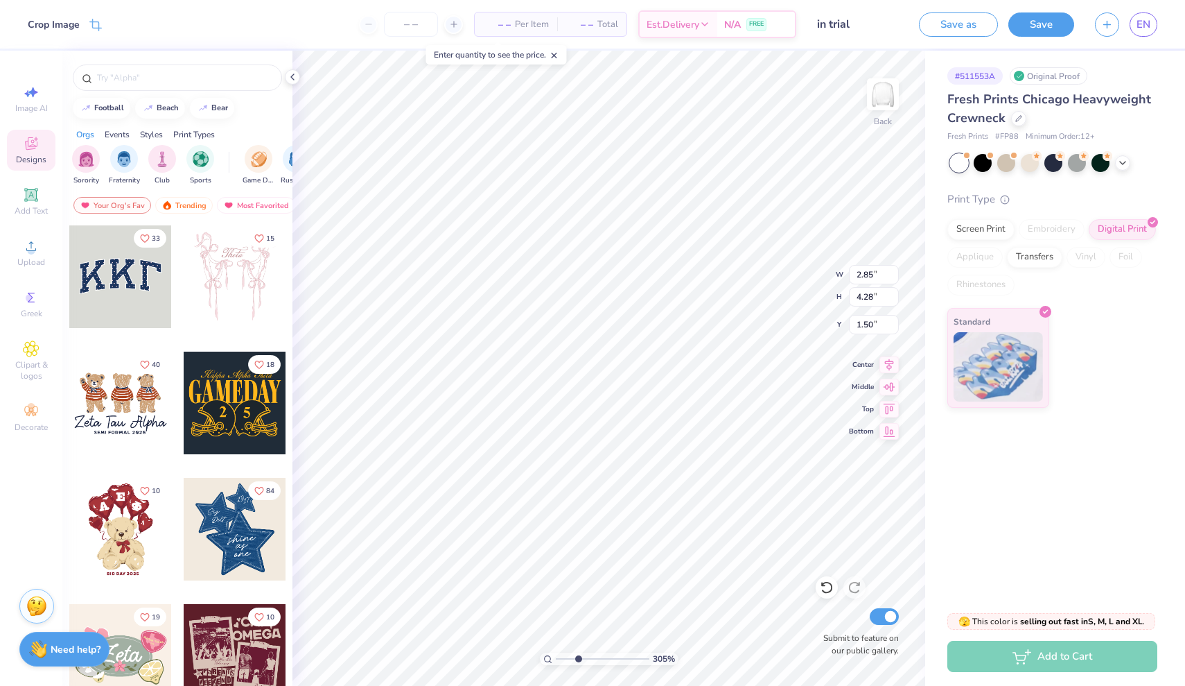
click at [578, 657] on input "range" at bounding box center [603, 658] width 94 height 12
drag, startPoint x: 576, startPoint y: 659, endPoint x: 551, endPoint y: 654, distance: 25.6
click at [551, 654] on div "100 %" at bounding box center [609, 658] width 139 height 12
click at [573, 657] on input "range" at bounding box center [603, 658] width 94 height 12
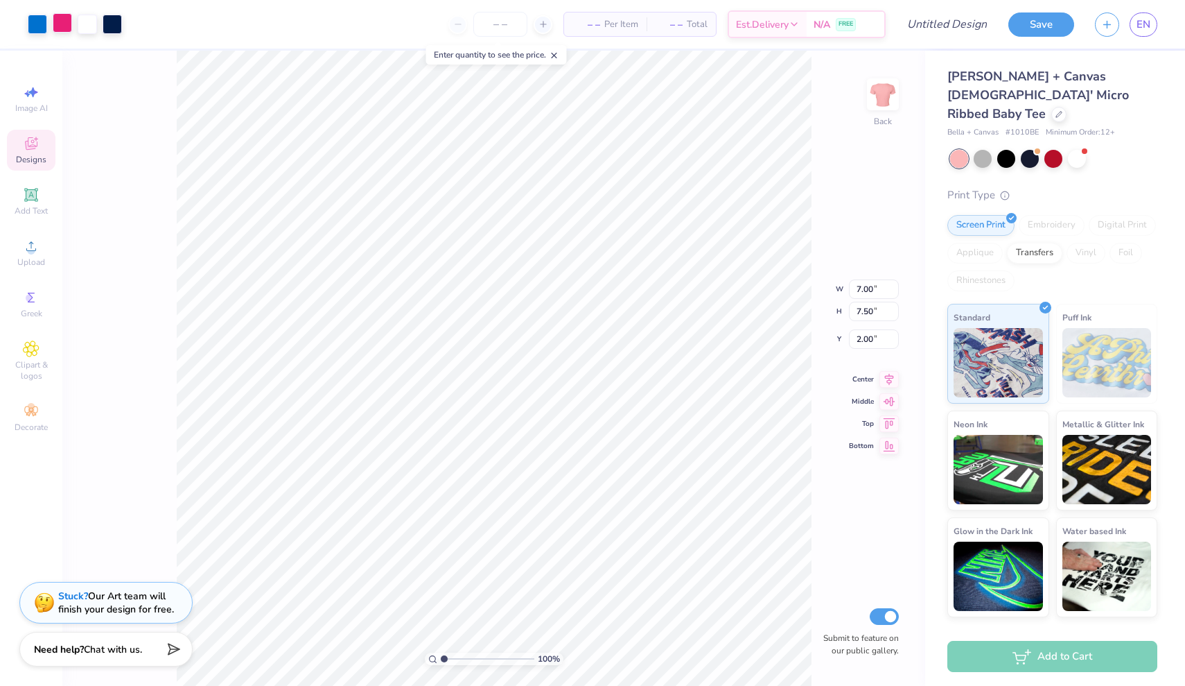
click at [58, 21] on div at bounding box center [62, 22] width 19 height 19
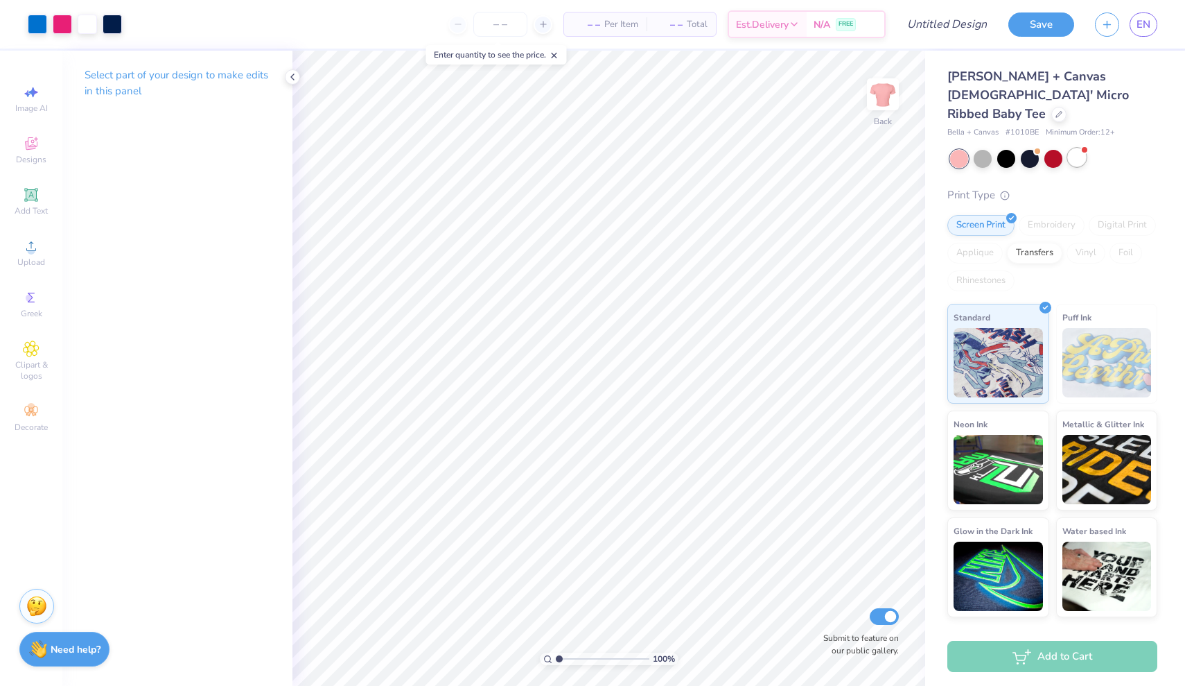
click at [1083, 148] on div at bounding box center [1077, 157] width 18 height 18
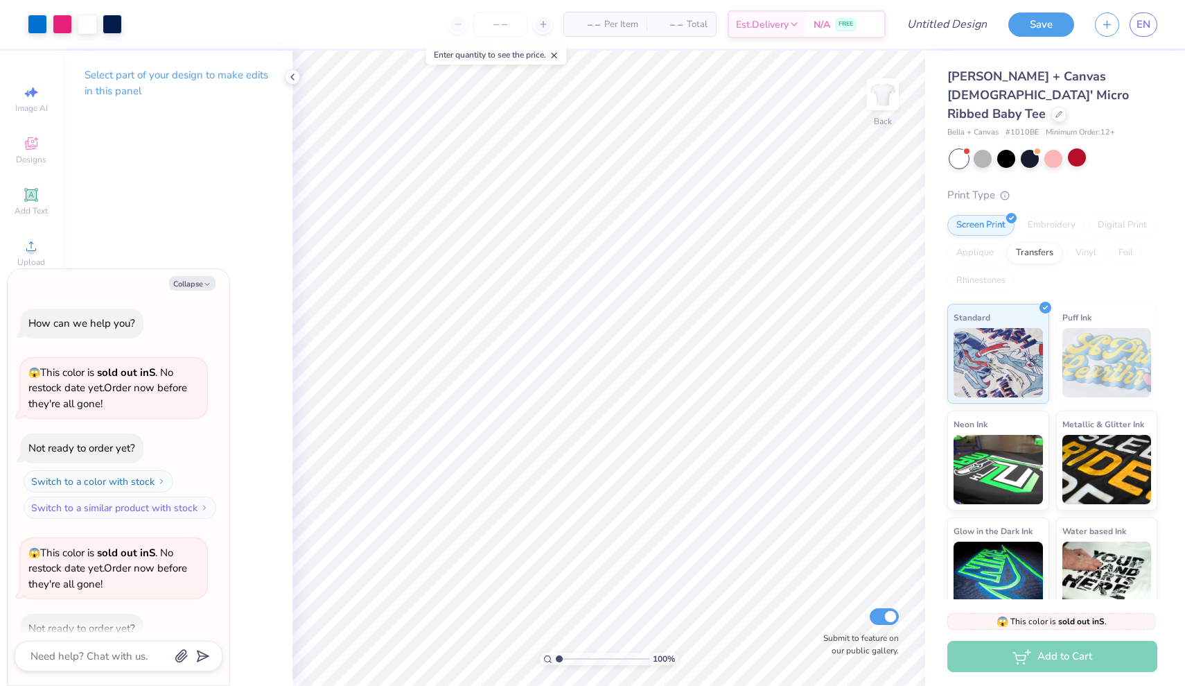
scroll to position [73, 0]
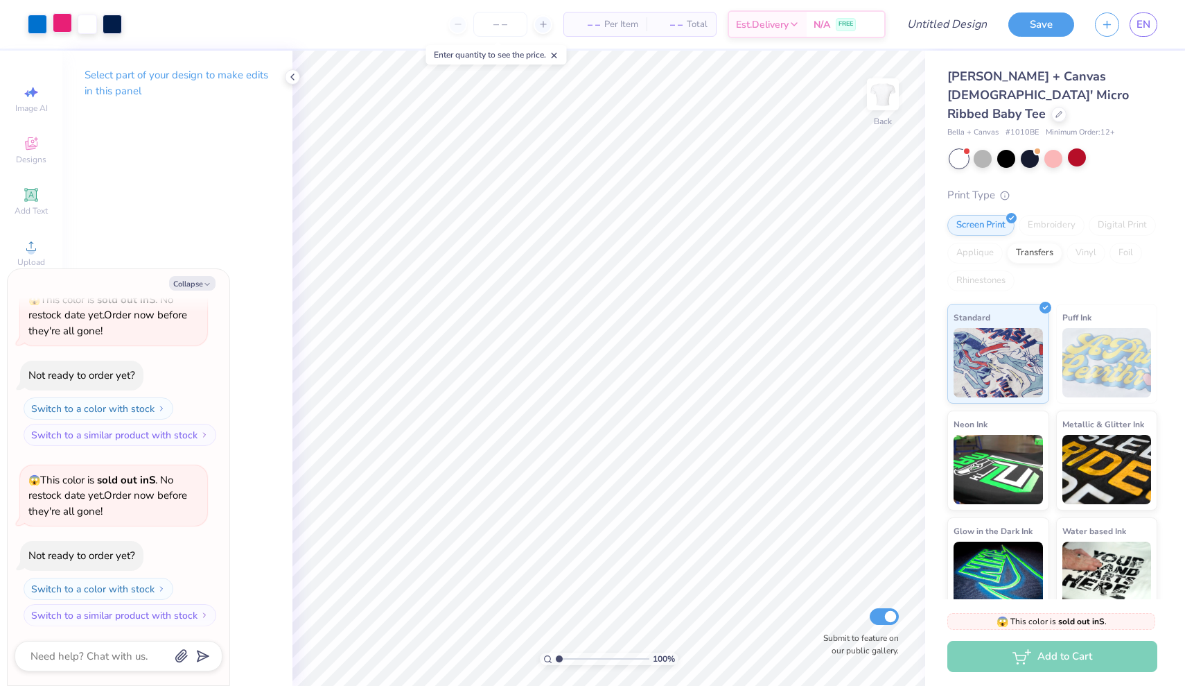
click at [56, 19] on div at bounding box center [62, 22] width 19 height 19
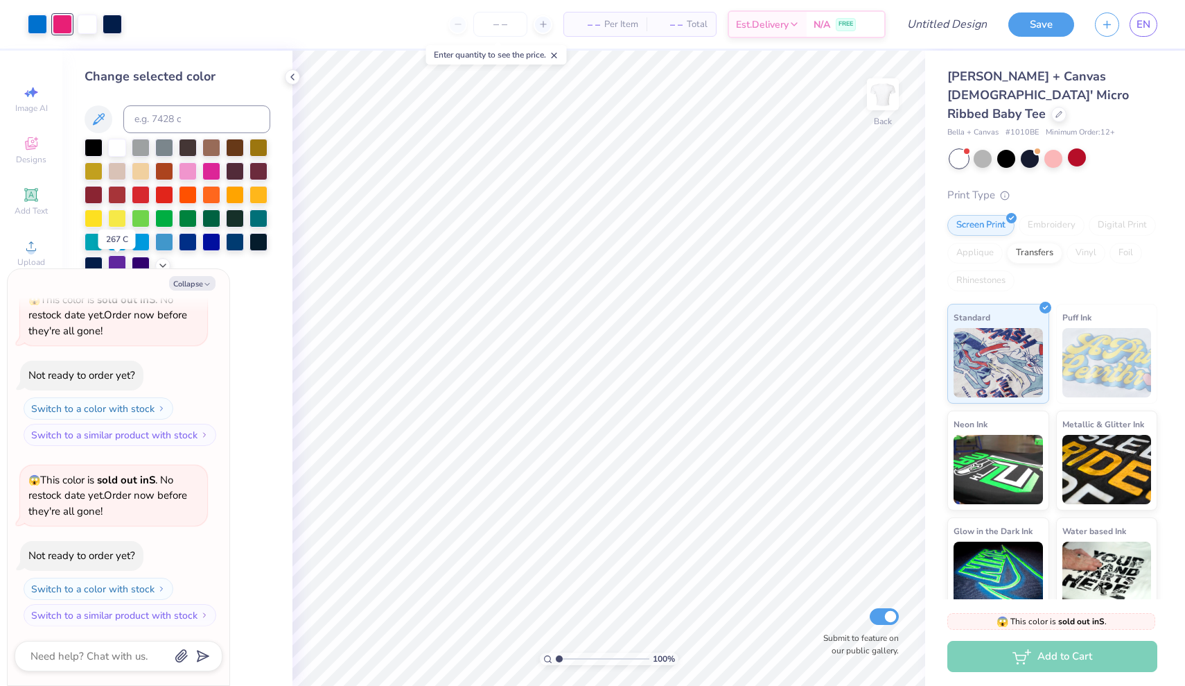
click at [119, 261] on div at bounding box center [117, 264] width 18 height 18
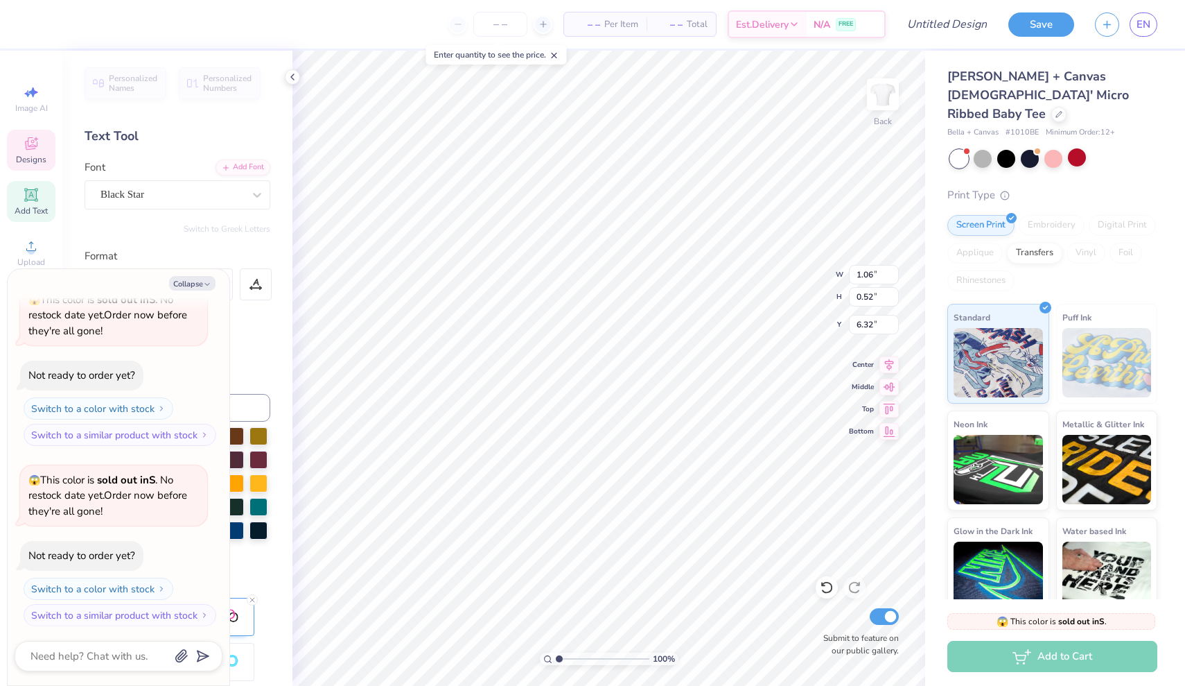
type textarea "x"
type input "0.78"
type input "0.57"
type input "5.73"
type textarea "x"
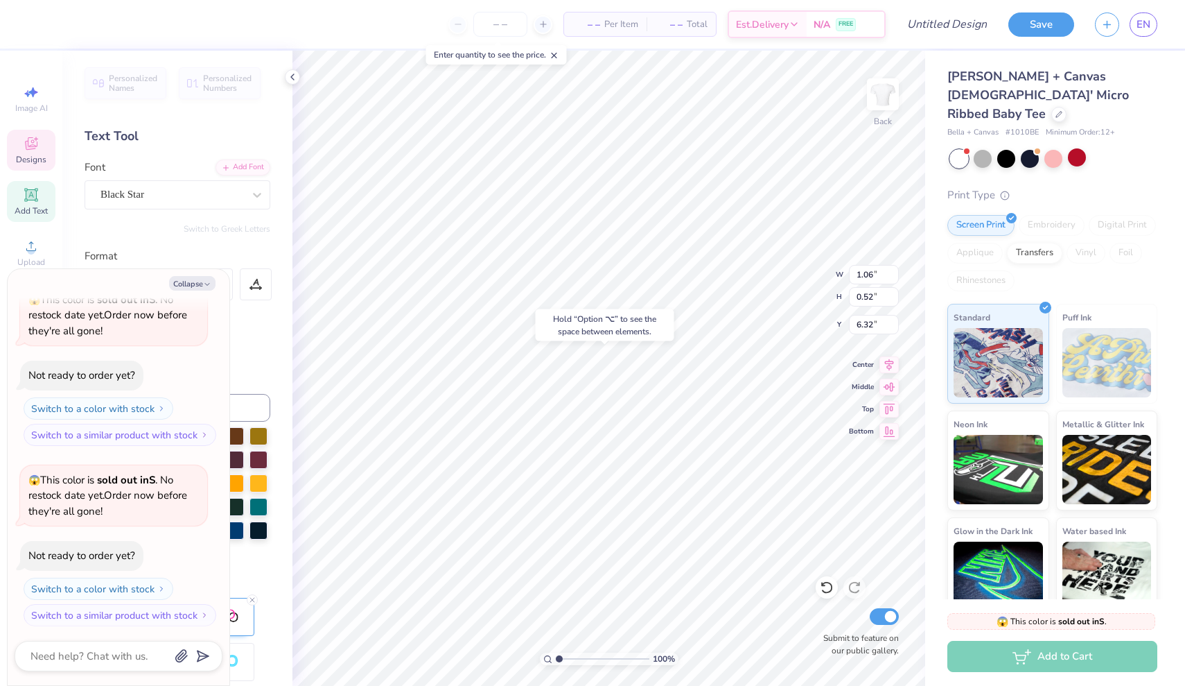
type input "6.14"
type textarea "x"
type input "6.54"
click at [295, 74] on icon at bounding box center [292, 76] width 11 height 11
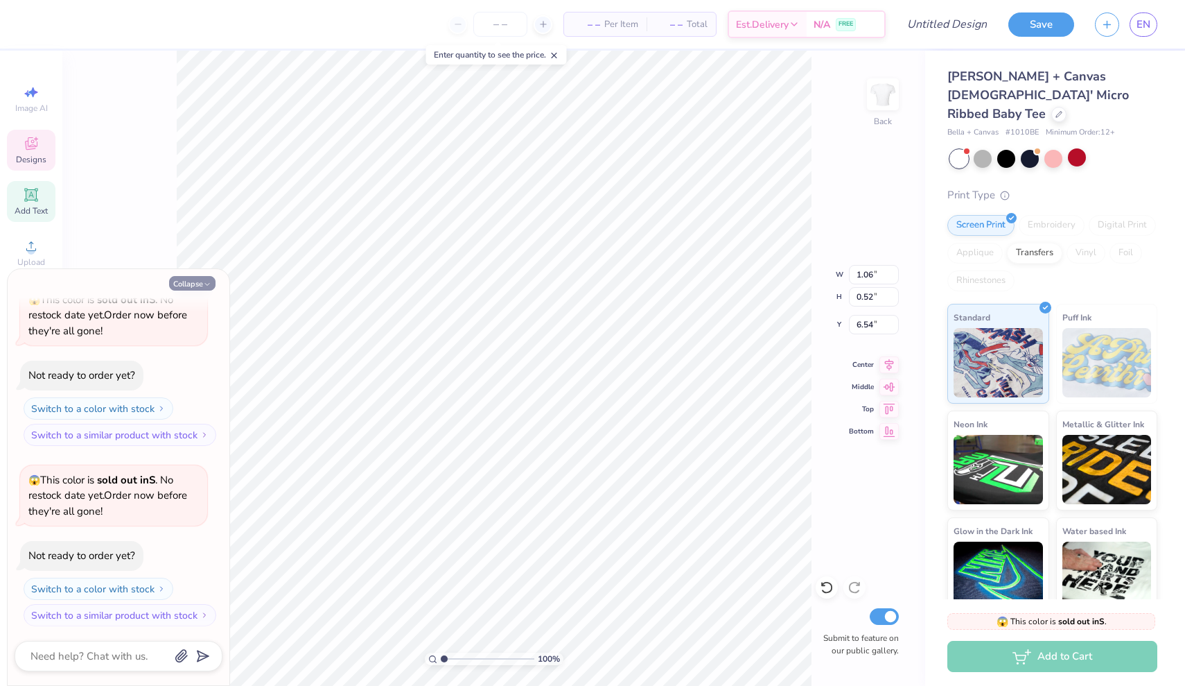
click at [191, 283] on button "Collapse" at bounding box center [192, 283] width 46 height 15
type textarea "x"
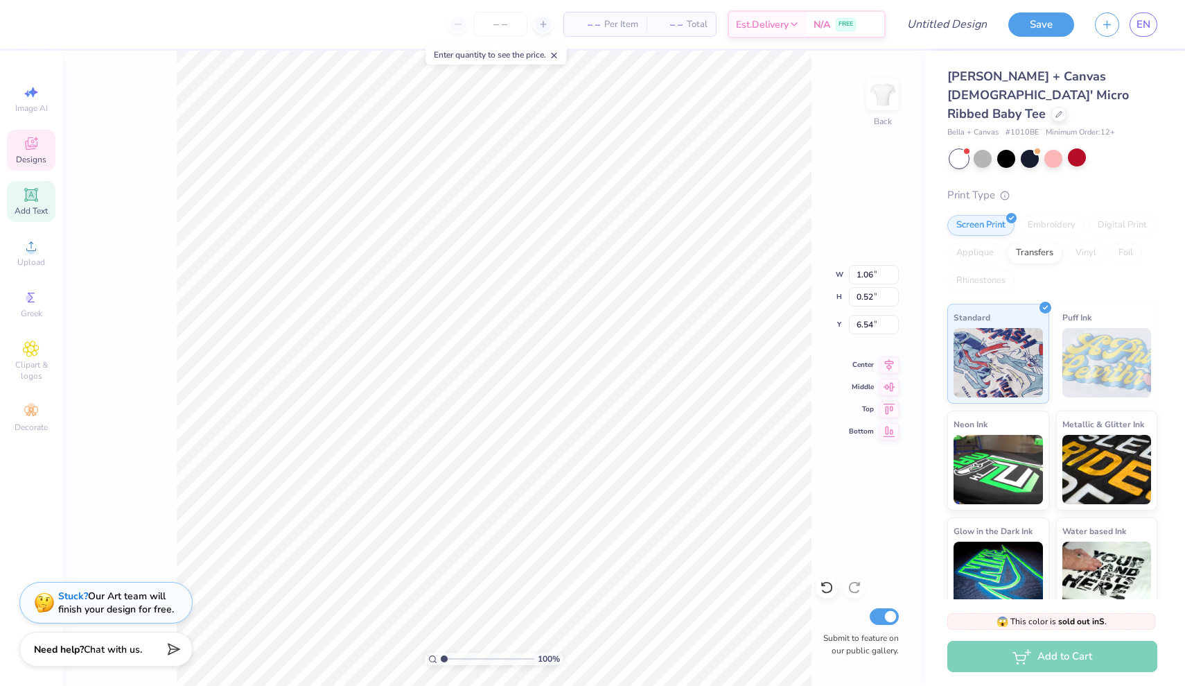
type textarea "Rush"
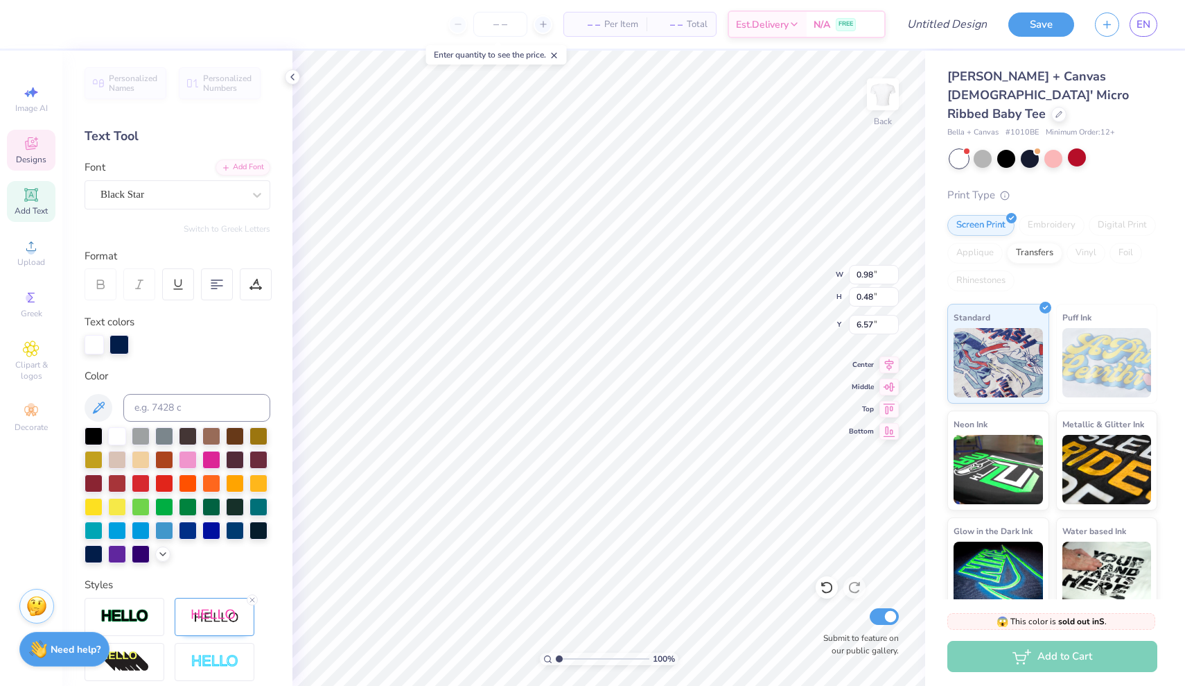
type input "6.30"
type input "1.36"
type input "0.67"
type input "6.21"
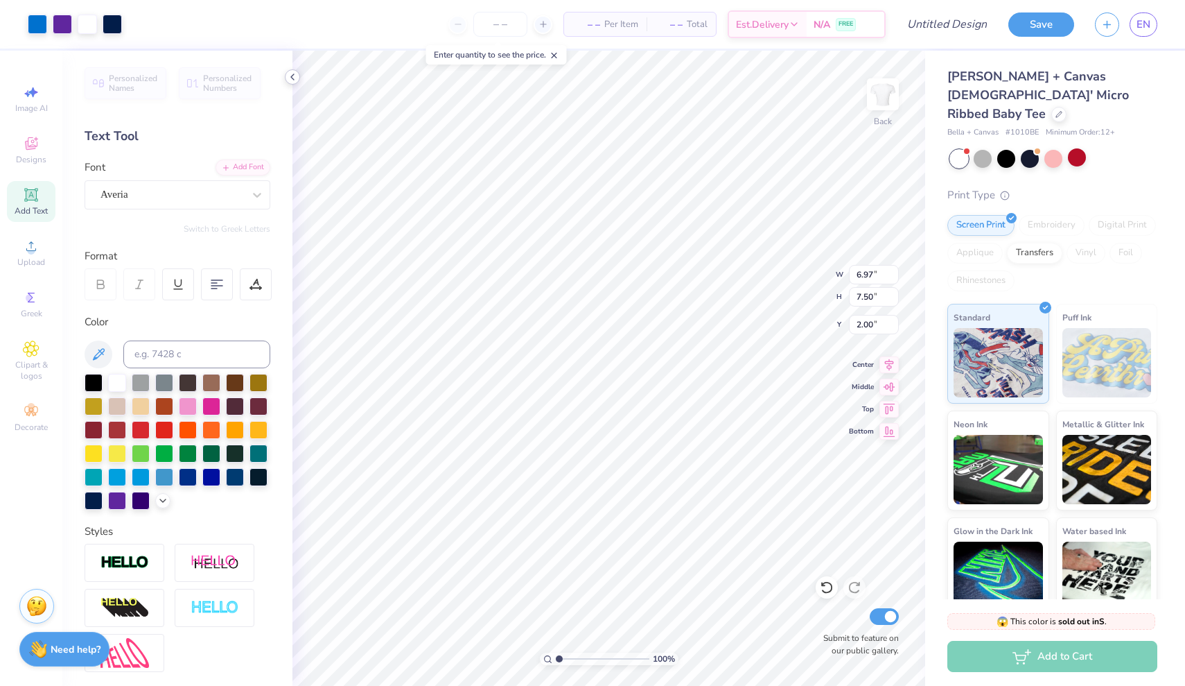
click at [297, 77] on icon at bounding box center [292, 76] width 11 height 11
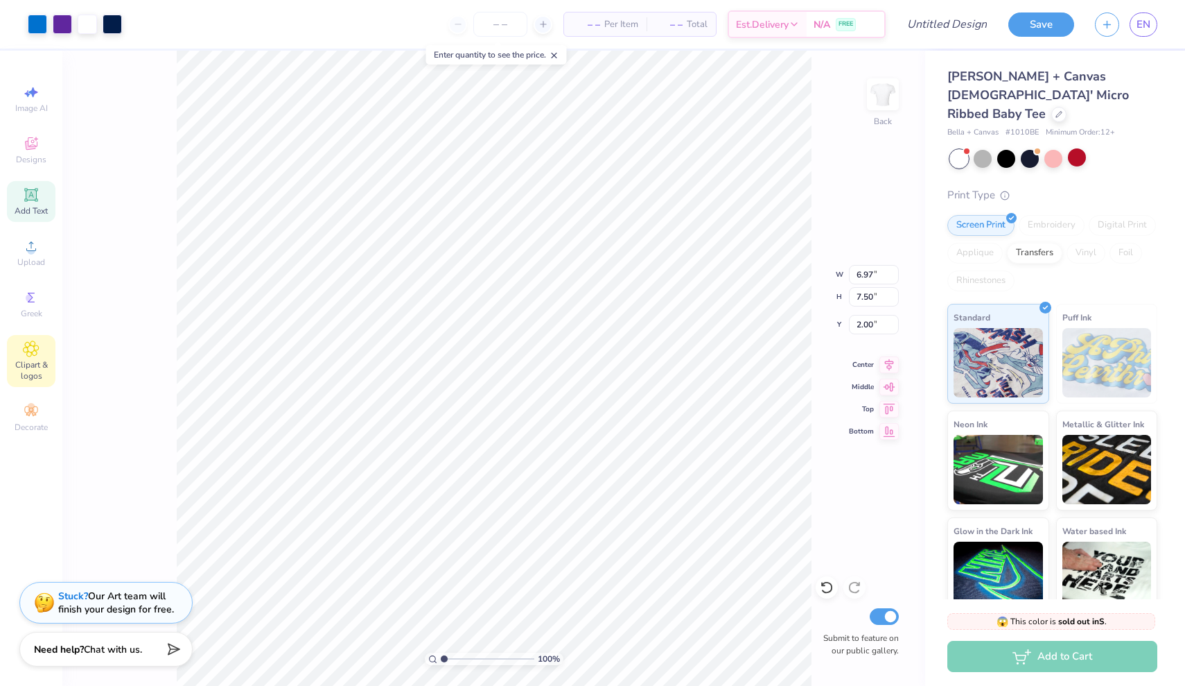
click at [24, 358] on div "Clipart & logos" at bounding box center [31, 361] width 49 height 52
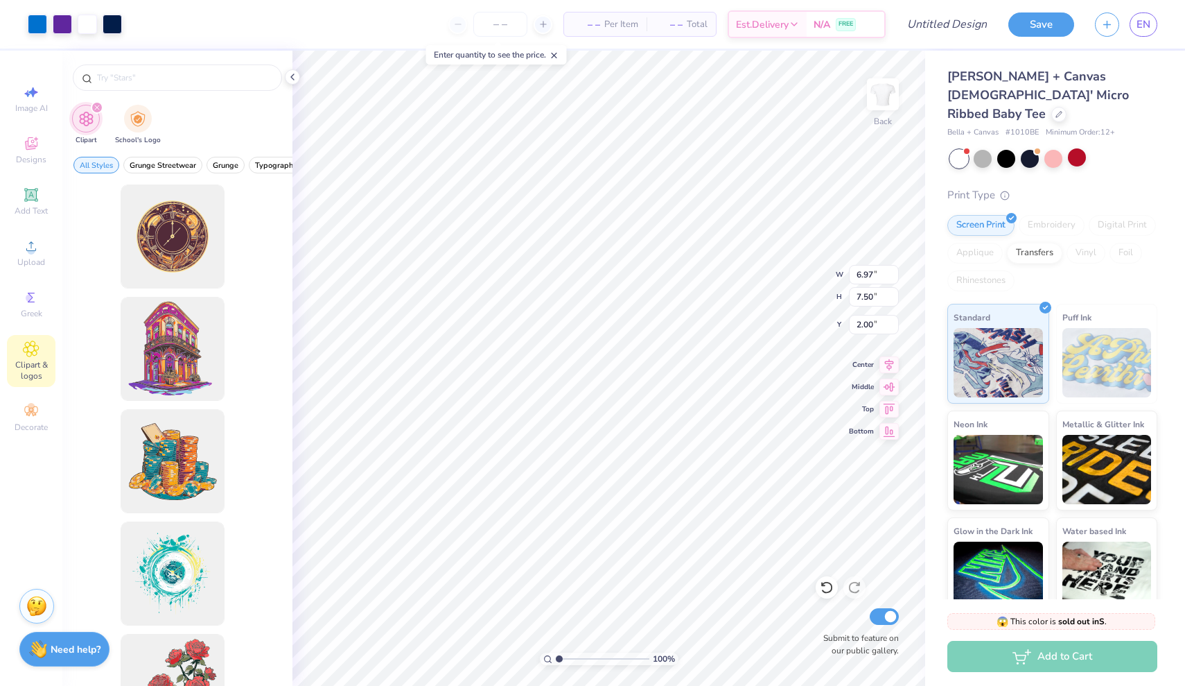
scroll to position [0, 0]
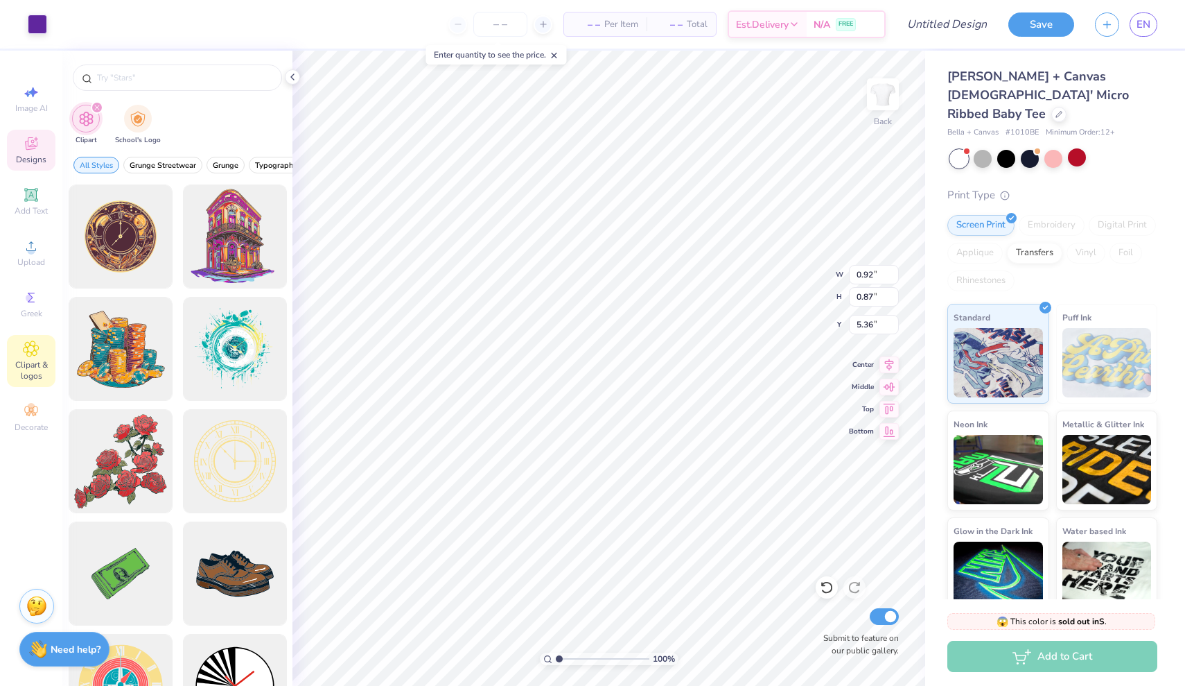
type input "5.28"
type input "6.61"
type input "3.2"
click at [580, 657] on input "range" at bounding box center [603, 658] width 94 height 12
type input "1.99"
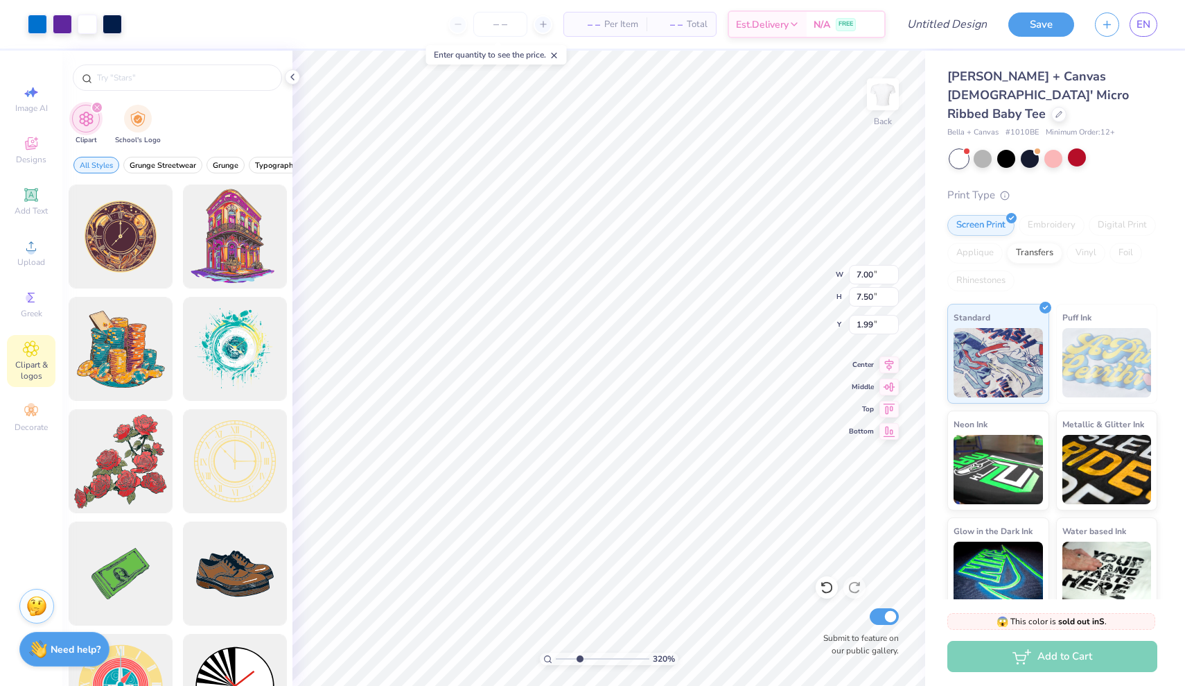
click at [288, 365] on div at bounding box center [177, 434] width 230 height 501
type input "1.98"
click at [296, 80] on icon at bounding box center [292, 76] width 11 height 11
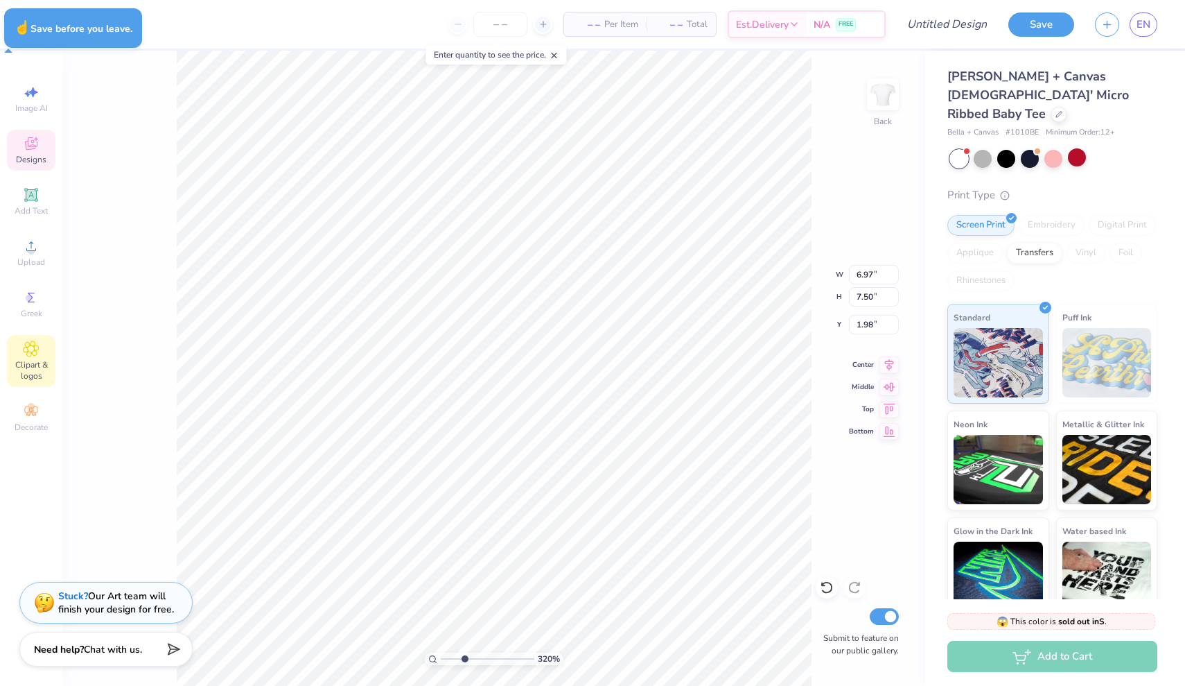
type textarea "x"
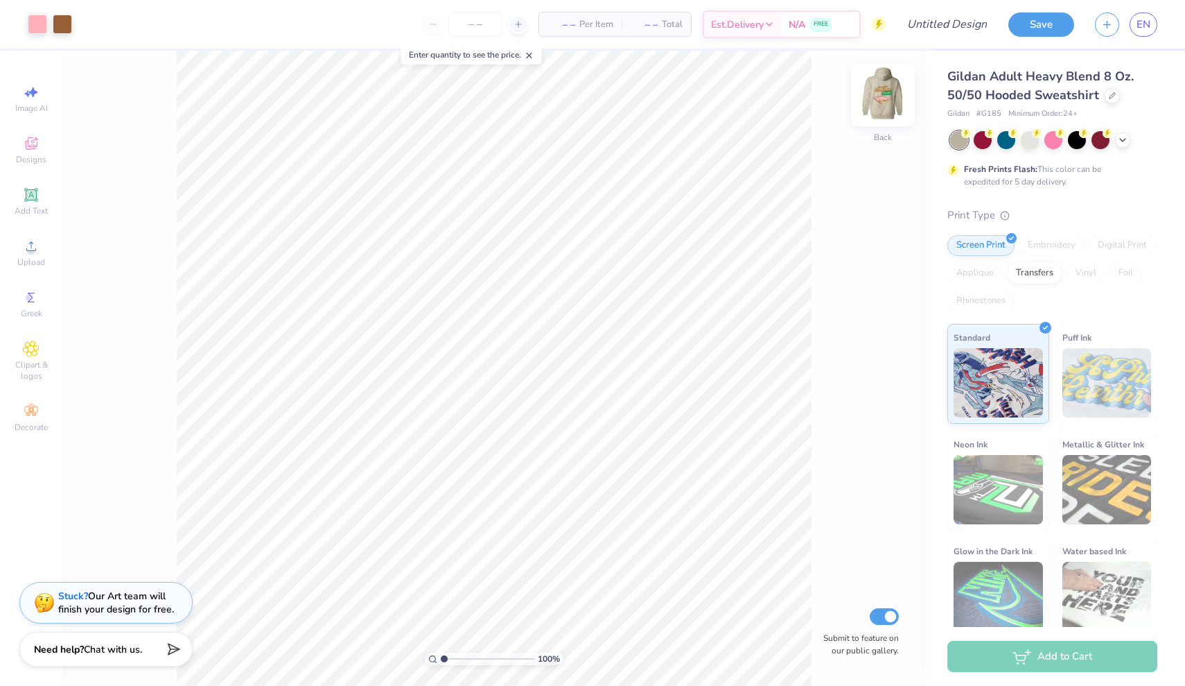
click at [874, 98] on img at bounding box center [882, 94] width 55 height 55
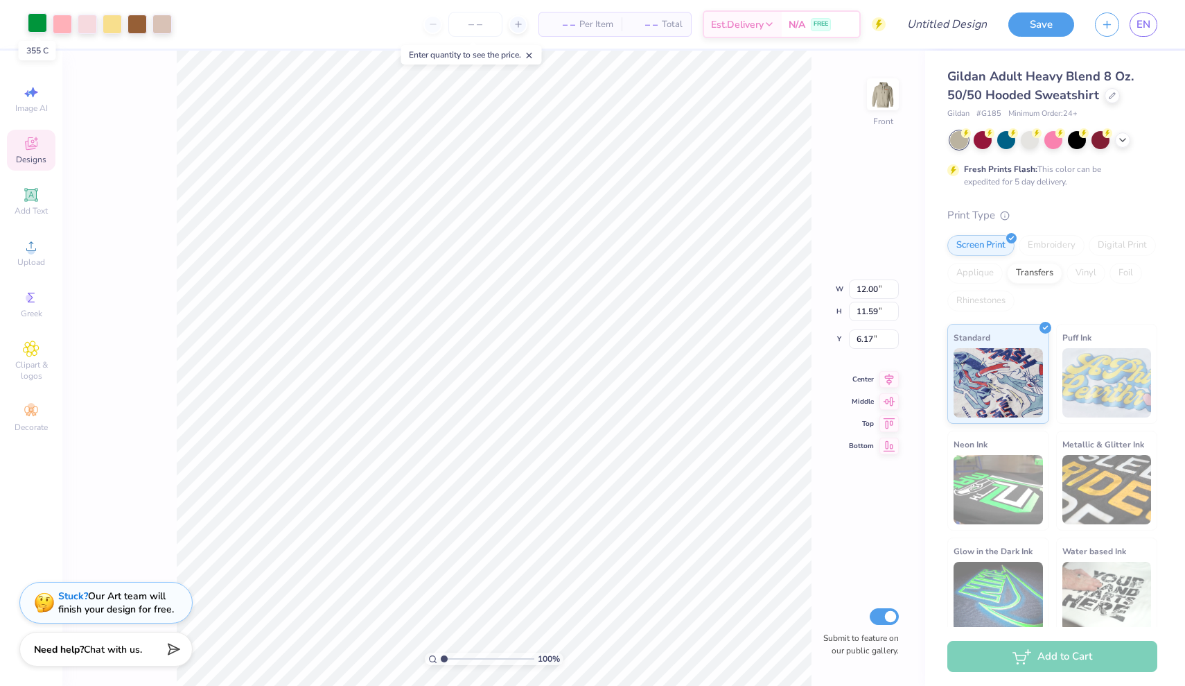
click at [33, 28] on div at bounding box center [37, 22] width 19 height 19
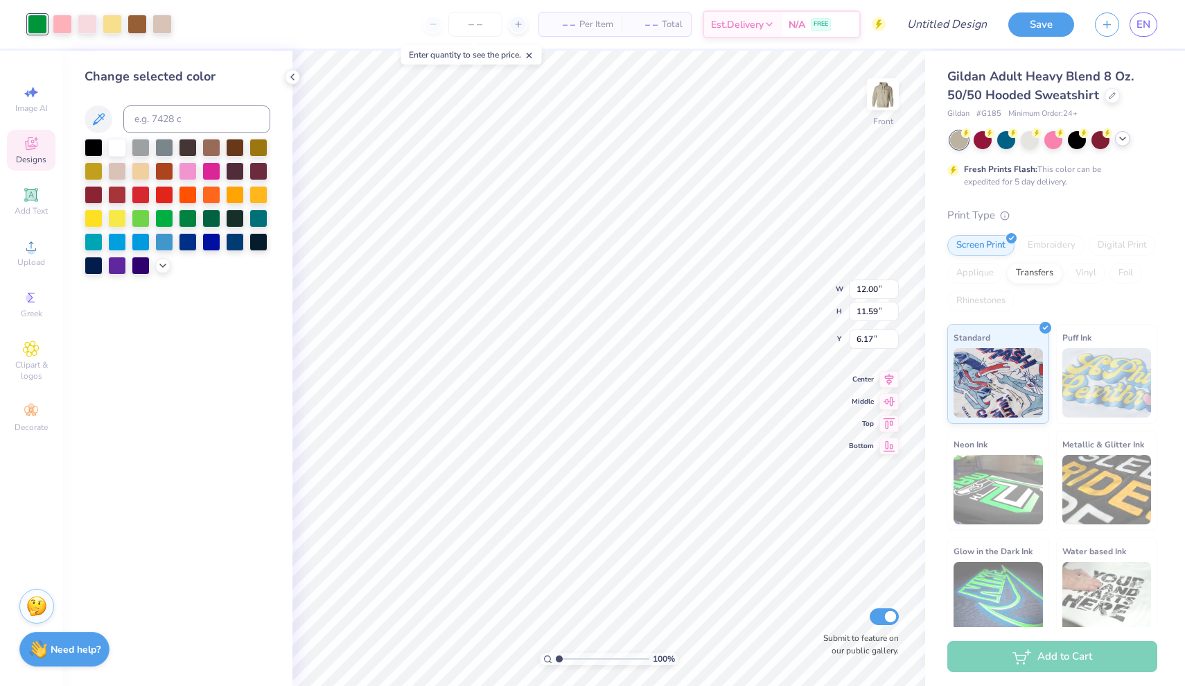
click at [1125, 142] on icon at bounding box center [1122, 138] width 11 height 11
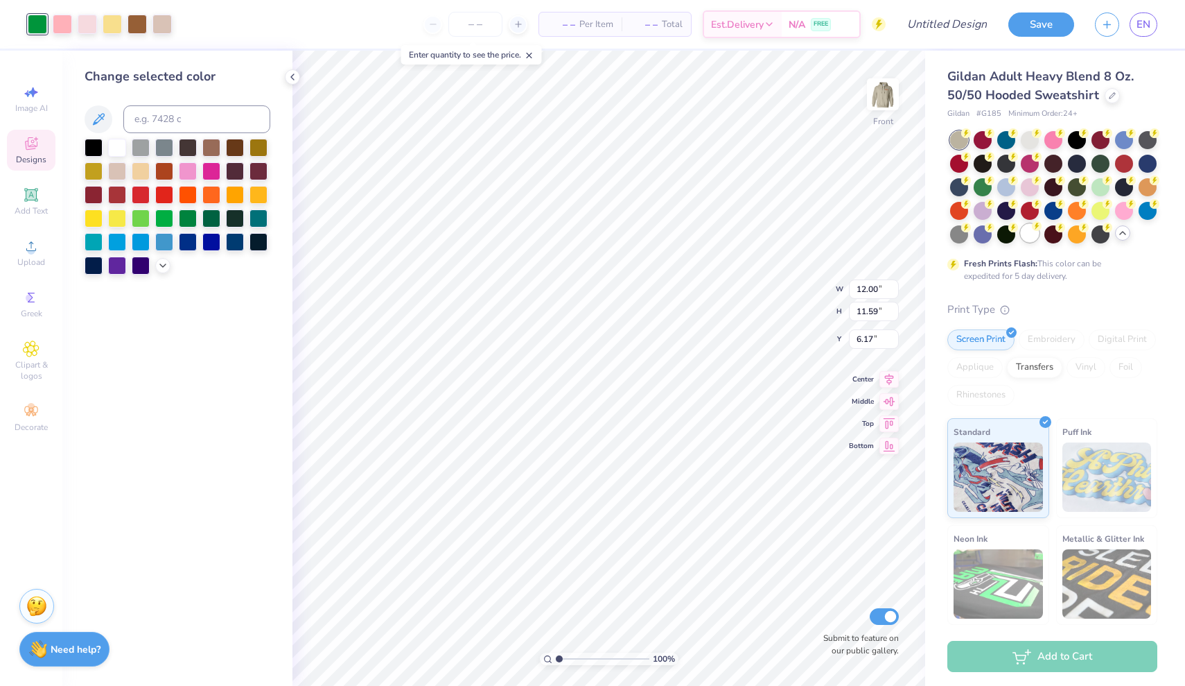
click at [1034, 234] on div at bounding box center [1030, 233] width 18 height 18
click at [121, 265] on div at bounding box center [117, 264] width 18 height 18
click at [64, 20] on div at bounding box center [62, 22] width 19 height 19
click at [207, 247] on div at bounding box center [211, 241] width 18 height 18
click at [118, 19] on div at bounding box center [112, 22] width 19 height 19
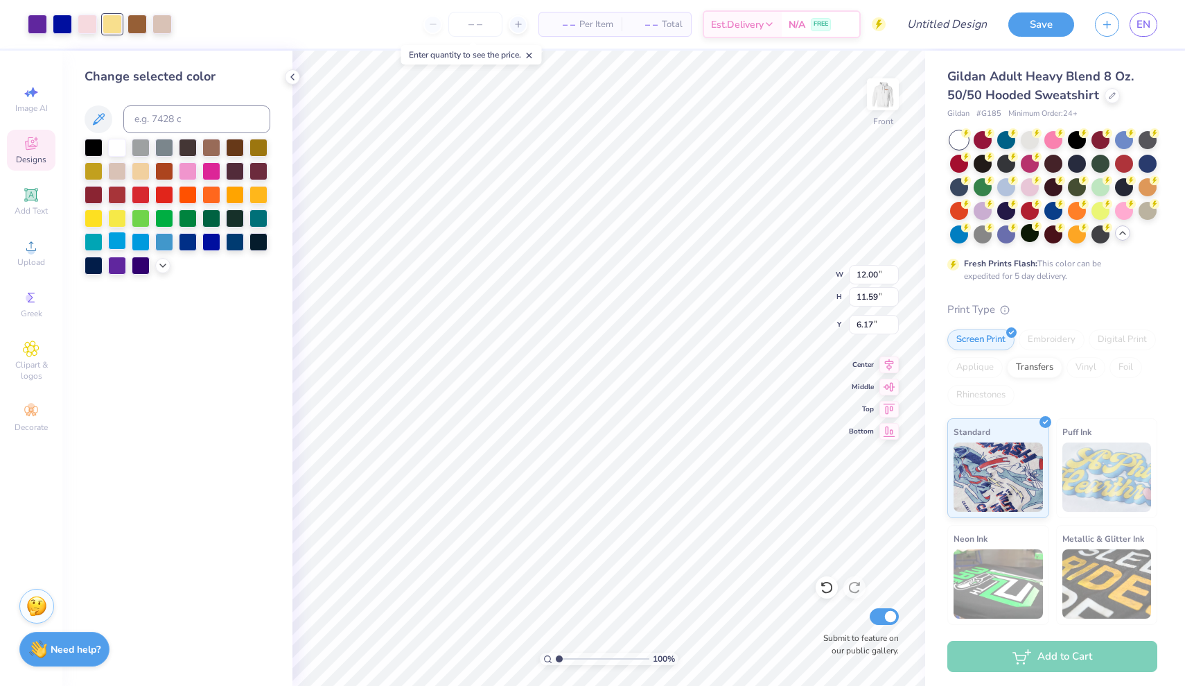
click at [121, 242] on div at bounding box center [117, 241] width 18 height 18
click at [151, 240] on div at bounding box center [178, 207] width 186 height 136
click at [138, 240] on div at bounding box center [141, 241] width 18 height 18
click at [158, 248] on div at bounding box center [164, 241] width 18 height 18
click at [168, 246] on div at bounding box center [164, 241] width 18 height 18
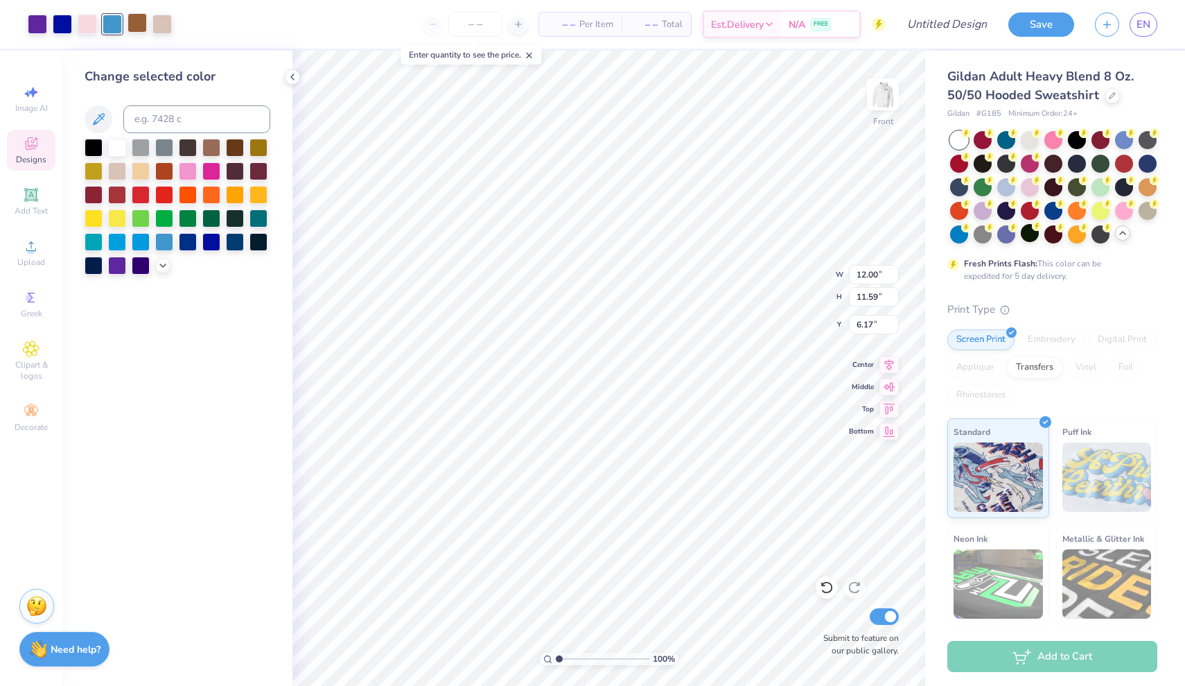
click at [141, 19] on div at bounding box center [137, 22] width 19 height 19
click at [139, 268] on div at bounding box center [141, 264] width 18 height 18
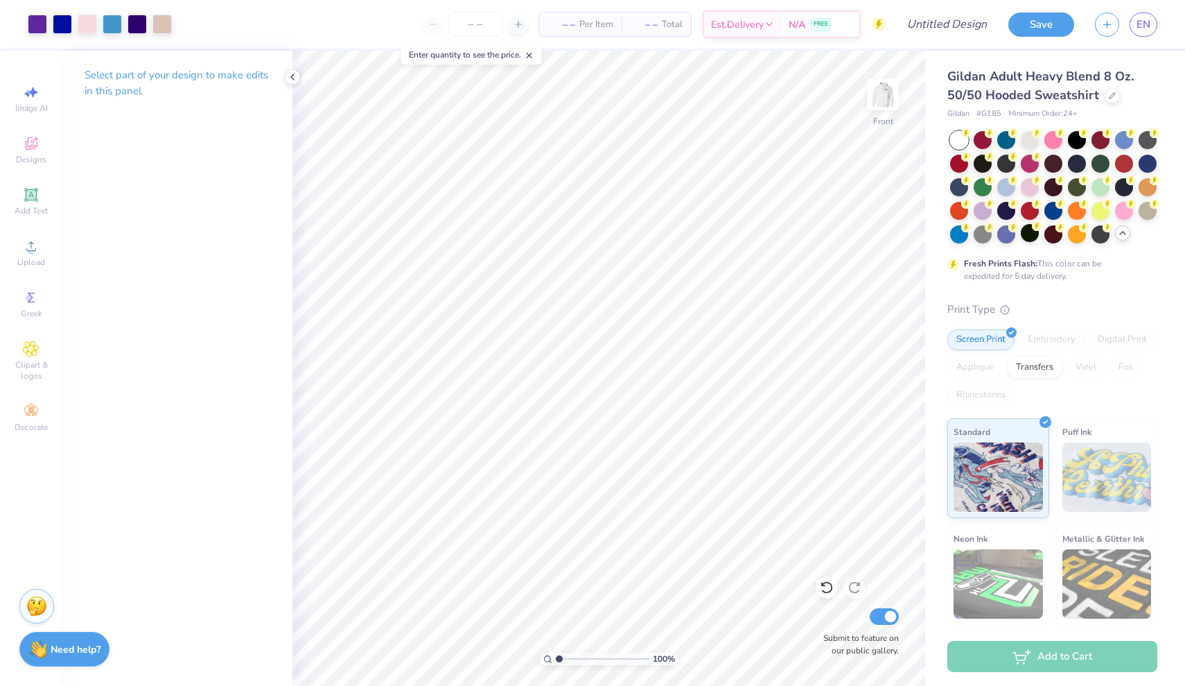
type input "2.9"
click at [577, 659] on input "range" at bounding box center [603, 658] width 94 height 12
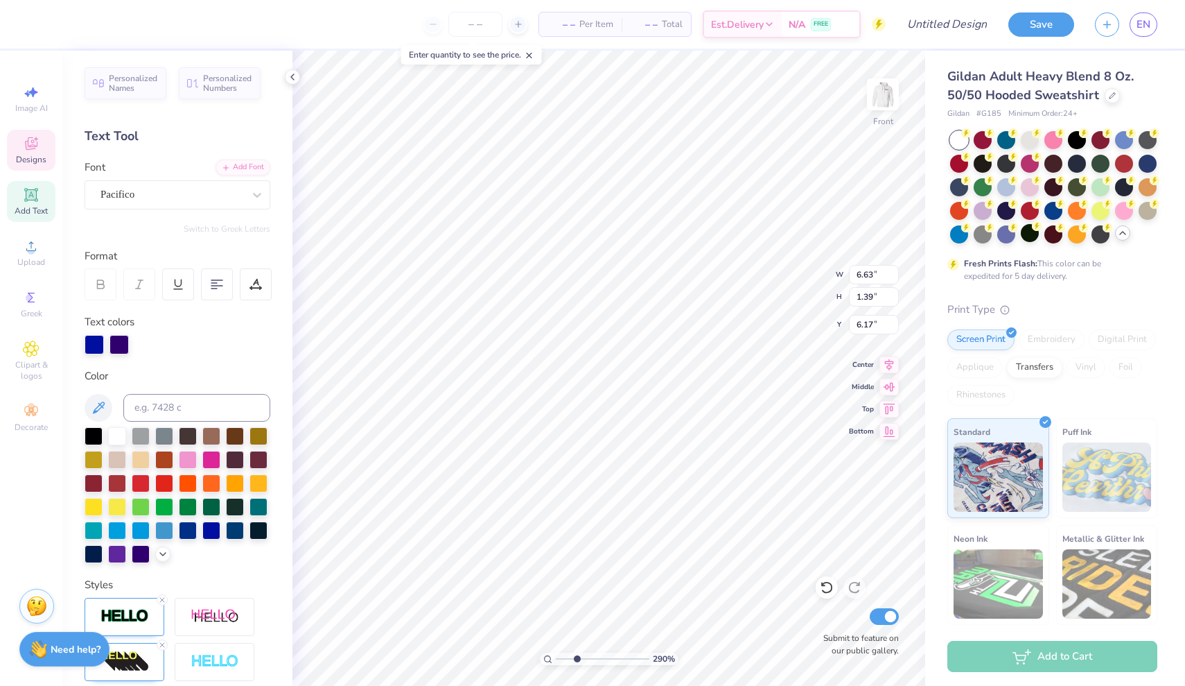
scroll to position [0, 3]
type textarea "roads lead to"
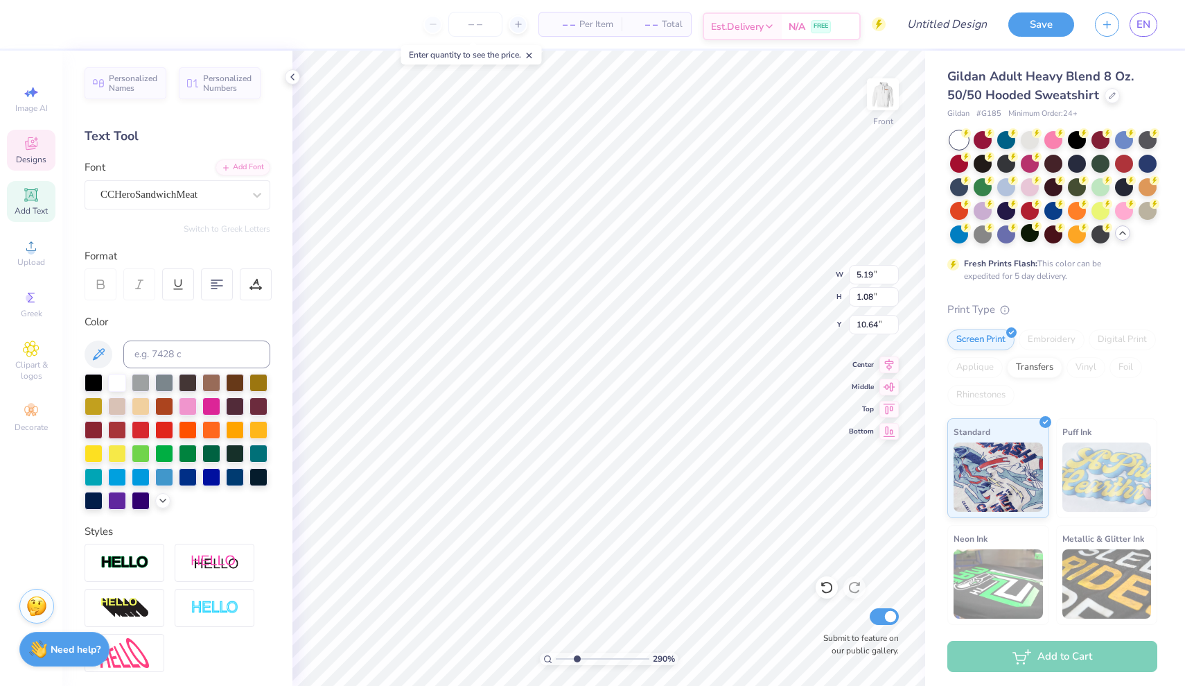
type input "10.20"
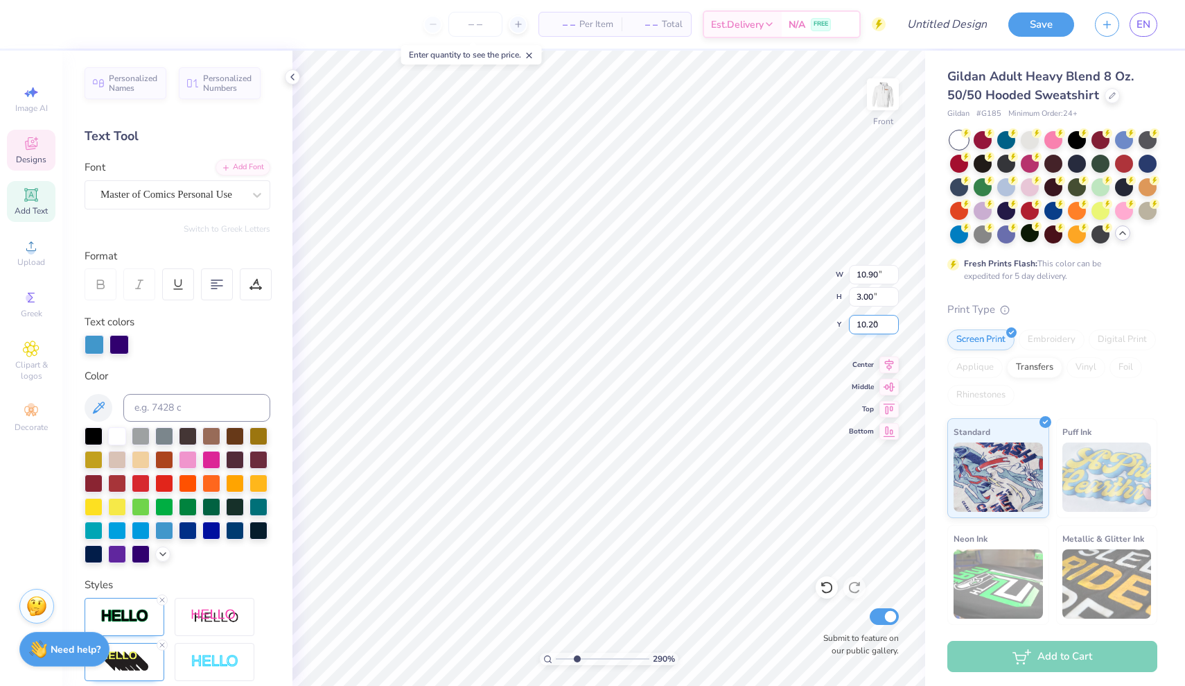
type input "10.90"
type input "3.00"
type input "7.20"
type textarea "Classics"
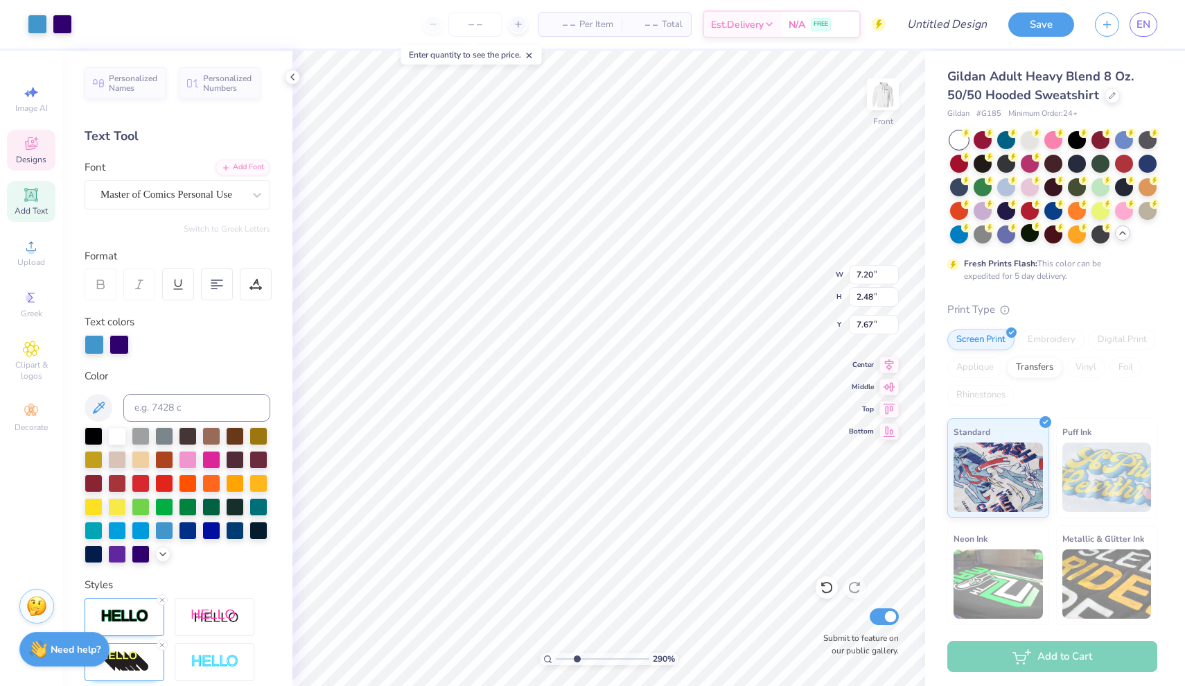
type input "7.20"
type input "2.48"
type input "8.03"
type input "7.18"
type input "2.70"
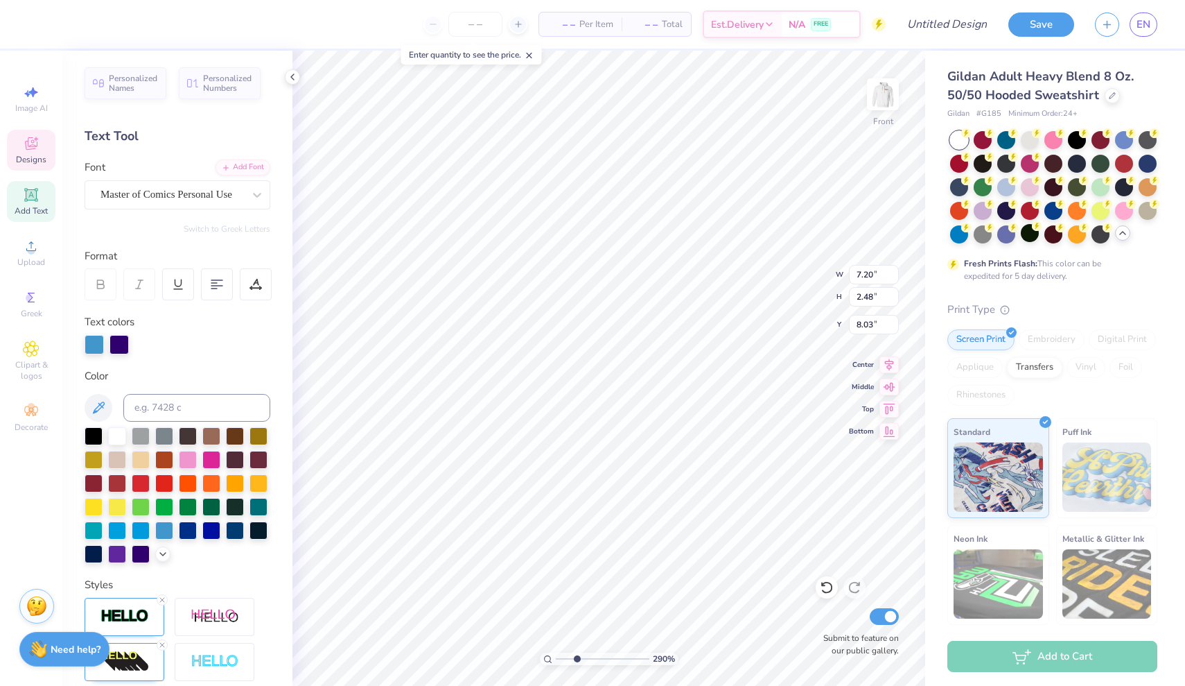
type input "8.06"
type input "8.04"
type input "6.15"
type input "2.99"
type input "9.27"
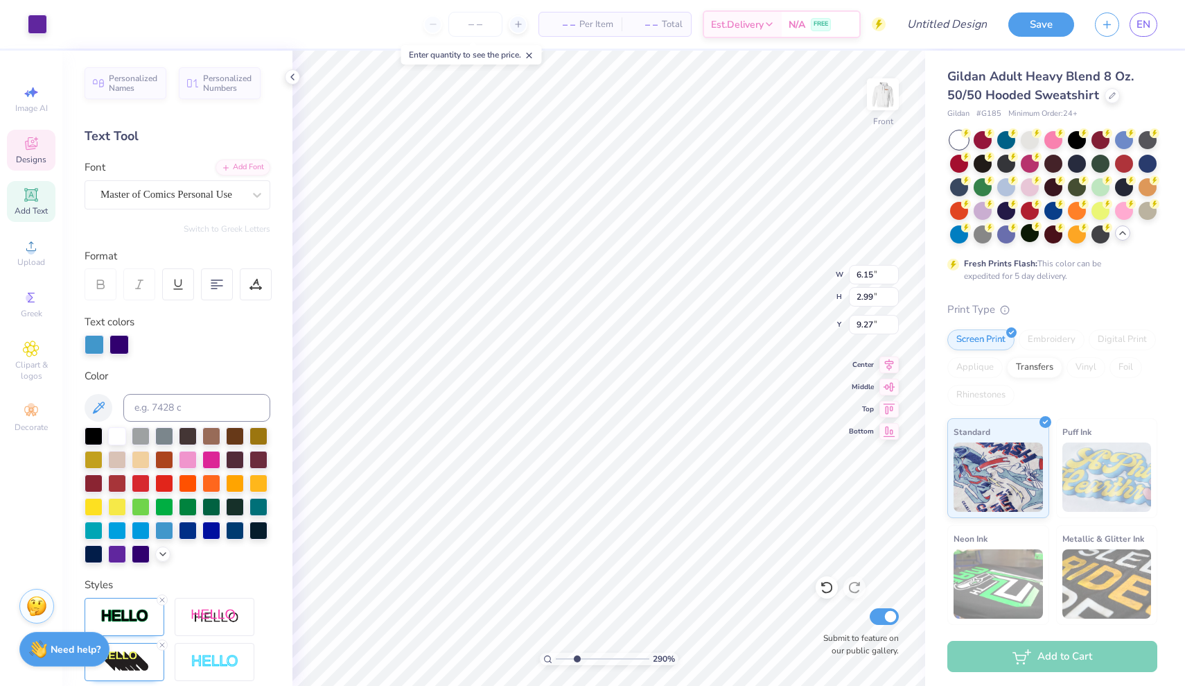
type input "5.19"
type input "1.08"
type input "10.20"
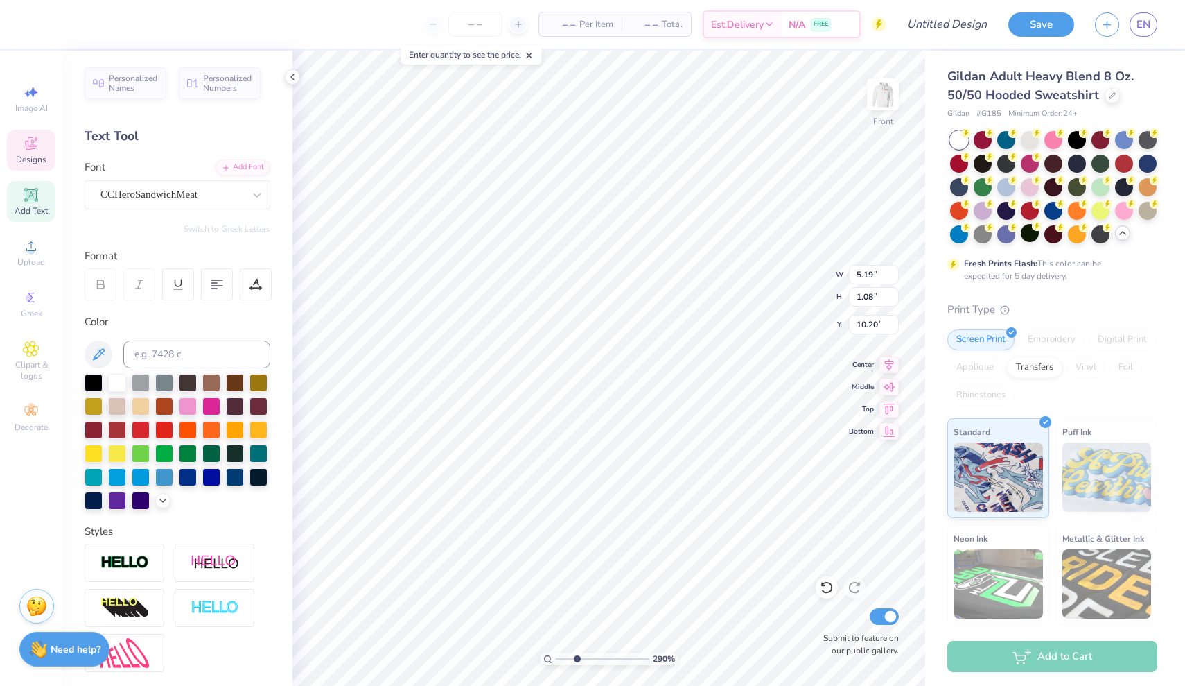
scroll to position [0, 1]
type textarea "Rush"
type input "3.20"
type input "1.35"
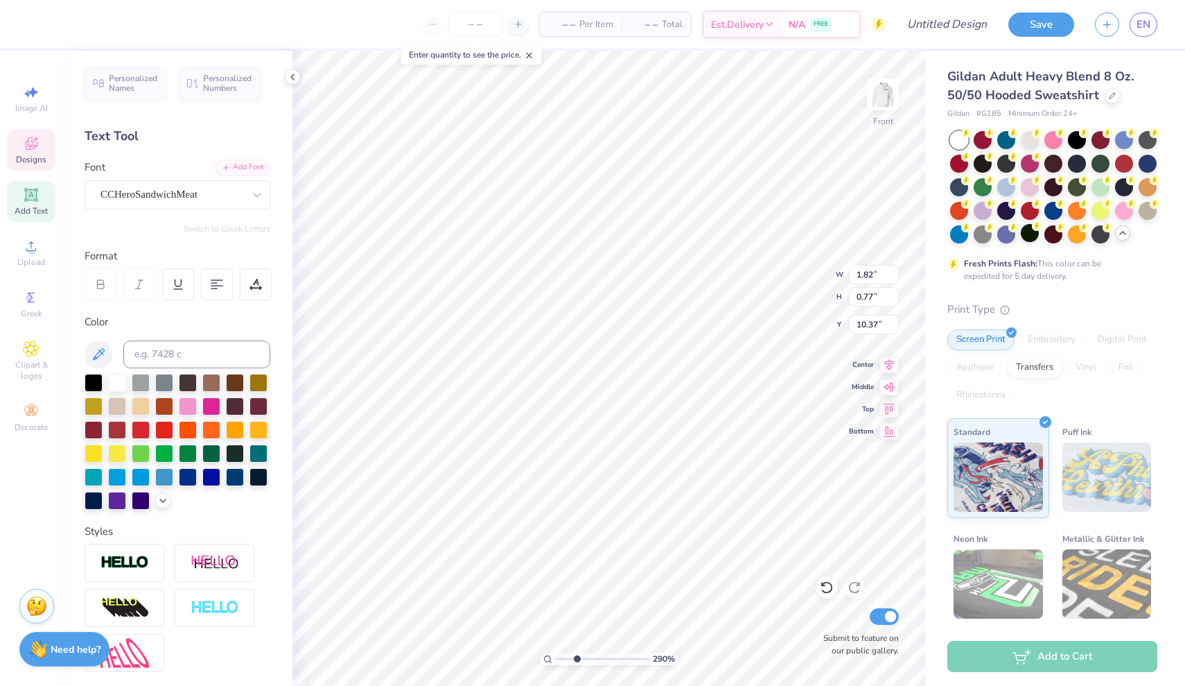
type input "9.88"
type input "9.80"
click at [769, 411] on li "Duplicate" at bounding box center [794, 418] width 109 height 27
type input "10.89"
type input "1.08"
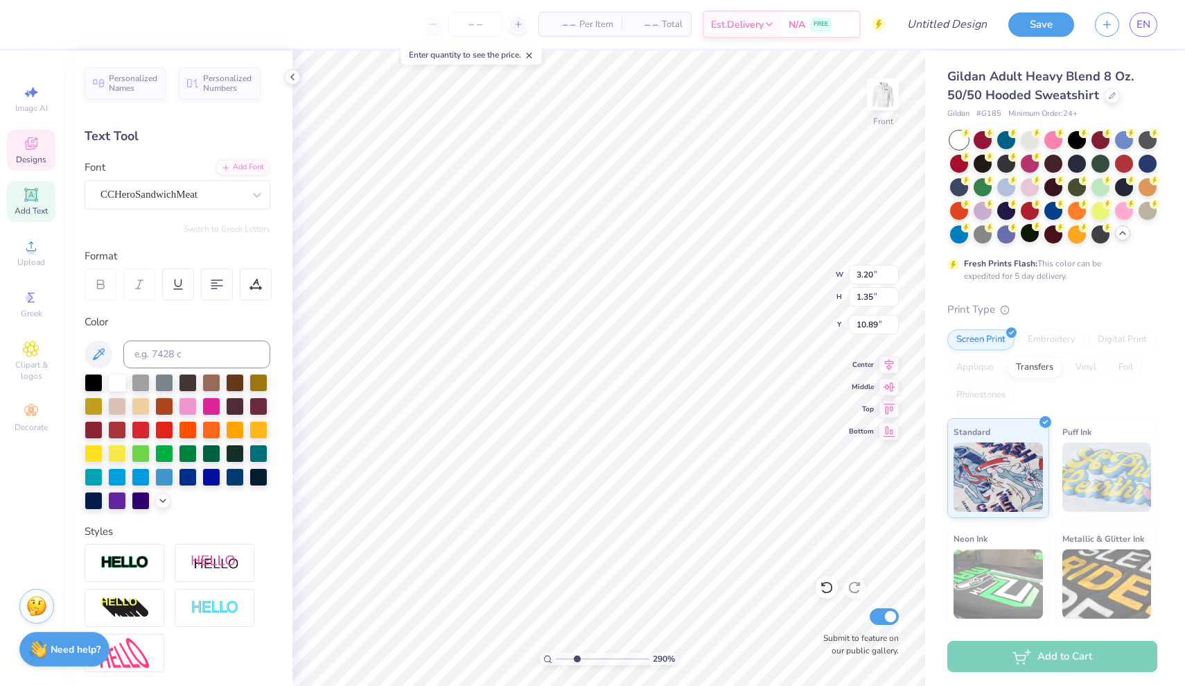
type input "0.45"
type input "11.23"
type textarea "R"
type textarea "2025"
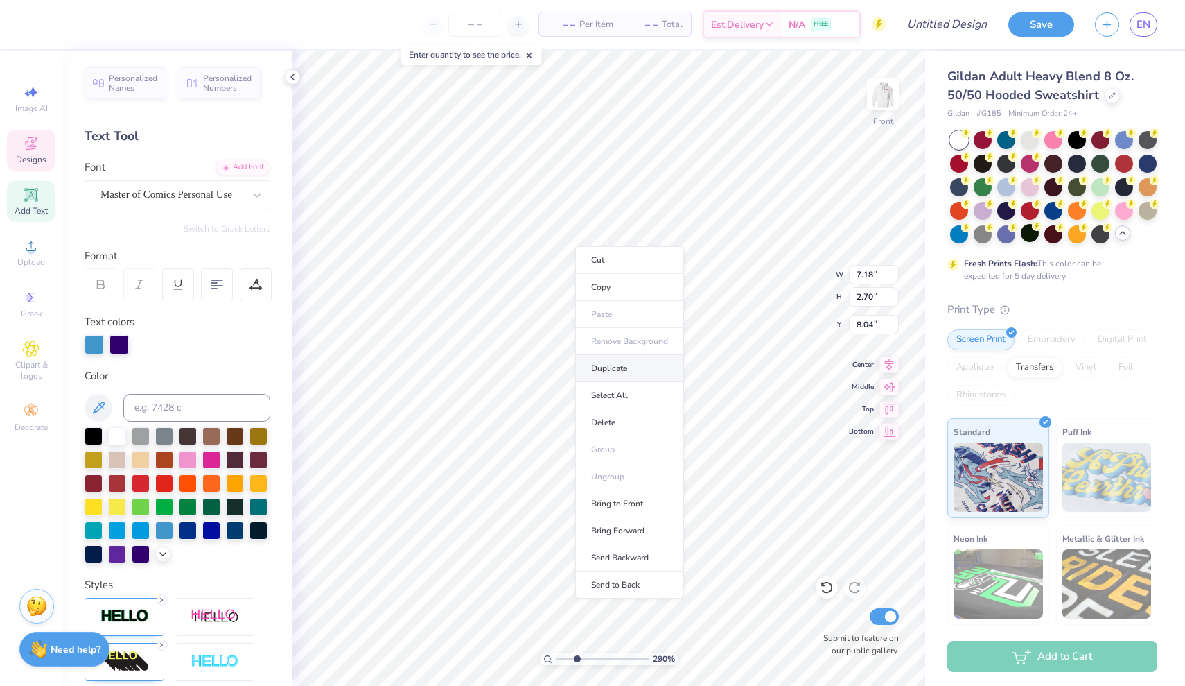
click at [627, 363] on li "Duplicate" at bounding box center [629, 368] width 109 height 27
click at [825, 617] on div "290 % Front W 7.18 7.18 " H 2.70 2.70 " Y 9.04 9.04 " Center Middle Top Bottom …" at bounding box center [609, 368] width 633 height 635
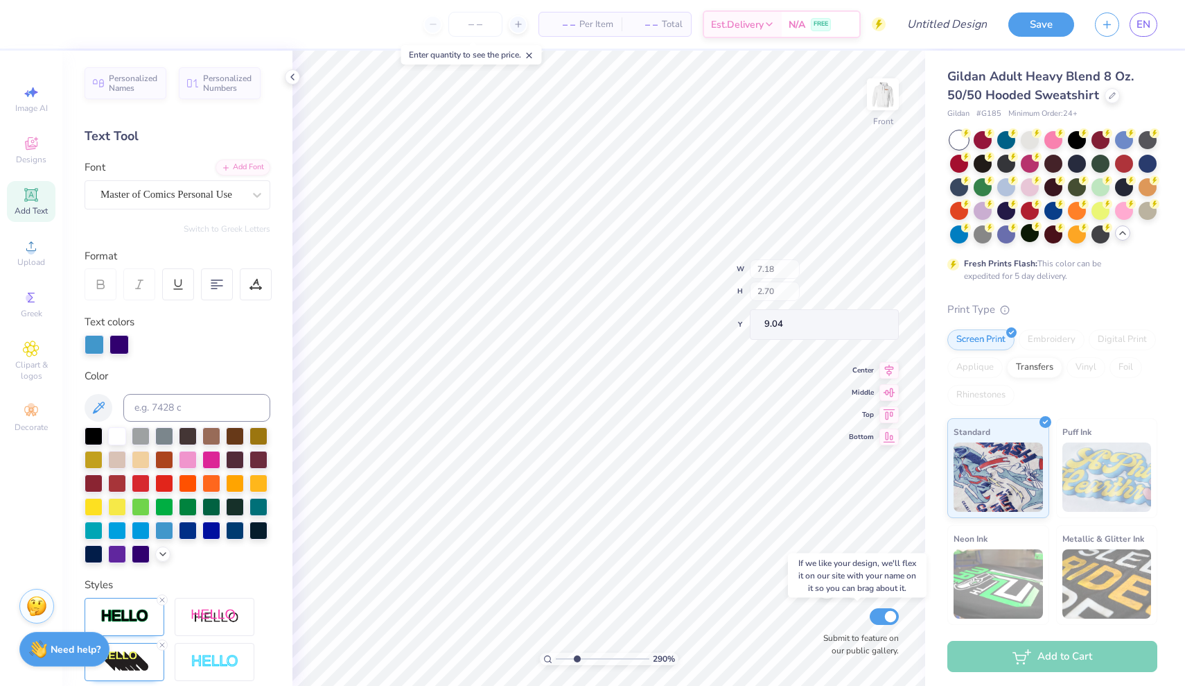
type input "15.44"
type input "16.61"
type textarea "Royals"
click at [116, 553] on div at bounding box center [117, 552] width 18 height 18
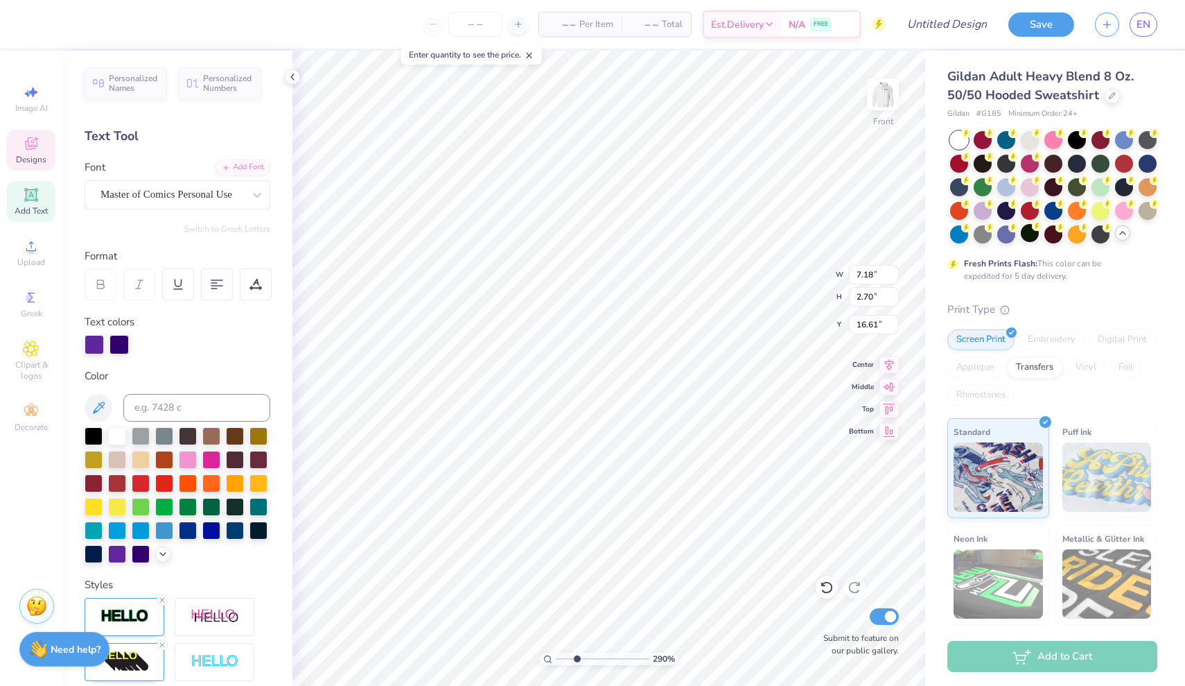
click at [118, 341] on div at bounding box center [119, 344] width 19 height 19
click at [166, 529] on div at bounding box center [164, 529] width 18 height 18
click at [115, 550] on div at bounding box center [117, 552] width 18 height 18
click at [116, 339] on div at bounding box center [119, 344] width 19 height 19
click at [119, 342] on div at bounding box center [119, 344] width 19 height 19
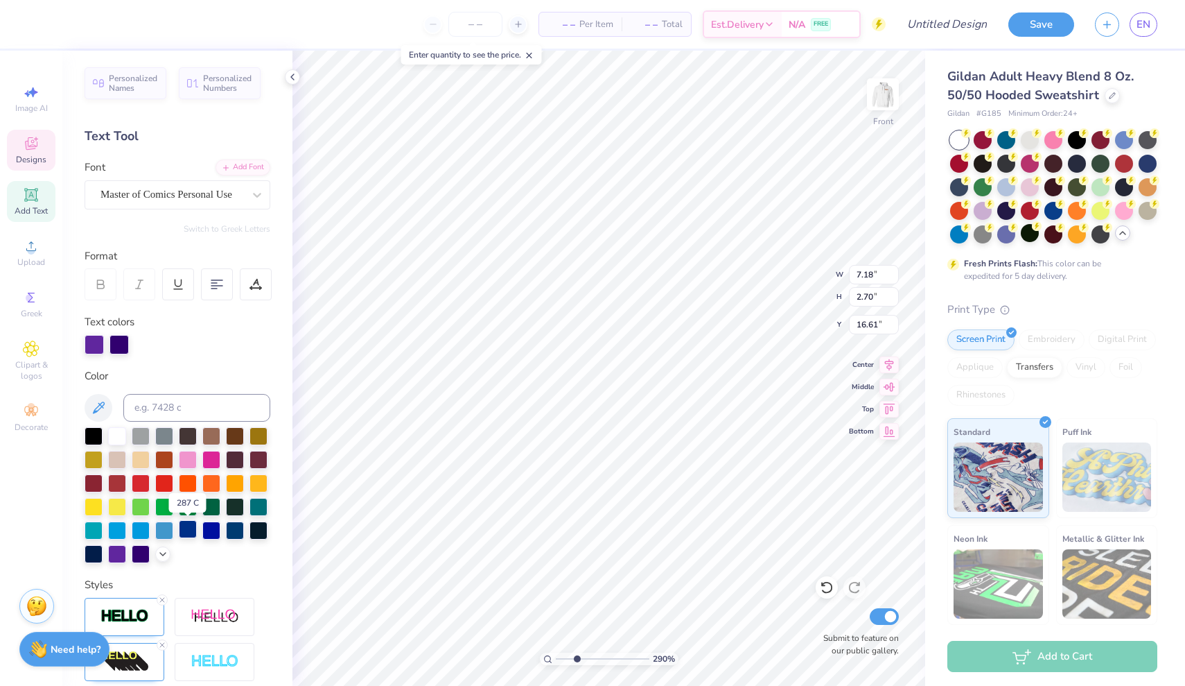
click at [192, 529] on div at bounding box center [188, 529] width 18 height 18
click at [114, 554] on div at bounding box center [117, 552] width 18 height 18
click at [145, 555] on div at bounding box center [141, 552] width 18 height 18
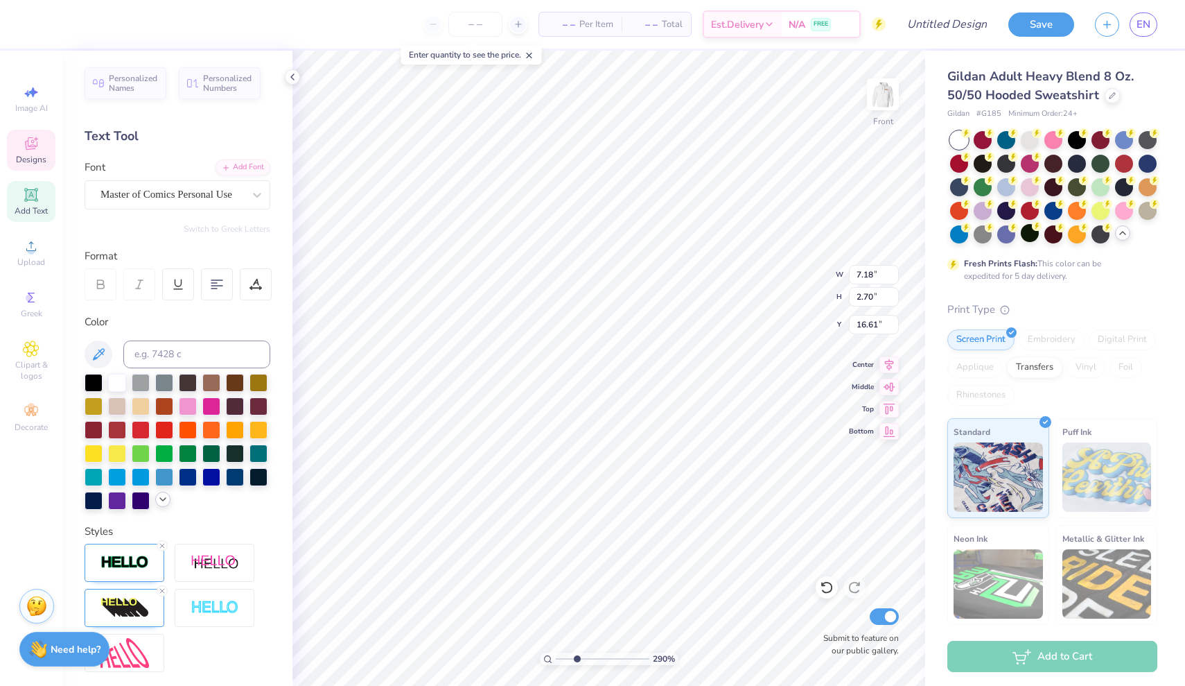
click at [165, 496] on icon at bounding box center [162, 499] width 11 height 11
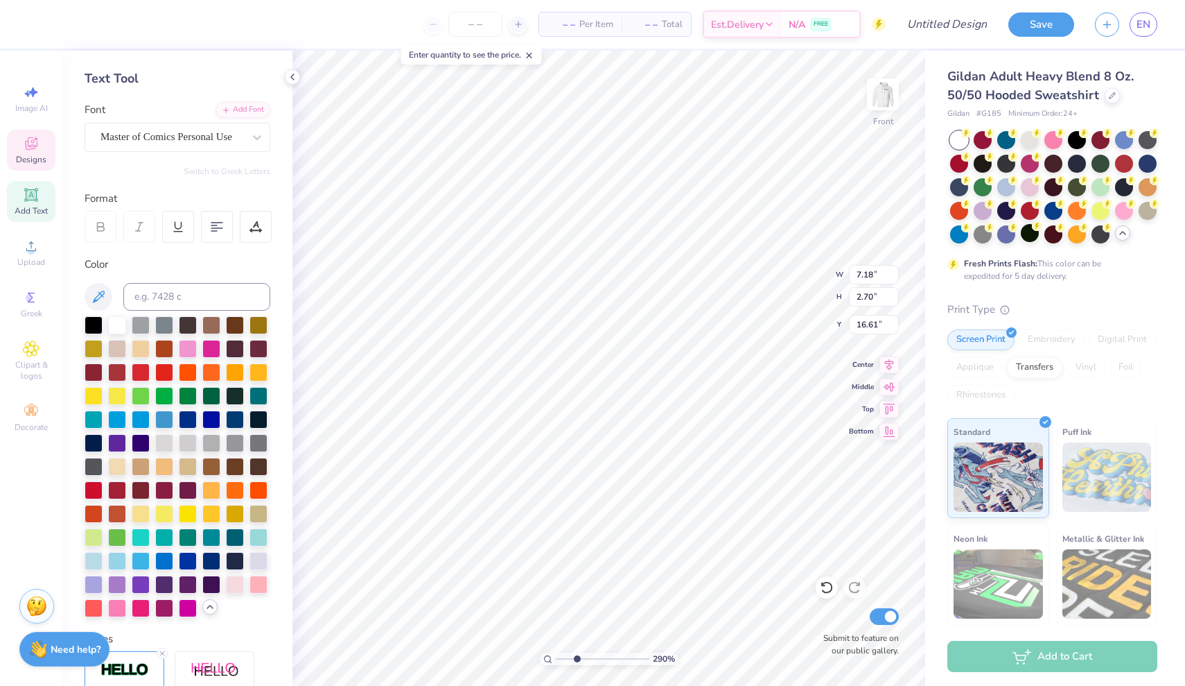
scroll to position [68, 0]
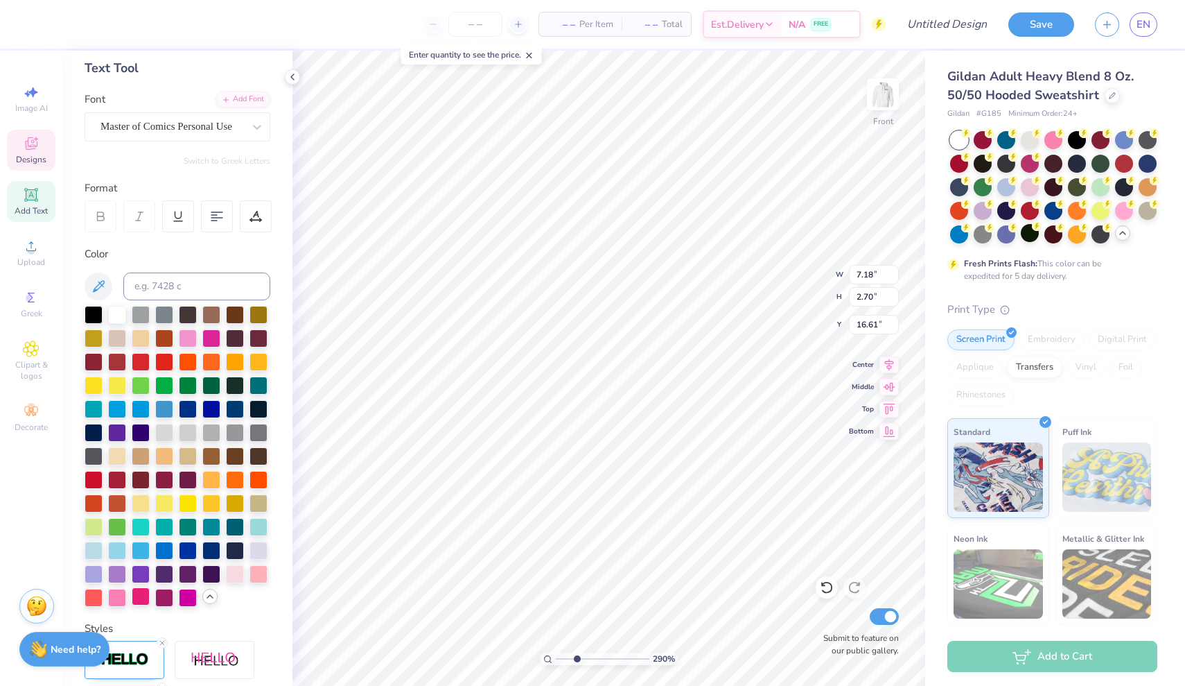
click at [137, 588] on div at bounding box center [141, 596] width 18 height 18
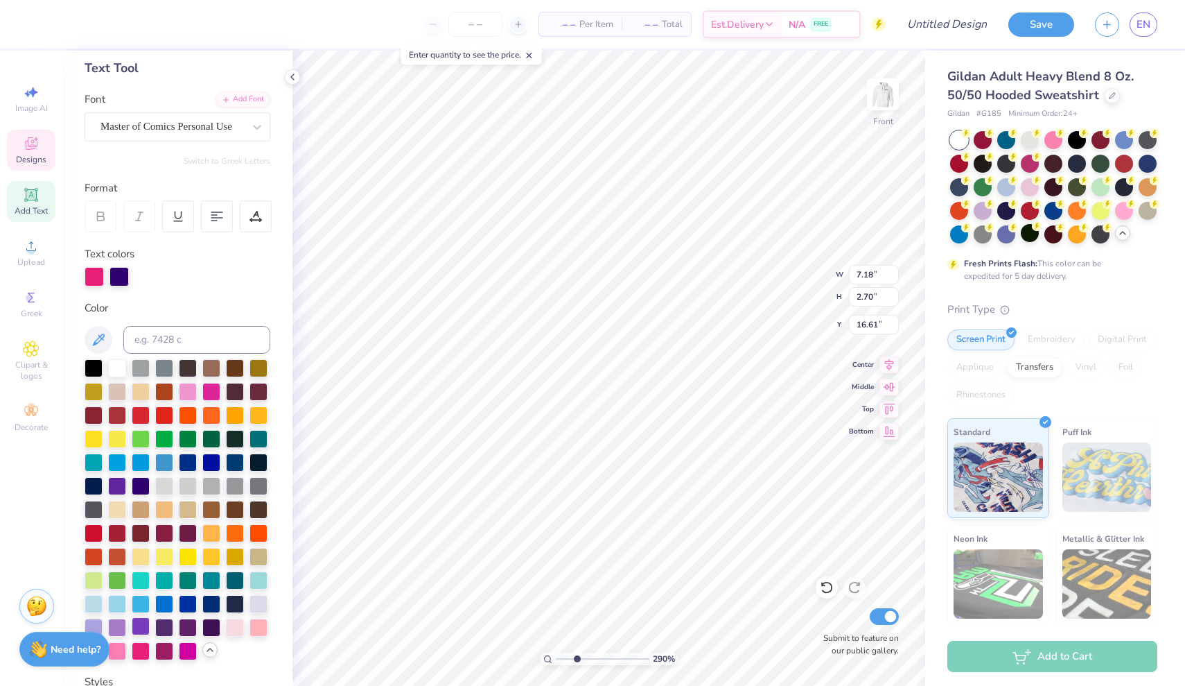
click at [137, 628] on div at bounding box center [141, 626] width 18 height 18
type input "14.48"
type input "1.63"
drag, startPoint x: 577, startPoint y: 659, endPoint x: 565, endPoint y: 659, distance: 11.8
click at [565, 659] on input "range" at bounding box center [603, 658] width 94 height 12
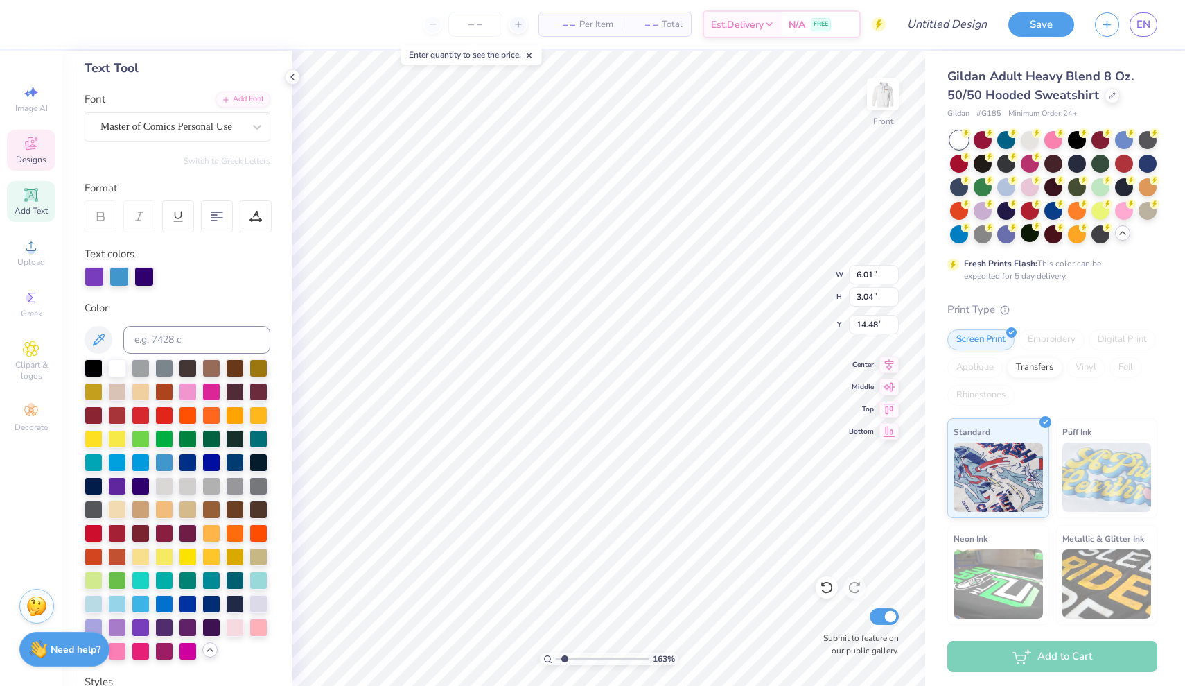
type input "7.18"
type input "2.70"
type input "10.34"
type input "6.01"
type input "3.04"
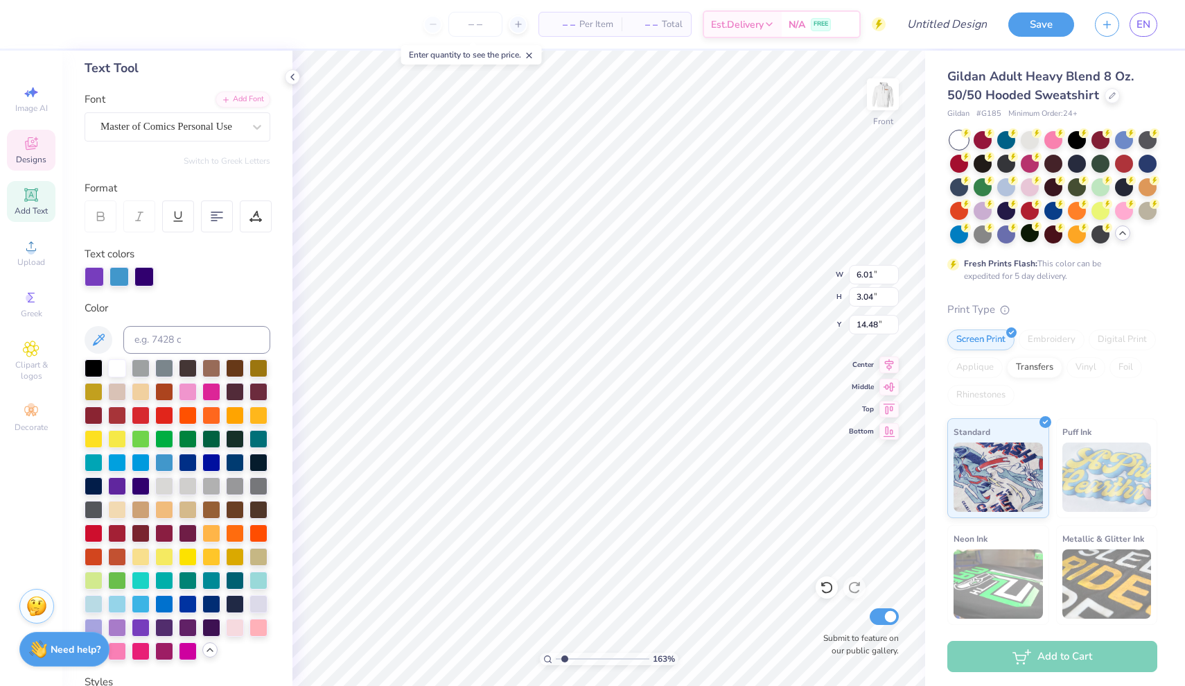
type input "7.94"
type input "4.80"
type input "2.43"
type input "8.59"
type input "7.18"
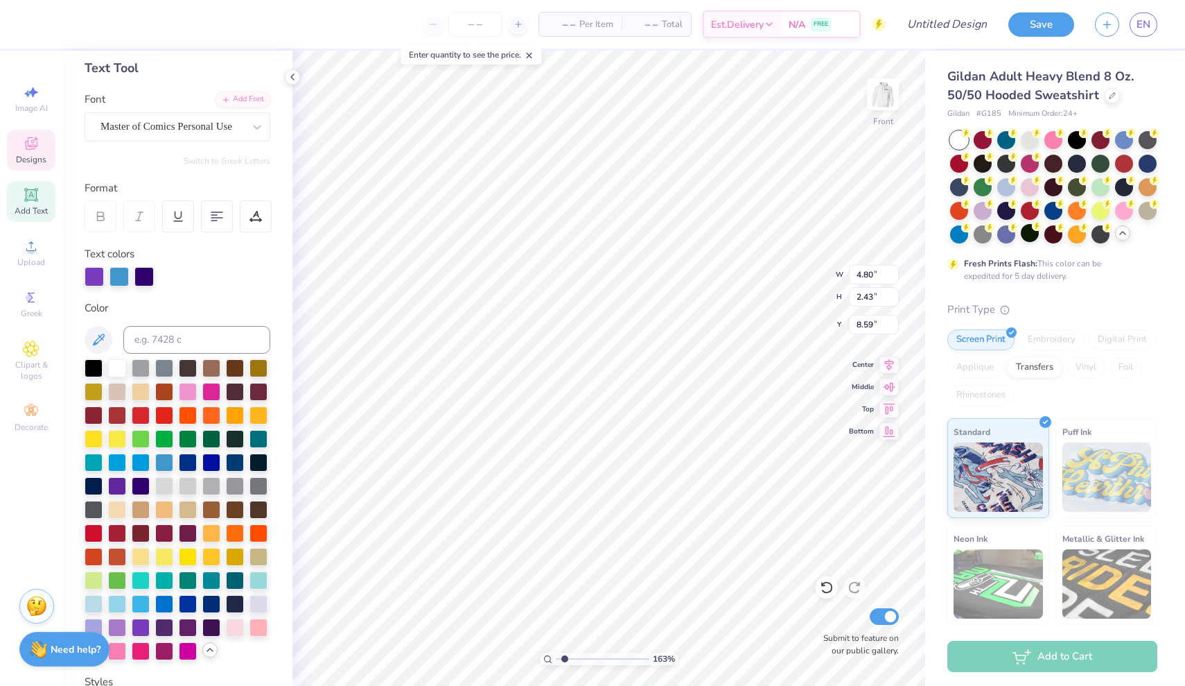
type input "2.70"
type input "10.34"
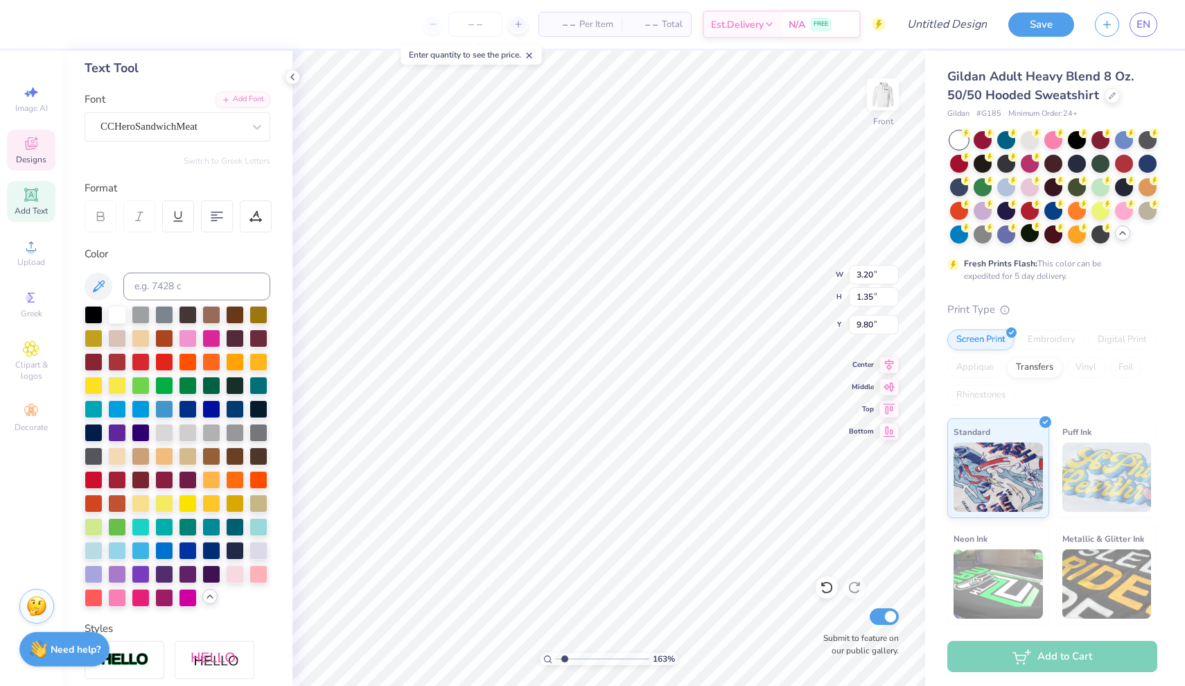
type input "1.06"
type input "0.46"
type input "11.46"
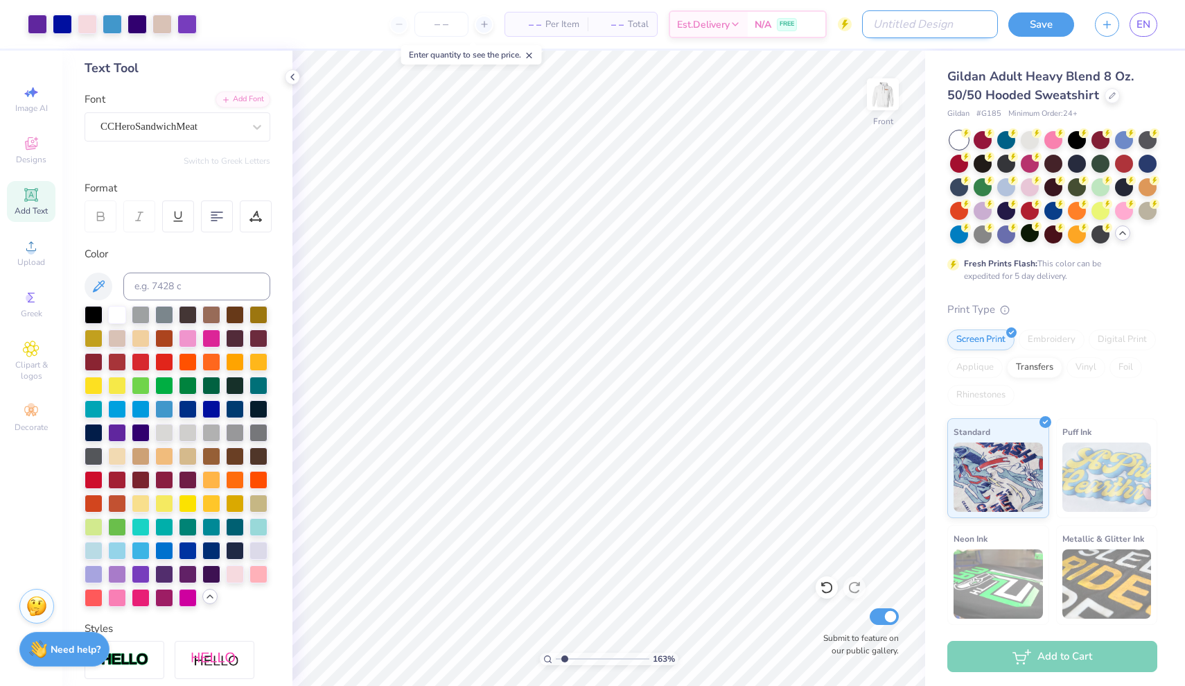
click at [943, 21] on input "Design Title" at bounding box center [930, 24] width 136 height 28
type input "Rush 1"
click at [1067, 31] on button "Save" at bounding box center [1042, 22] width 66 height 24
click at [293, 80] on icon at bounding box center [292, 76] width 11 height 11
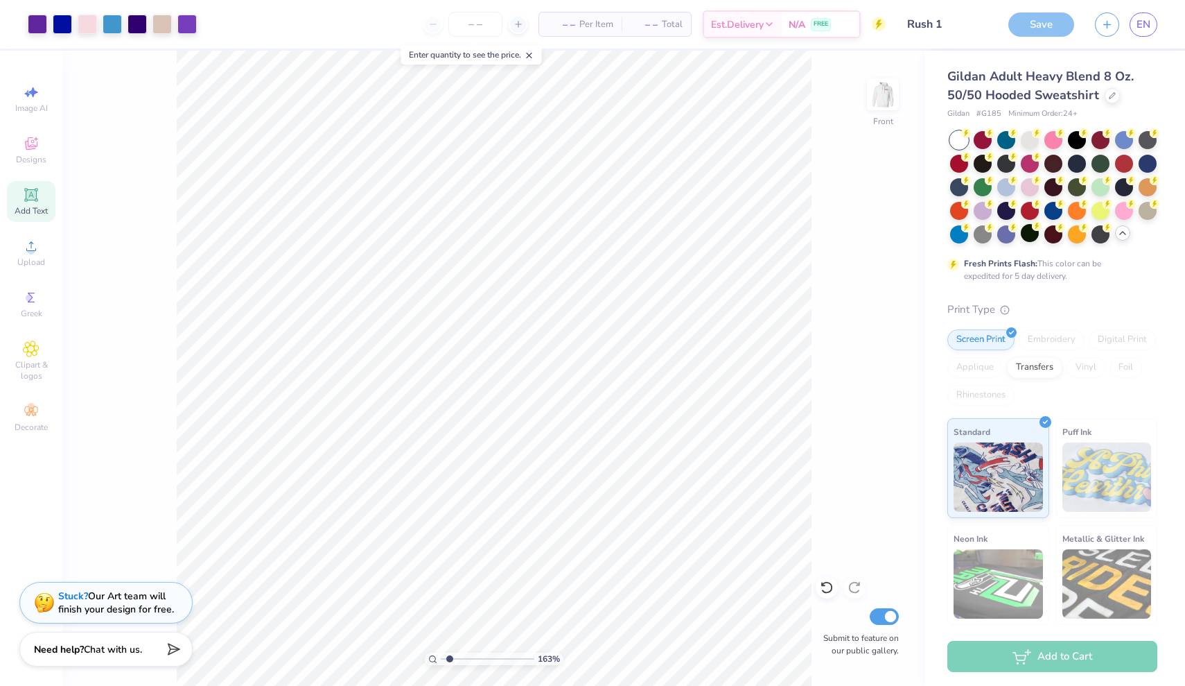
click at [1041, 13] on div "Save" at bounding box center [1042, 24] width 66 height 24
click at [1041, 20] on div "Save" at bounding box center [1042, 24] width 66 height 24
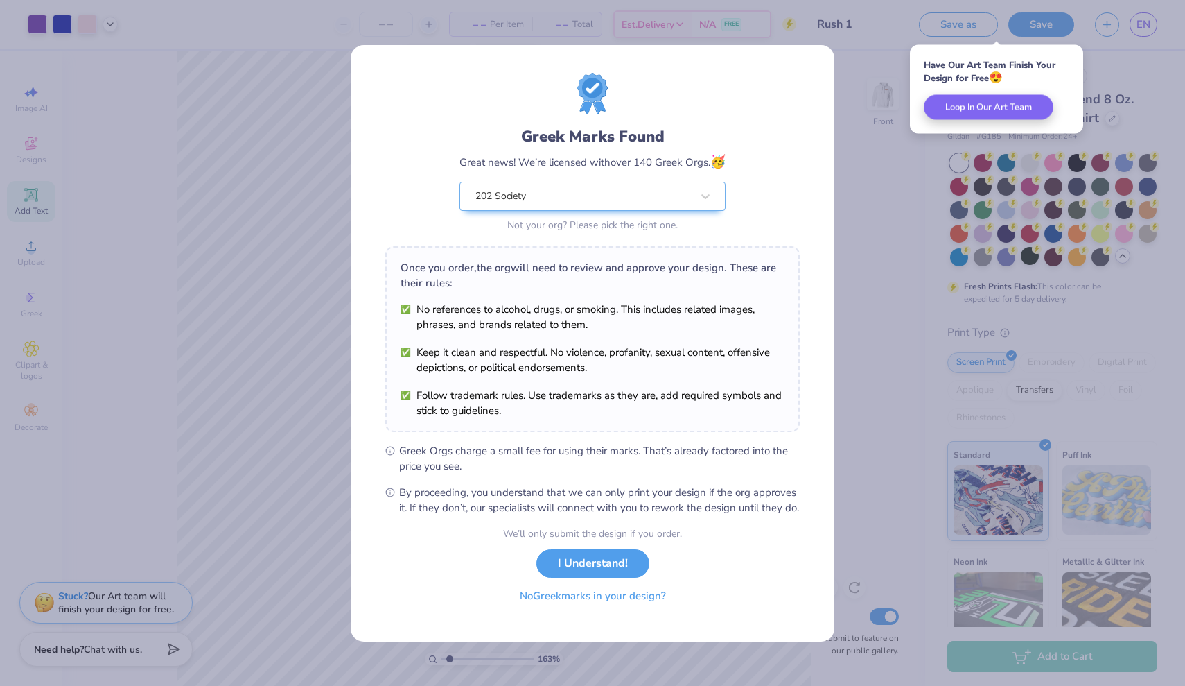
click at [630, 602] on button "No Greek marks in your design?" at bounding box center [593, 596] width 170 height 28
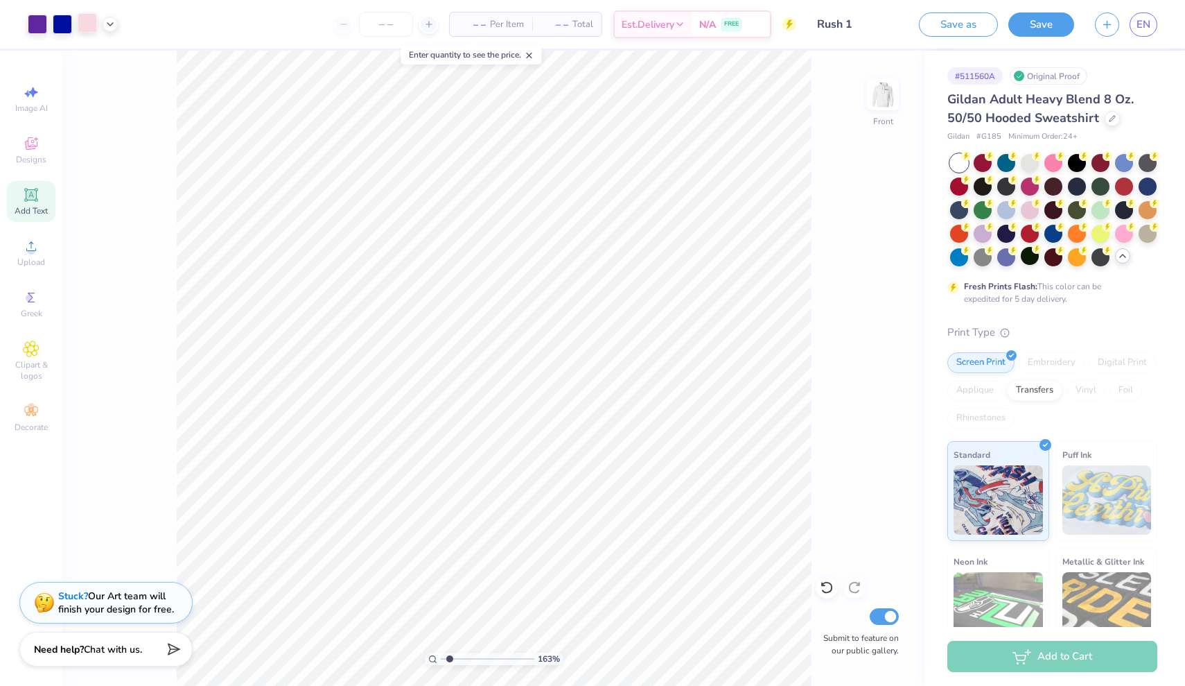
click at [84, 24] on div at bounding box center [87, 22] width 19 height 19
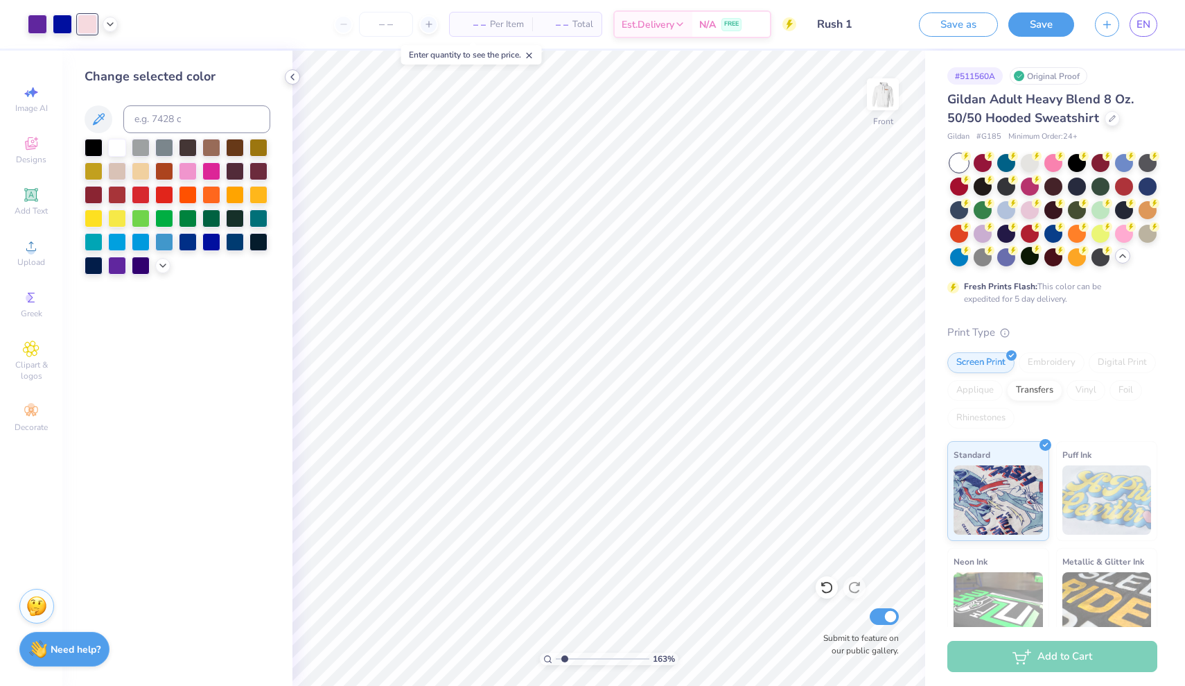
click at [290, 77] on icon at bounding box center [292, 76] width 11 height 11
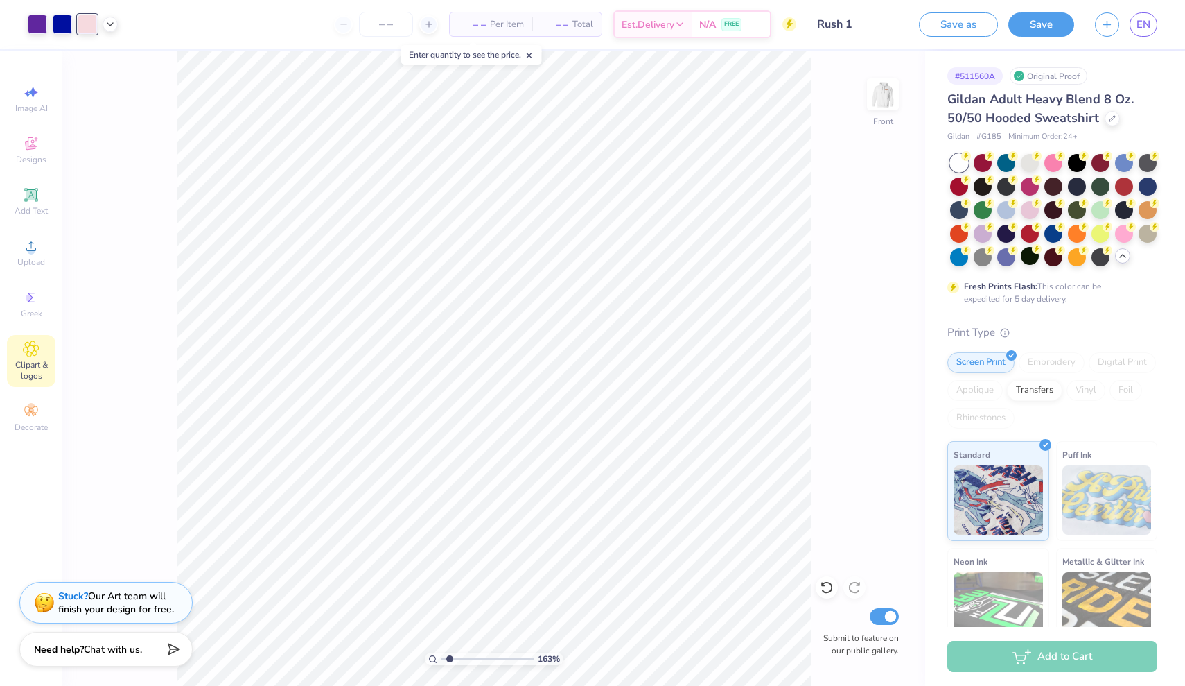
click at [31, 364] on span "Clipart & logos" at bounding box center [31, 370] width 49 height 22
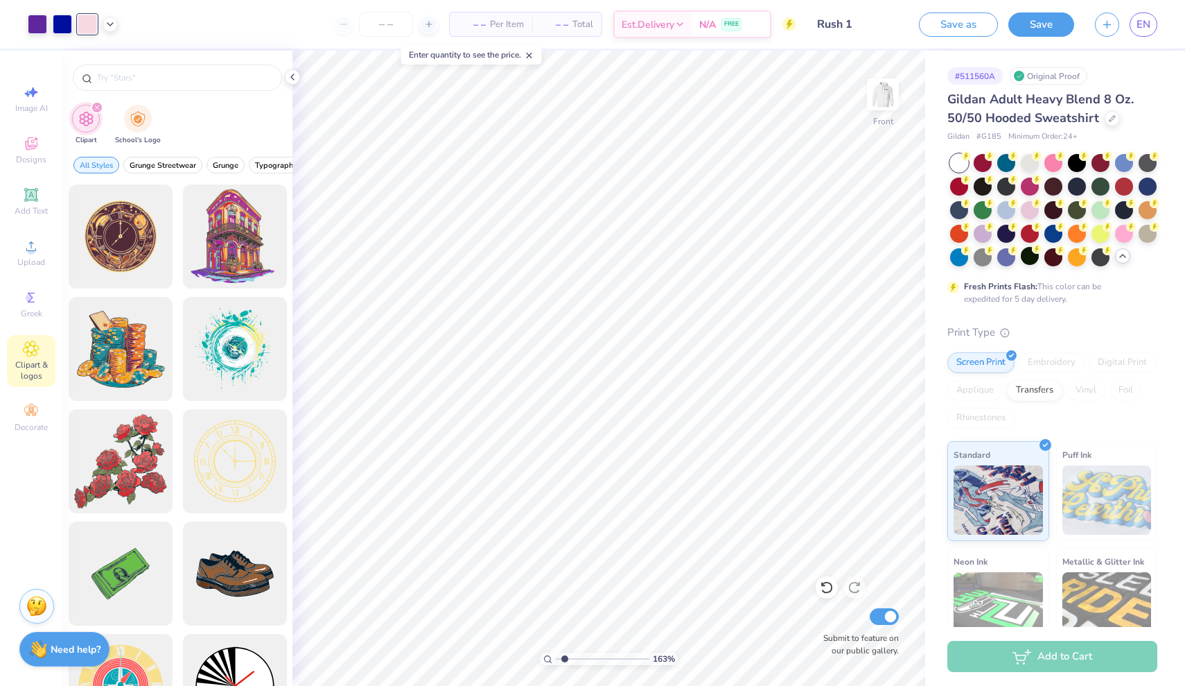
click at [155, 92] on div at bounding box center [177, 74] width 230 height 47
click at [126, 76] on input "text" at bounding box center [184, 78] width 177 height 14
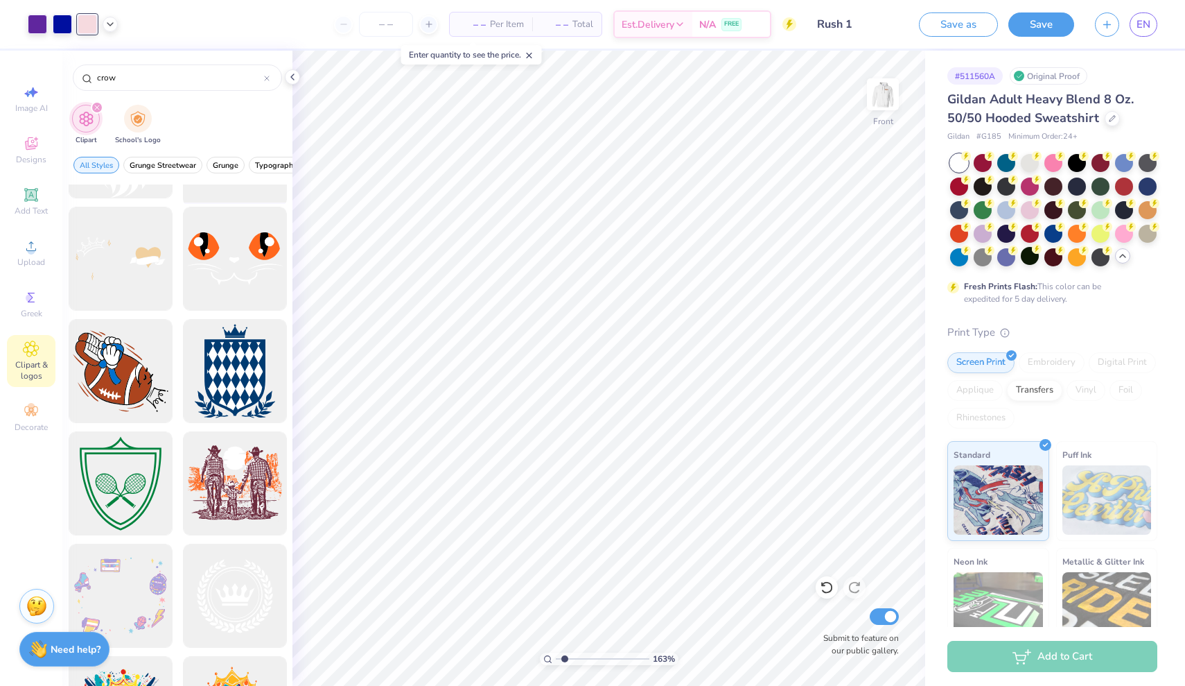
scroll to position [1591, 0]
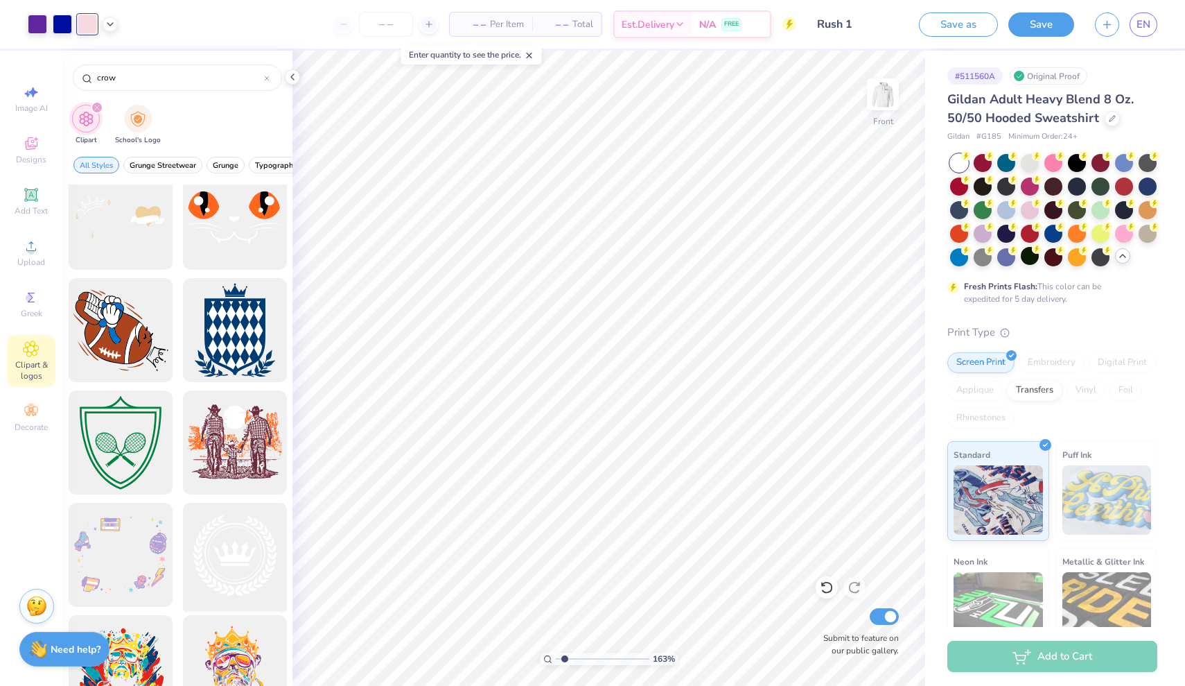
type input "crow"
click at [220, 554] on div at bounding box center [234, 555] width 114 height 114
type input "5.97"
type input "5.76"
type input "17.47"
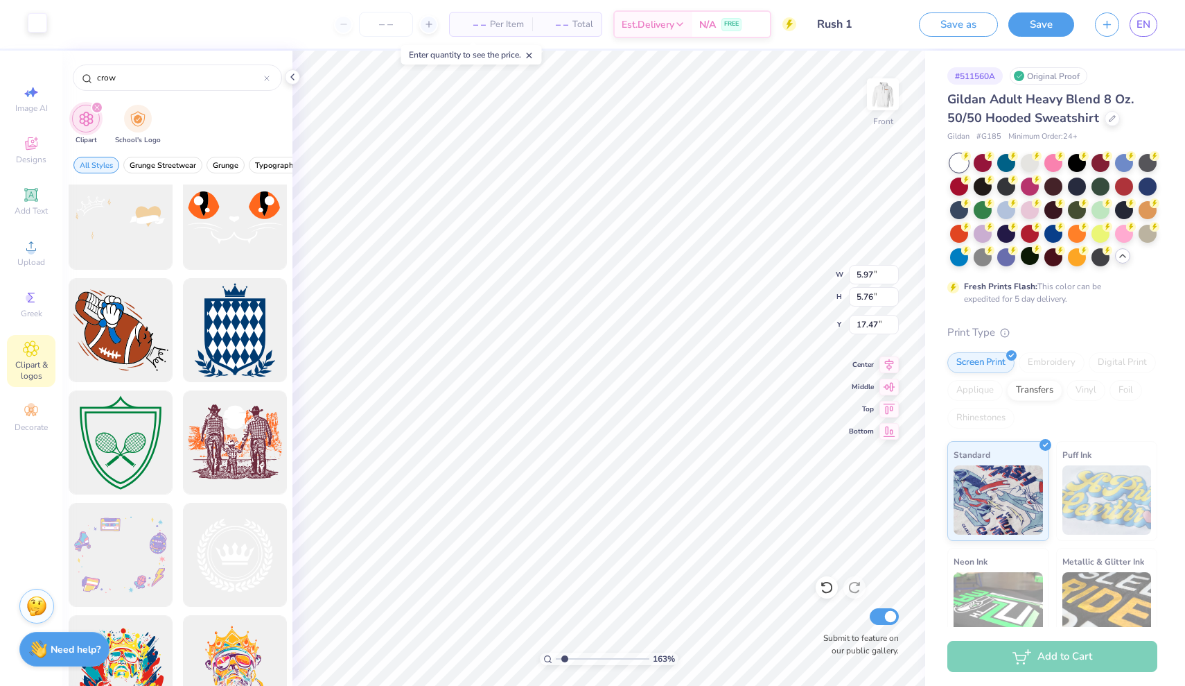
click at [37, 25] on div at bounding box center [37, 22] width 19 height 19
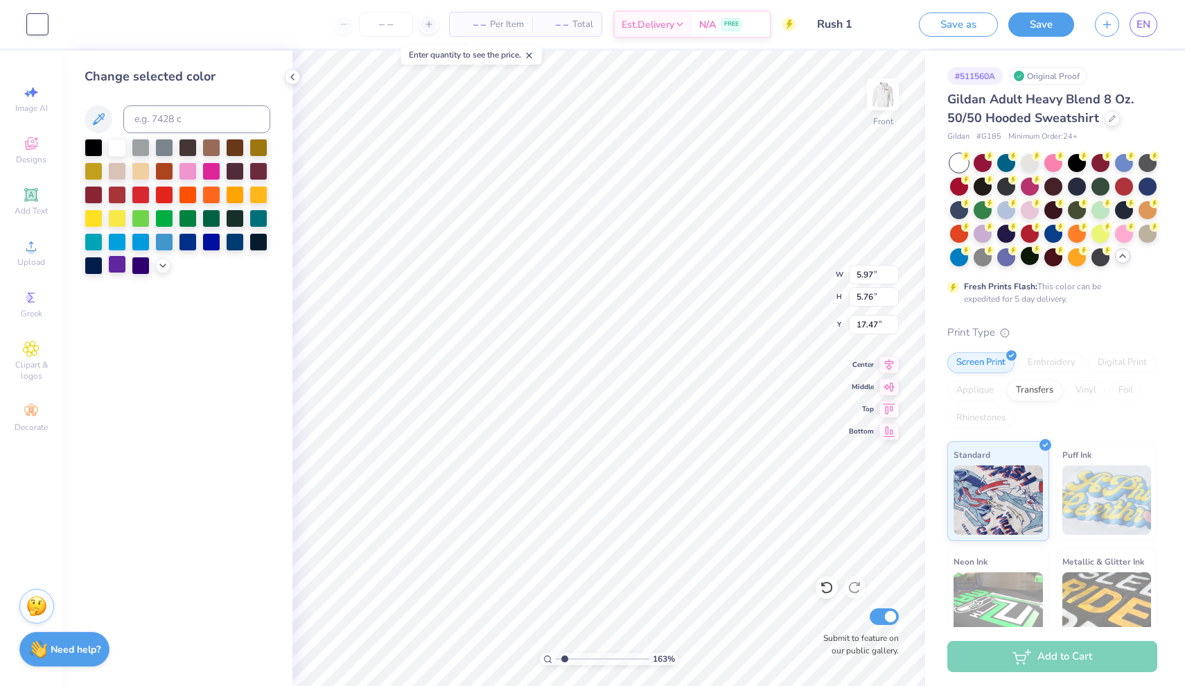
click at [118, 268] on div at bounding box center [117, 264] width 18 height 18
click at [473, 563] on li "Ungroup" at bounding box center [491, 560] width 109 height 27
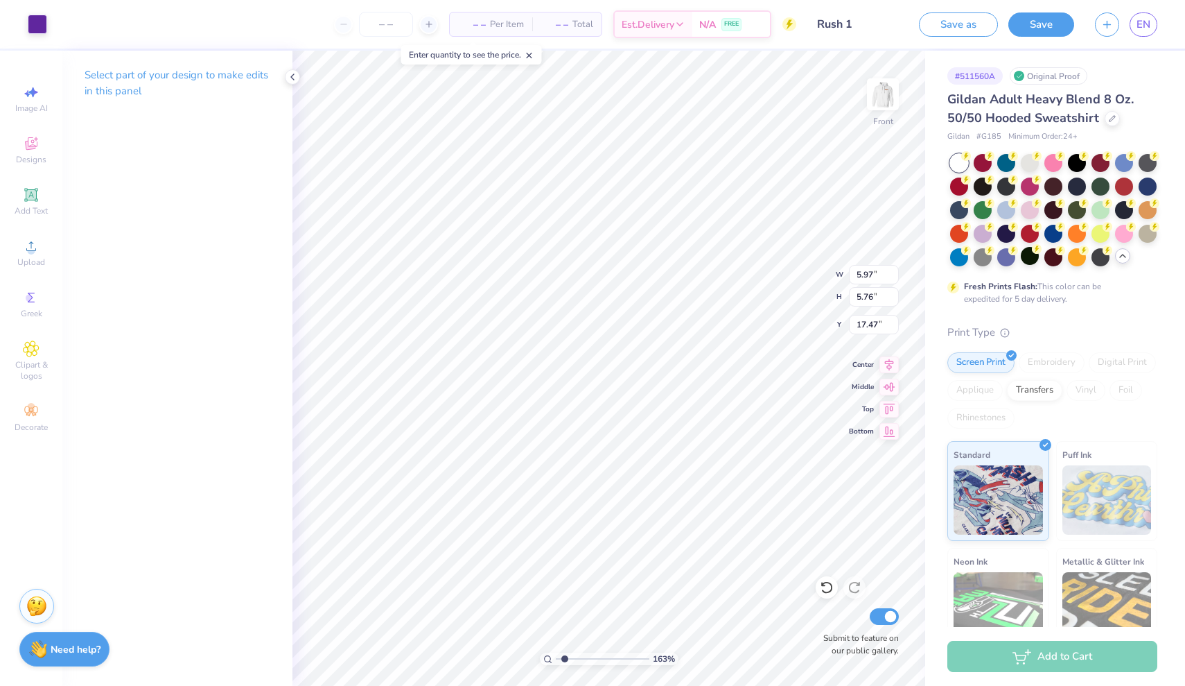
type input "17.58"
type input "7.70"
type input "3.10"
type input "1.87"
type input "7.71"
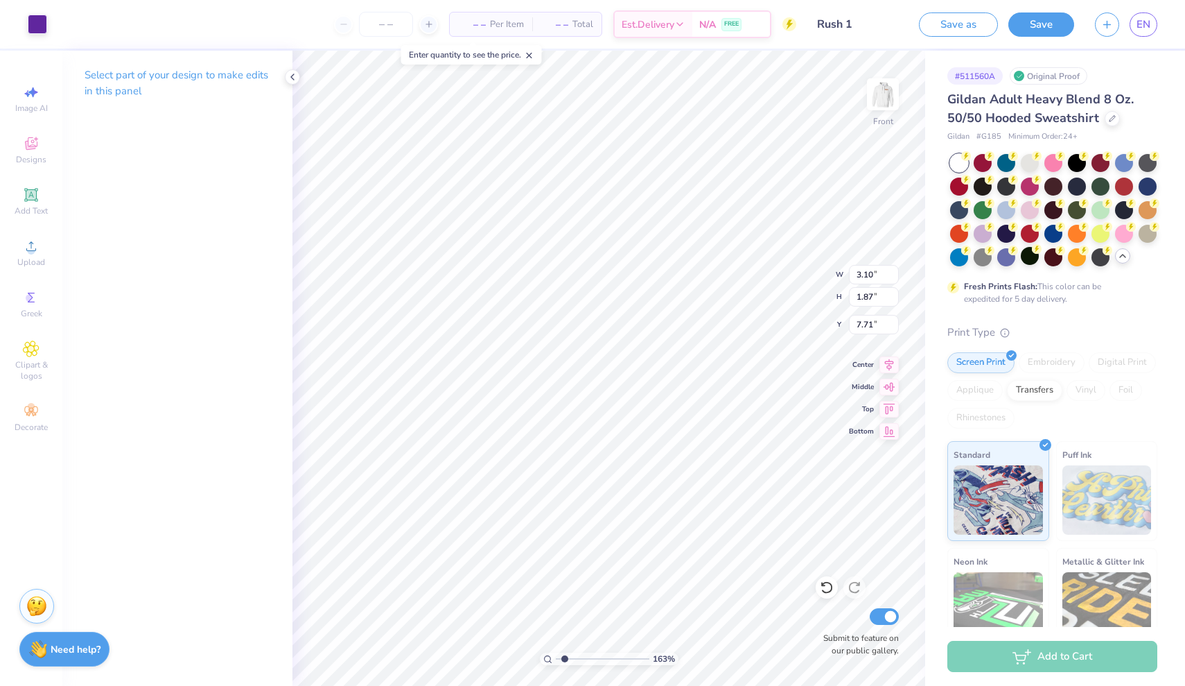
type input "2.08"
type input "1.25"
type input "8.24"
type input "7.96"
type input "2.07"
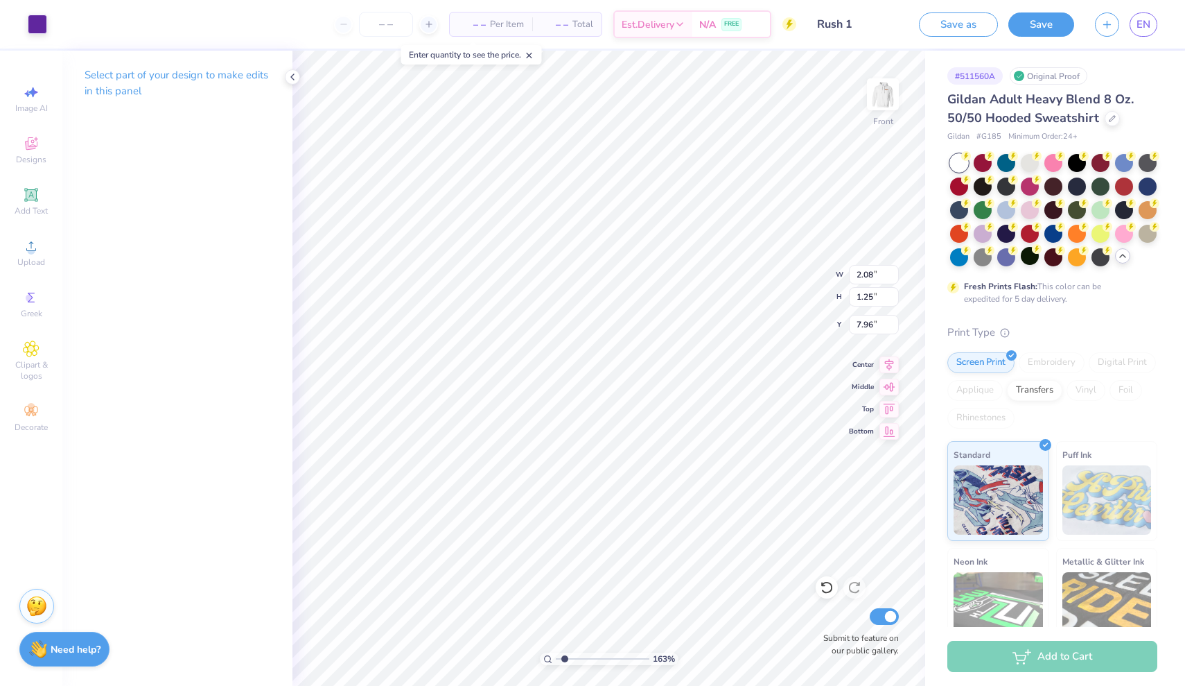
type input "1.28"
type input "7.95"
type input "7.98"
click at [1034, 28] on button "Save" at bounding box center [1042, 22] width 66 height 24
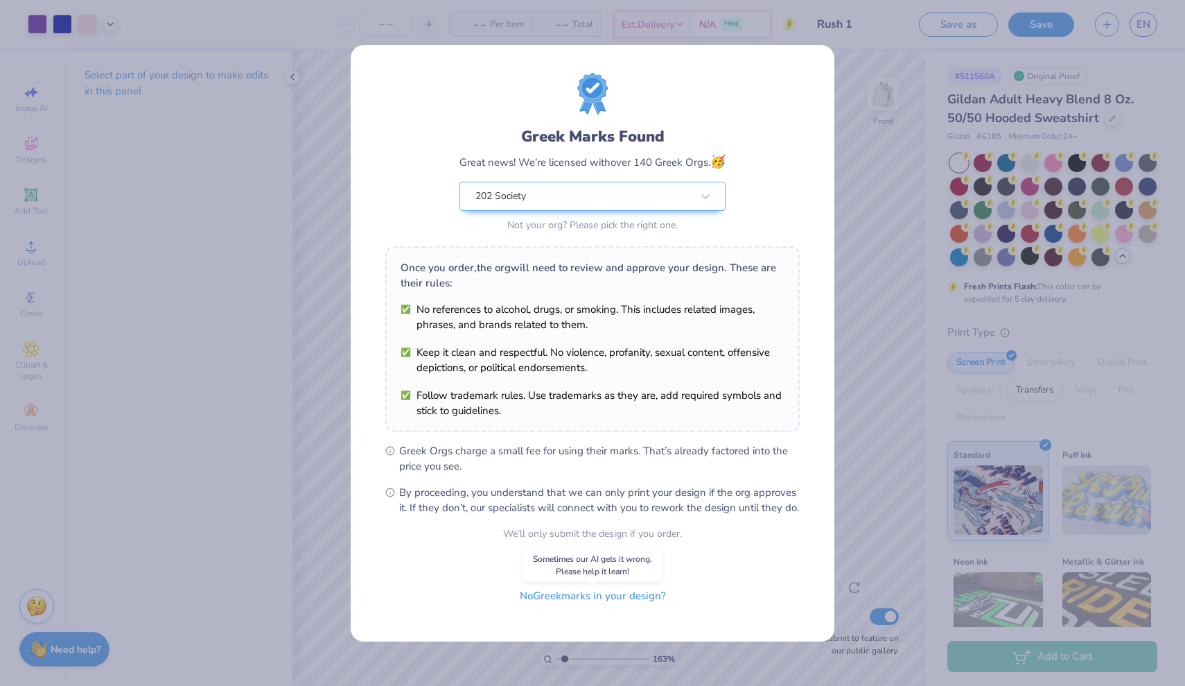
click at [598, 607] on button "No Greek marks in your design?" at bounding box center [593, 596] width 170 height 28
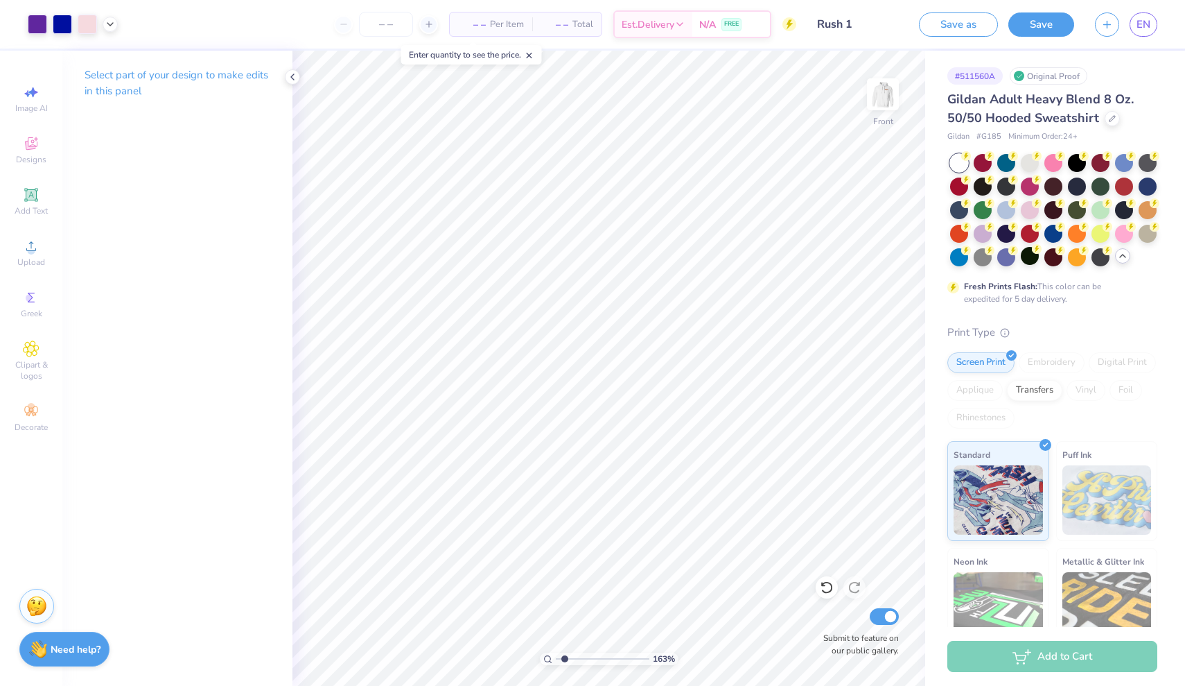
click at [283, 69] on div "Select part of your design to make edits in this panel" at bounding box center [177, 89] width 230 height 76
click at [287, 71] on icon at bounding box center [292, 76] width 11 height 11
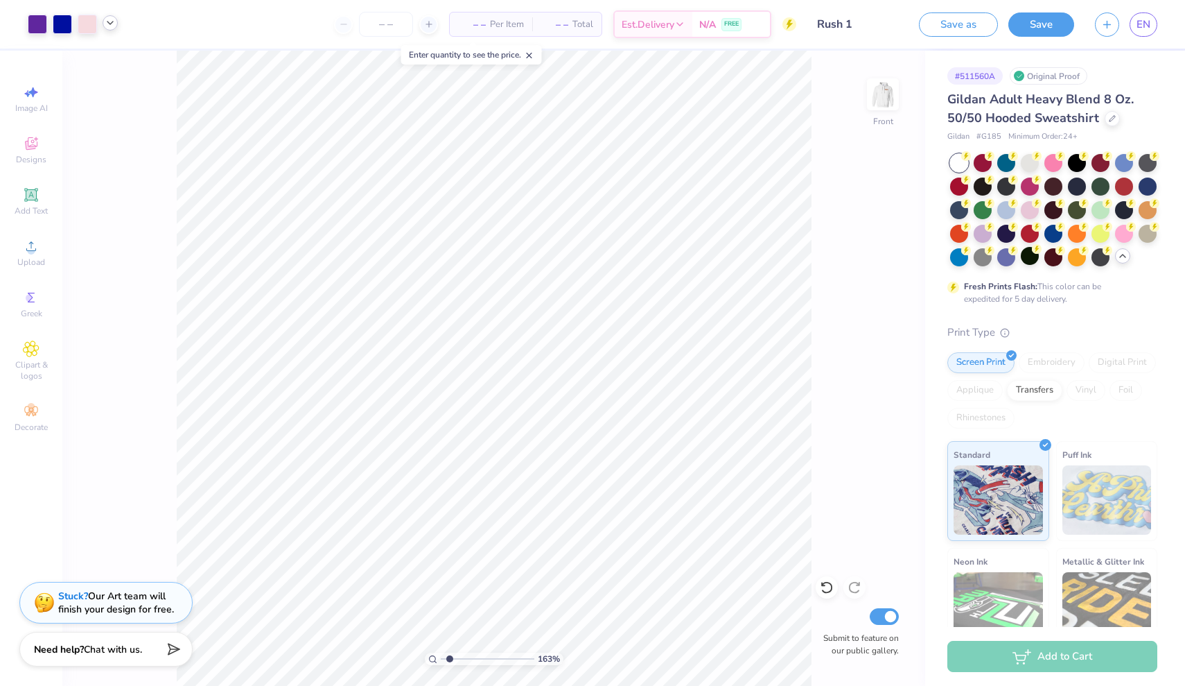
click at [114, 25] on icon at bounding box center [110, 22] width 11 height 11
click at [114, 24] on icon at bounding box center [110, 22] width 11 height 11
click at [1162, 22] on div "Save as Save EN" at bounding box center [1052, 24] width 266 height 49
click at [1147, 22] on span "EN" at bounding box center [1144, 25] width 14 height 16
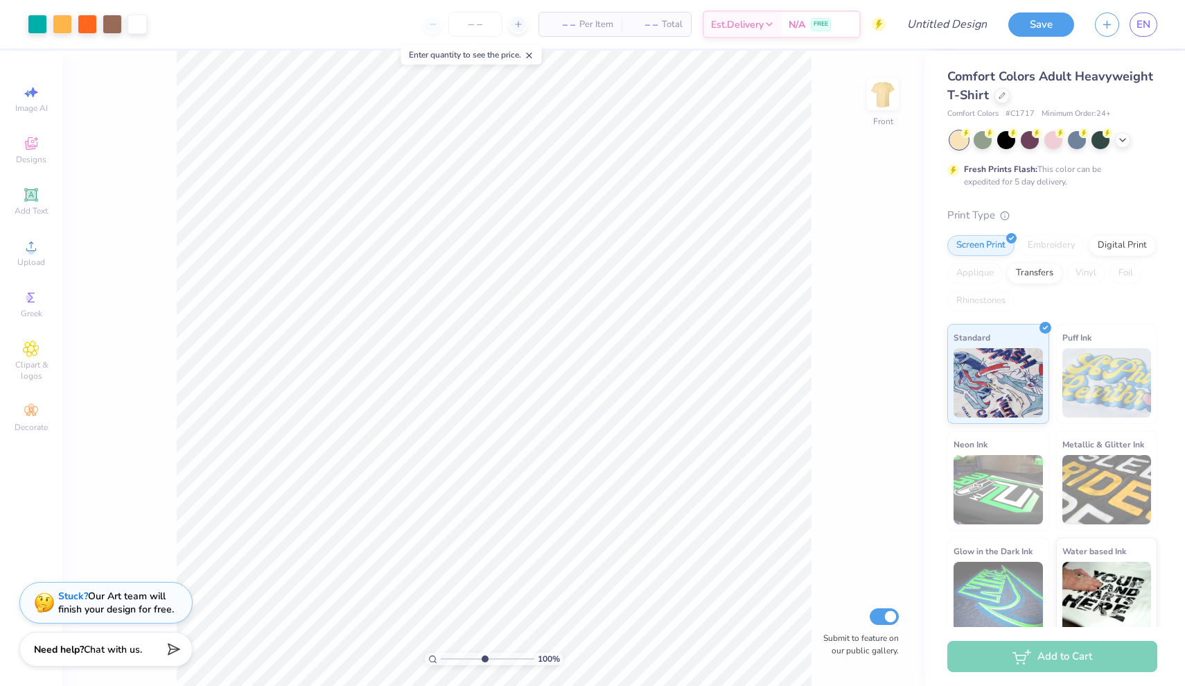
click at [484, 663] on input "range" at bounding box center [488, 658] width 94 height 12
click at [471, 658] on input "range" at bounding box center [488, 658] width 94 height 12
type input "2.01"
click at [453, 658] on input "range" at bounding box center [488, 658] width 94 height 12
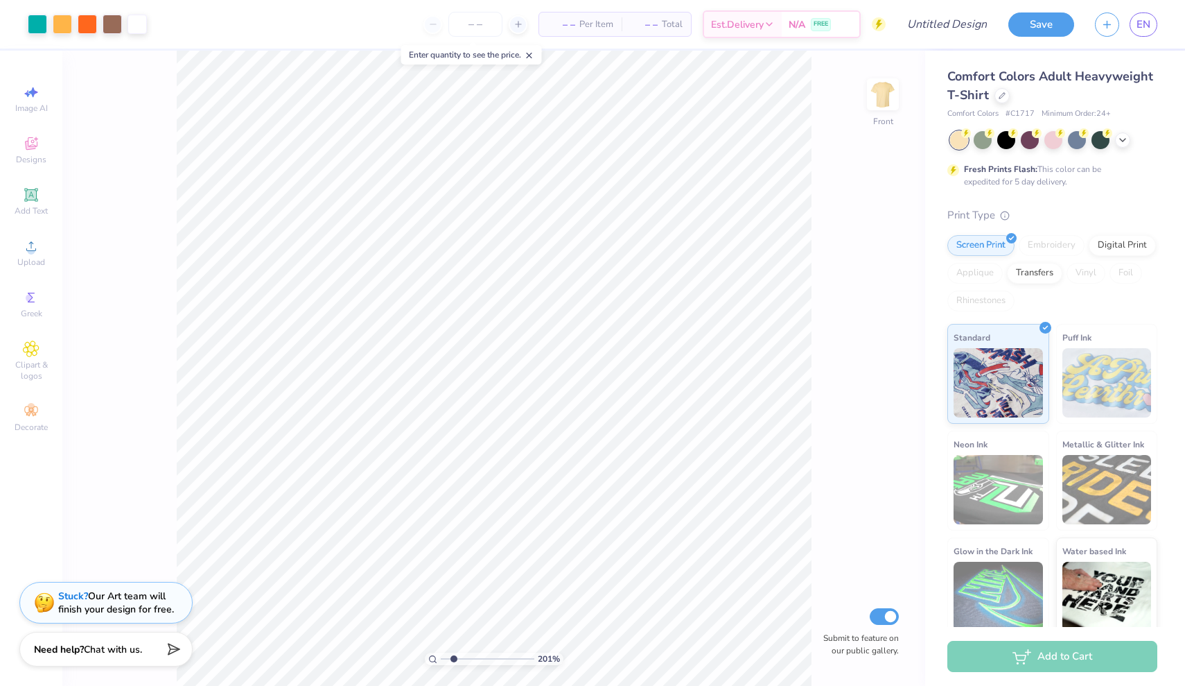
click at [67, 41] on div "Art colors" at bounding box center [73, 24] width 147 height 49
click at [36, 19] on div at bounding box center [37, 22] width 19 height 19
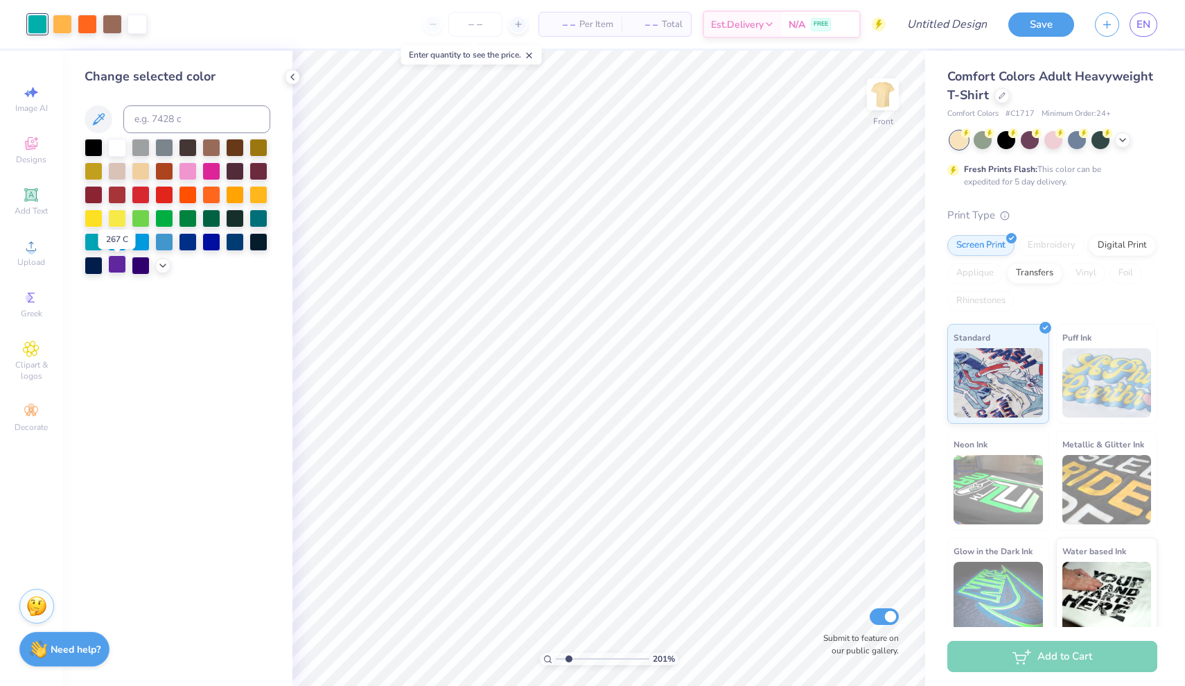
click at [121, 261] on div at bounding box center [117, 264] width 18 height 18
click at [64, 26] on div at bounding box center [62, 22] width 19 height 19
click at [1127, 132] on div at bounding box center [1053, 140] width 207 height 18
click at [1125, 135] on icon at bounding box center [1122, 138] width 11 height 11
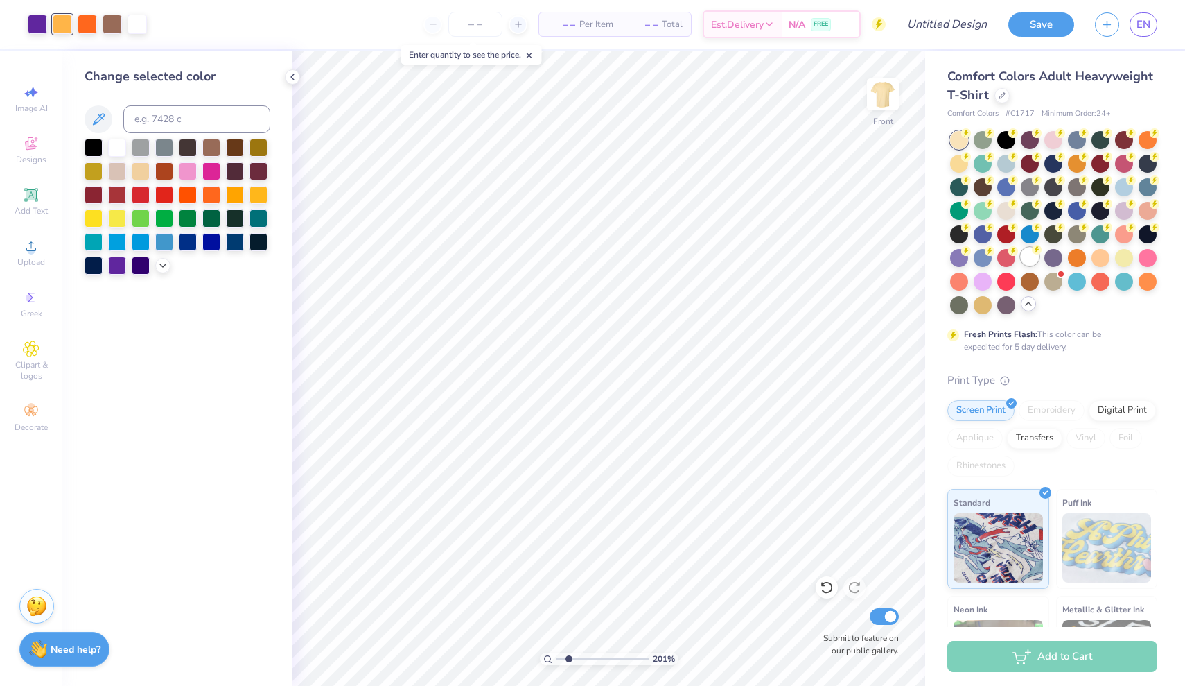
click at [1034, 254] on div at bounding box center [1030, 256] width 18 height 18
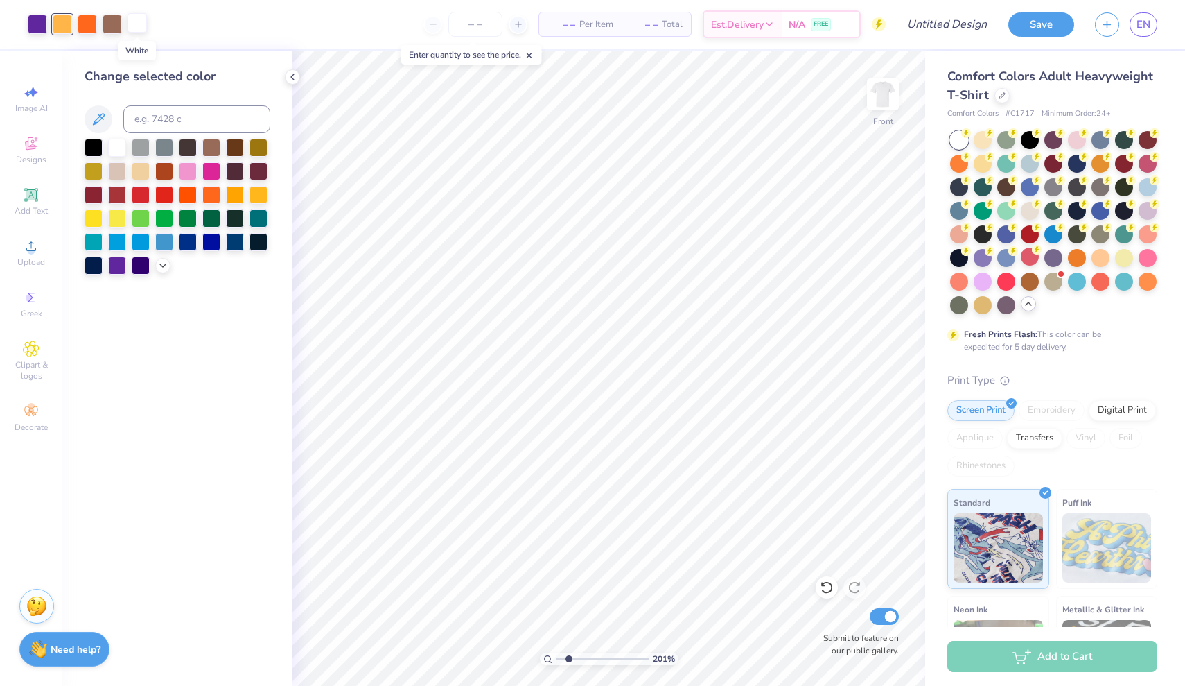
click at [141, 29] on div at bounding box center [137, 22] width 19 height 19
click at [110, 19] on div at bounding box center [112, 22] width 19 height 19
click at [207, 244] on div at bounding box center [211, 241] width 18 height 18
click at [85, 28] on div at bounding box center [87, 22] width 19 height 19
click at [117, 273] on div at bounding box center [117, 264] width 18 height 18
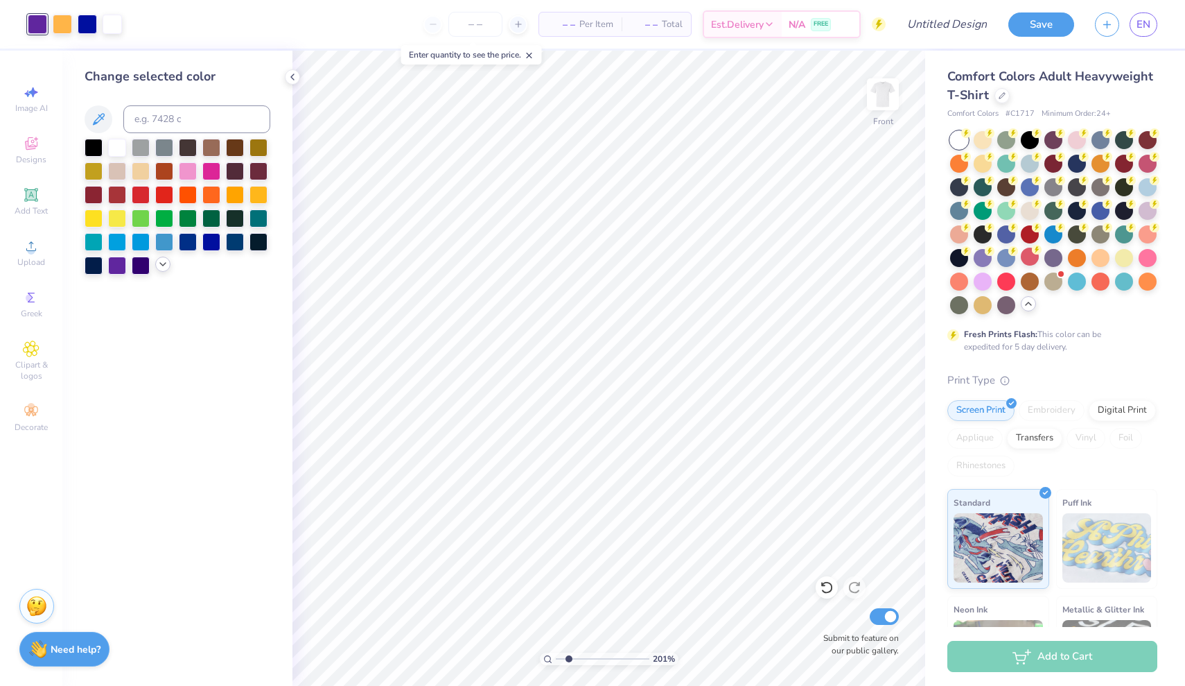
click at [161, 269] on icon at bounding box center [162, 264] width 11 height 11
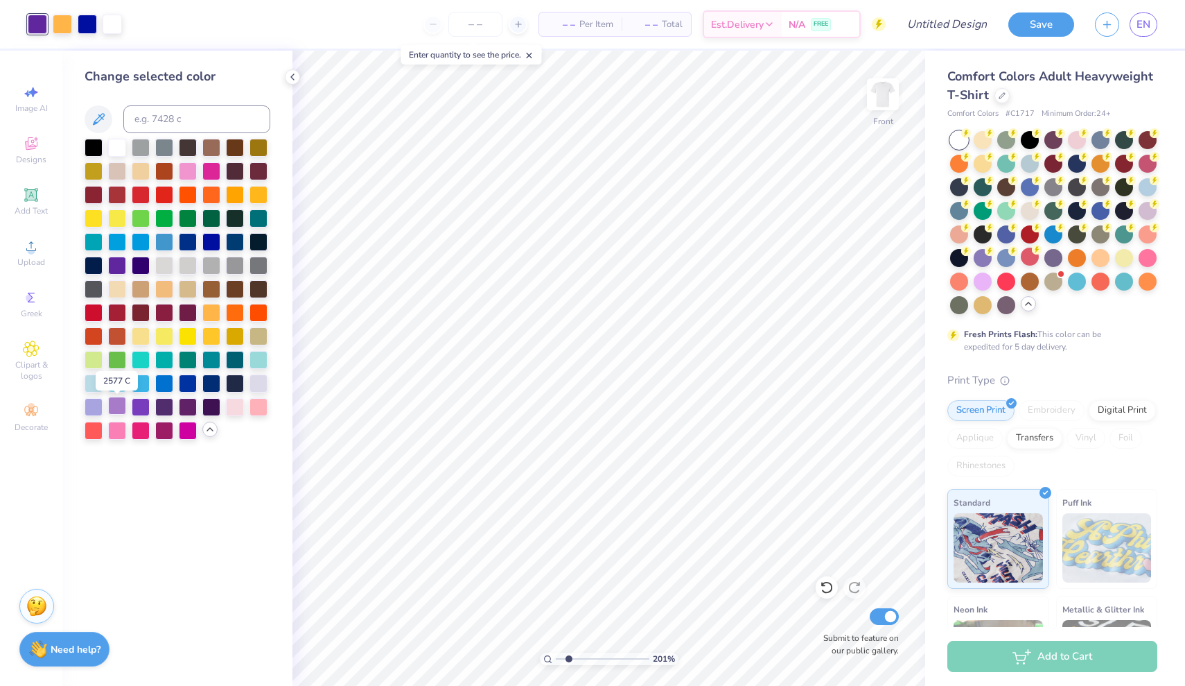
click at [115, 402] on div at bounding box center [117, 406] width 18 height 18
click at [61, 21] on div at bounding box center [62, 22] width 19 height 19
click at [163, 387] on div at bounding box center [164, 382] width 18 height 18
click at [290, 80] on icon at bounding box center [292, 76] width 11 height 11
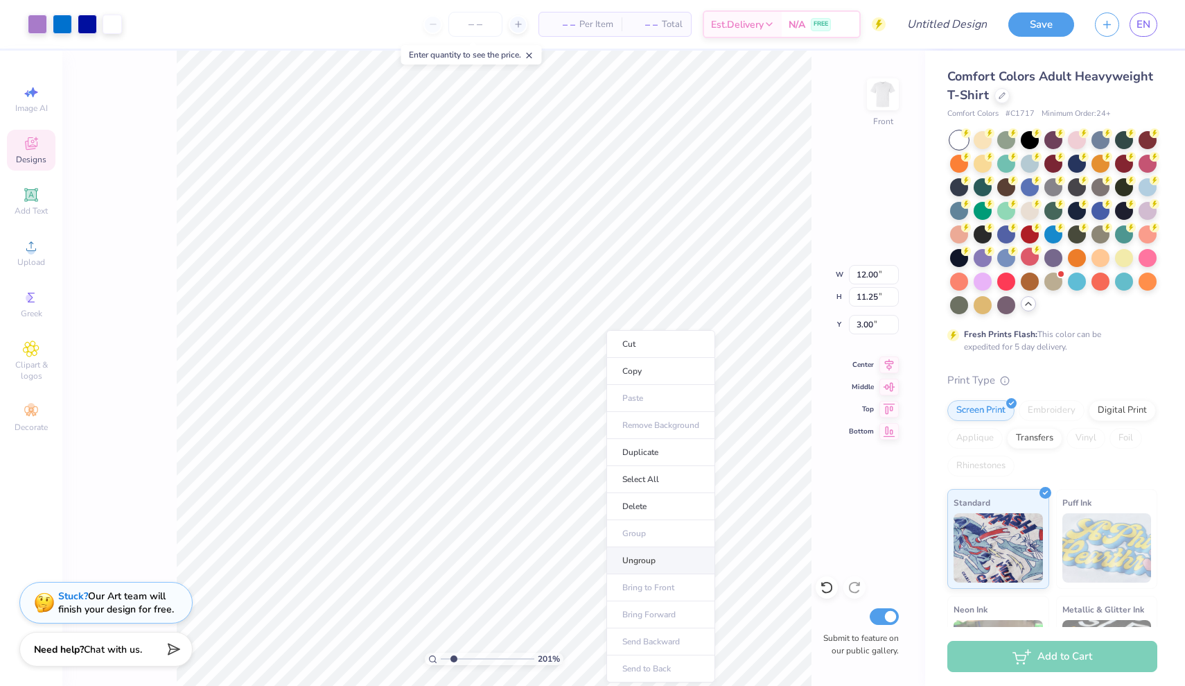
click at [633, 560] on li "Ungroup" at bounding box center [661, 560] width 109 height 27
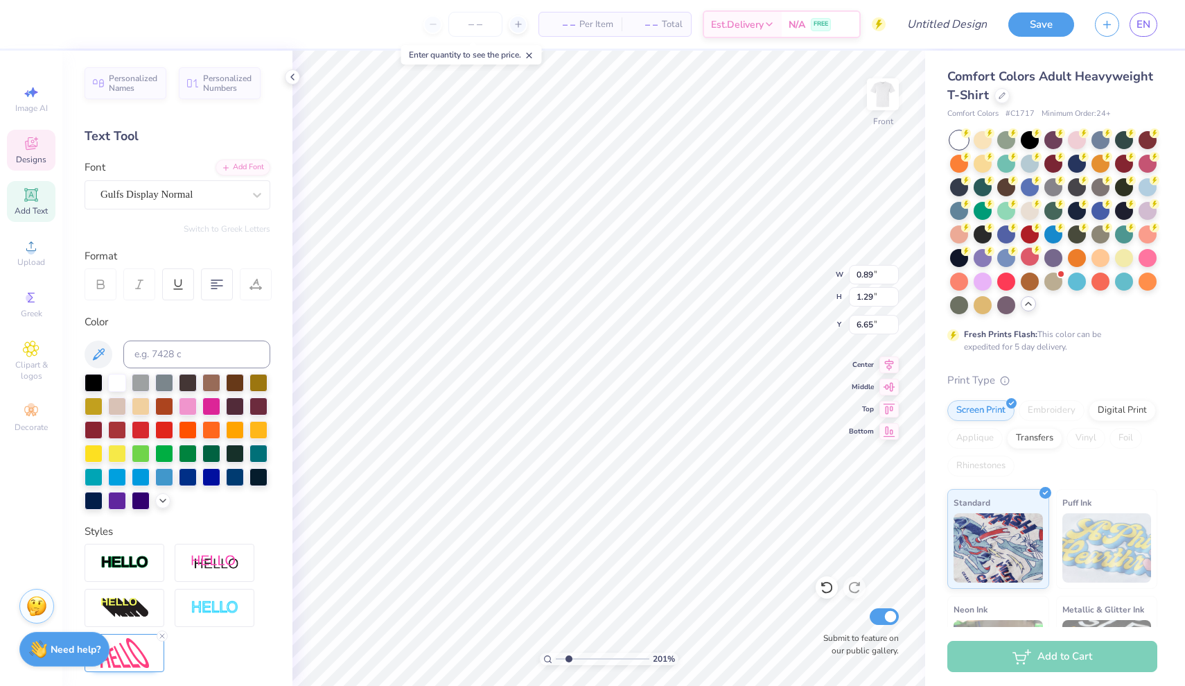
type textarea "R"
type input "1.35"
type input "7.50"
type textarea "U"
type input "1.34"
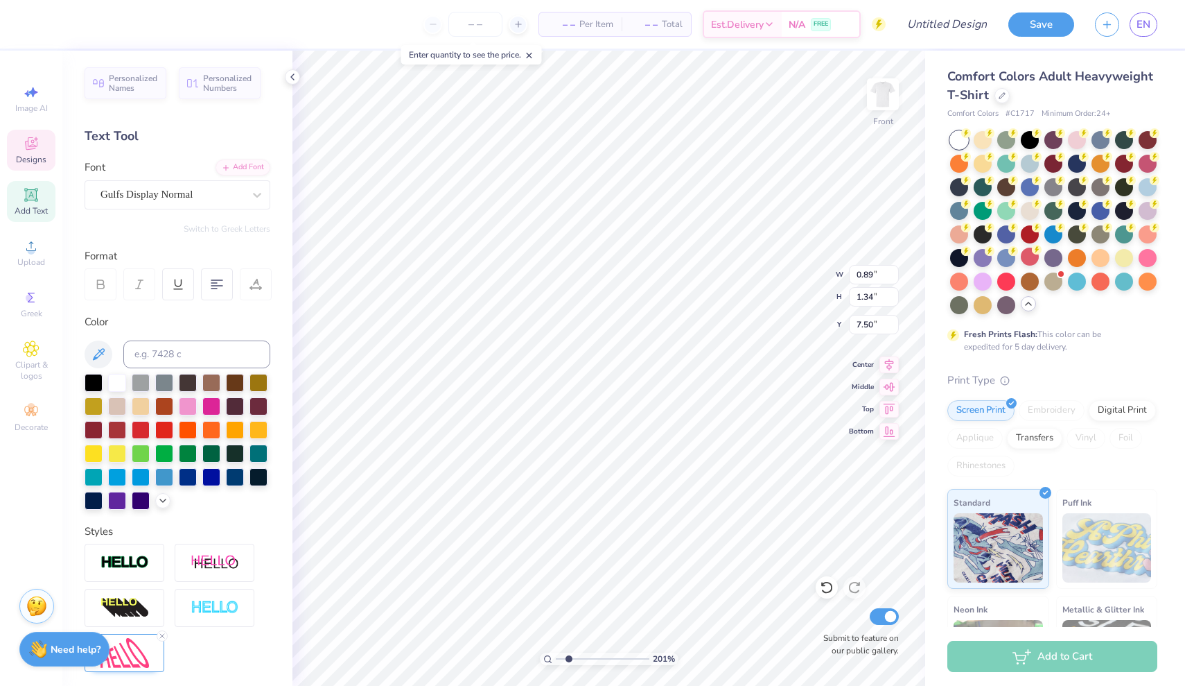
type input "6.90"
type textarea "S"
type input "1.35"
type input "7.66"
type textarea "H"
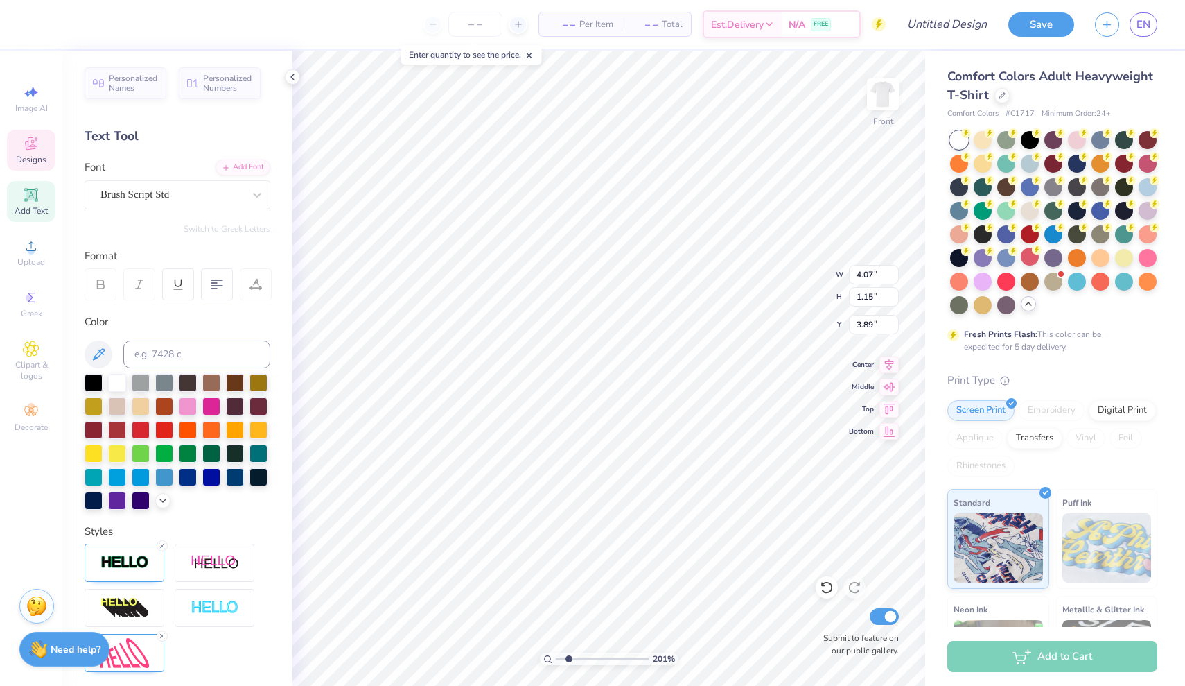
scroll to position [0, 3]
type textarea "Pi Gamma delta"
click at [554, 347] on li "Duplicate" at bounding box center [559, 352] width 109 height 27
type input "11.10"
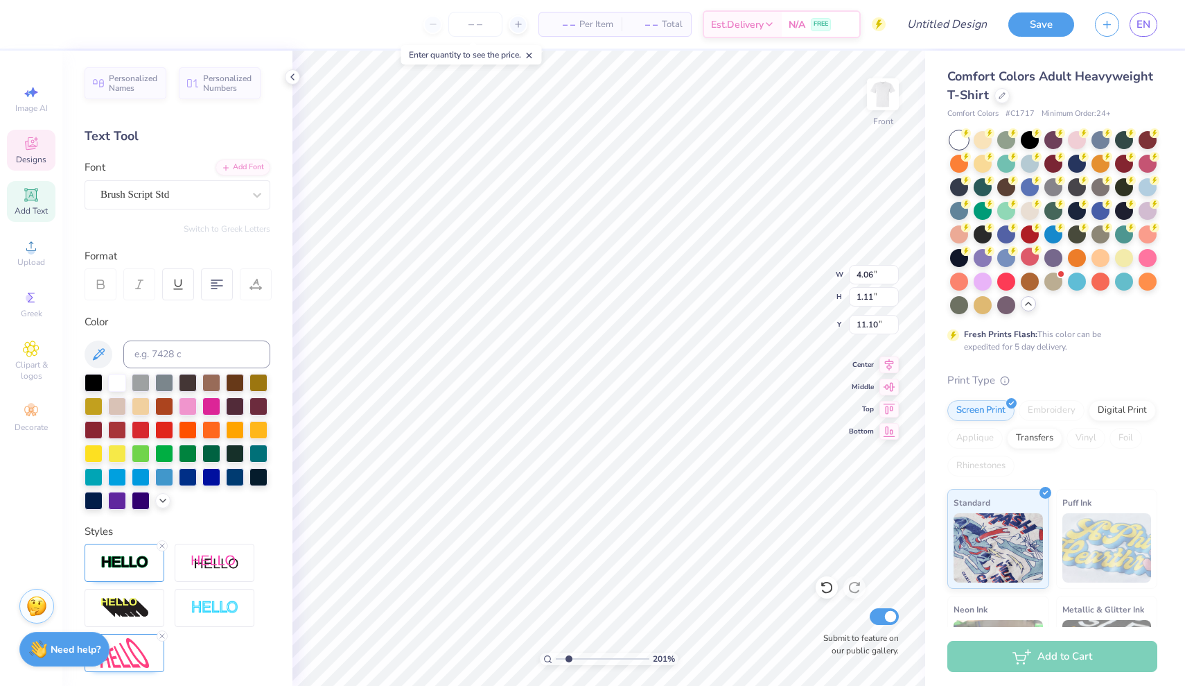
scroll to position [0, 2]
type textarea "Pi delta Chi"
type input "4.04"
type input "1.16"
type input "11.09"
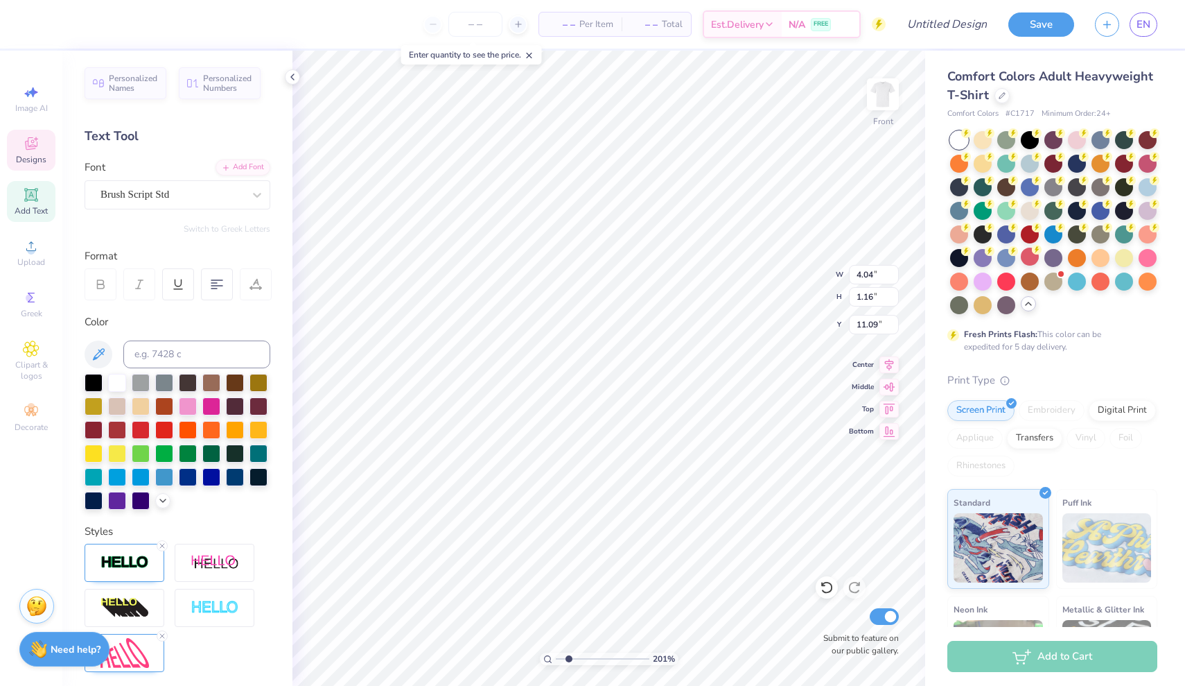
type textarea "Pi Delta Chi"
type input "4.06"
type input "1.11"
type input "3.90"
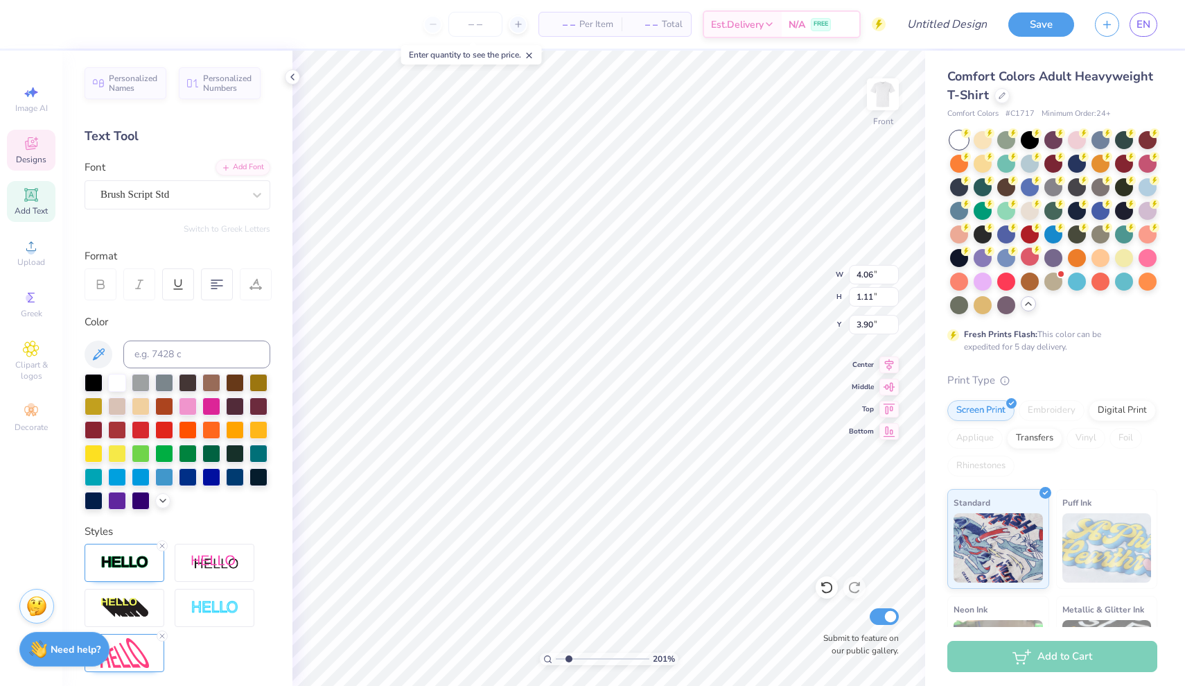
scroll to position [0, 4]
type textarea "Pi Gamma Delta"
click at [823, 585] on icon at bounding box center [823, 584] width 3 height 3
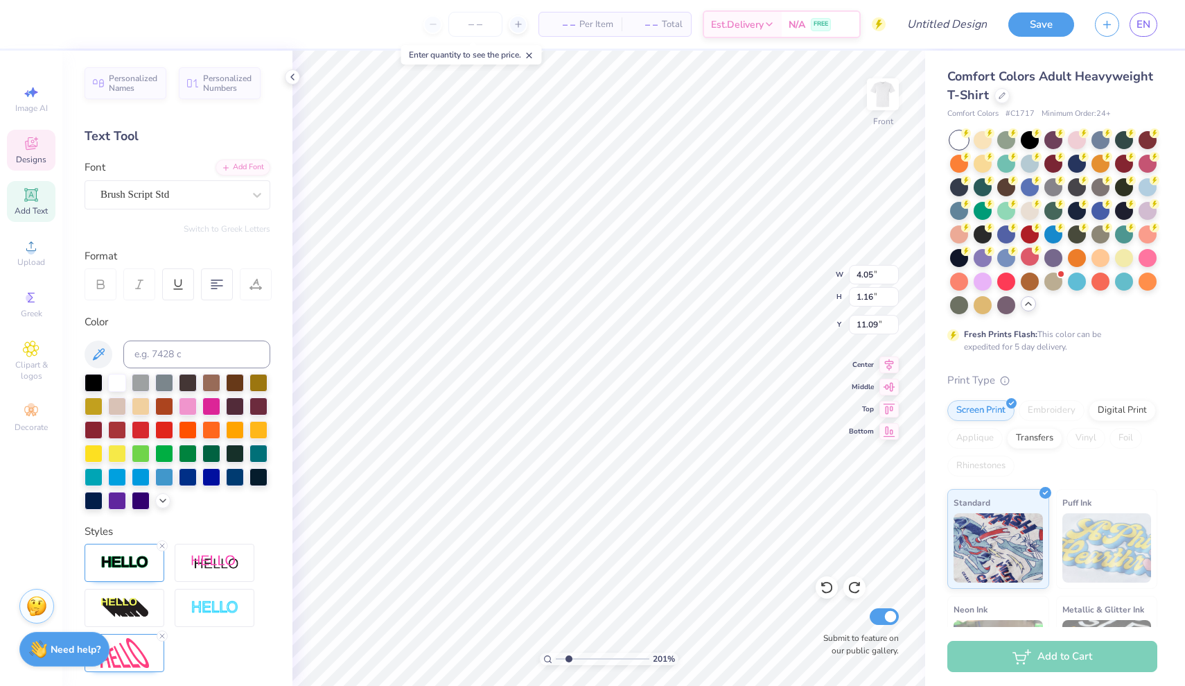
click at [241, 219] on div "Personalized Names Personalized Numbers Text Tool Add Font Font Brush Script St…" at bounding box center [177, 368] width 230 height 635
click at [290, 76] on icon at bounding box center [292, 76] width 11 height 11
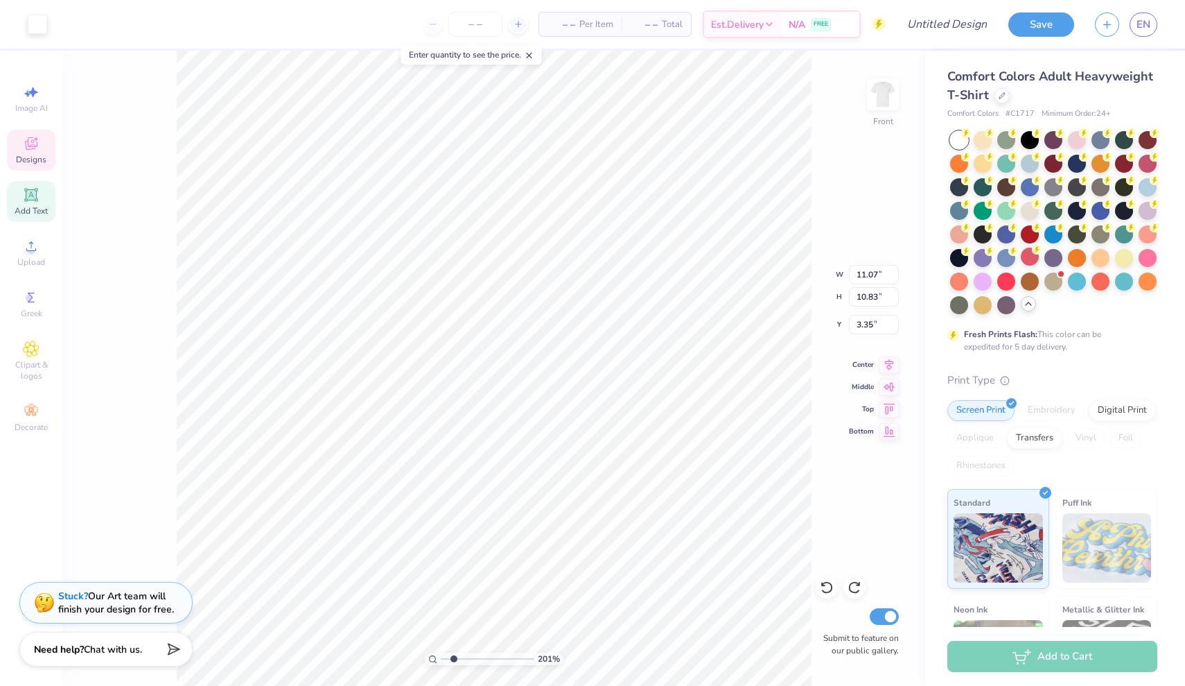
type input "12.00"
type input "11.25"
type input "3.00"
click at [831, 588] on icon at bounding box center [827, 587] width 14 height 14
click at [1183, 613] on div "Comfort Colors Adult Heavyweight T-Shirt Comfort Colors # C1717 Minimum Order: …" at bounding box center [1055, 426] width 260 height 751
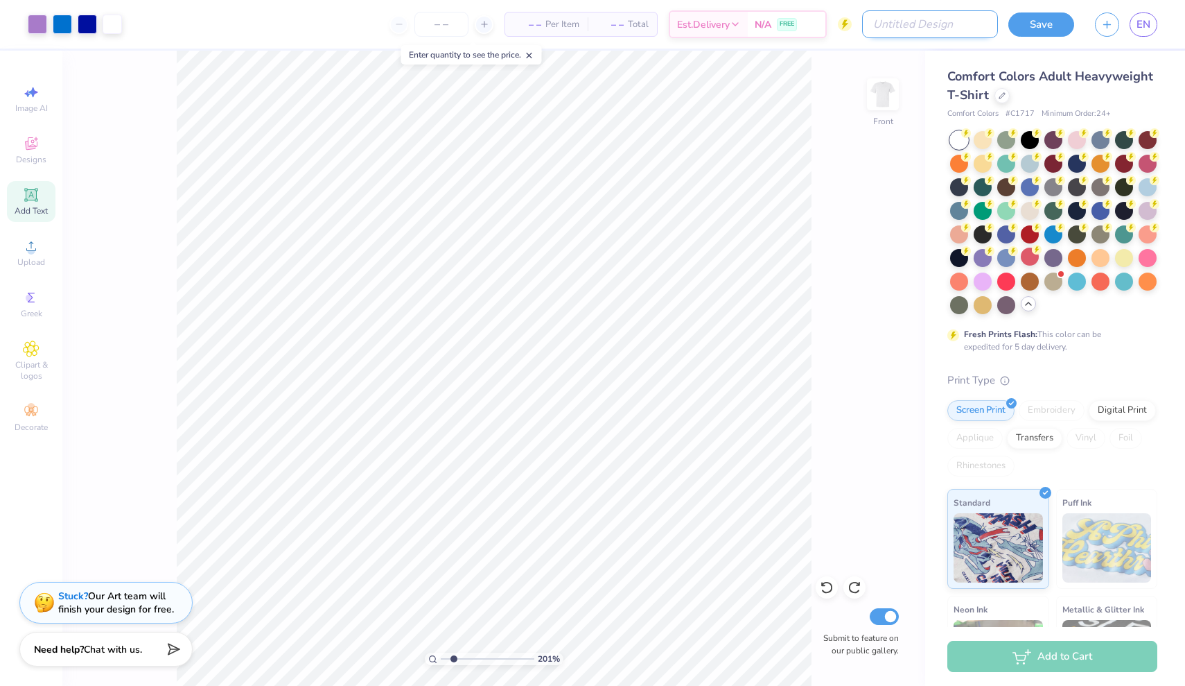
click at [958, 22] on input "Design Title" at bounding box center [930, 24] width 136 height 28
click at [966, 25] on input "Design Title" at bounding box center [930, 24] width 136 height 28
type input "RUSH 2"
click at [1059, 25] on button "Save" at bounding box center [1042, 22] width 66 height 24
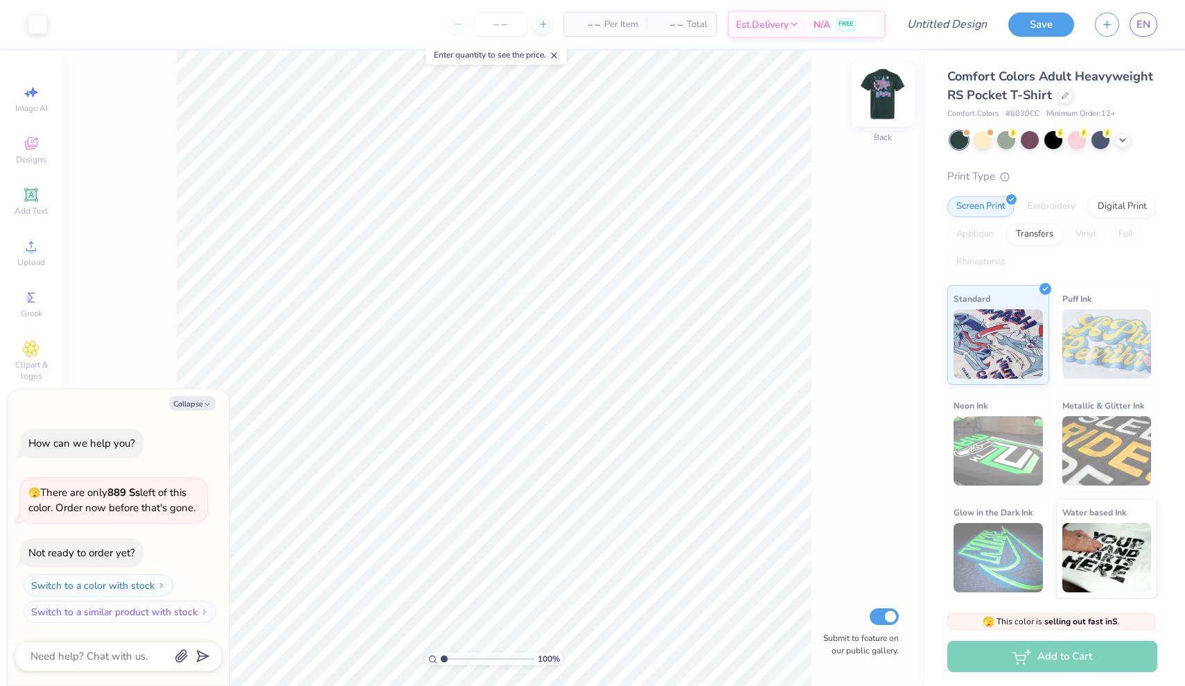
click at [884, 86] on img at bounding box center [882, 94] width 55 height 55
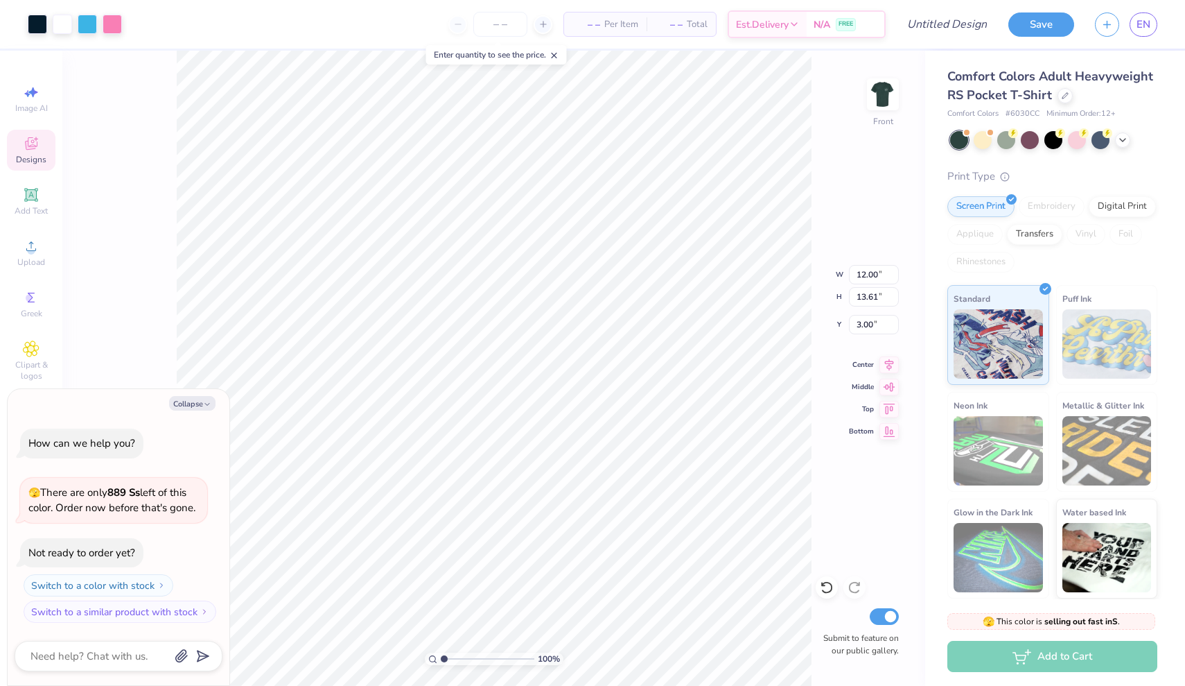
type textarea "x"
type input "4.54"
click at [463, 656] on input "range" at bounding box center [488, 658] width 94 height 12
click at [453, 659] on input "range" at bounding box center [488, 658] width 94 height 12
type input "1.78"
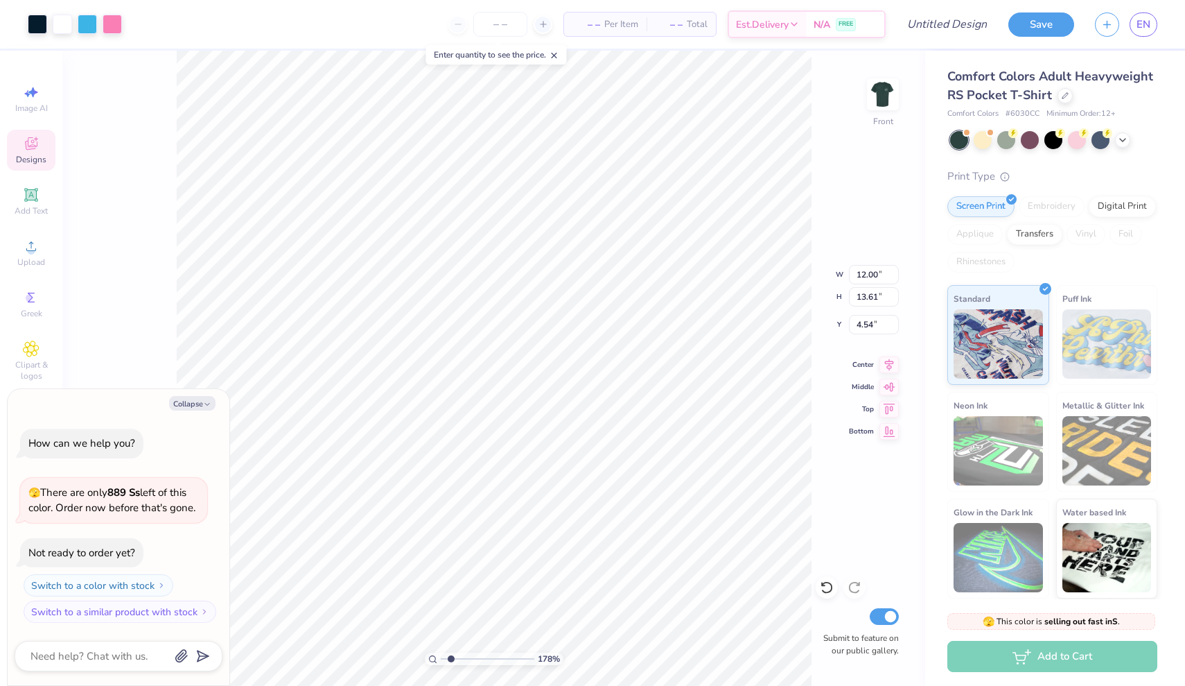
click at [451, 659] on input "range" at bounding box center [488, 658] width 94 height 12
click at [428, 488] on li "Ungroup" at bounding box center [430, 485] width 109 height 27
click at [202, 403] on button "Collapse" at bounding box center [192, 403] width 46 height 15
type textarea "x"
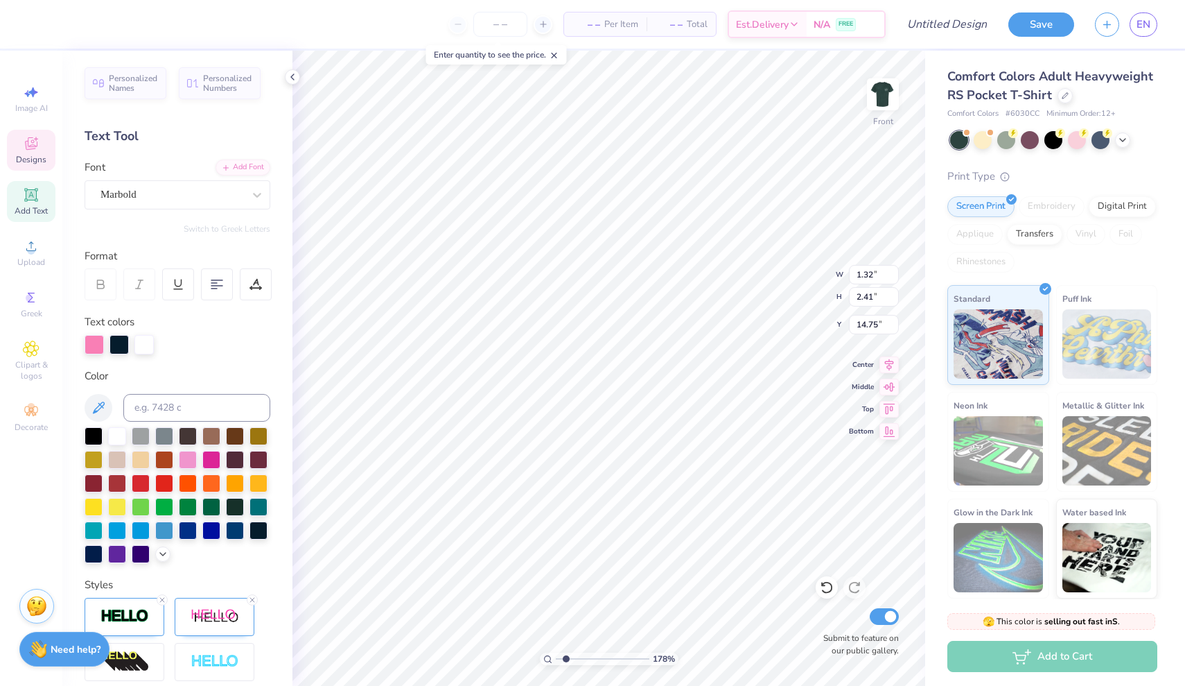
type input "9.39"
type input "3.85"
type input "17.87"
type input "13.62"
type textarea "x"
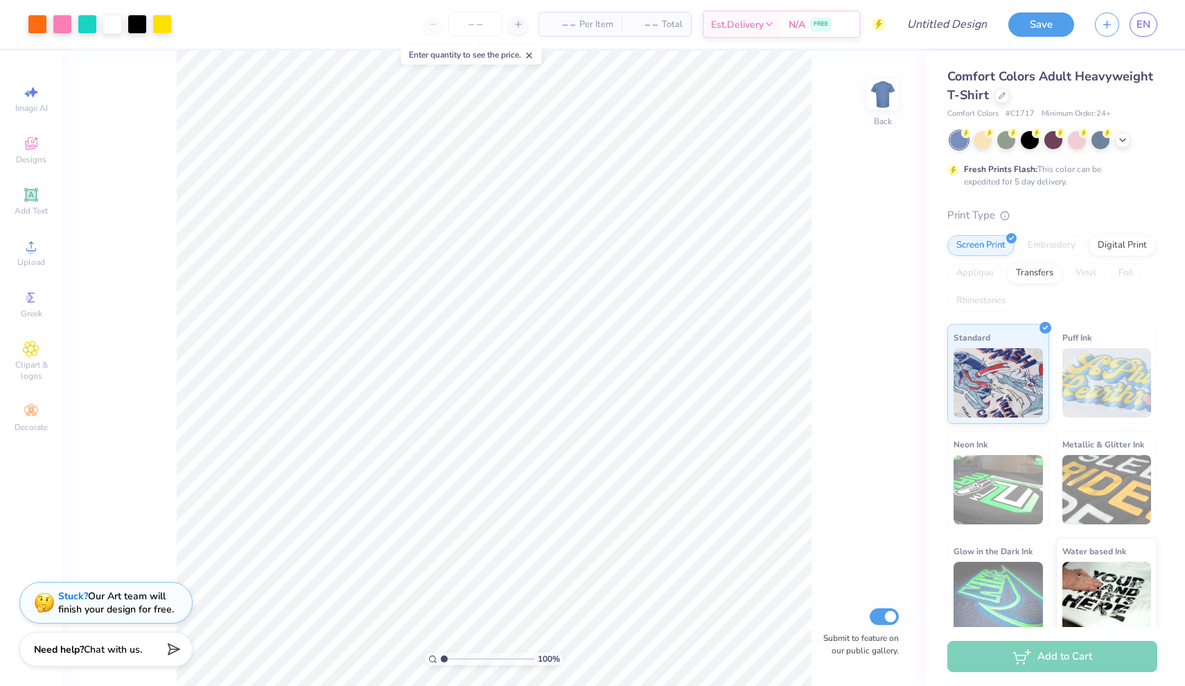
type input "2.23"
click at [455, 659] on input "range" at bounding box center [488, 658] width 94 height 12
click at [1126, 139] on icon at bounding box center [1122, 138] width 11 height 11
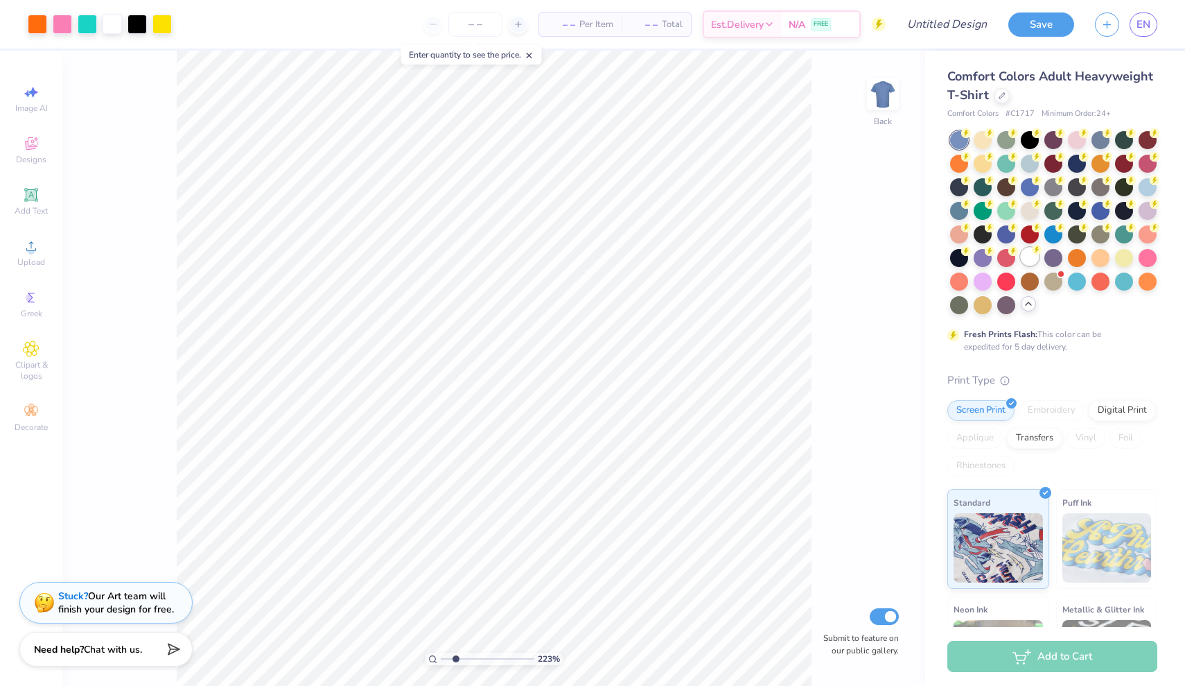
click at [1032, 256] on div at bounding box center [1030, 256] width 18 height 18
type input "2.32"
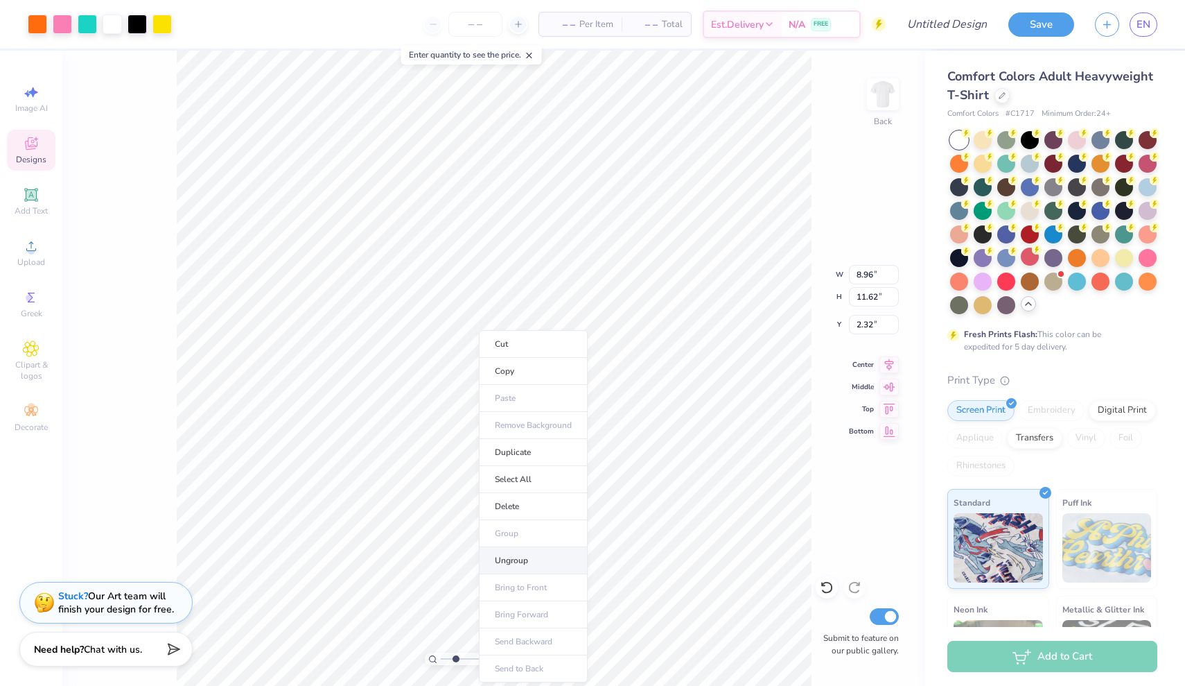
click at [499, 559] on li "Ungroup" at bounding box center [533, 560] width 109 height 27
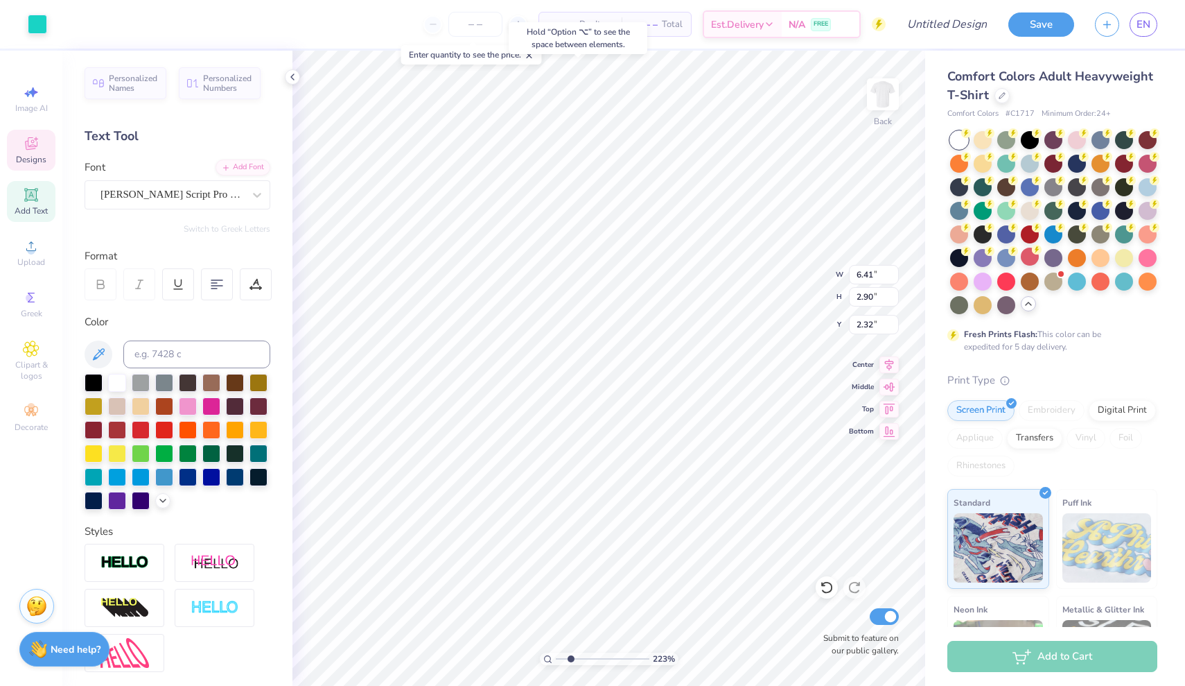
type input "2.31"
type input "3.31"
click at [821, 585] on icon at bounding box center [827, 587] width 14 height 14
click at [749, 15] on div "Art colors – – Per Item – – Total Est. Delivery N/A FREE Design Title Save EN I…" at bounding box center [592, 343] width 1185 height 686
type input "7.20"
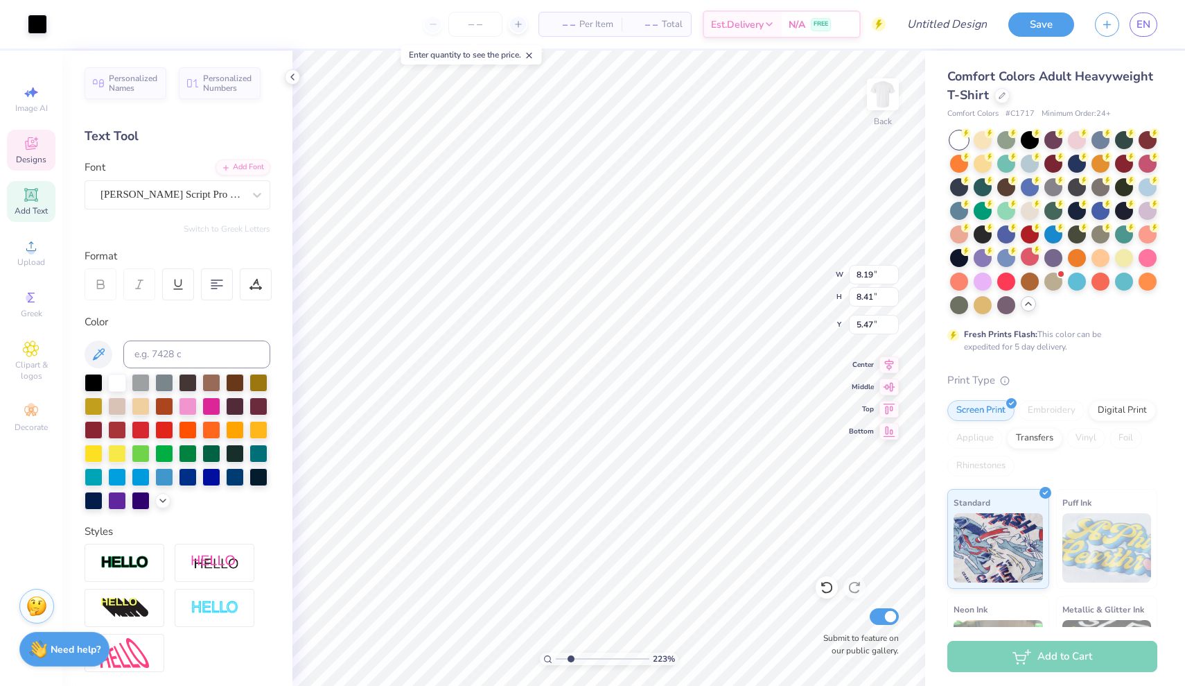
type input "1.39"
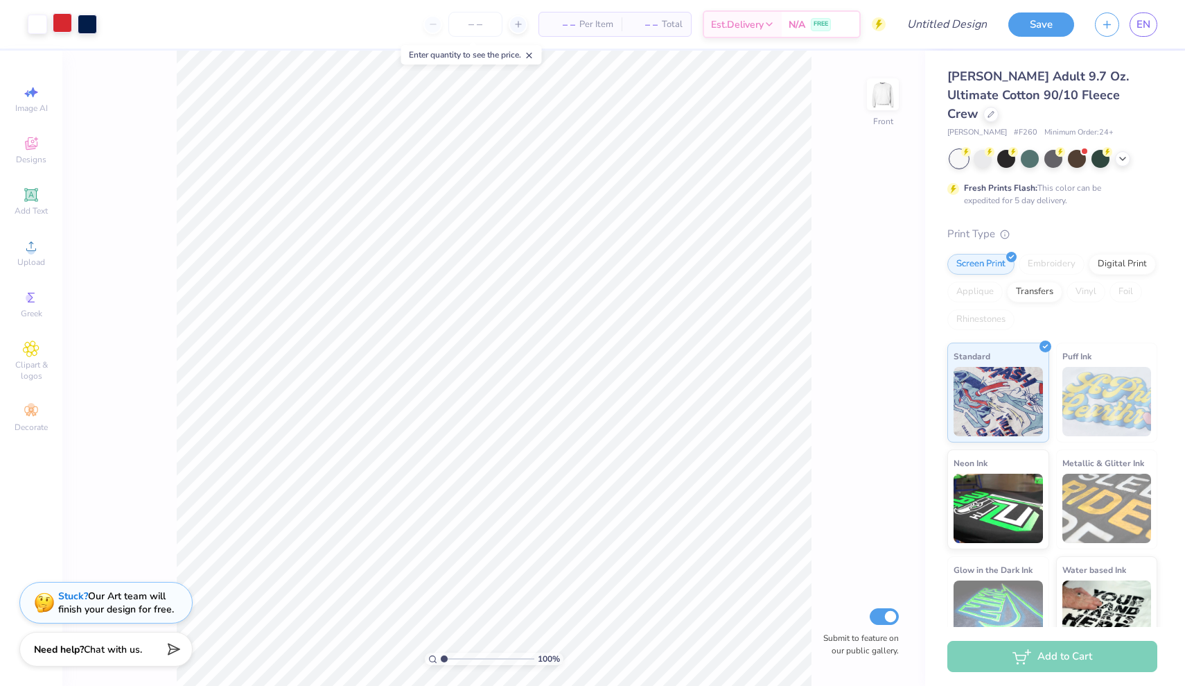
click at [58, 28] on div at bounding box center [62, 22] width 19 height 19
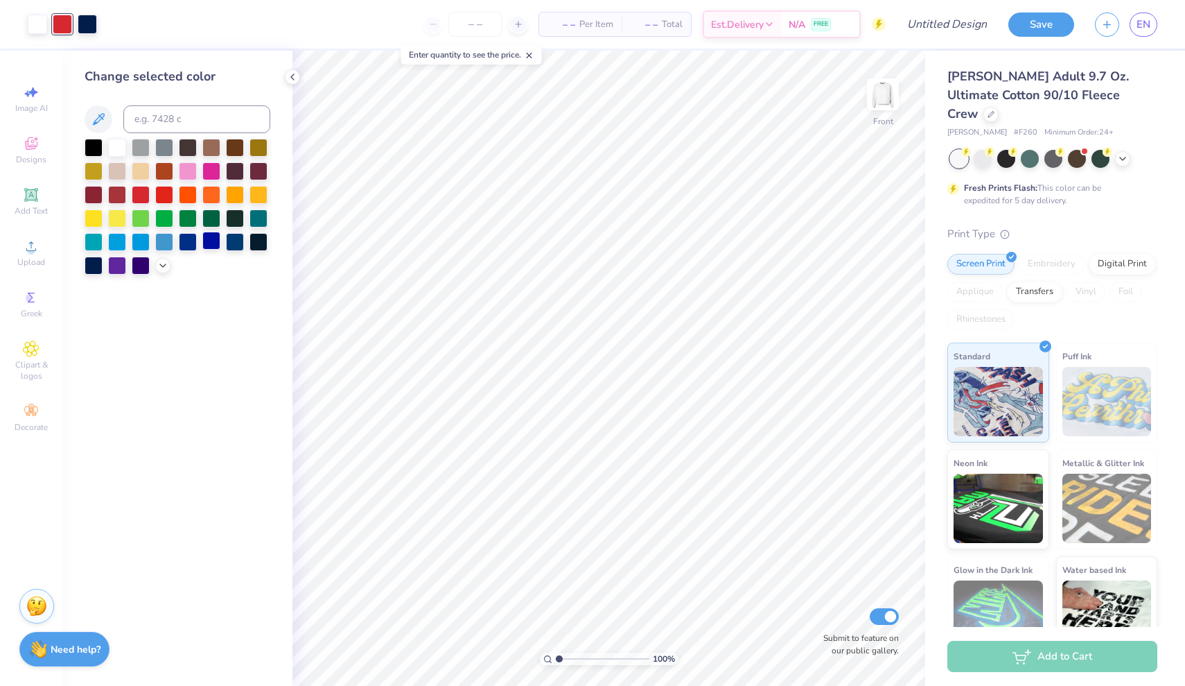
click at [208, 242] on div at bounding box center [211, 241] width 18 height 18
click at [87, 29] on div at bounding box center [87, 22] width 19 height 19
click at [121, 269] on div at bounding box center [117, 264] width 18 height 18
click at [216, 245] on div at bounding box center [211, 241] width 18 height 18
click at [825, 593] on icon at bounding box center [827, 587] width 14 height 14
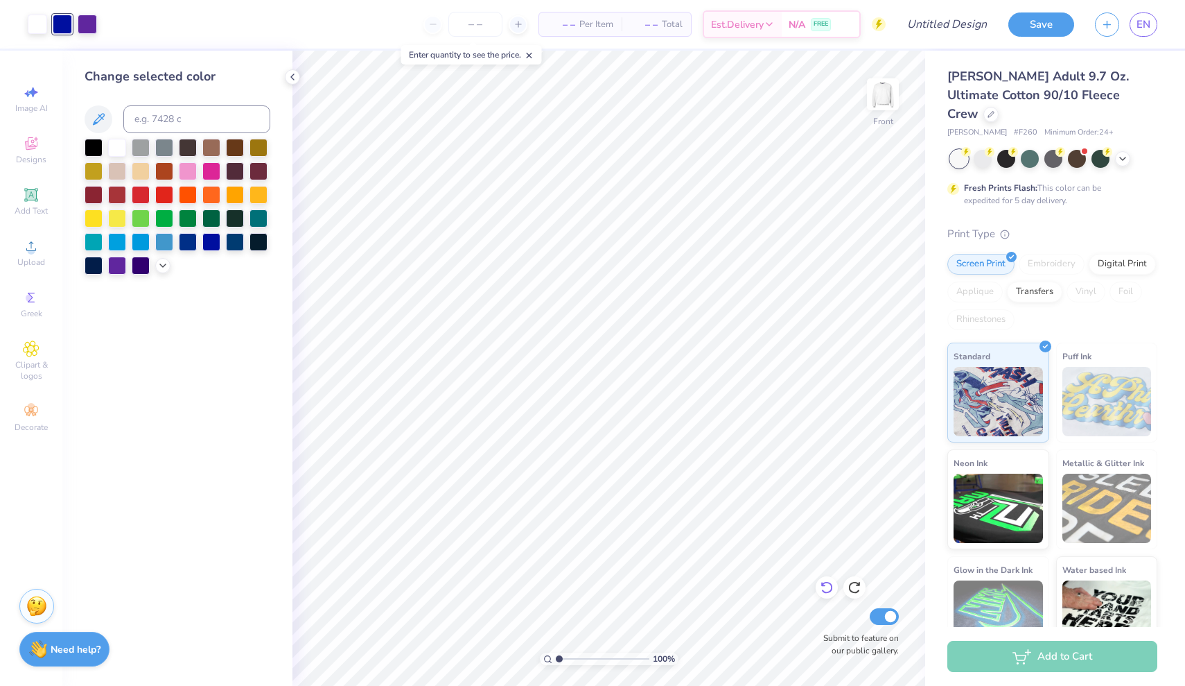
click at [825, 593] on icon at bounding box center [827, 587] width 14 height 14
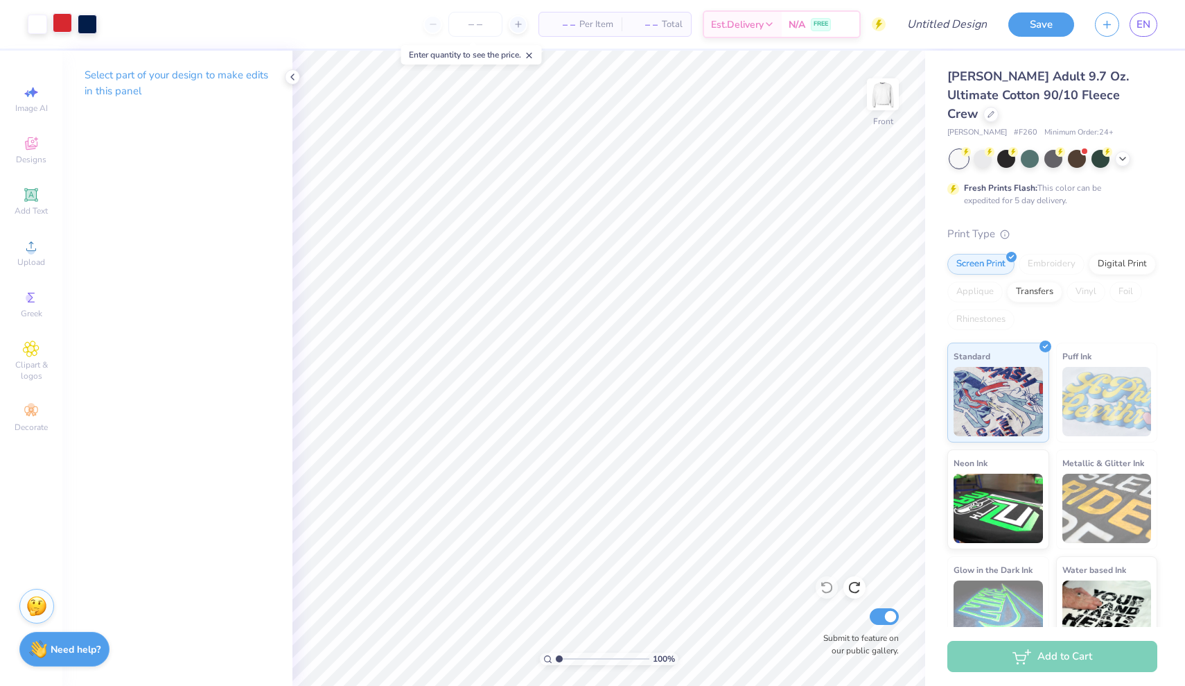
click at [67, 29] on div at bounding box center [62, 22] width 19 height 19
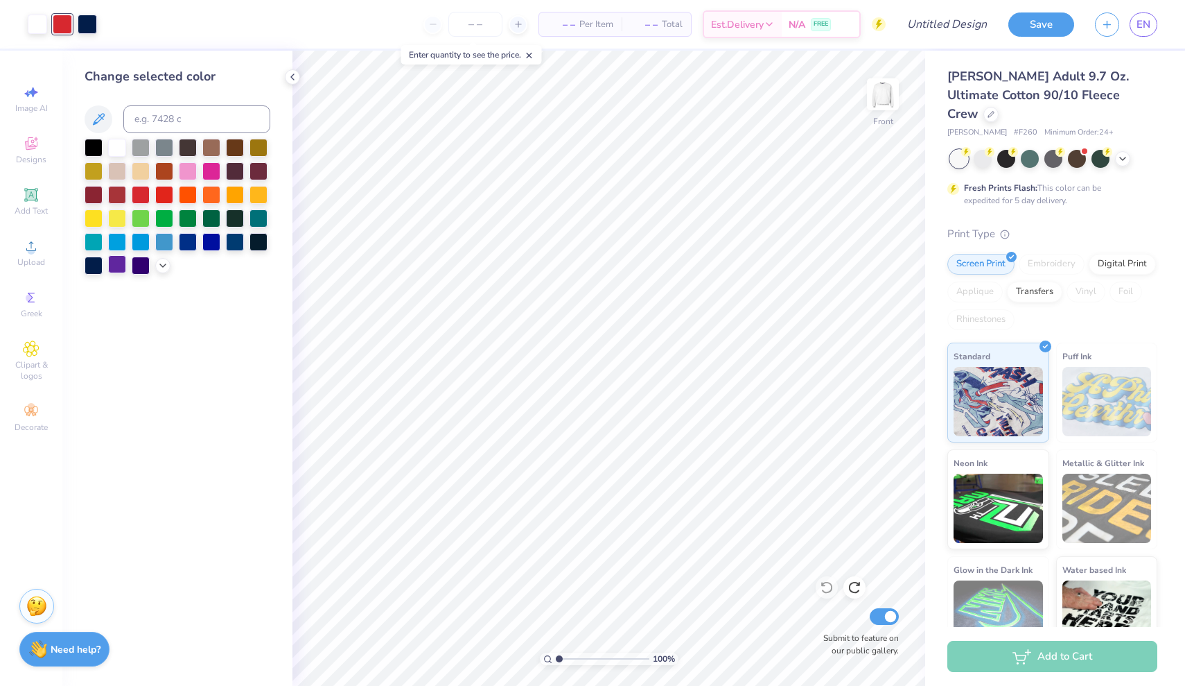
click at [116, 270] on div at bounding box center [117, 264] width 18 height 18
click at [88, 21] on div at bounding box center [87, 22] width 19 height 19
click at [207, 244] on div at bounding box center [211, 241] width 18 height 18
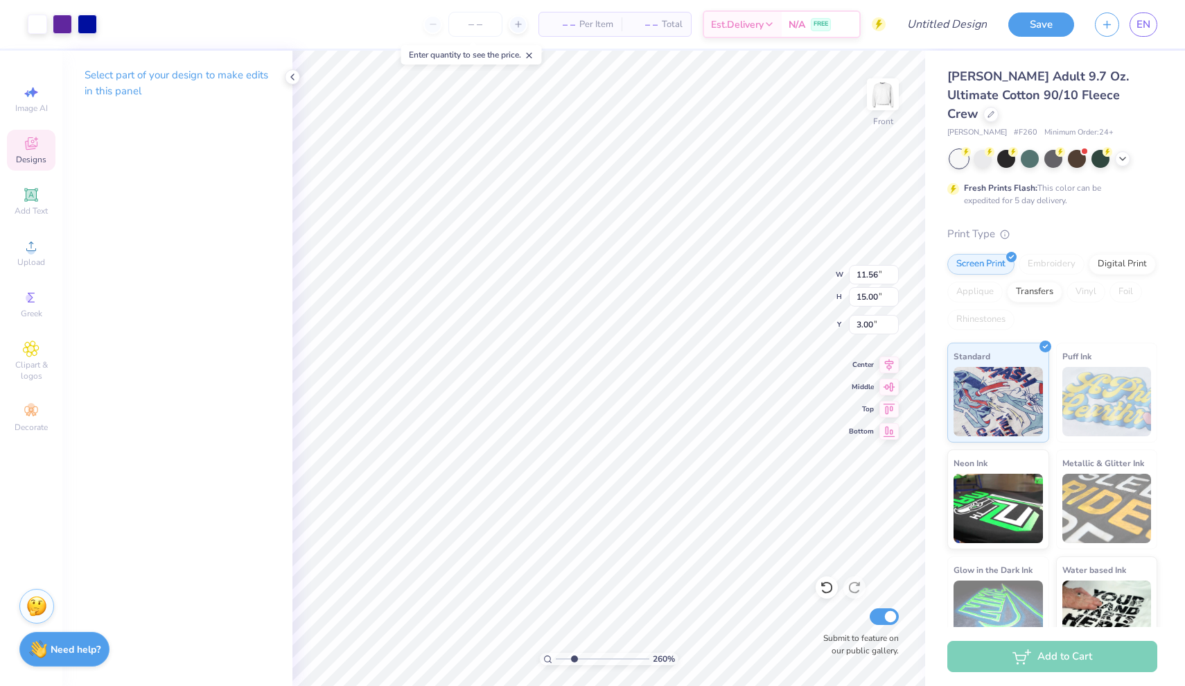
type input "2.6"
click at [574, 660] on input "range" at bounding box center [603, 658] width 94 height 12
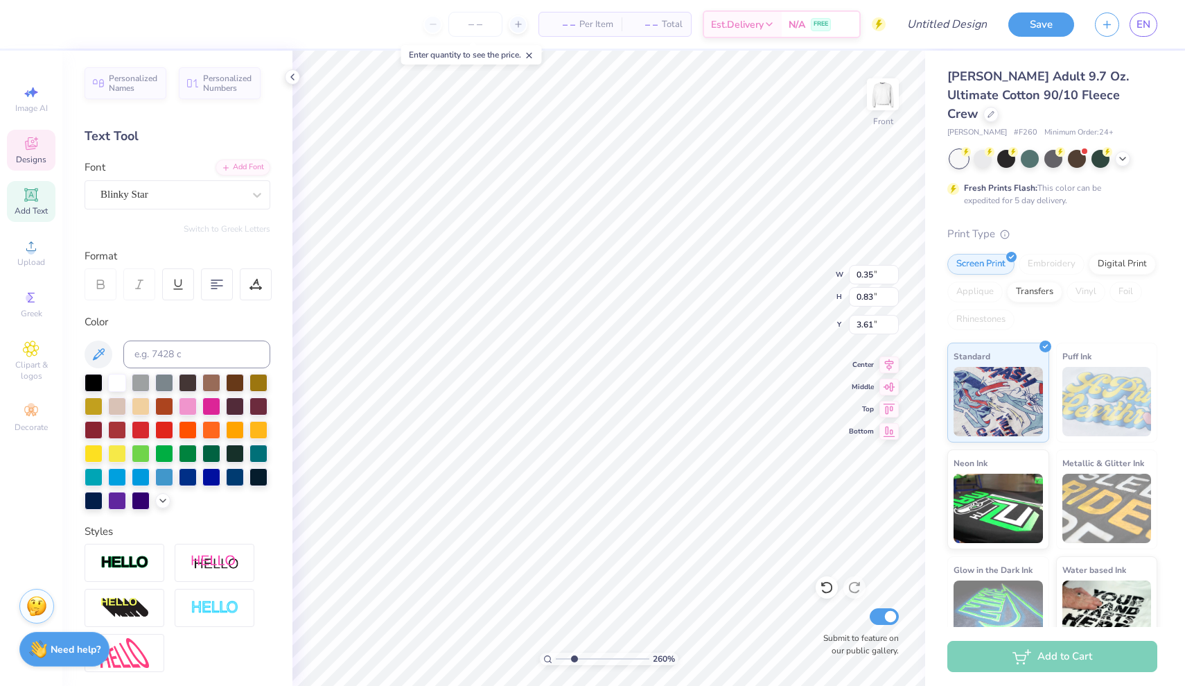
type input "0.56"
type input "0.82"
type input "4.73"
type textarea "@"
type textarea "2"
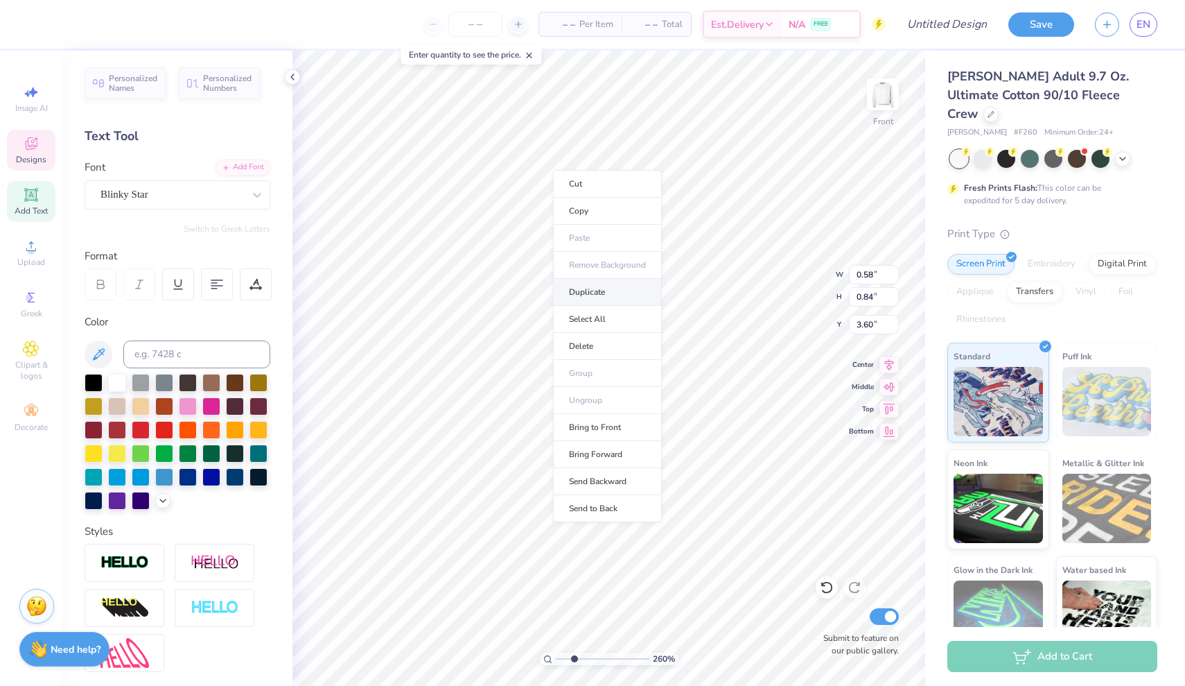
click at [592, 294] on li "Duplicate" at bounding box center [607, 292] width 109 height 27
type input "5.03"
type input "0.59"
type input "4.45"
type input "0.58"
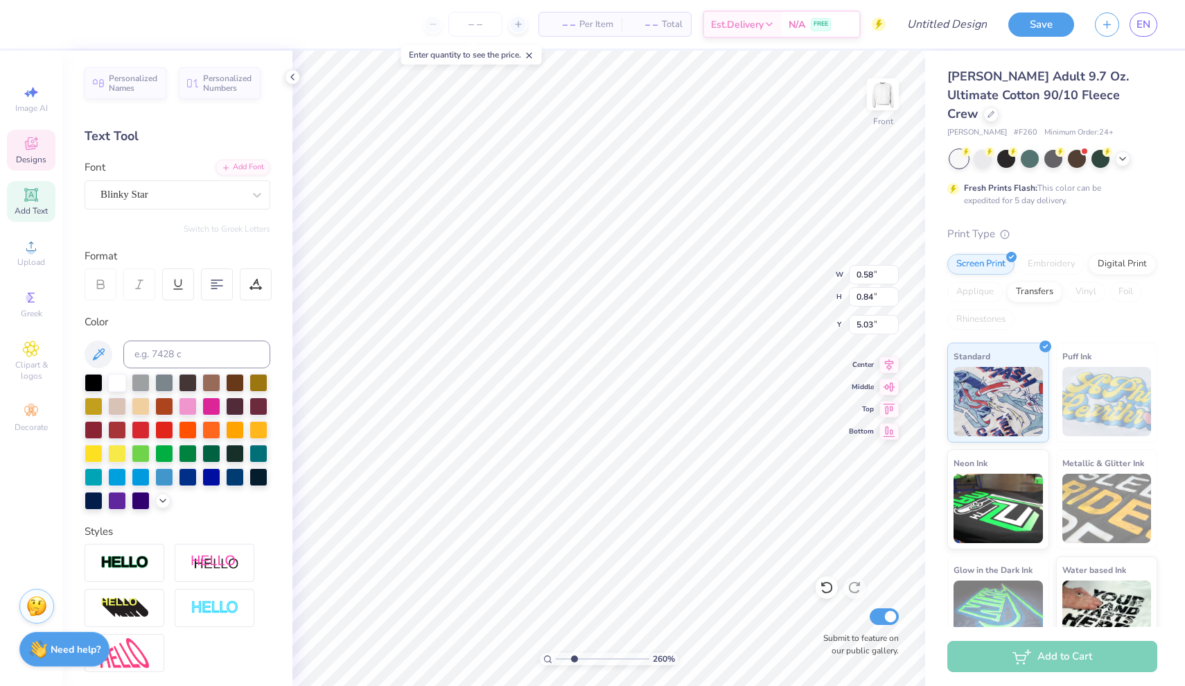
type input "5.81"
type input "0.59"
type input "4.67"
type textarea "0"
type input "6.90"
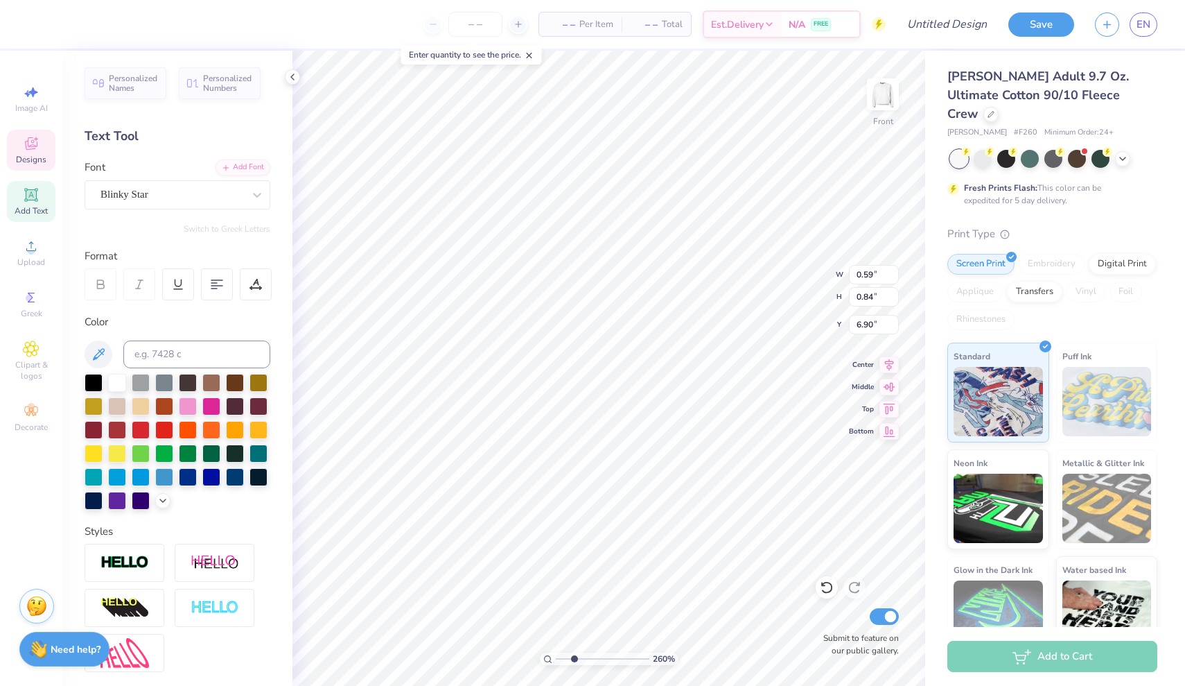
type textarea "5"
type input "2.82"
type input "0.57"
type input "11.42"
type textarea "K"
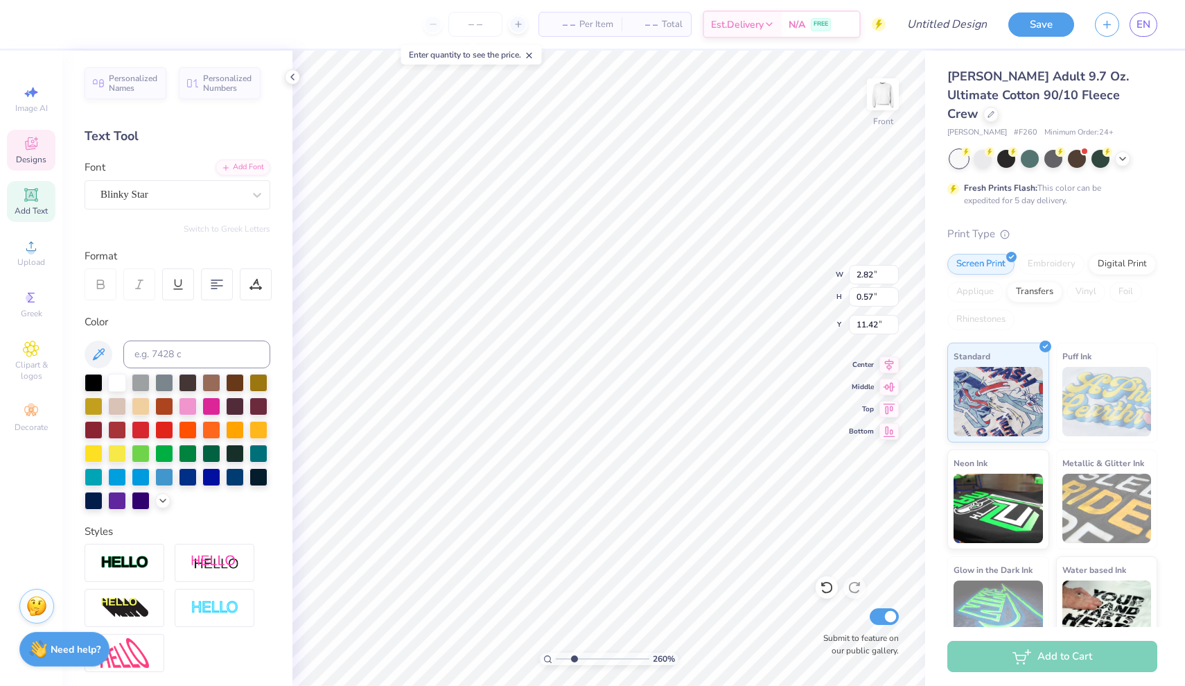
scroll to position [0, 1]
type textarea "Royals"
type input "6.51"
type input "1.29"
type input "10.82"
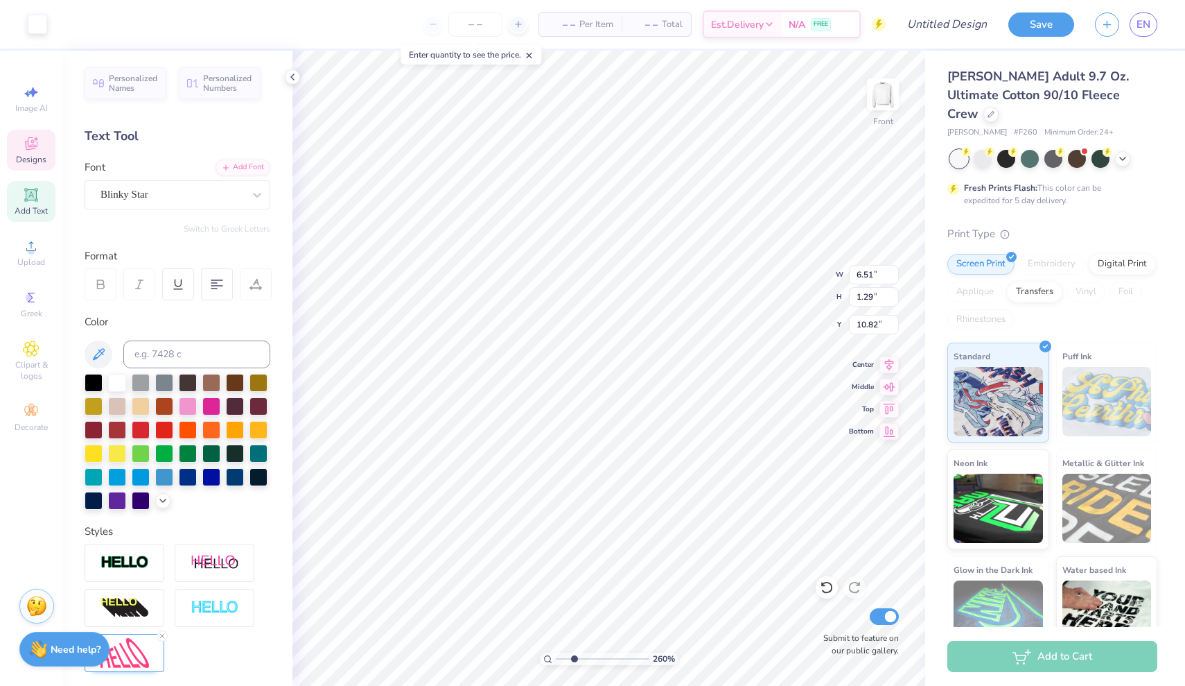
type input "2.26"
type input "0.57"
type input "11.42"
type textarea "K"
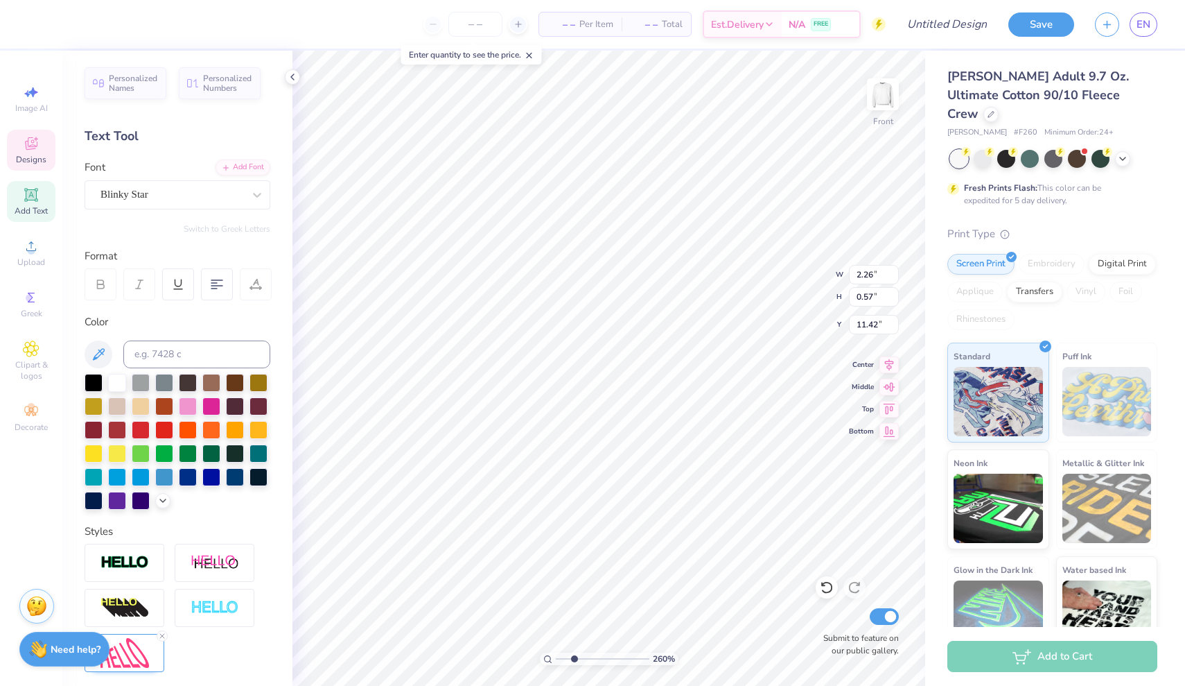
type textarea "Classics"
type textarea "Rush"
type input "1.56"
click at [564, 656] on input "range" at bounding box center [603, 658] width 94 height 12
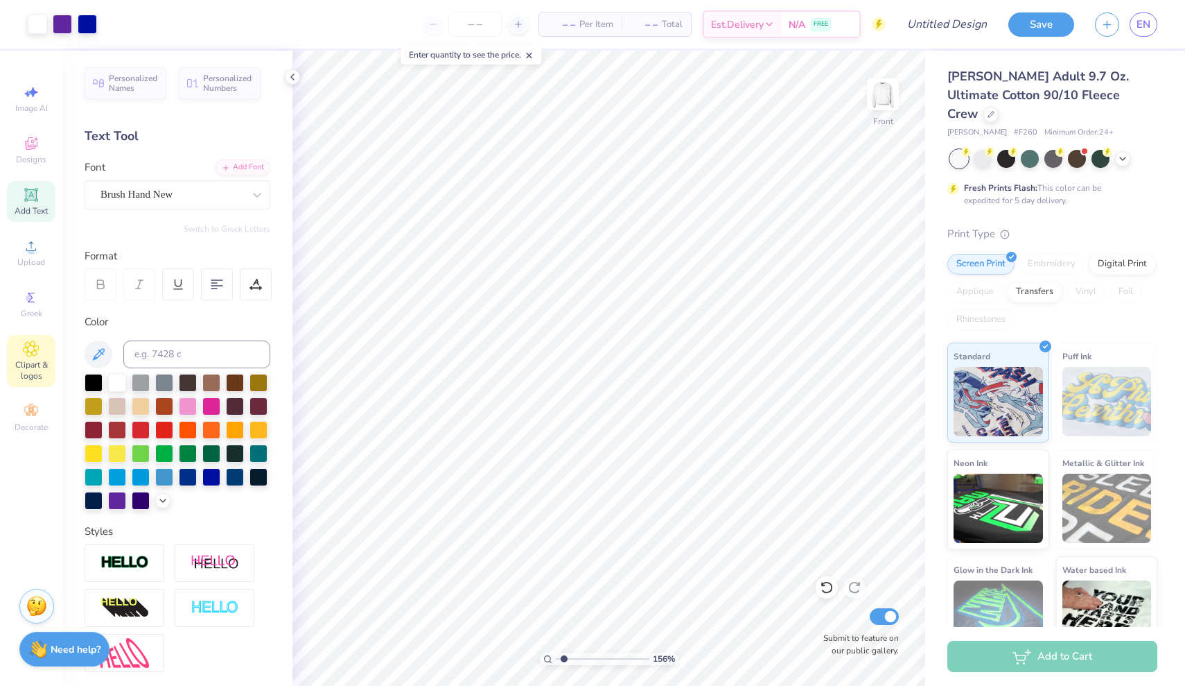
click at [28, 364] on span "Clipart & logos" at bounding box center [31, 370] width 49 height 22
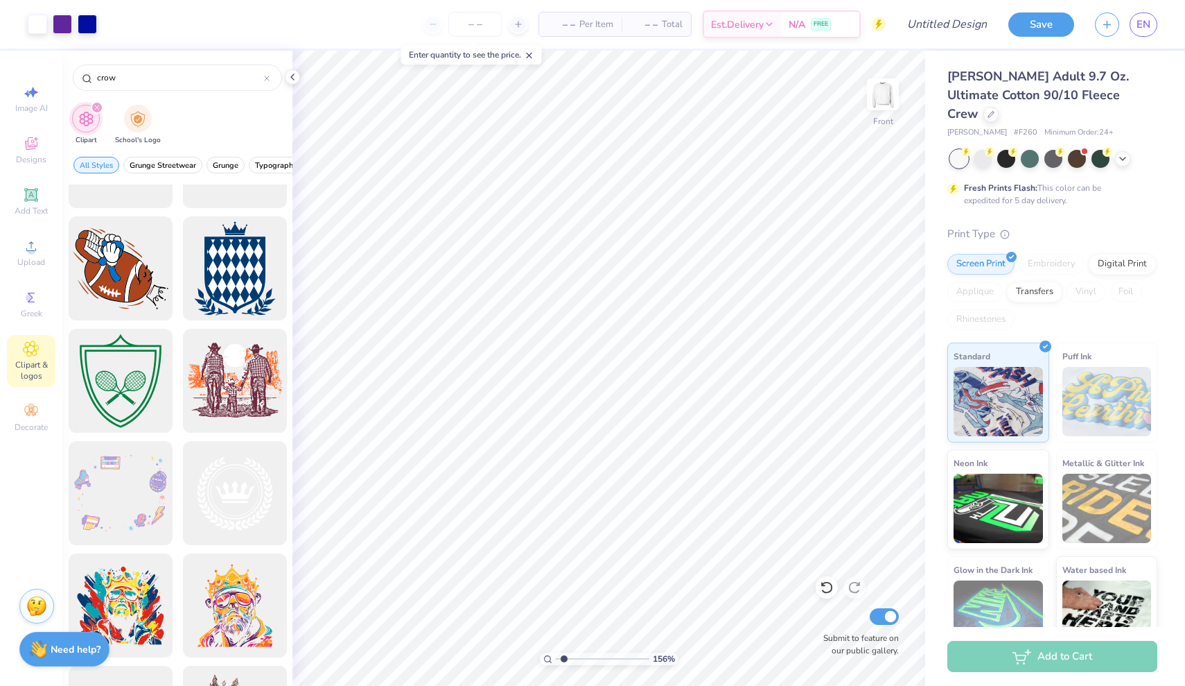
scroll to position [1613, 0]
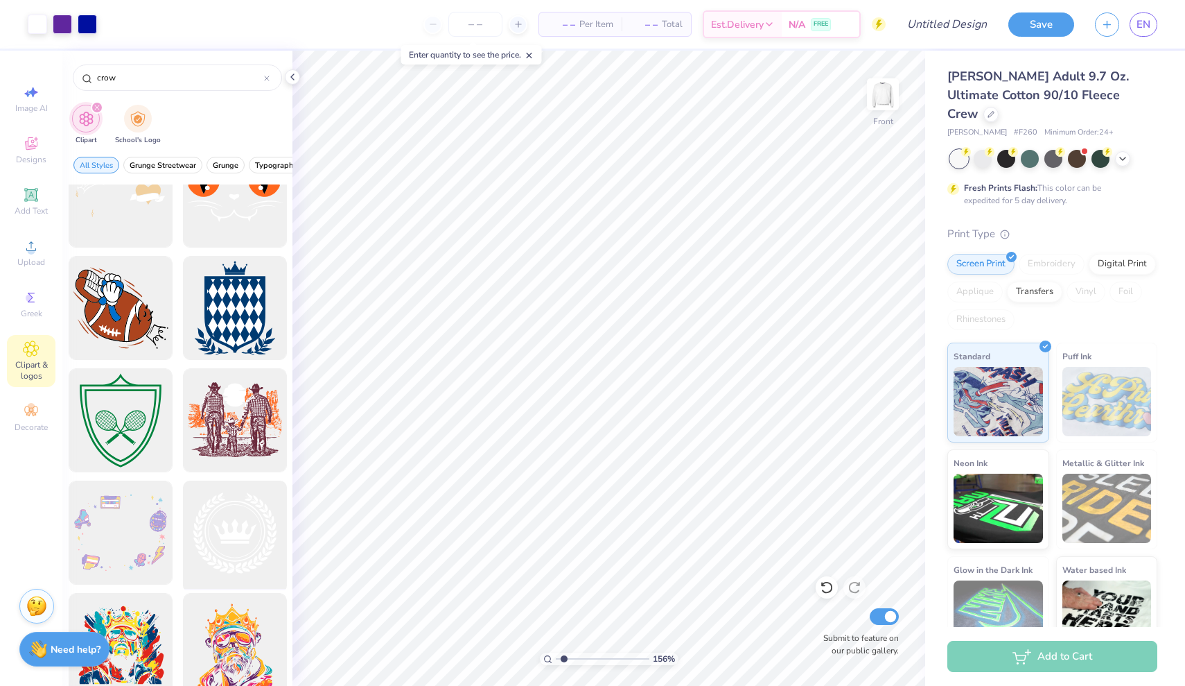
type input "crow"
click at [250, 563] on div at bounding box center [234, 533] width 114 height 114
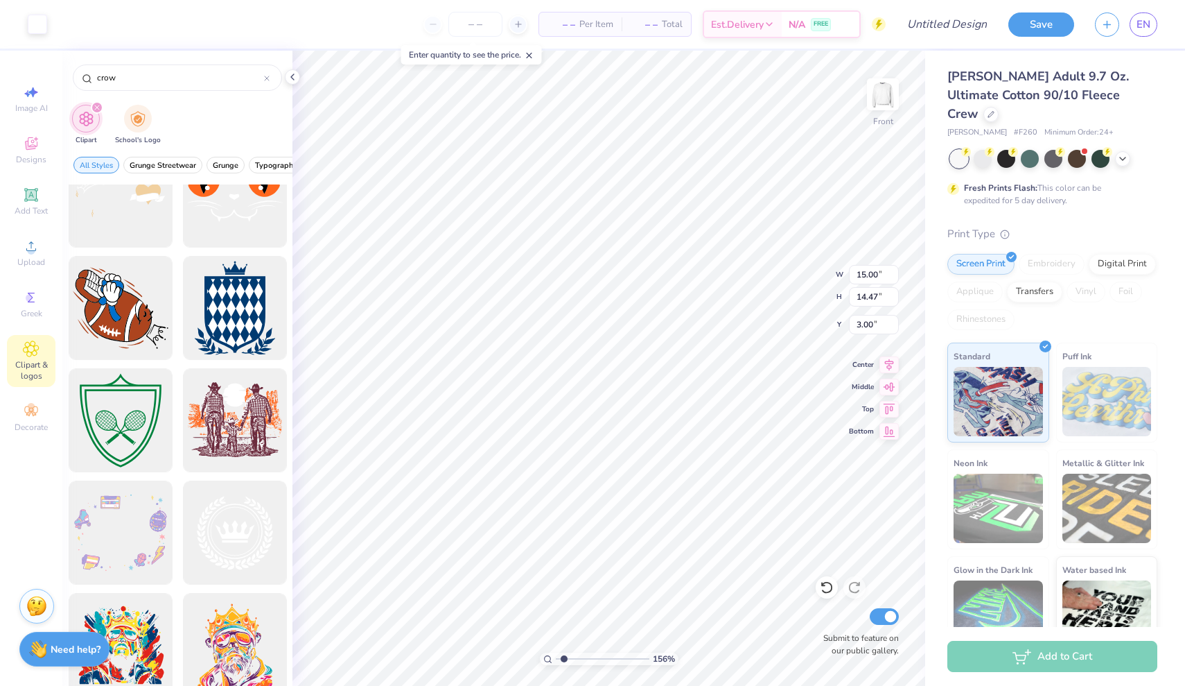
type input "2.29"
type input "2.21"
type input "15.78"
click at [33, 18] on div at bounding box center [37, 22] width 19 height 19
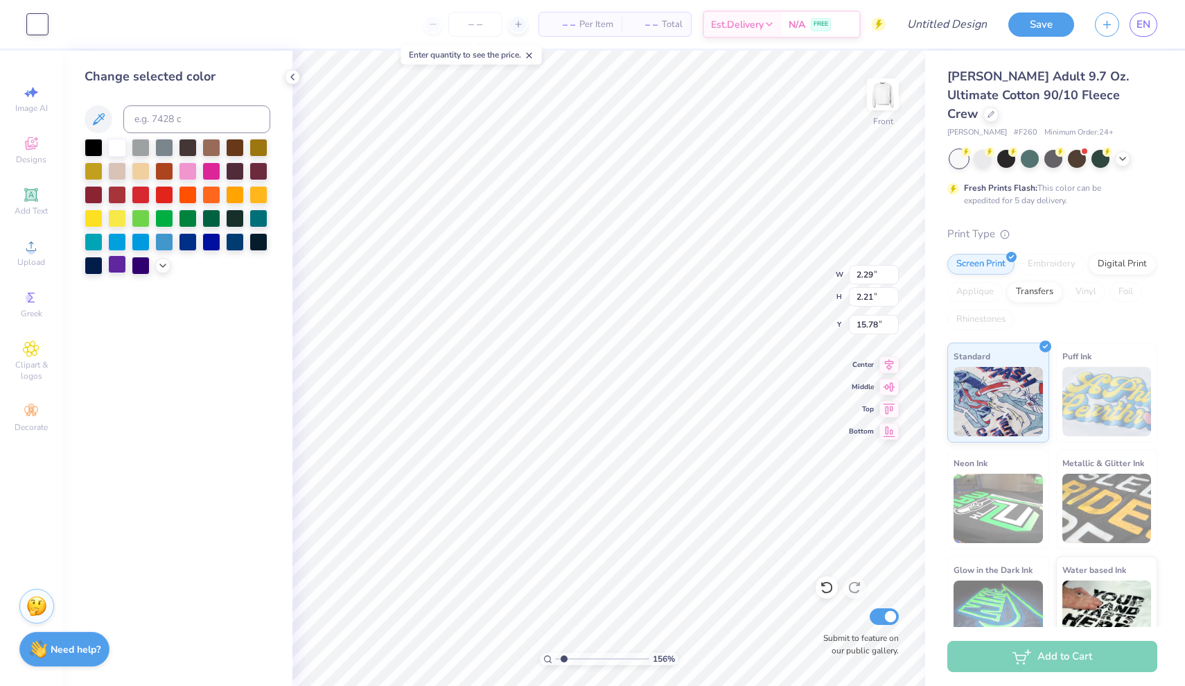
click at [120, 269] on div at bounding box center [117, 264] width 18 height 18
click at [593, 659] on input "range" at bounding box center [603, 658] width 94 height 12
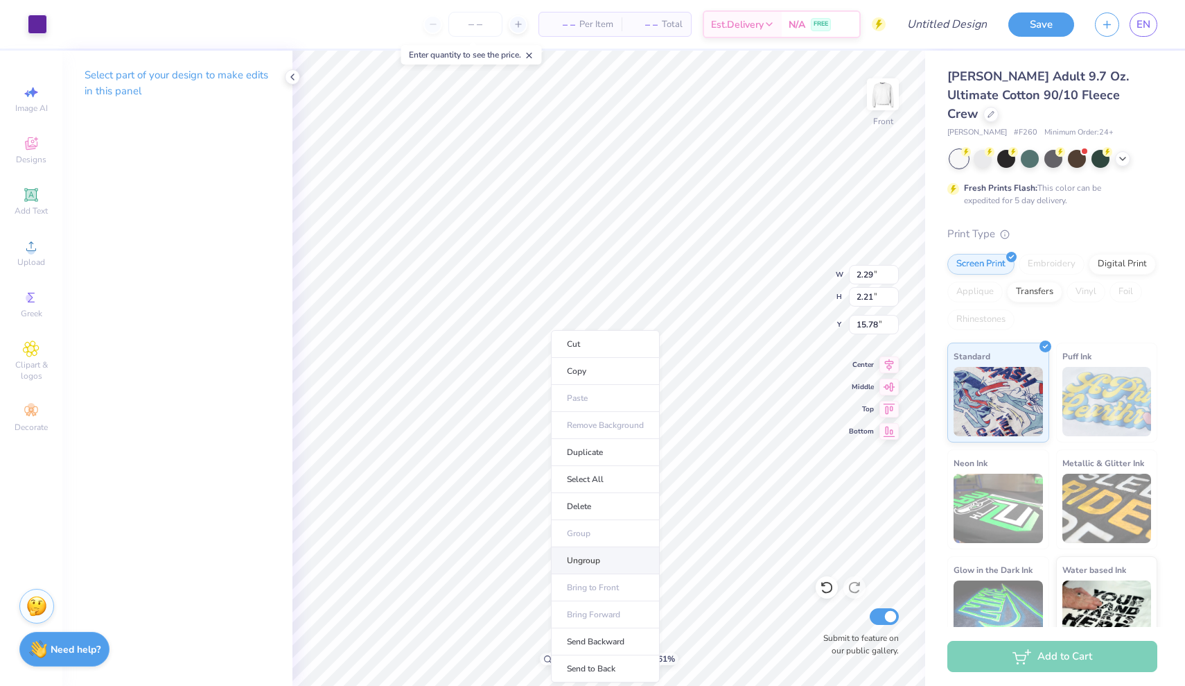
click at [584, 563] on li "Ungroup" at bounding box center [605, 560] width 109 height 27
type input "2.75"
click at [575, 657] on input "range" at bounding box center [603, 658] width 94 height 12
type input "10.14"
type input "0.78"
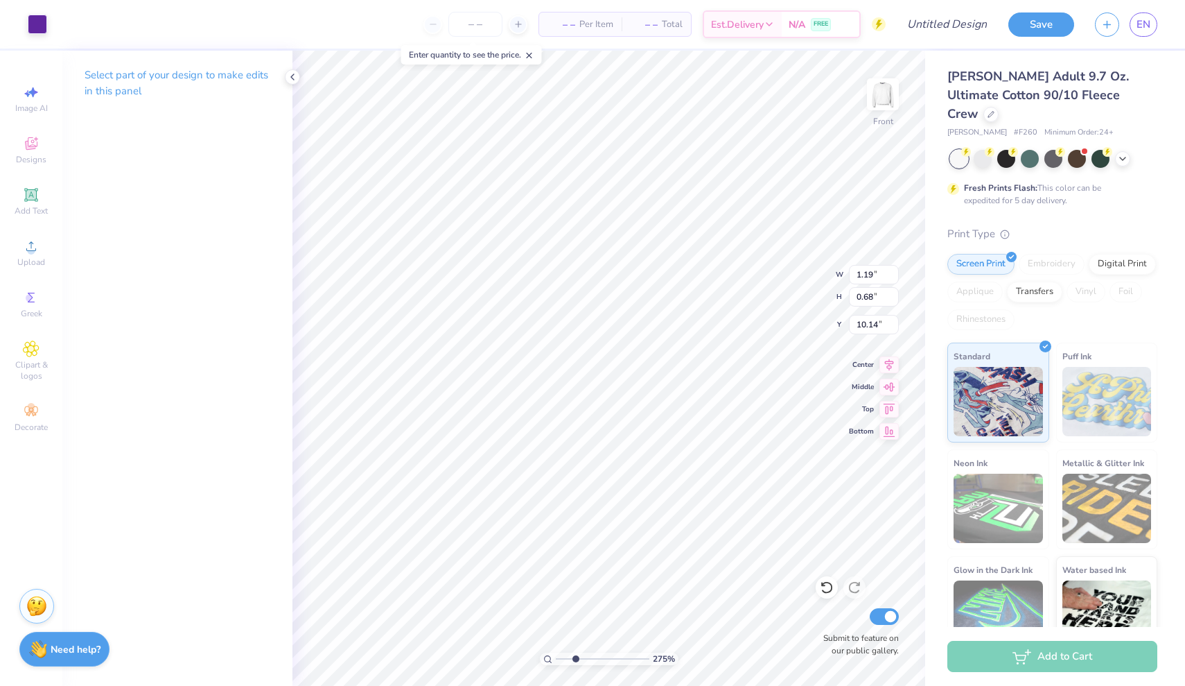
type input "0.44"
type input "10.38"
type input "0.77"
type input "0.46"
type input "10.59"
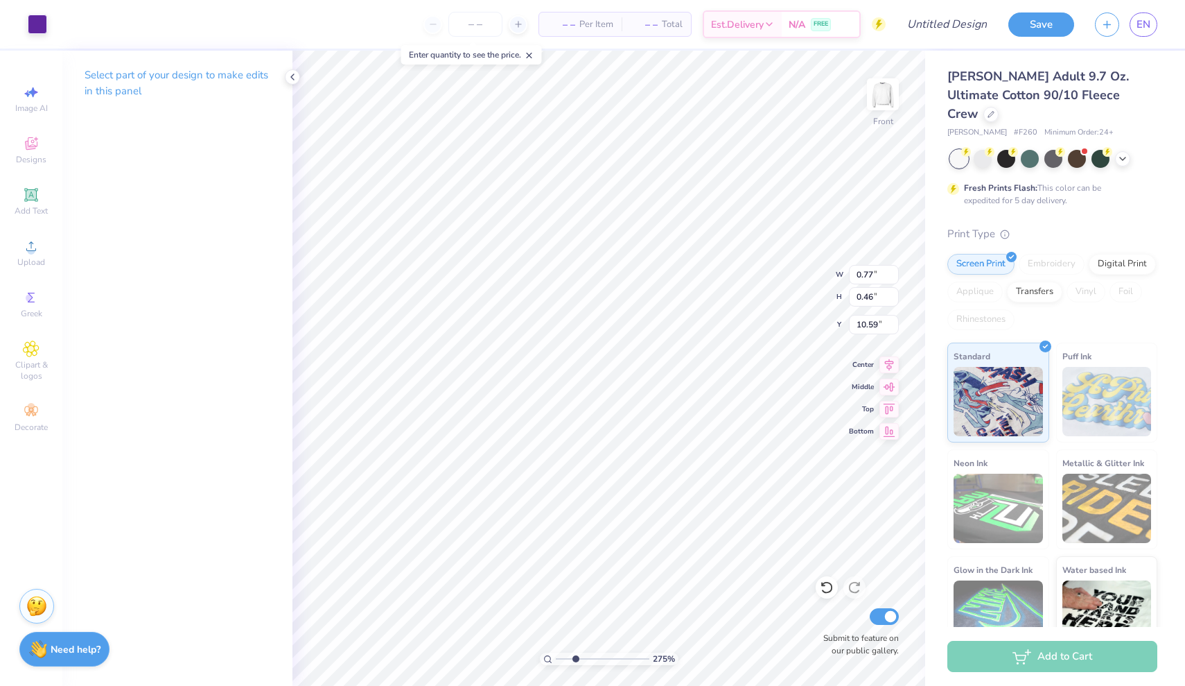
type input "0.48"
type input "11.29"
type input "12.25"
type input "3.00"
type input "11.15"
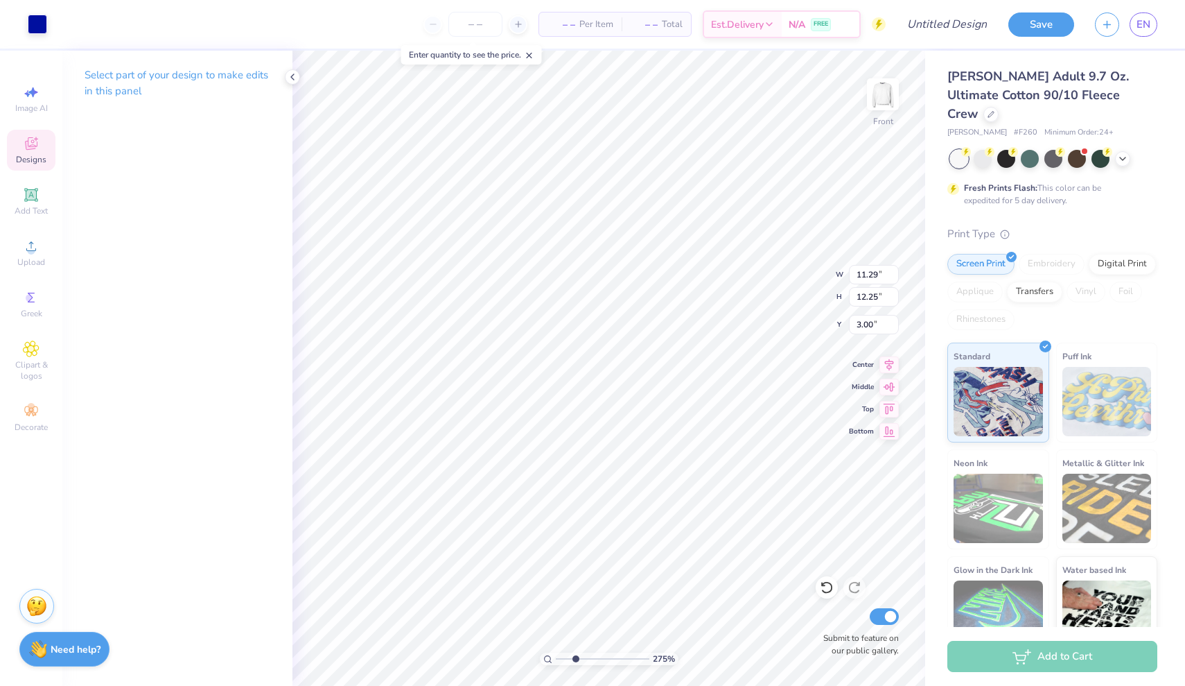
type input "11.33"
type input "3.93"
type input "11.15"
type input "11.33"
click at [412, 435] on li "Duplicate" at bounding box center [424, 436] width 109 height 27
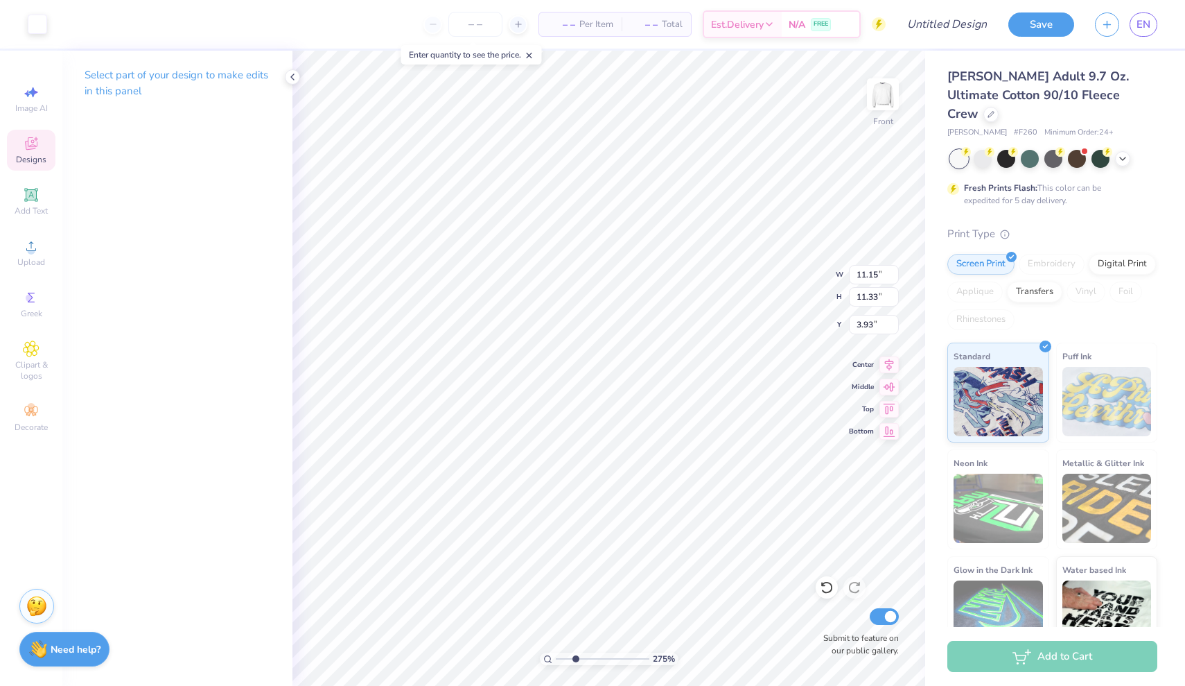
type input "4.93"
click at [437, 437] on li "Duplicate" at bounding box center [426, 436] width 109 height 27
type input "2.66"
type input "0.73"
type input "0.58"
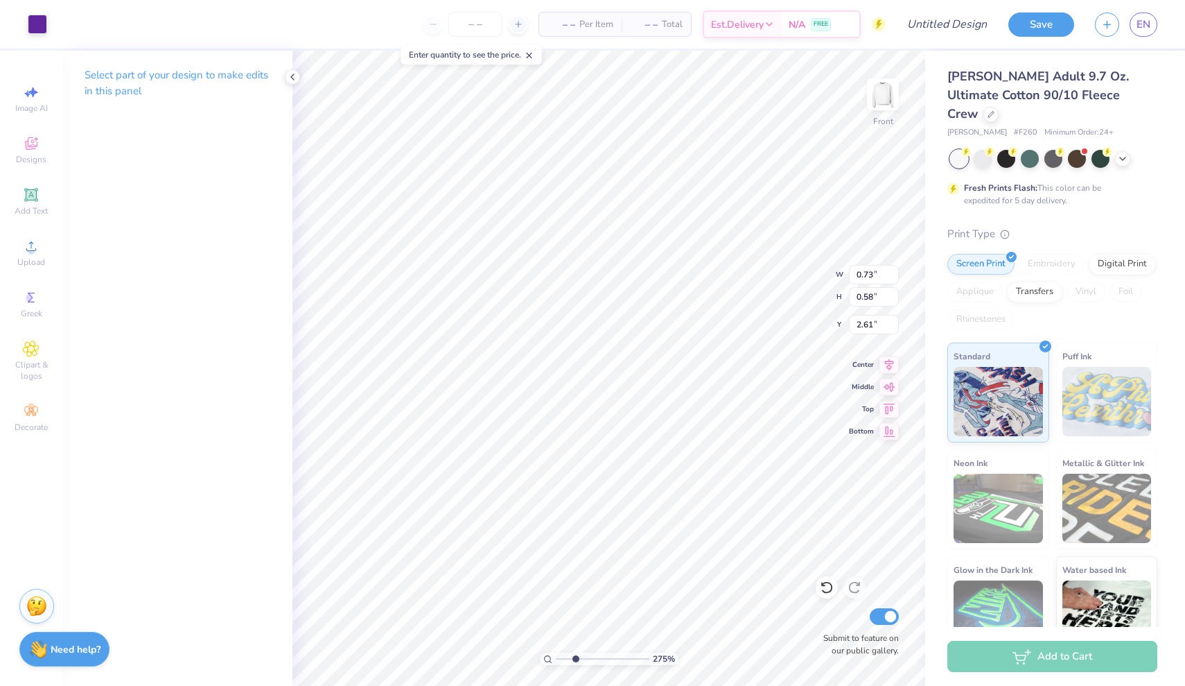
type input "2.71"
type input "11.29"
type input "12.25"
type input "3.00"
type input "0.73"
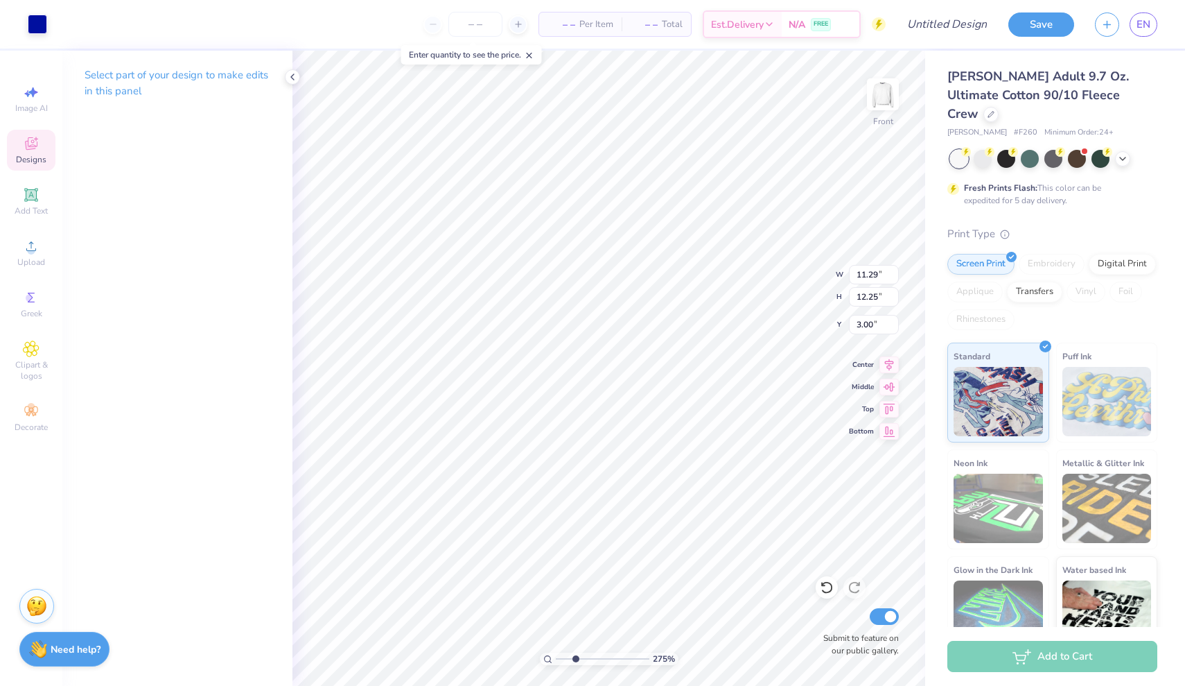
type input "0.58"
type input "2.71"
type input "0.74"
type input "0.54"
type input "2.60"
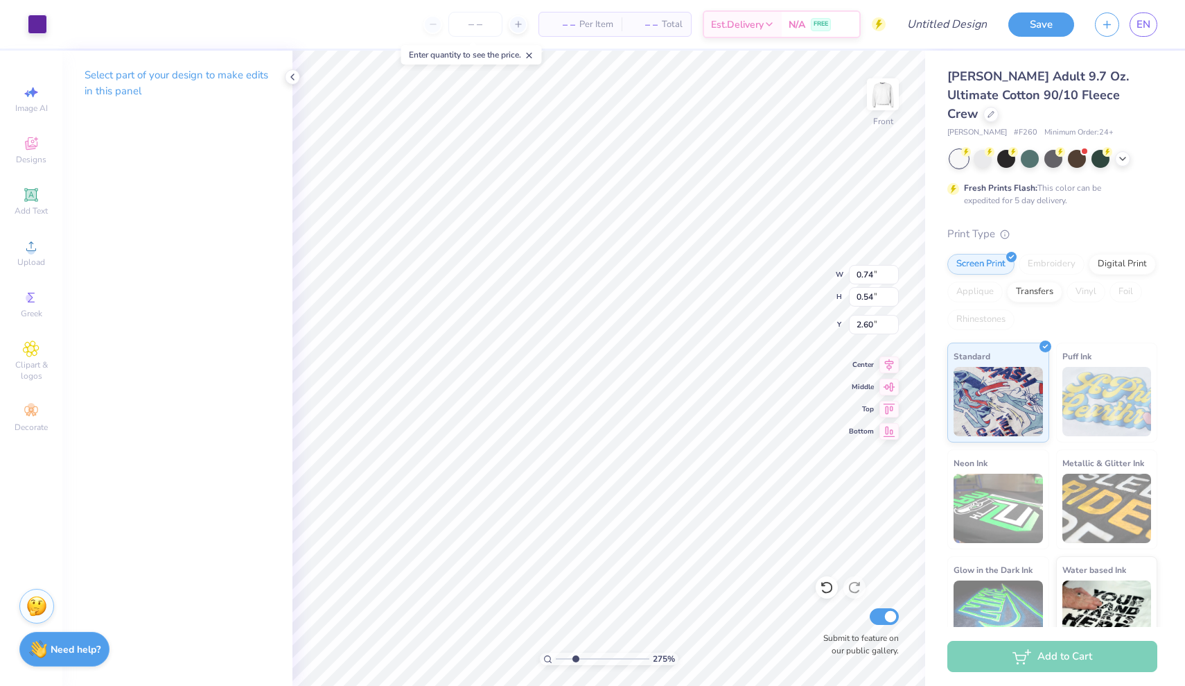
type input "0.78"
type input "0.45"
type input "2.68"
type input "0.73"
type input "0.58"
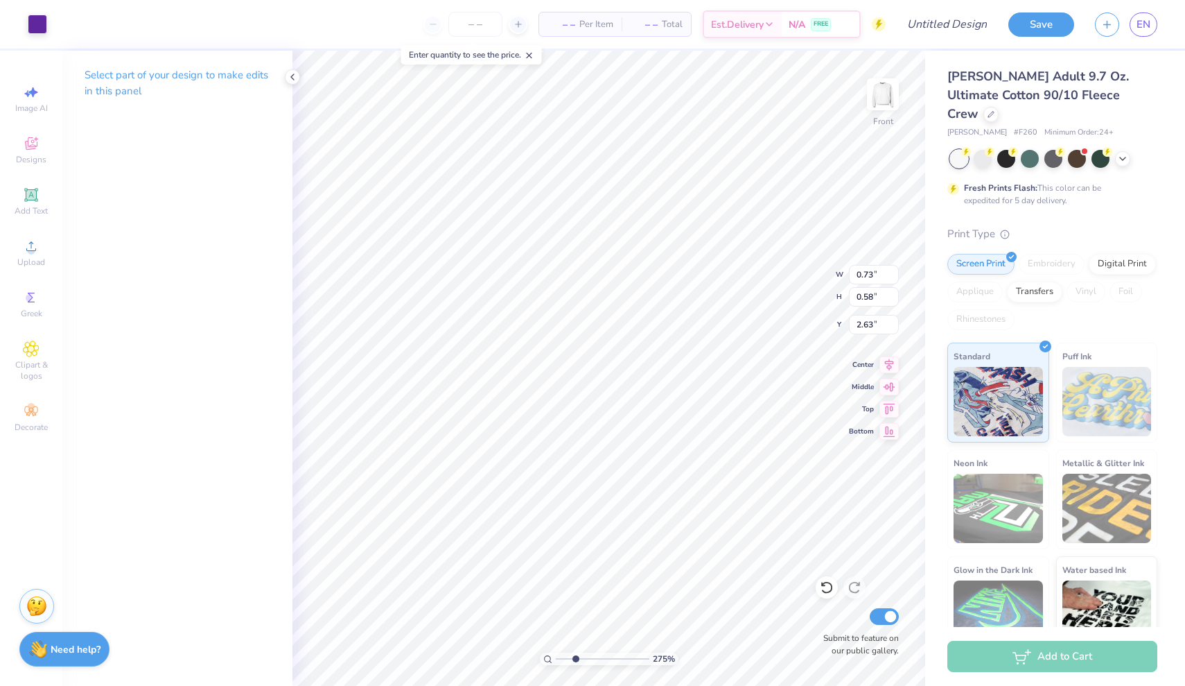
type input "2.71"
type input "2.01"
drag, startPoint x: 575, startPoint y: 658, endPoint x: 568, endPoint y: 655, distance: 7.5
click at [568, 655] on input "range" at bounding box center [603, 658] width 94 height 12
type input "9.94"
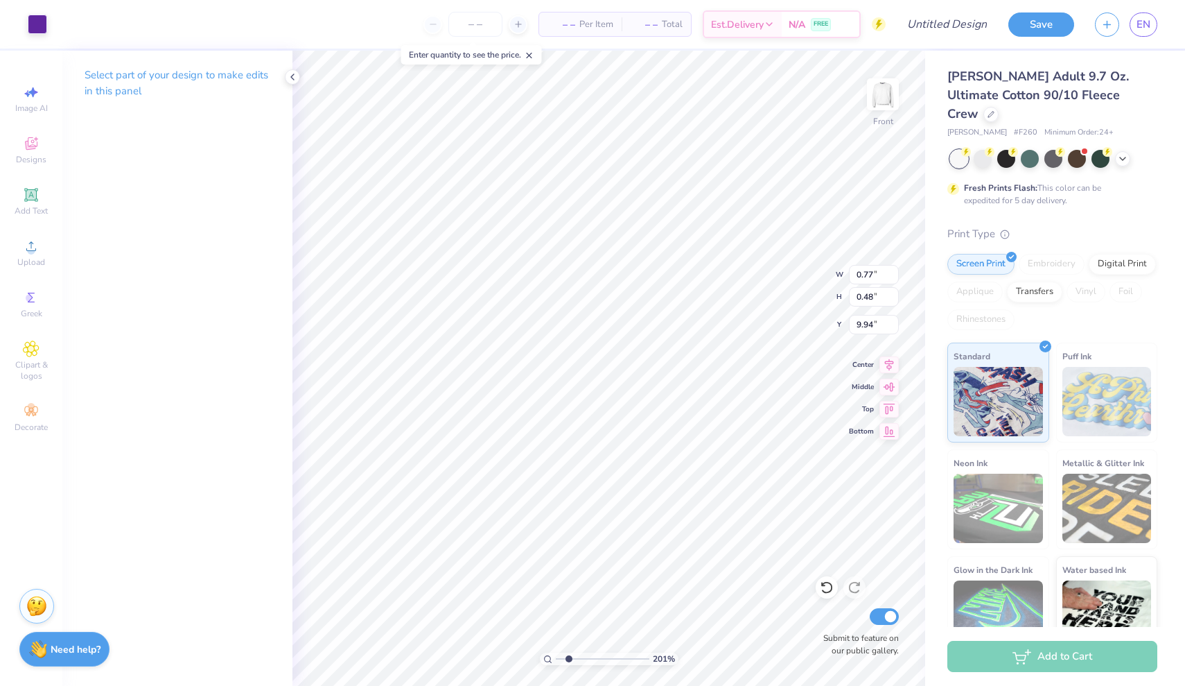
type input "10.58"
type input "0.46"
type input "0.29"
type input "10.78"
type input "3.46"
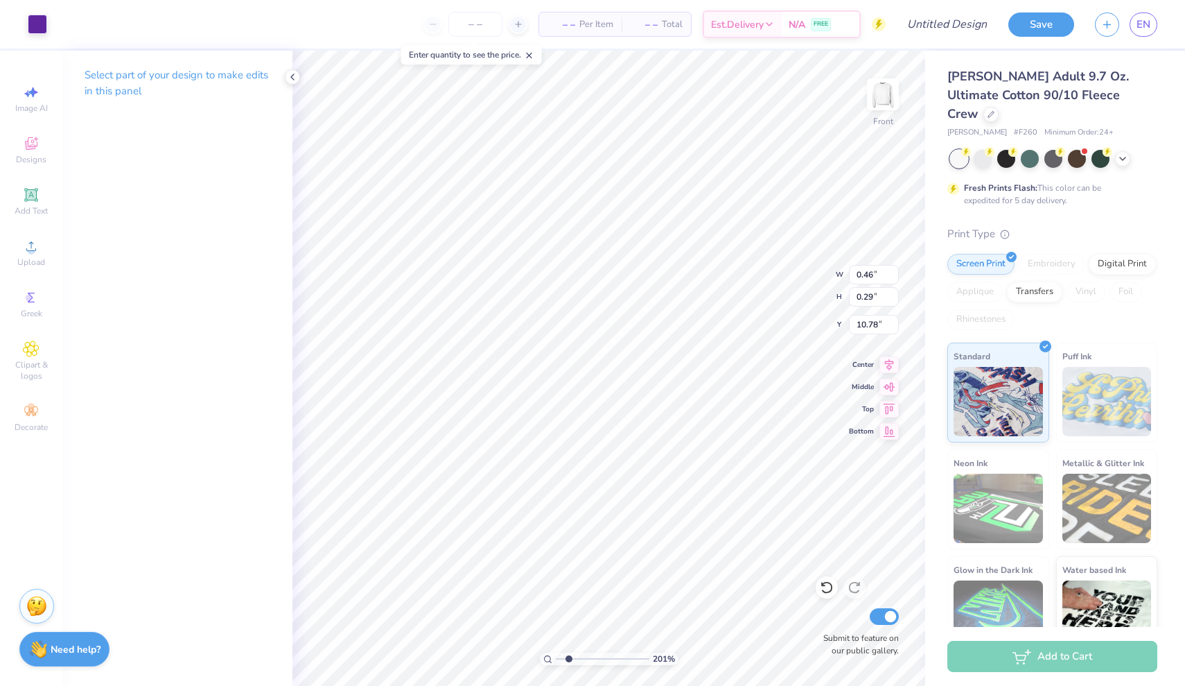
type input "13.01"
type input "7.52"
click at [620, 654] on input "range" at bounding box center [603, 658] width 94 height 12
type input "0.12"
type input "0.08"
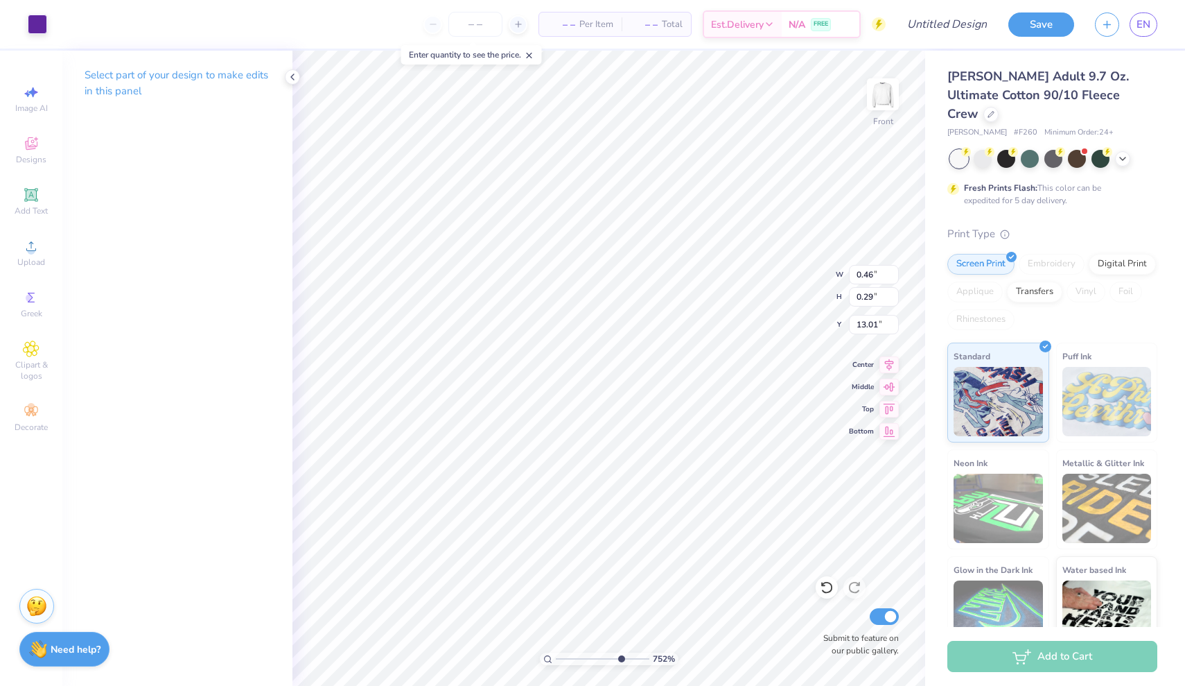
type input "13.23"
type input "0.07"
type input "13.26"
type input "13.24"
click at [576, 660] on input "range" at bounding box center [603, 658] width 94 height 12
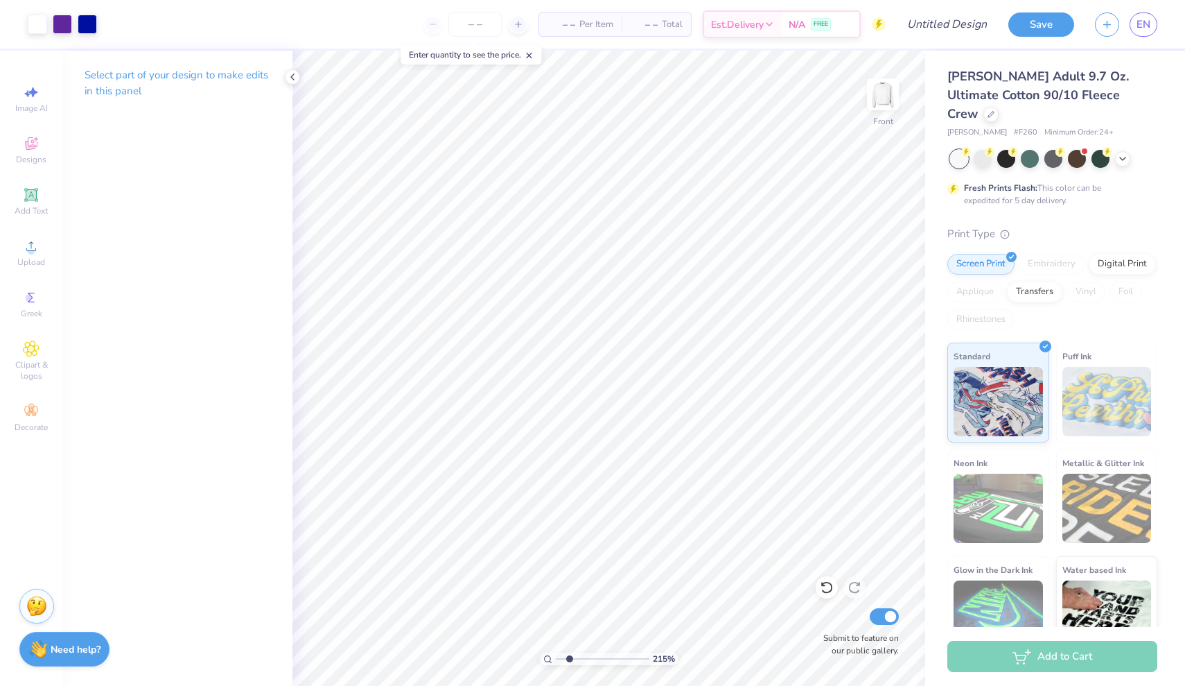
type input "2.15"
click at [570, 660] on input "range" at bounding box center [603, 658] width 94 height 12
click at [530, 53] on icon at bounding box center [530, 56] width 10 height 10
